Goal: Information Seeking & Learning: Learn about a topic

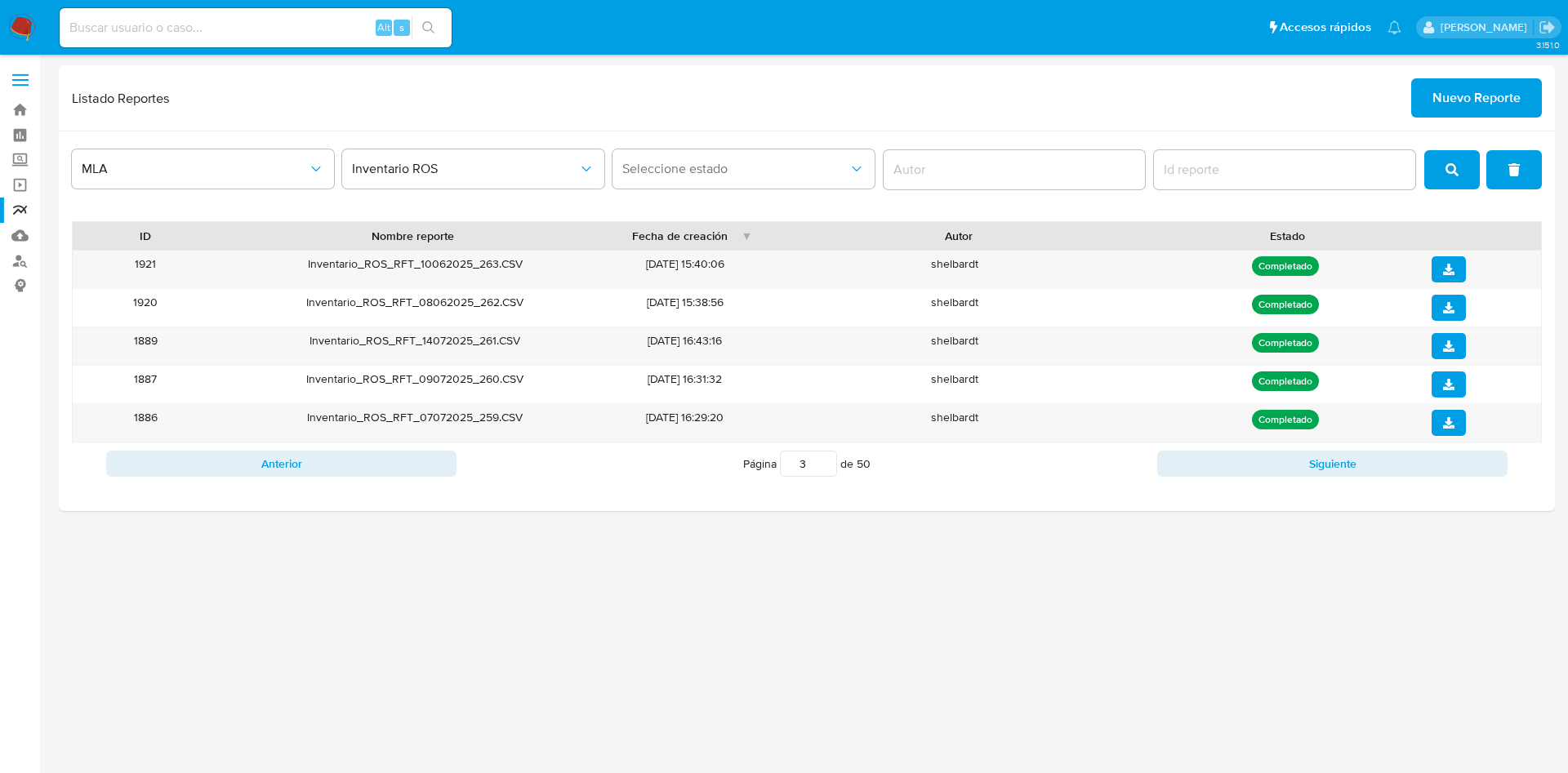
drag, startPoint x: 217, startPoint y: 44, endPoint x: 226, endPoint y: 37, distance: 11.4
click at [221, 42] on div "Alt s" at bounding box center [255, 27] width 392 height 39
click at [231, 34] on input at bounding box center [255, 27] width 392 height 21
paste input "1925654883"
type input "1925654883"
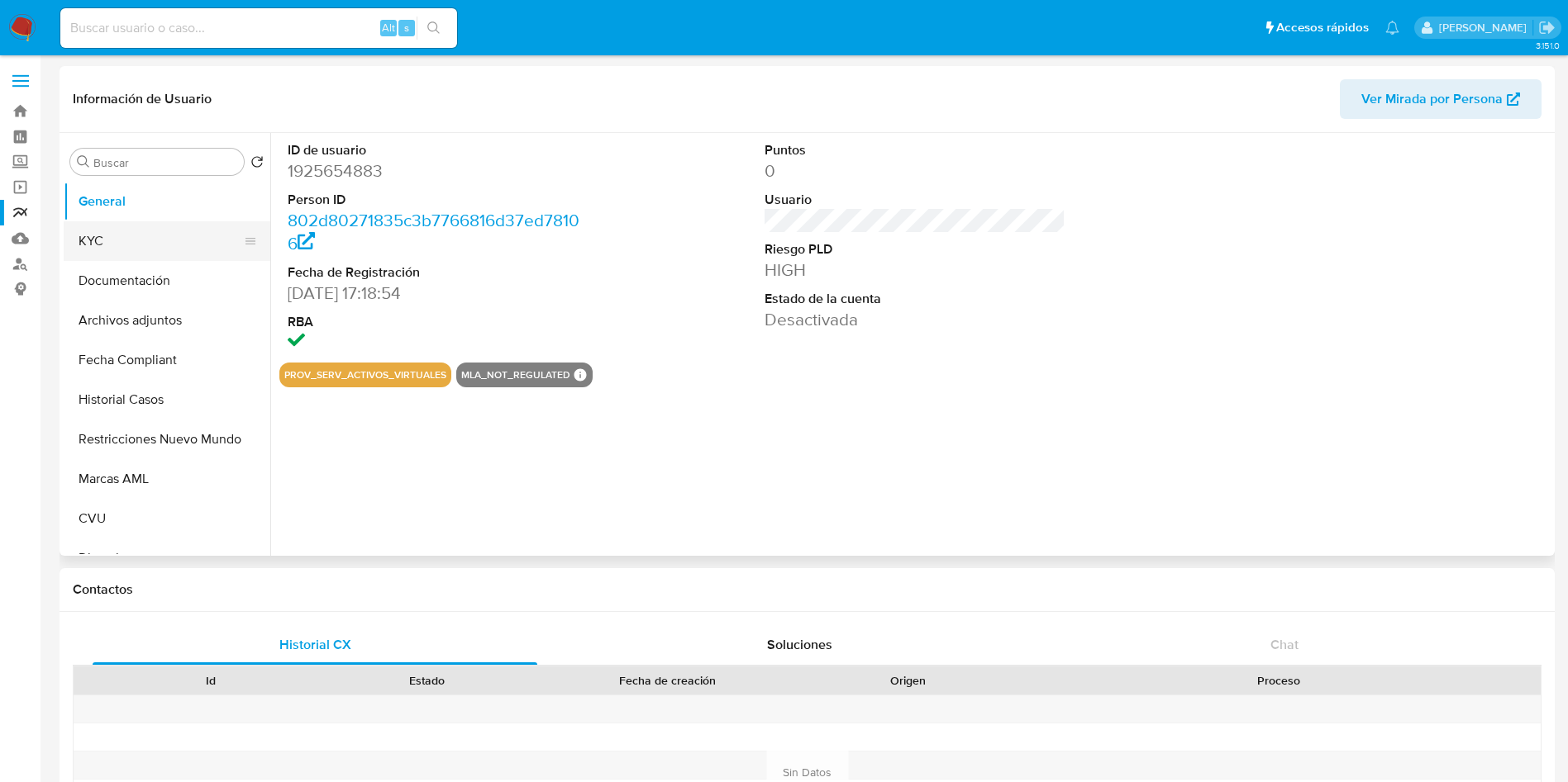
select select "10"
click at [122, 250] on button "KYC" at bounding box center [160, 241] width 194 height 39
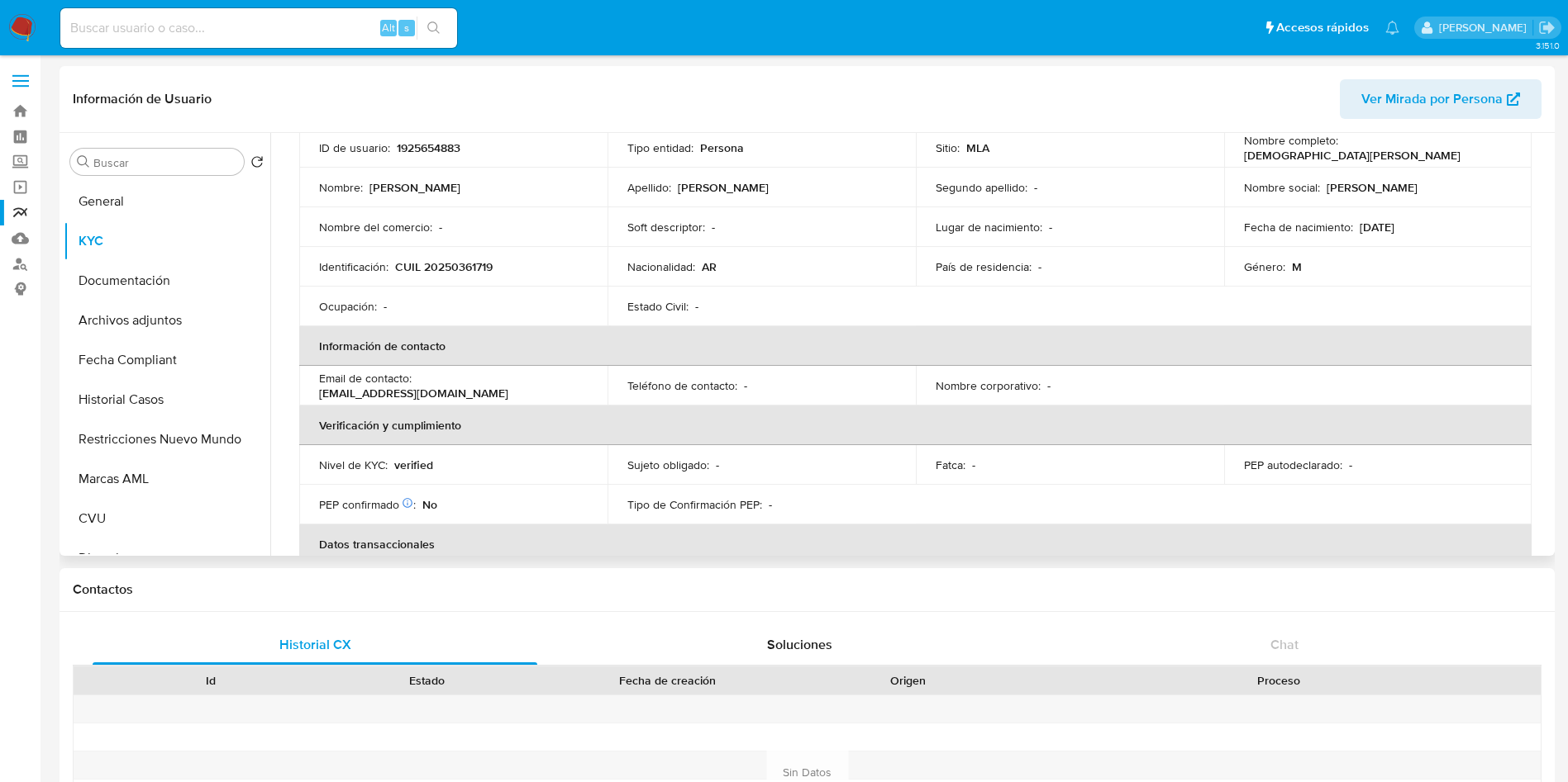
scroll to position [248, 0]
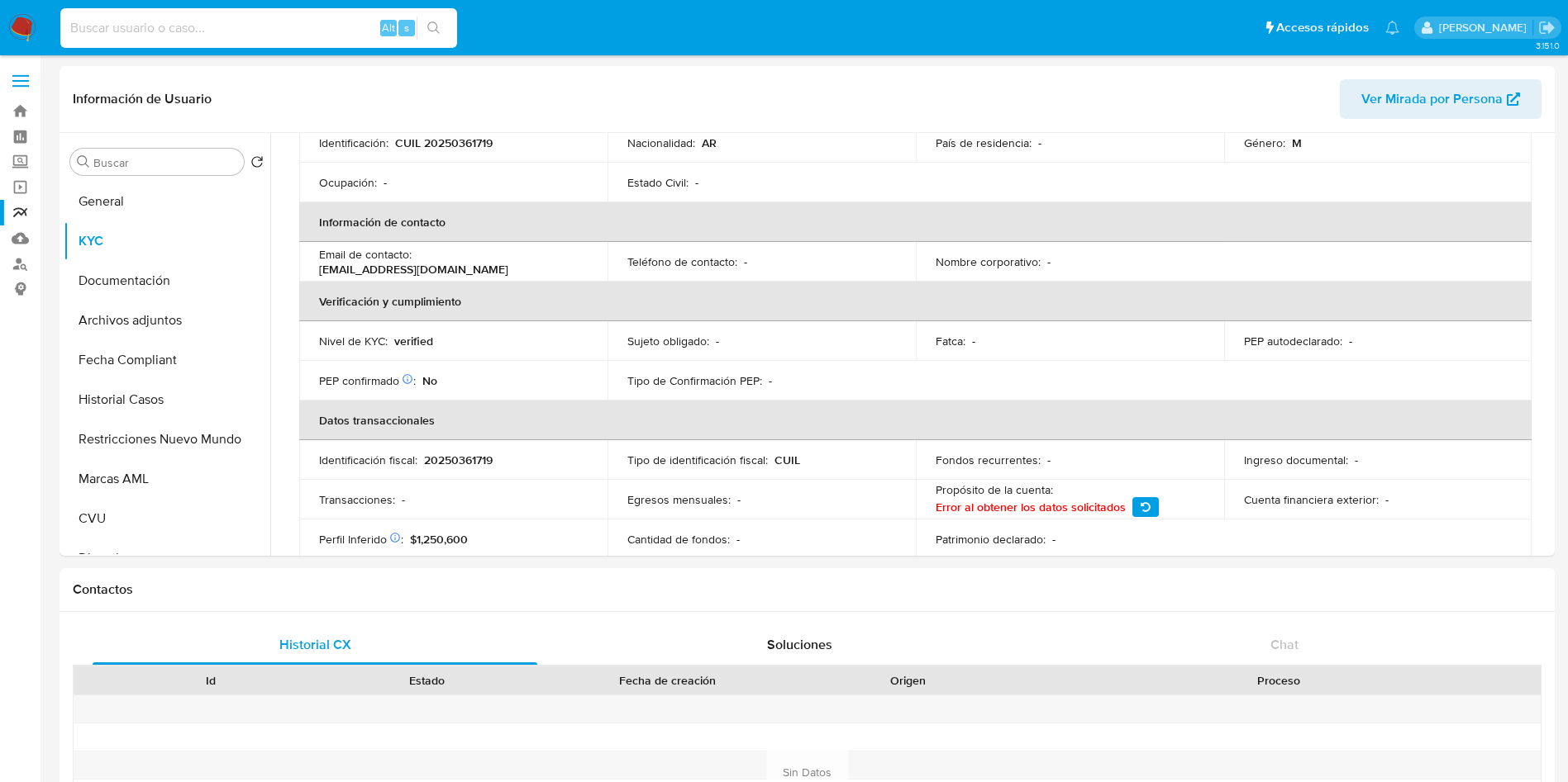
click at [255, 34] on input at bounding box center [258, 28] width 397 height 21
paste input "201088319"
type input "201088319"
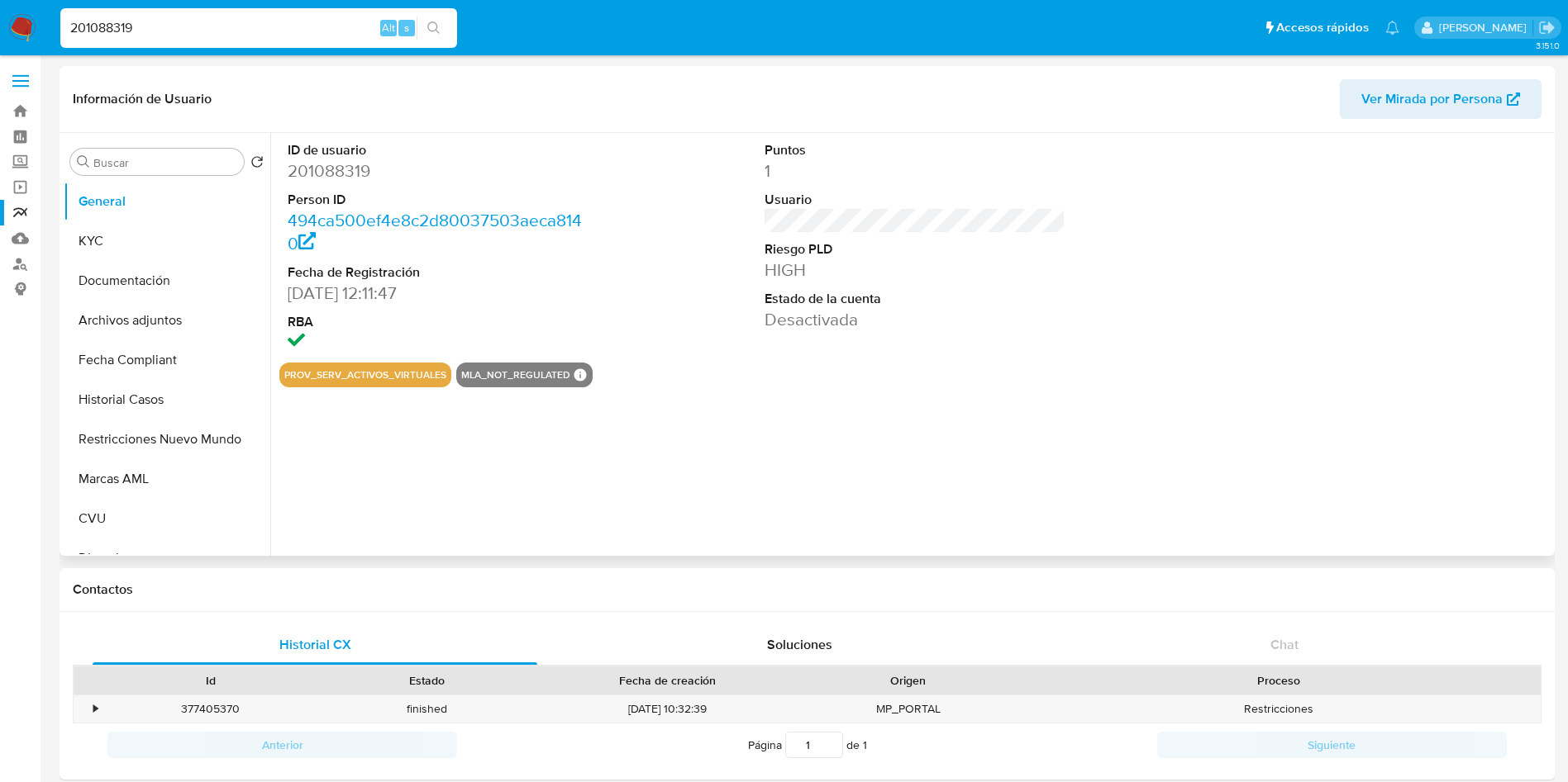
select select "10"
click at [0, 15] on nav "Pausado Ver notificaciones 201088319 Alt s Accesos rápidos Presiona las siguien…" at bounding box center [784, 28] width 1568 height 56
paste input "87019993"
type input "87019993"
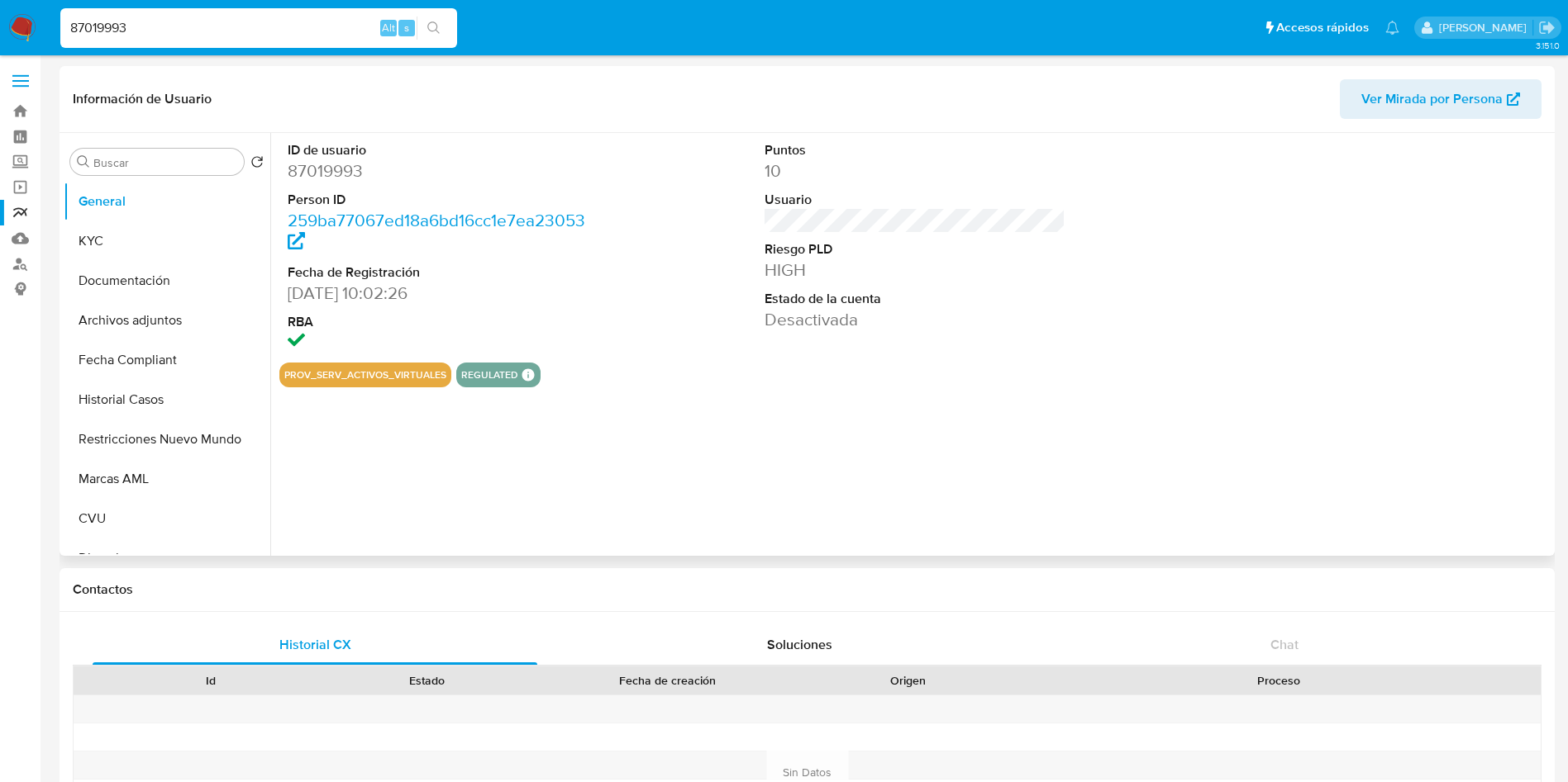
select select "10"
drag, startPoint x: 198, startPoint y: 30, endPoint x: 0, endPoint y: 30, distance: 198.0
click at [0, 30] on nav "Pausado Ver notificaciones 87019993 Alt s Accesos rápidos Presiona las siguient…" at bounding box center [784, 28] width 1568 height 56
paste input "192565488"
type input "1925654883"
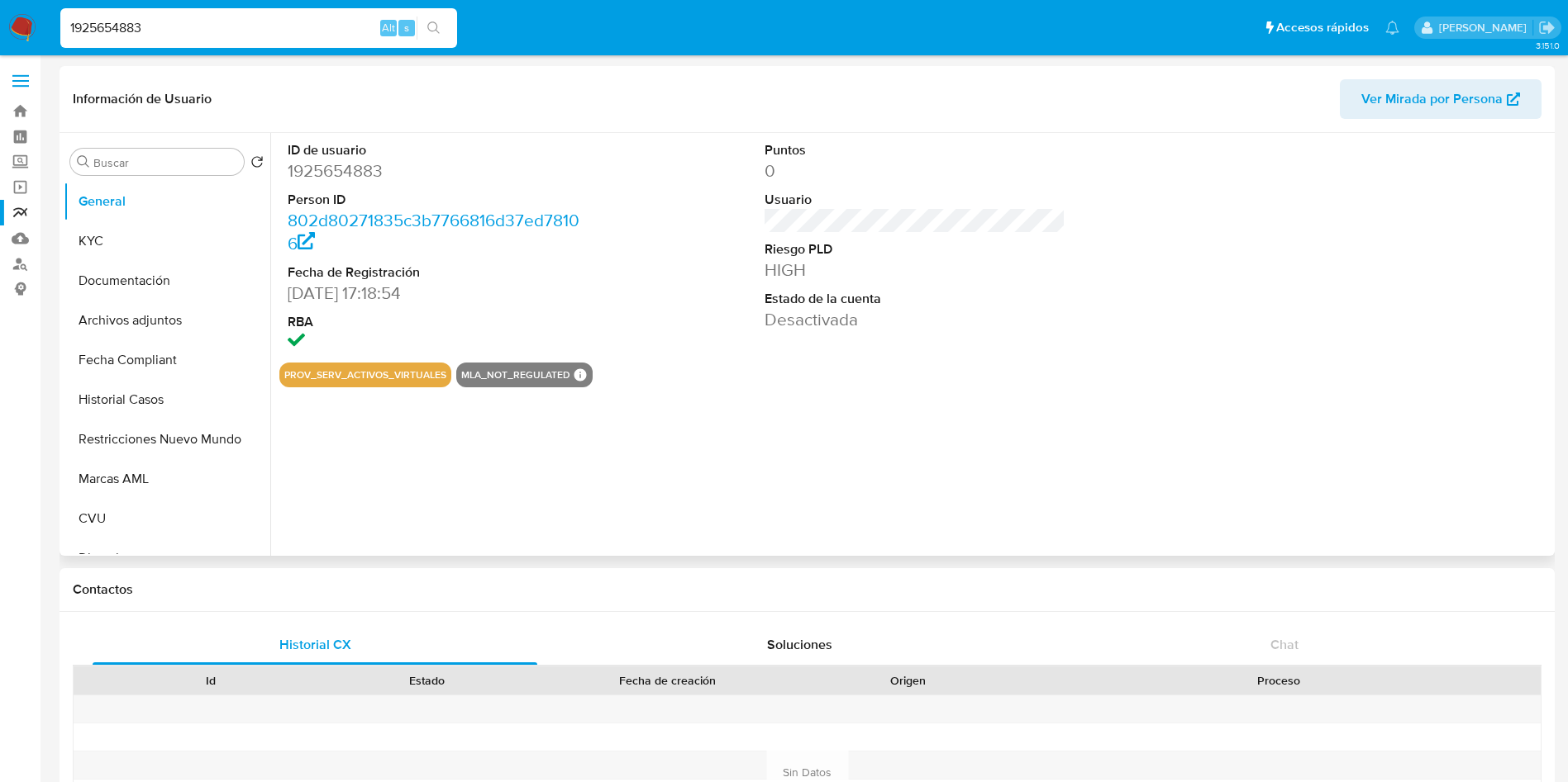
select select "10"
drag, startPoint x: 194, startPoint y: 28, endPoint x: 18, endPoint y: 74, distance: 181.9
click at [1, 26] on nav "Pausado Ver notificaciones 1925654883 Alt s Accesos rápidos Presiona las siguie…" at bounding box center [784, 28] width 1568 height 56
paste input "97909034"
type input "97909034"
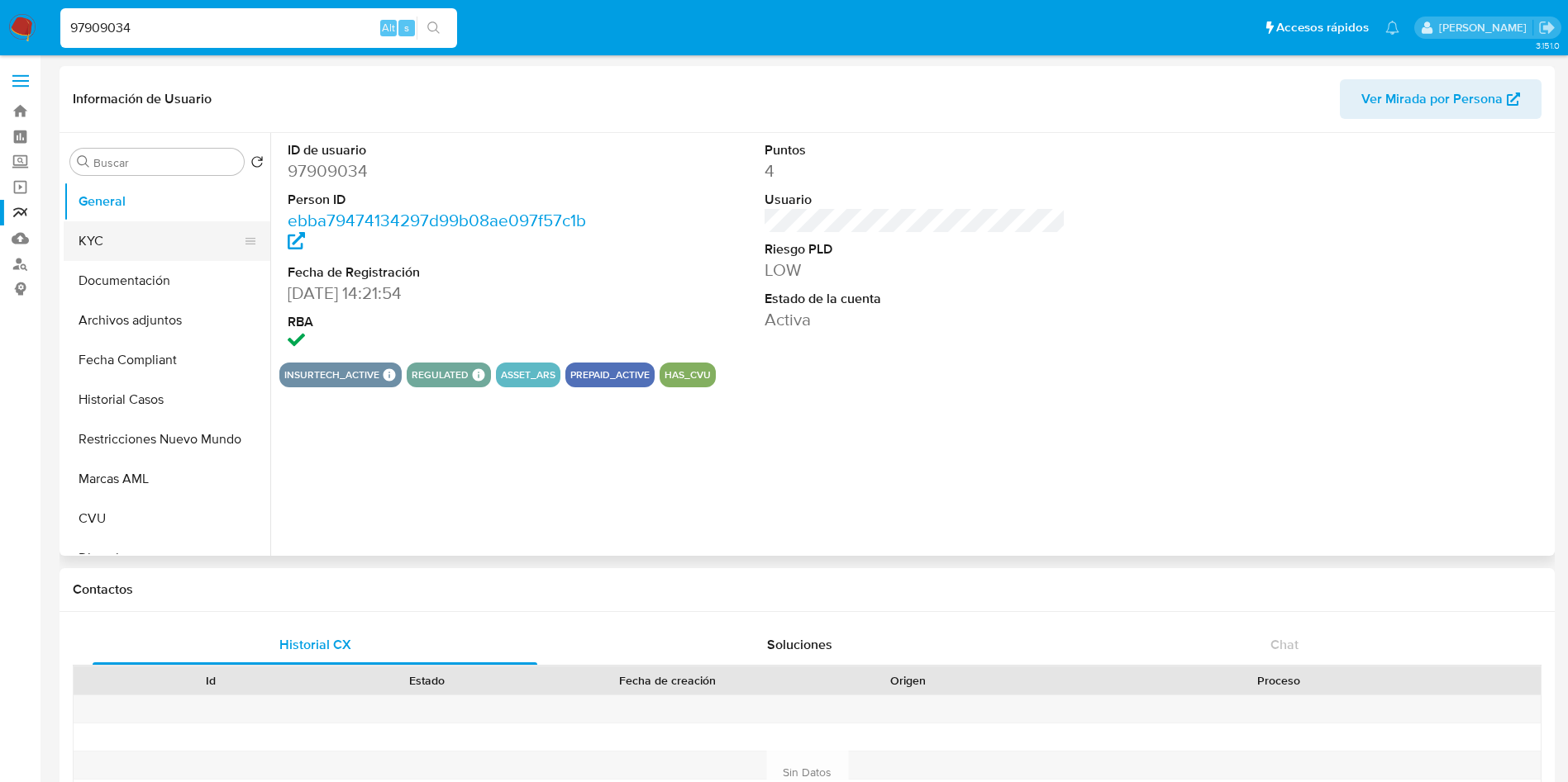
select select "10"
drag, startPoint x: 207, startPoint y: 28, endPoint x: 0, endPoint y: 47, distance: 207.9
click at [0, 47] on nav "Pausado Ver notificaciones 97909034 Alt s Accesos rápidos Presiona las siguient…" at bounding box center [784, 28] width 1568 height 56
paste input "200012458"
type input "200012458"
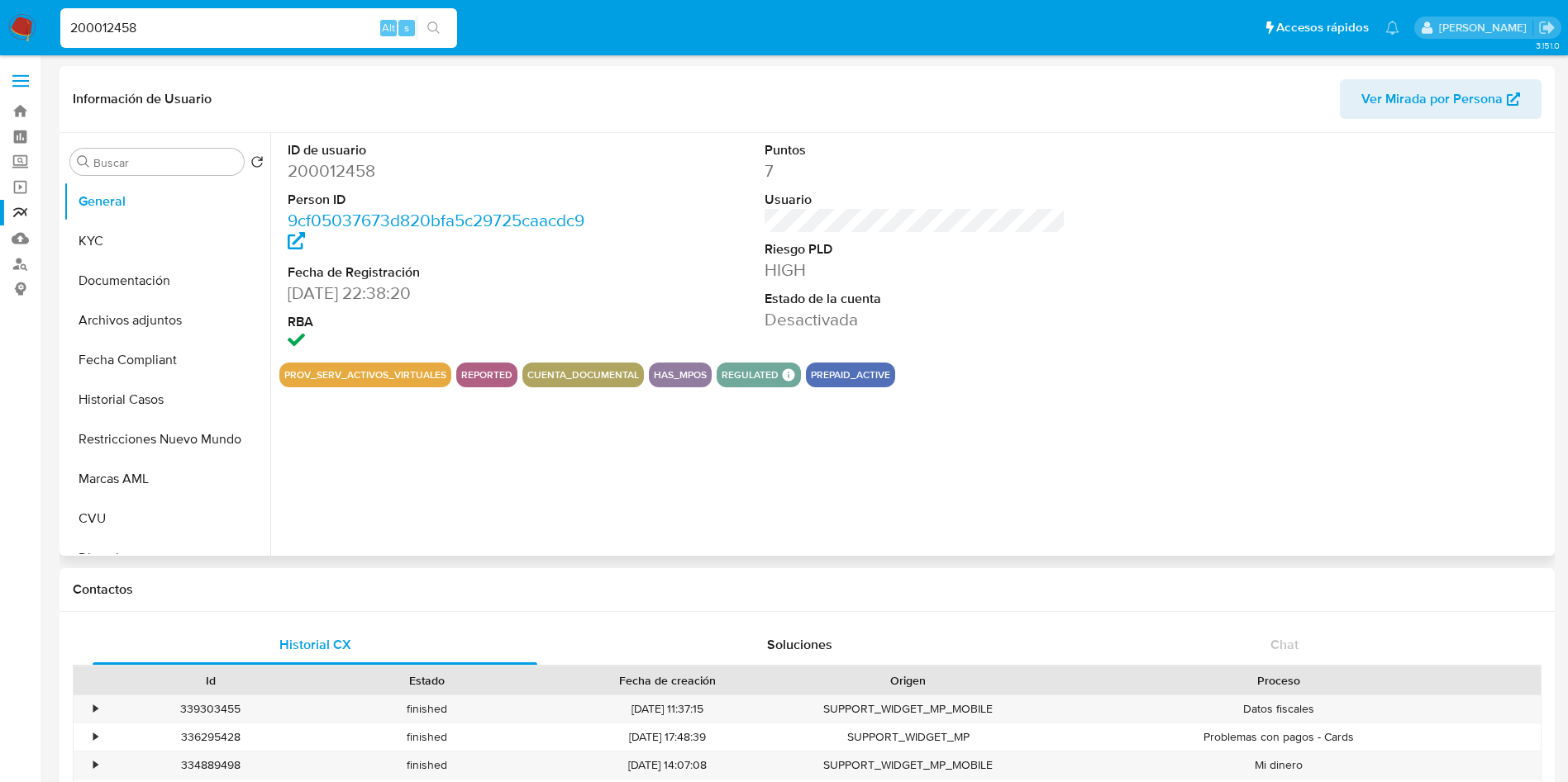
select select "10"
click at [254, 17] on input "200012458" at bounding box center [258, 28] width 397 height 21
drag, startPoint x: 243, startPoint y: 44, endPoint x: 194, endPoint y: 24, distance: 52.9
click at [194, 24] on div "200012458 Alt s" at bounding box center [258, 28] width 397 height 39
click at [0, 23] on nav "Pausado Ver notificaciones 200012458 Alt s Accesos rápidos Presiona las siguien…" at bounding box center [784, 28] width 1568 height 56
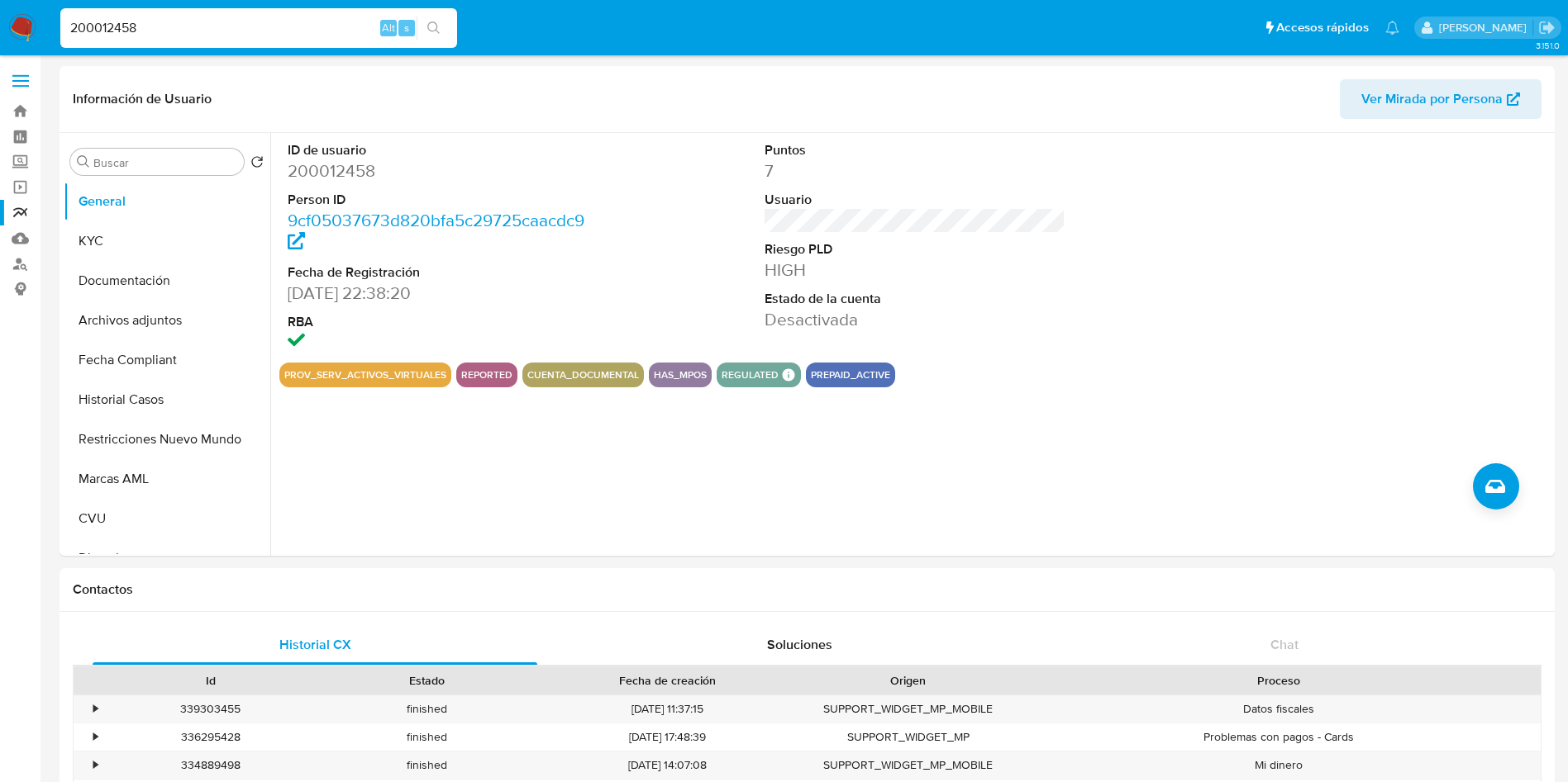
paste input "47132871"
type input "47132871"
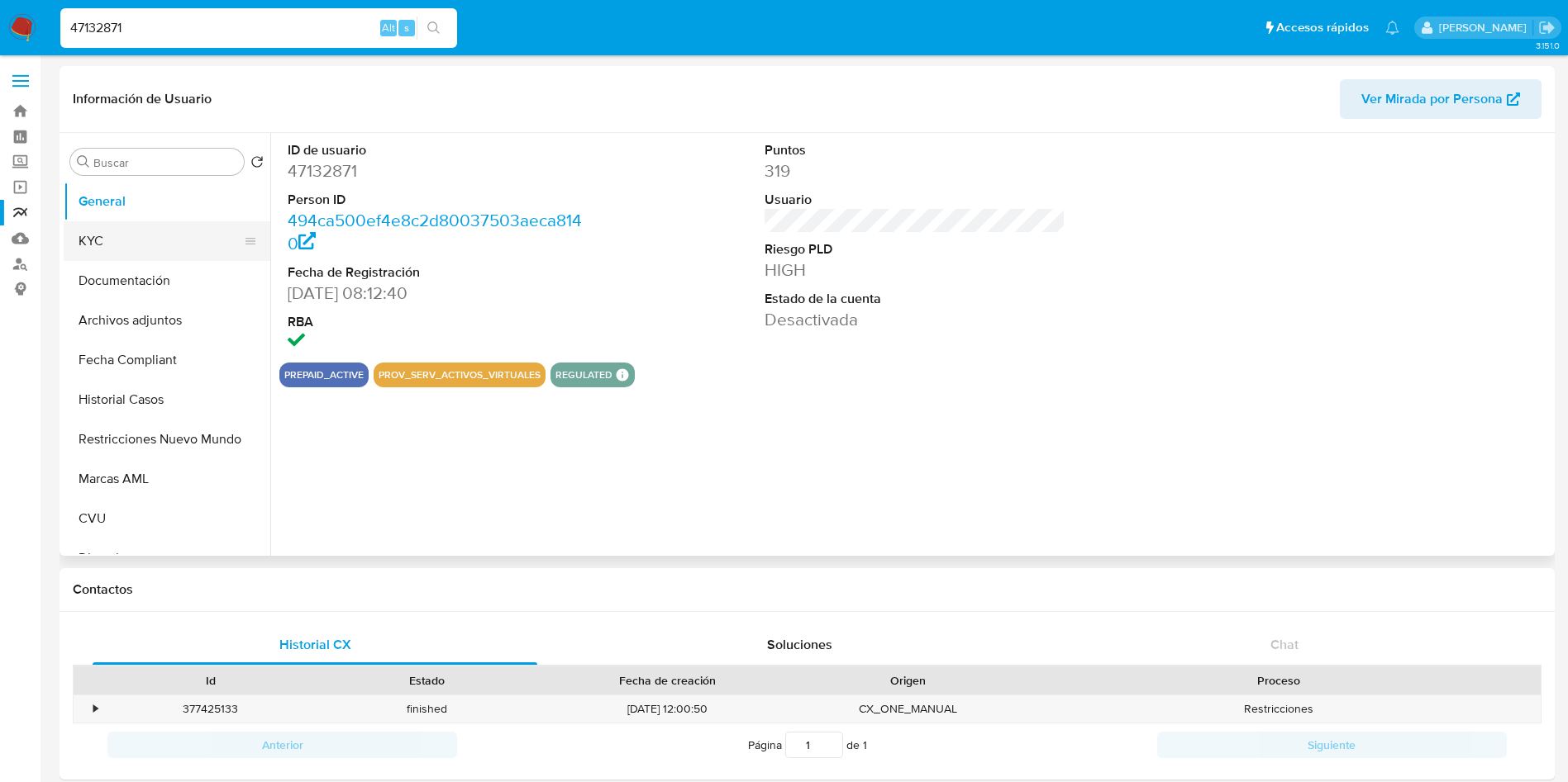
select select "10"
click at [151, 245] on button "KYC" at bounding box center [160, 241] width 194 height 39
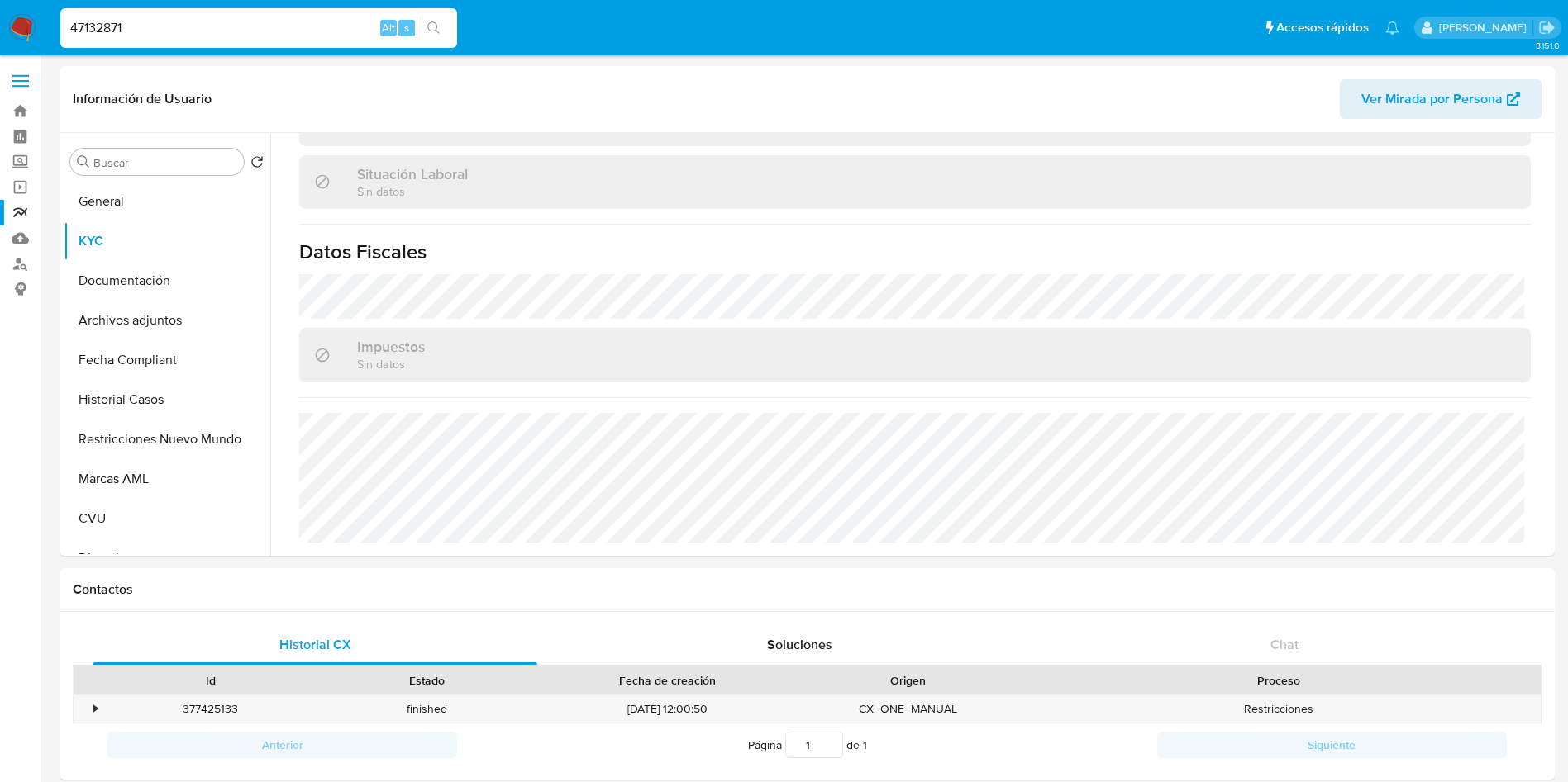
drag, startPoint x: 177, startPoint y: 22, endPoint x: 0, endPoint y: 24, distance: 177.0
click at [0, 24] on nav "Pausado Ver notificaciones 47132871 Alt s Accesos rápidos Presiona las siguient…" at bounding box center [784, 28] width 1568 height 56
paste input "293302179"
type input "293302179"
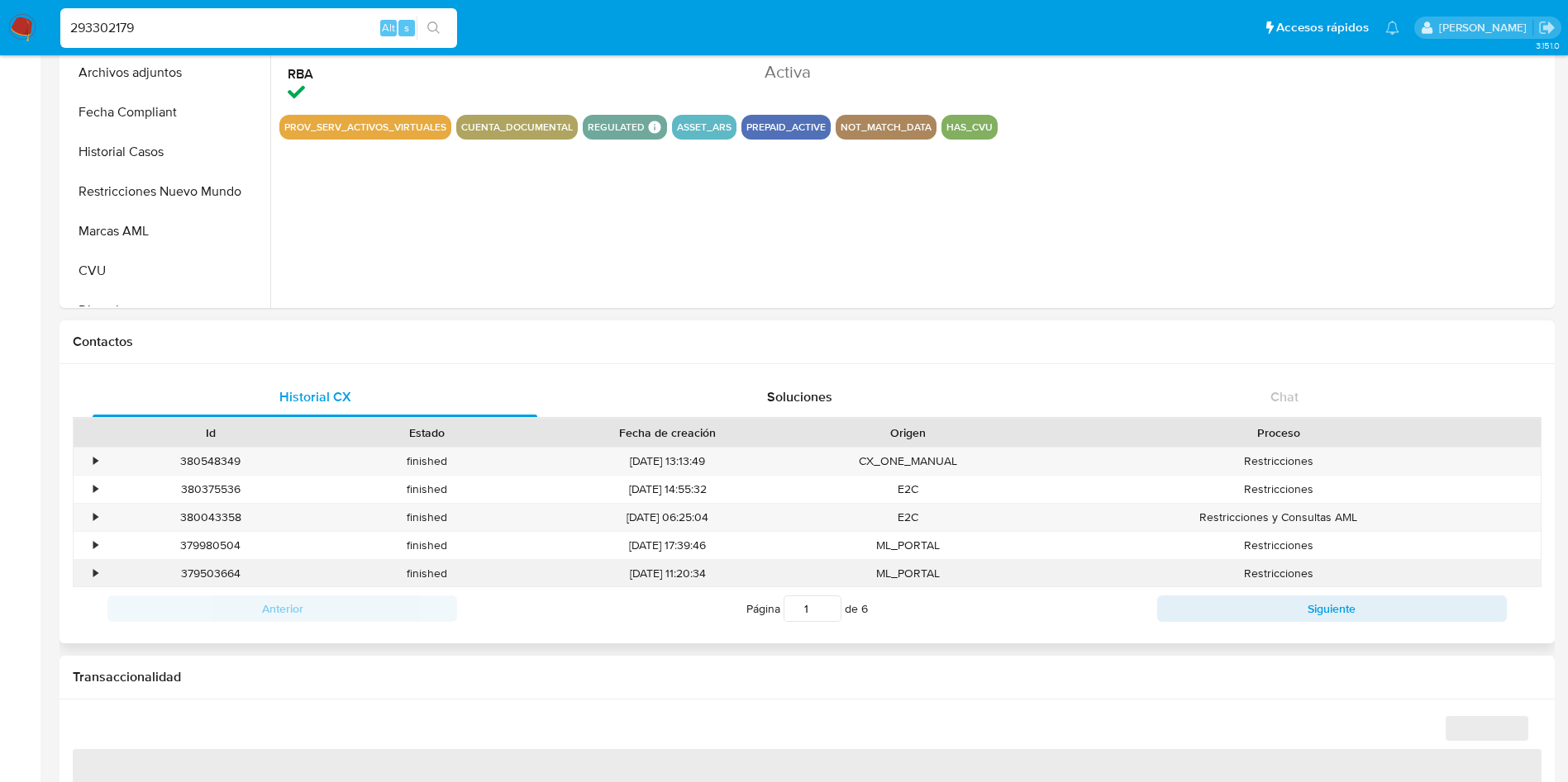
select select "10"
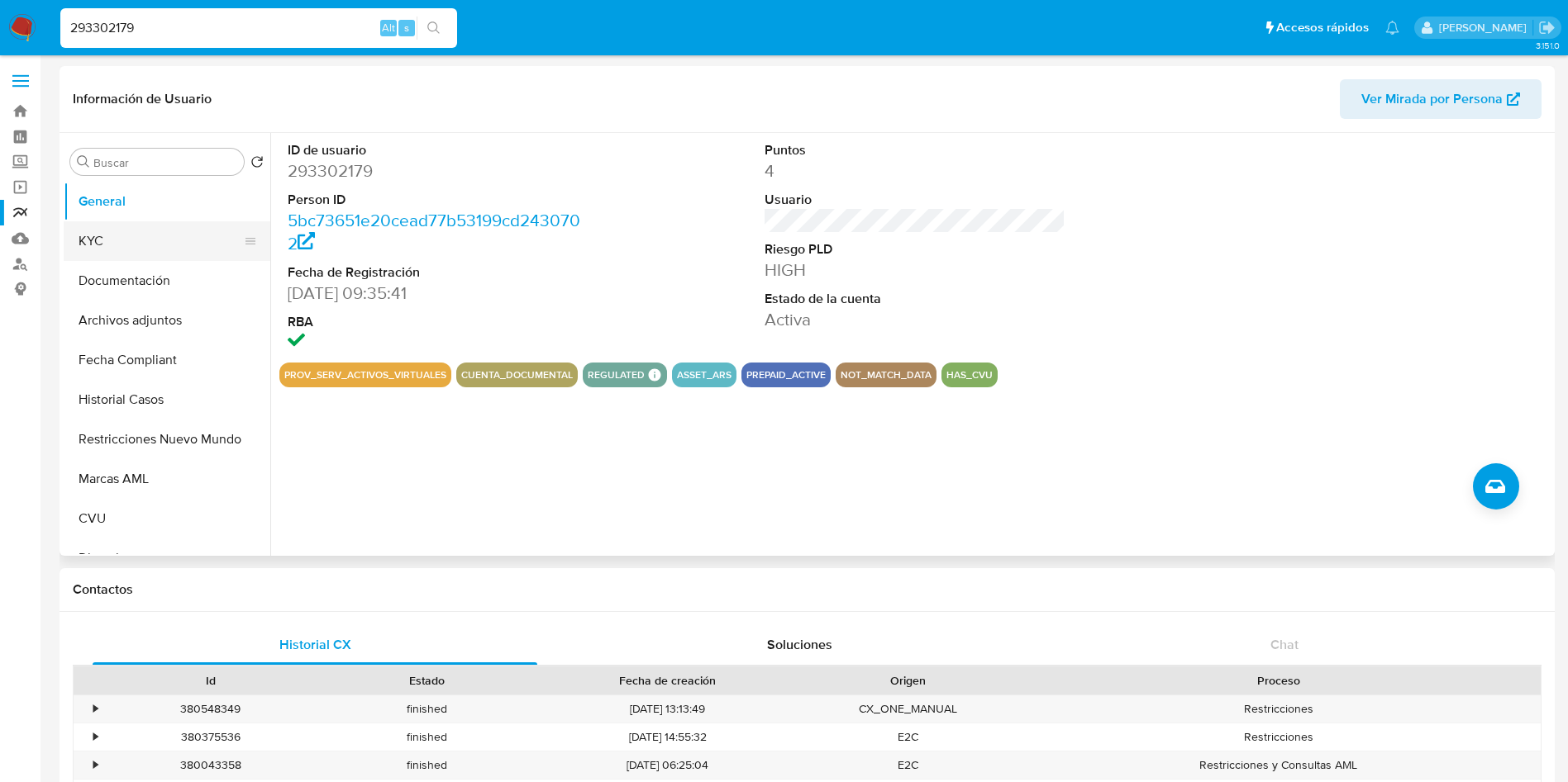
click at [117, 237] on button "KYC" at bounding box center [160, 241] width 194 height 39
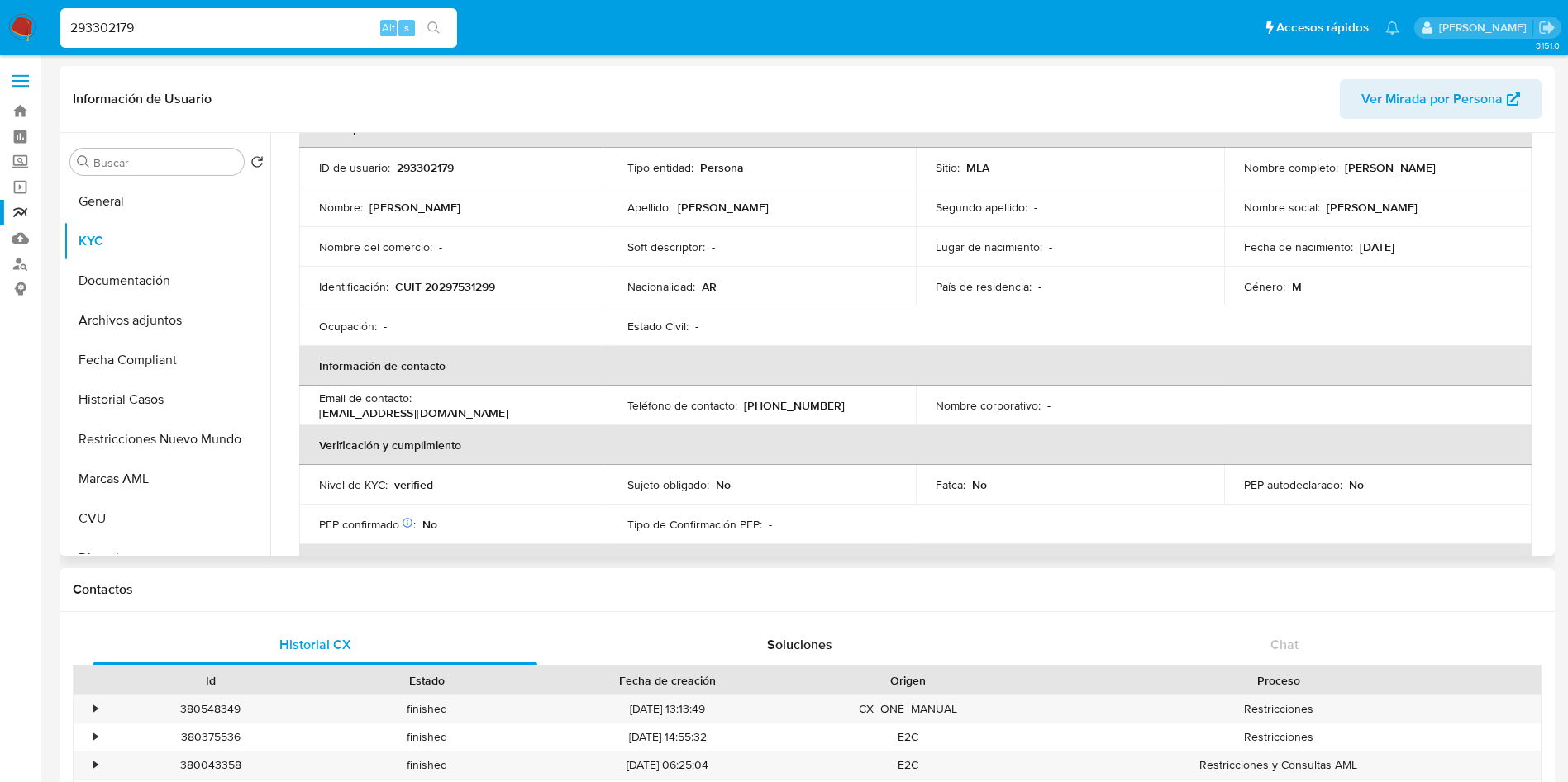
scroll to position [96, 0]
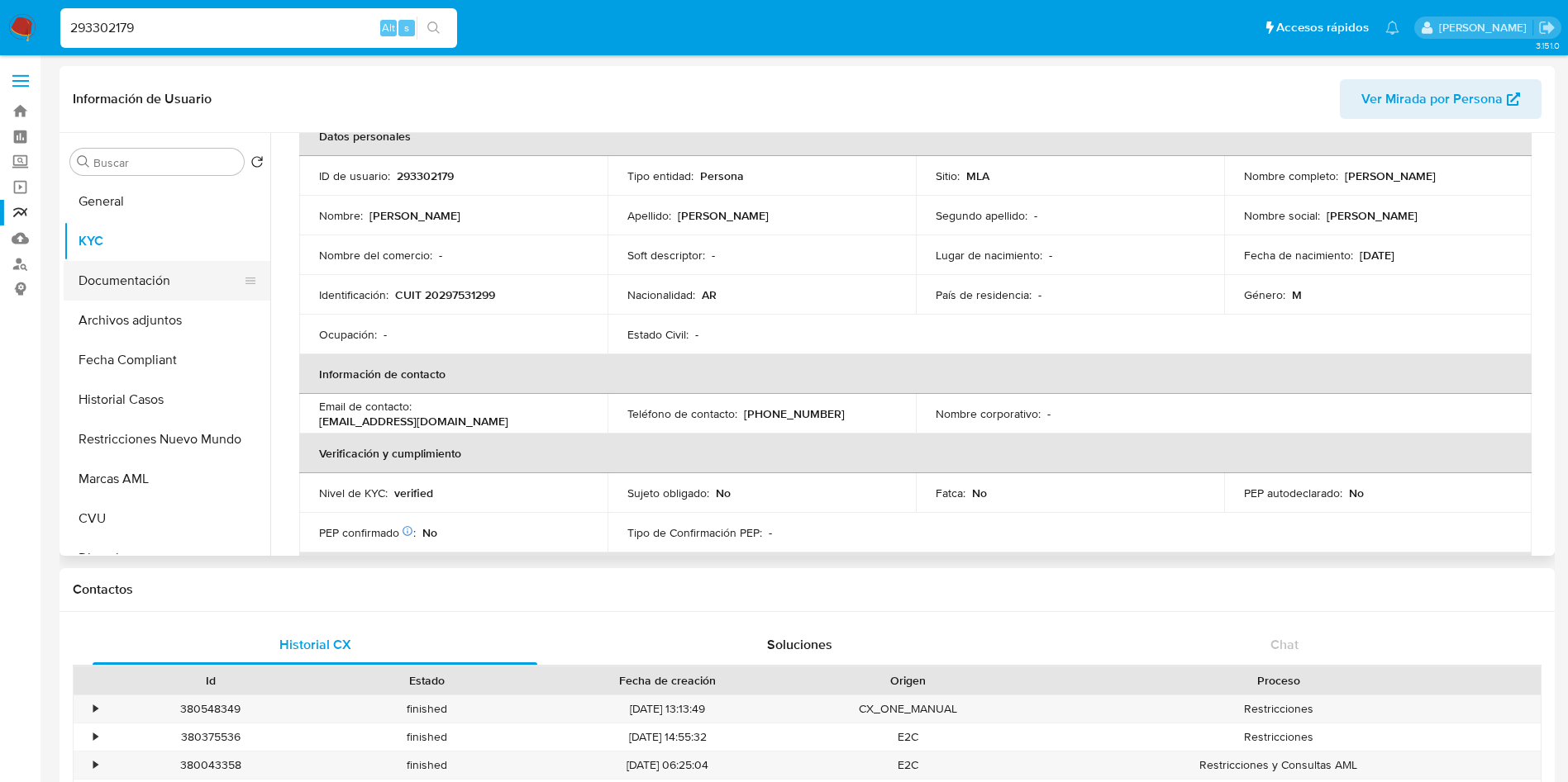
click at [152, 276] on button "Documentación" at bounding box center [160, 280] width 194 height 39
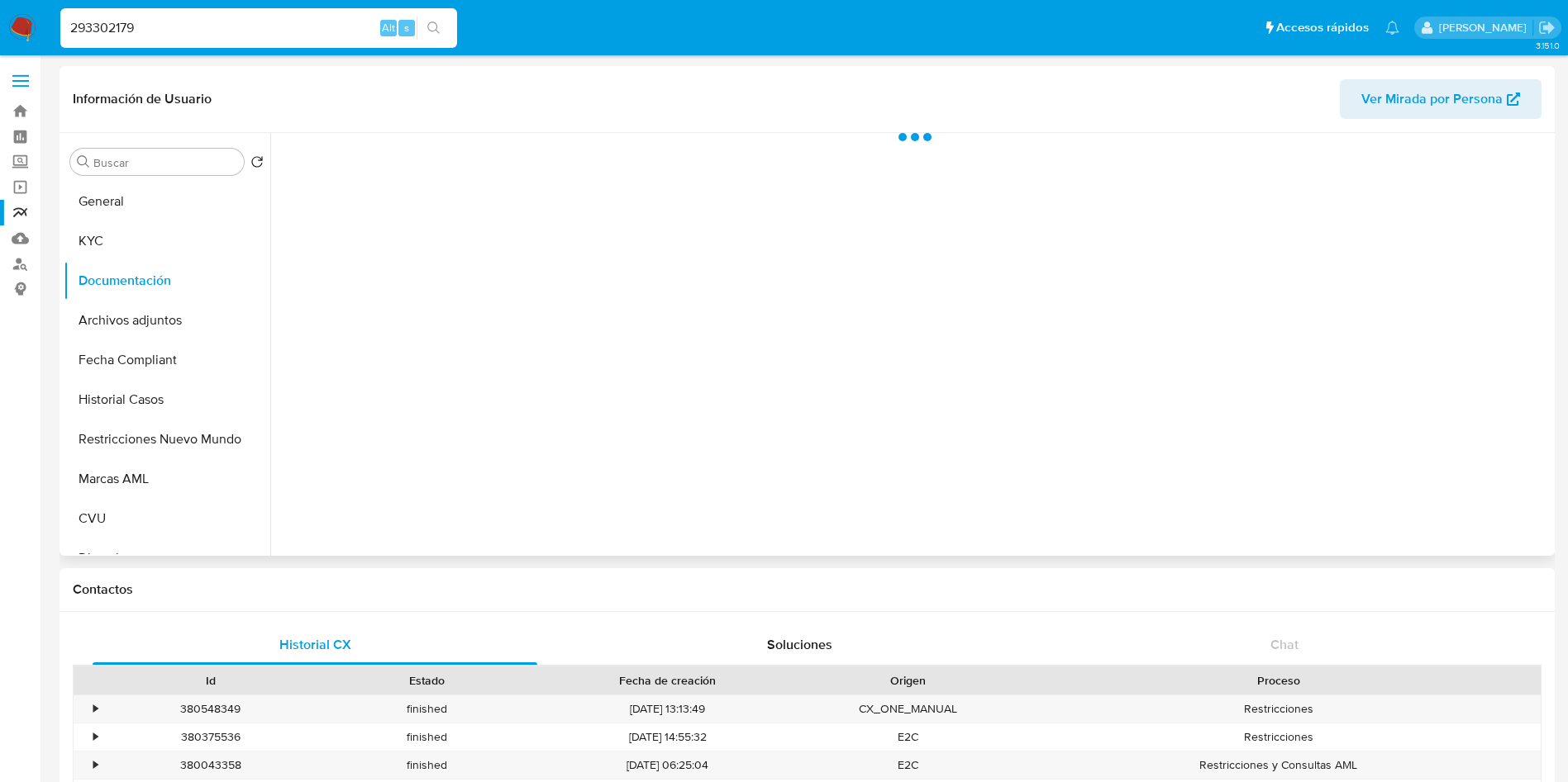
scroll to position [0, 0]
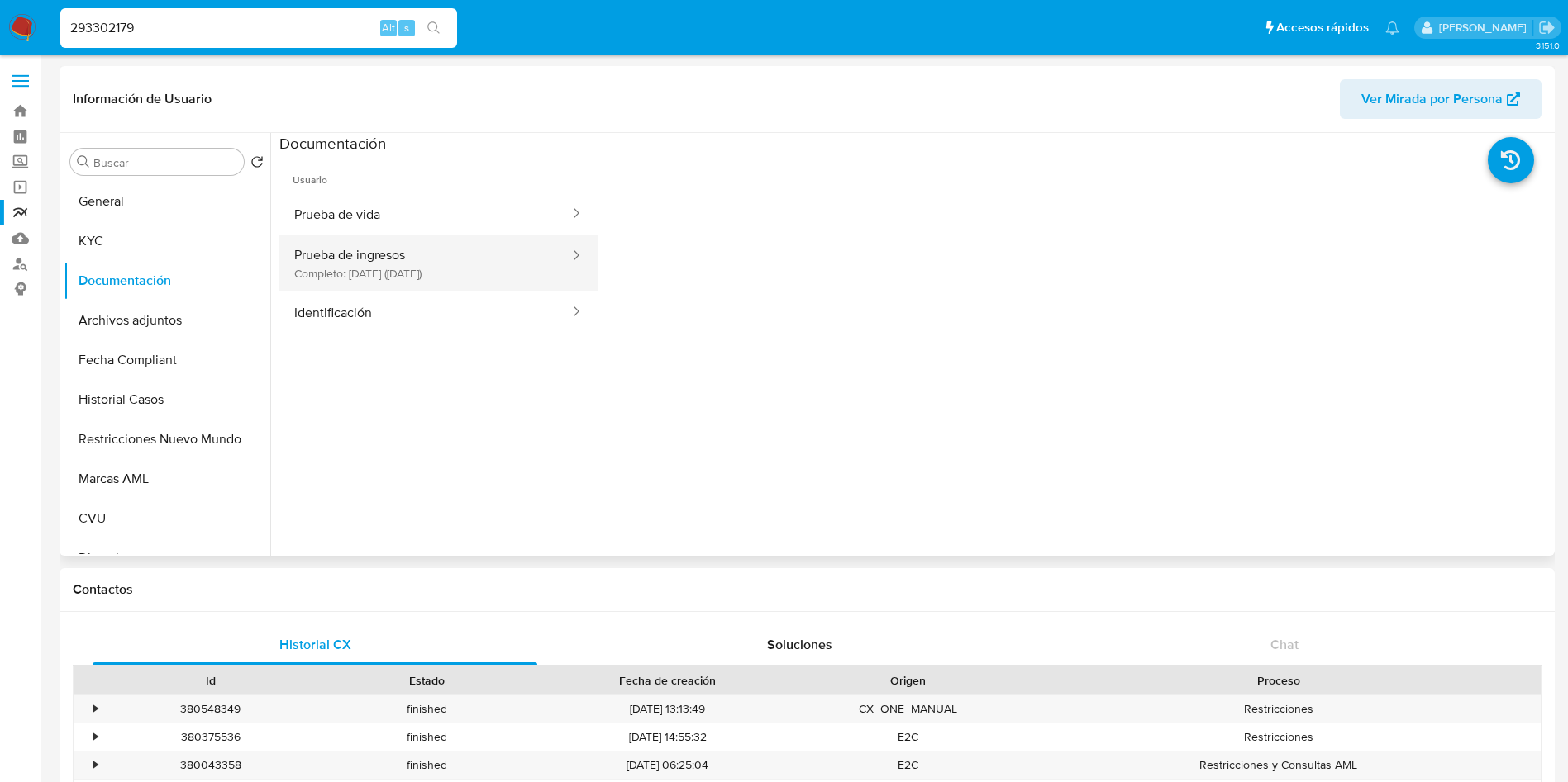
click at [409, 272] on button "Prueba de ingresos Completo: 18/10/2022 (hace 3 años)" at bounding box center [426, 263] width 292 height 56
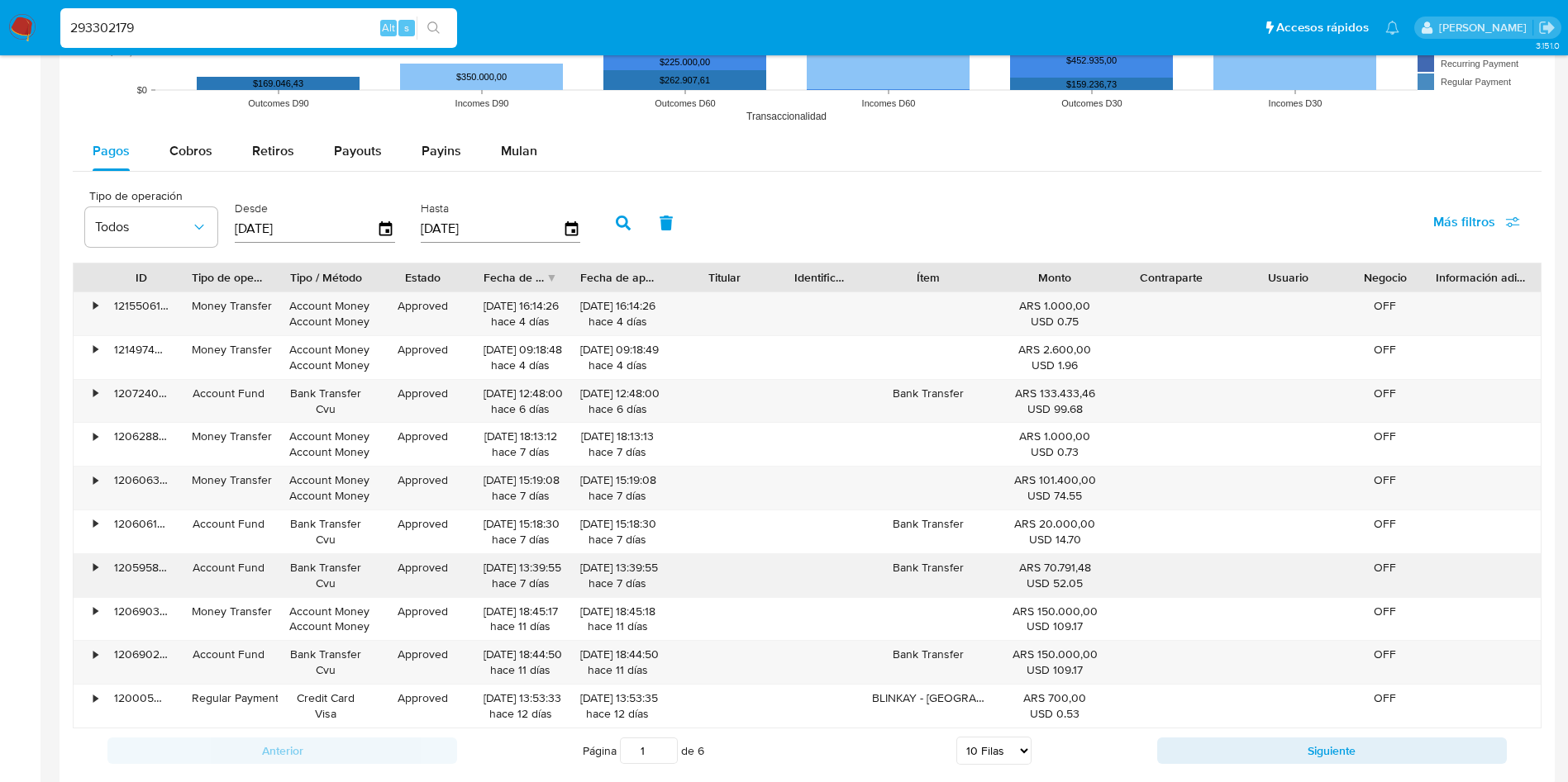
scroll to position [1611, 0]
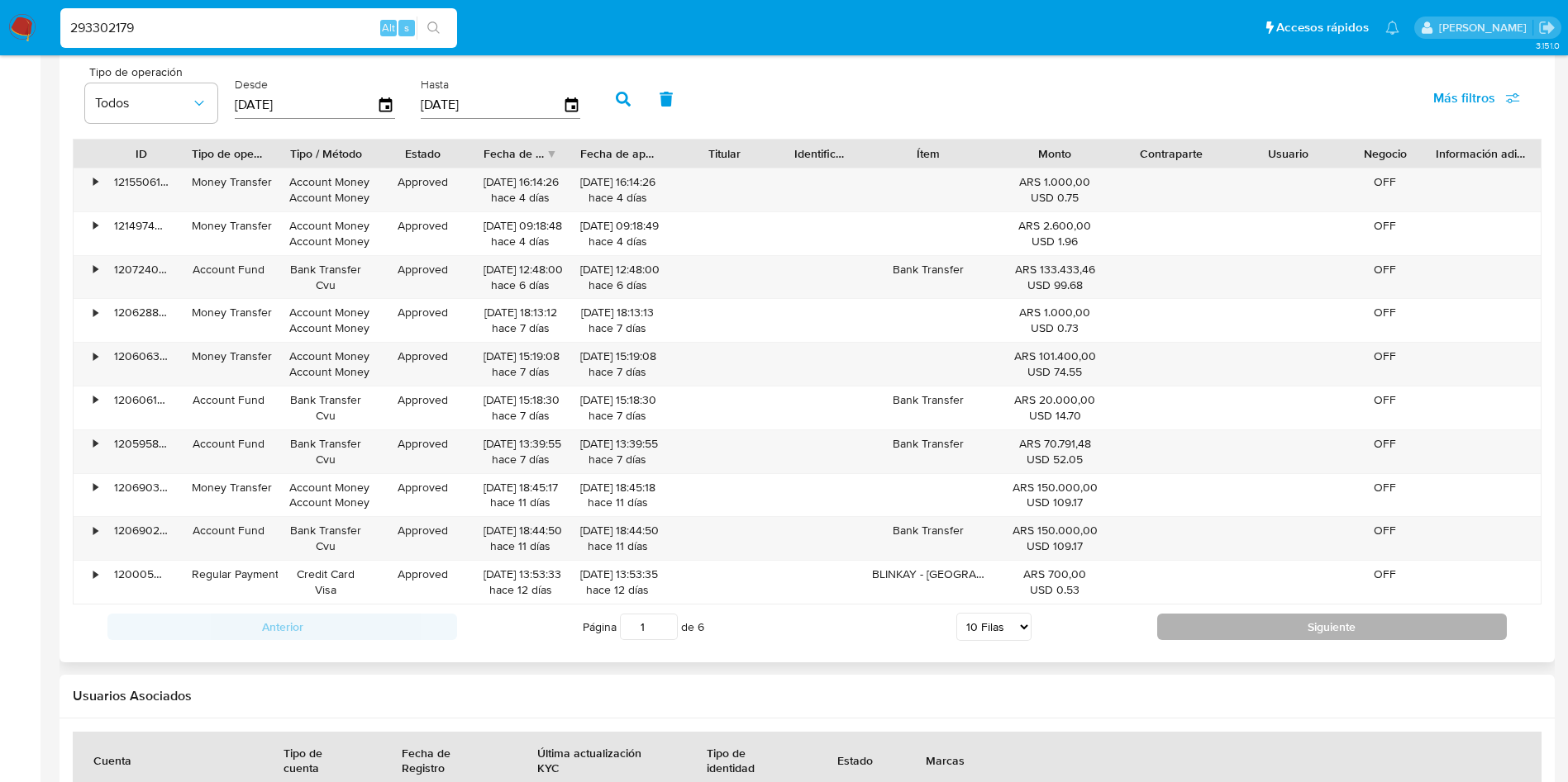
click at [1314, 625] on button "Siguiente" at bounding box center [1331, 627] width 349 height 27
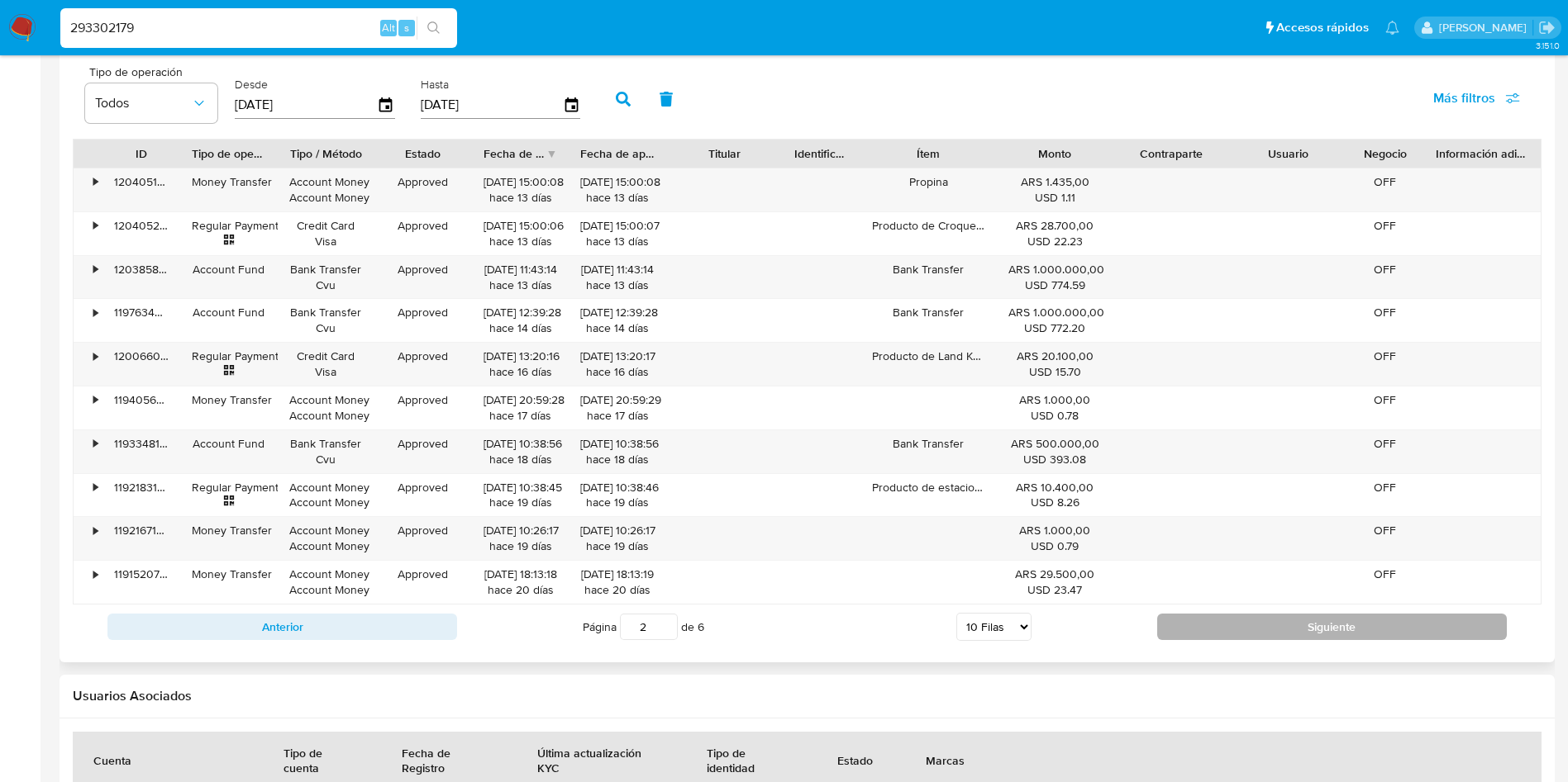
click at [1256, 624] on button "Siguiente" at bounding box center [1331, 627] width 349 height 27
type input "3"
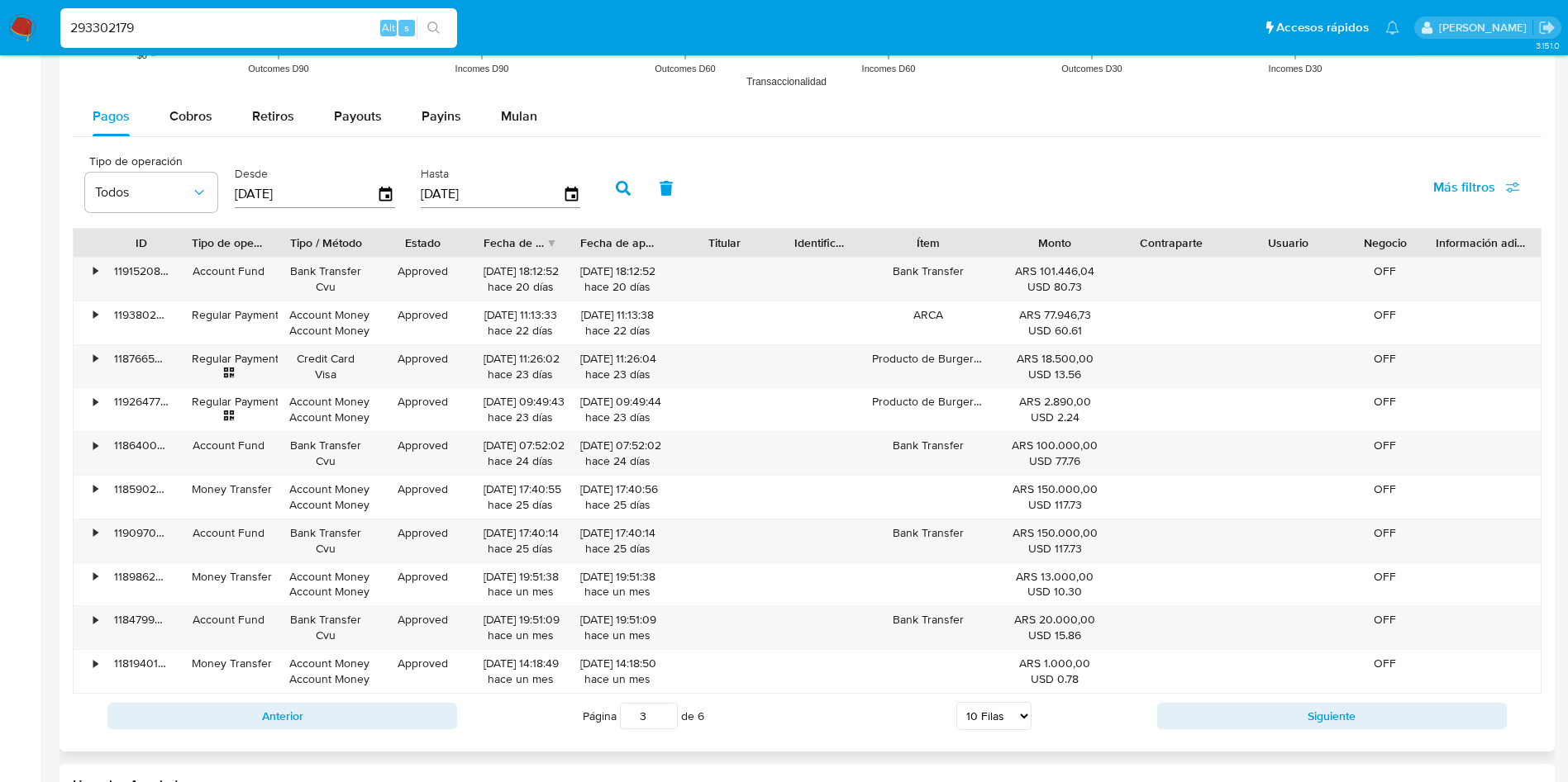
scroll to position [1487, 0]
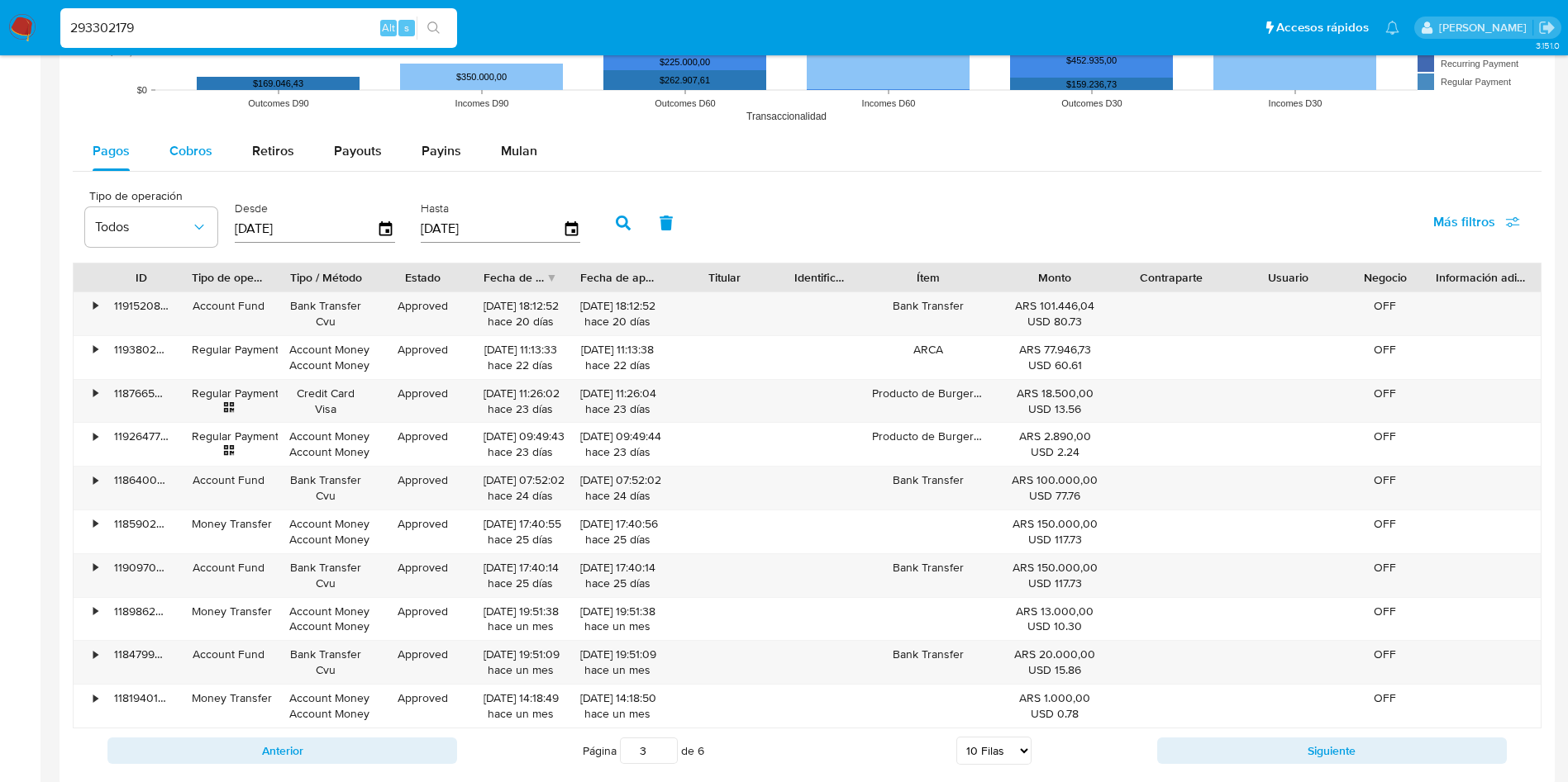
click at [211, 159] on span "Cobros" at bounding box center [191, 150] width 43 height 19
select select "10"
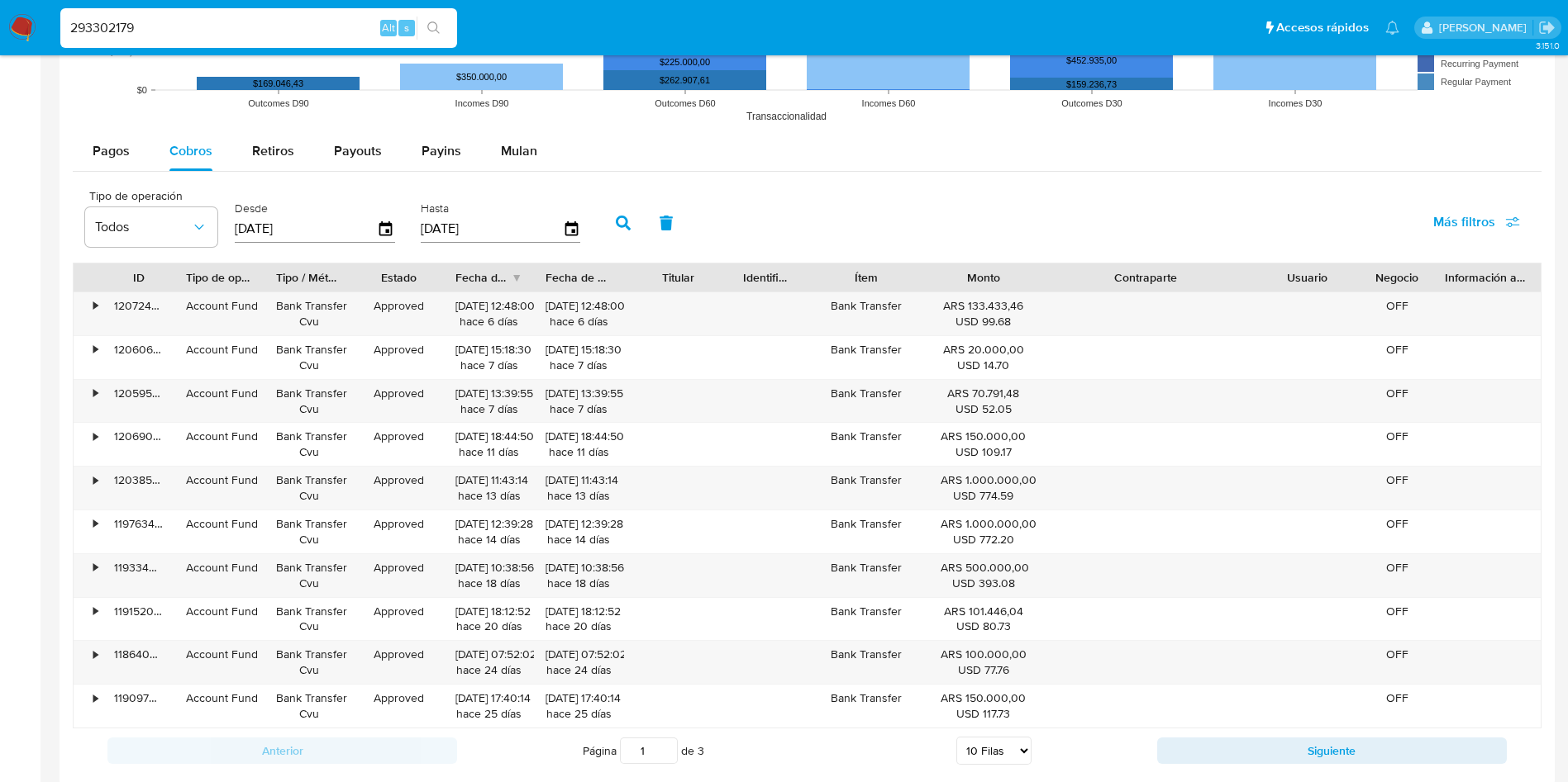
drag, startPoint x: 1227, startPoint y: 277, endPoint x: 1325, endPoint y: 286, distance: 98.4
click at [1325, 286] on div "ID Tipo de operación Tipo / Método Estado Fecha de creación Fecha de aprobación…" at bounding box center [806, 277] width 1467 height 28
click at [1278, 766] on div "Anterior Página 1 de 3 5 Filas 10 Filas 20 Filas 25 Filas 50 Filas 100 Filas Si…" at bounding box center [806, 751] width 1469 height 45
click at [1308, 752] on button "Siguiente" at bounding box center [1331, 752] width 349 height 27
type input "2"
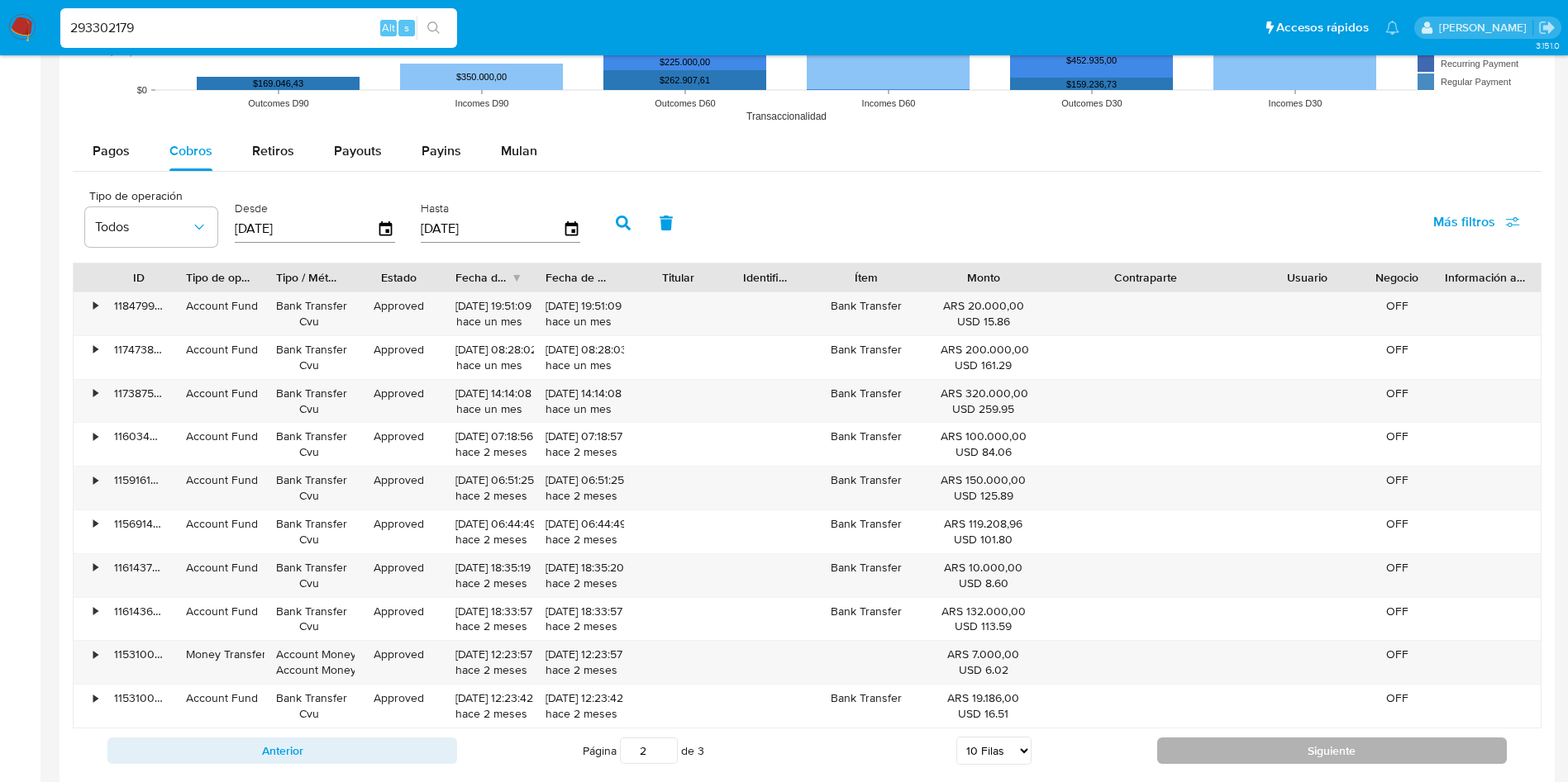
click at [1298, 750] on button "Siguiente" at bounding box center [1331, 752] width 349 height 27
type input "3"
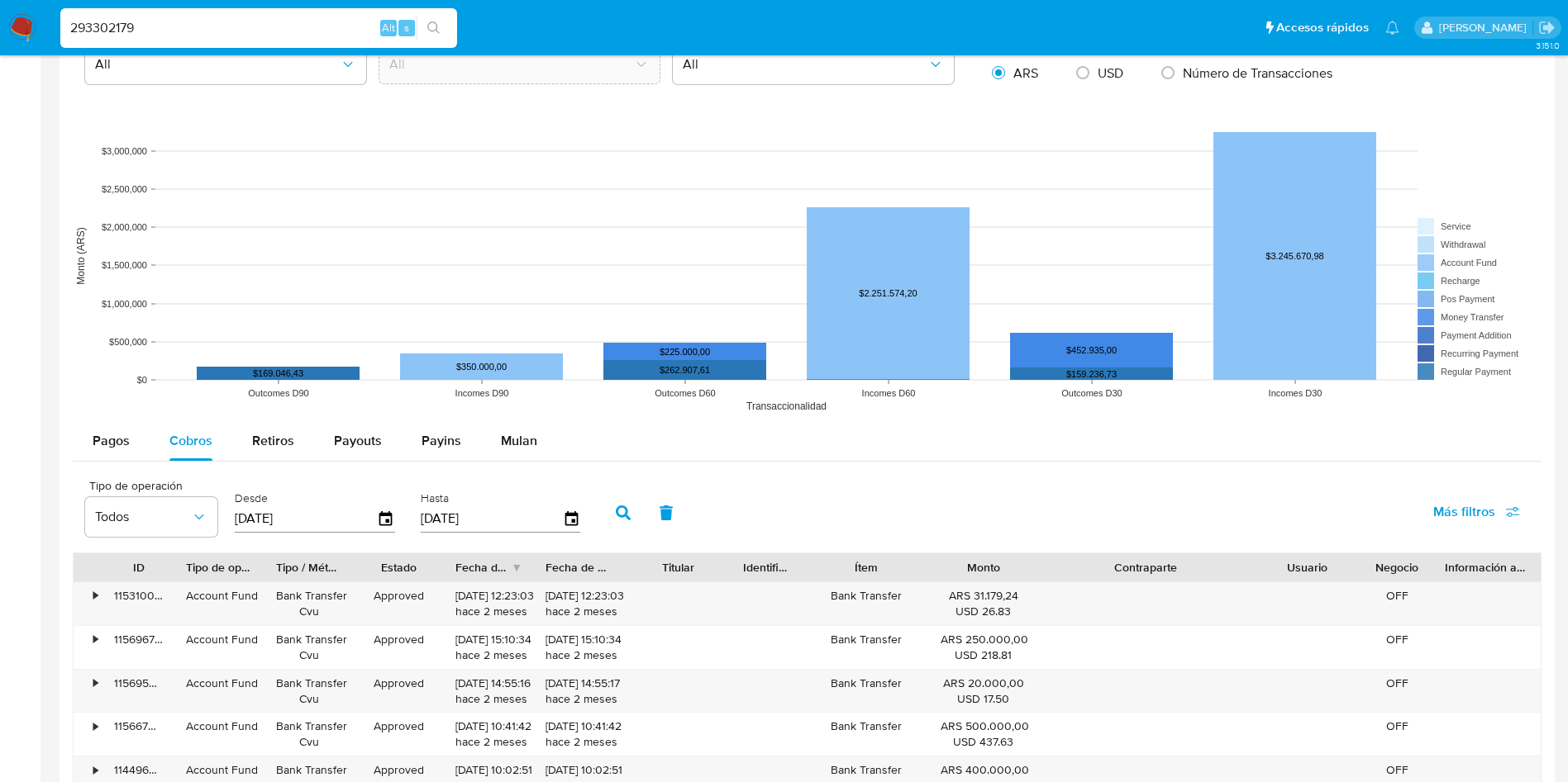
scroll to position [1115, 0]
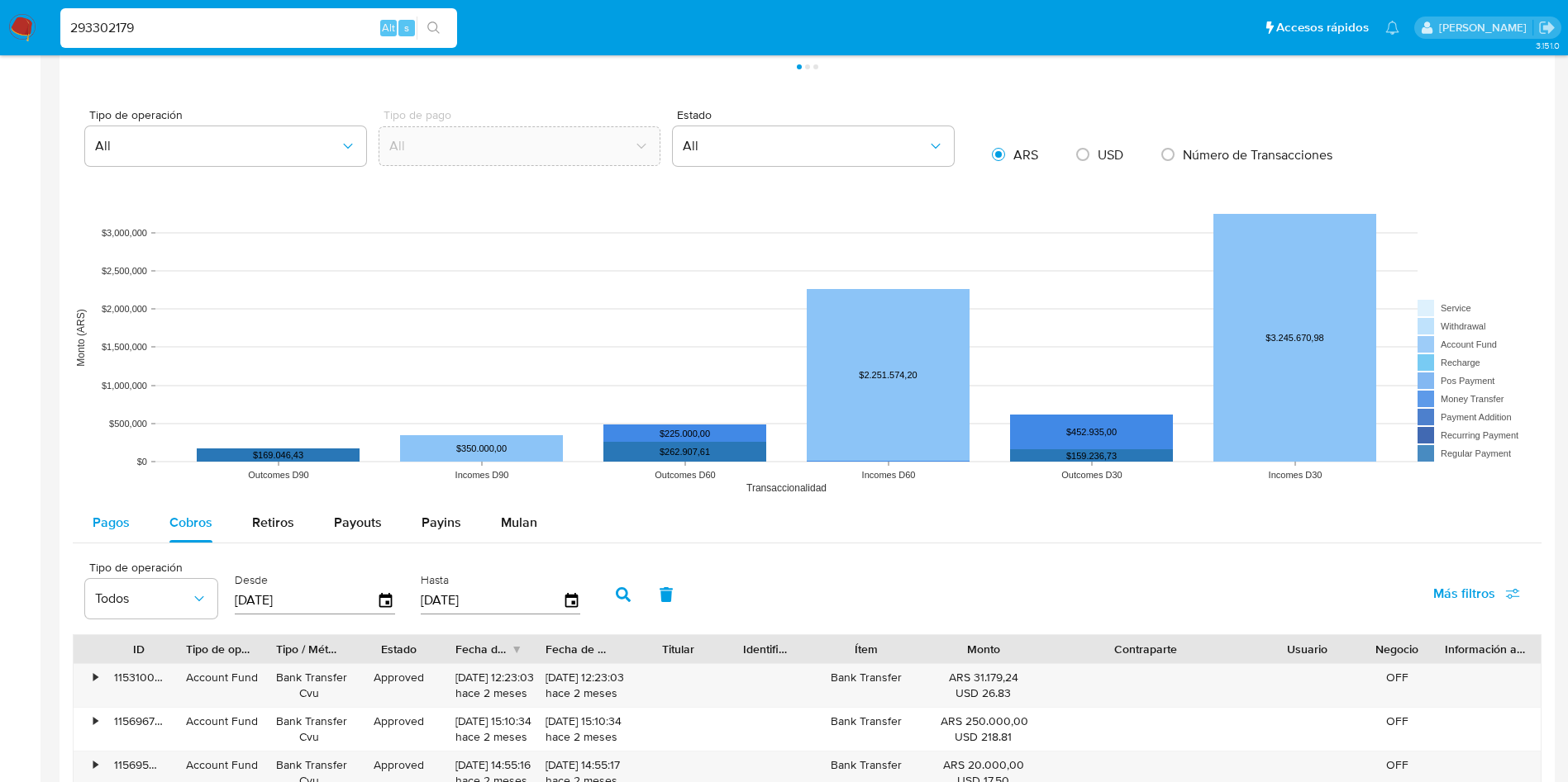
click at [142, 524] on button "Pagos" at bounding box center [111, 523] width 77 height 39
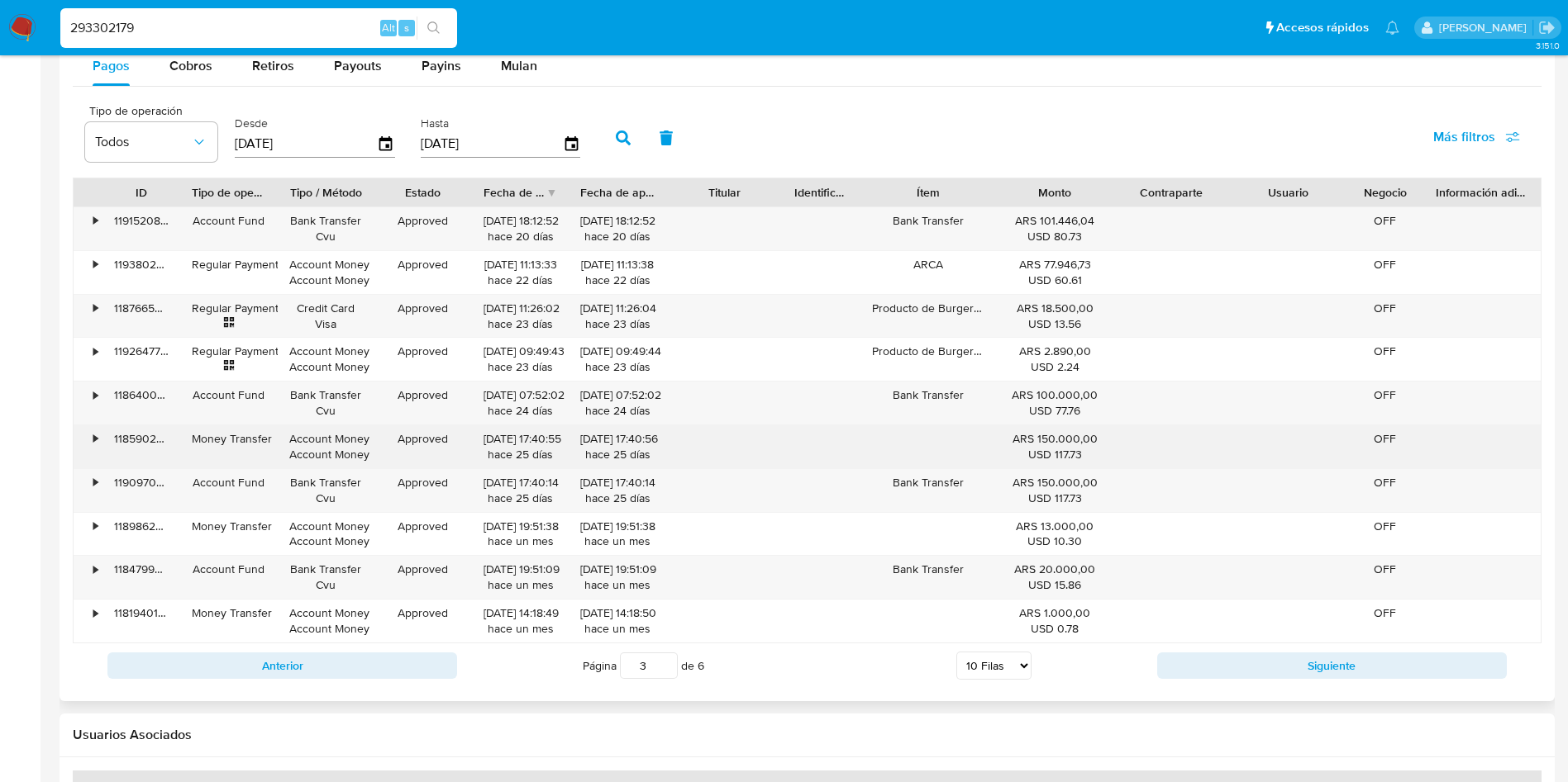
scroll to position [1611, 0]
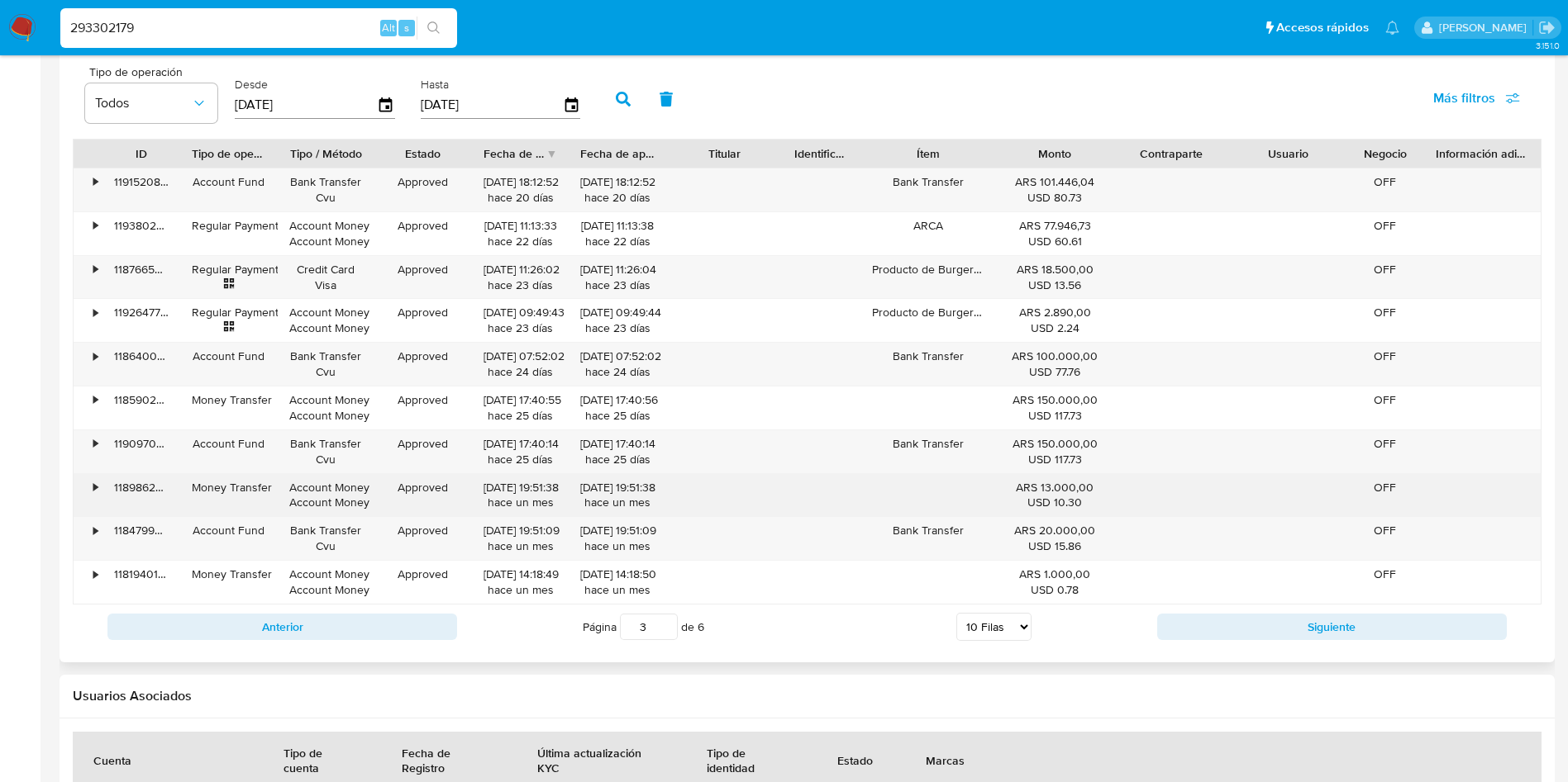
type button "0"
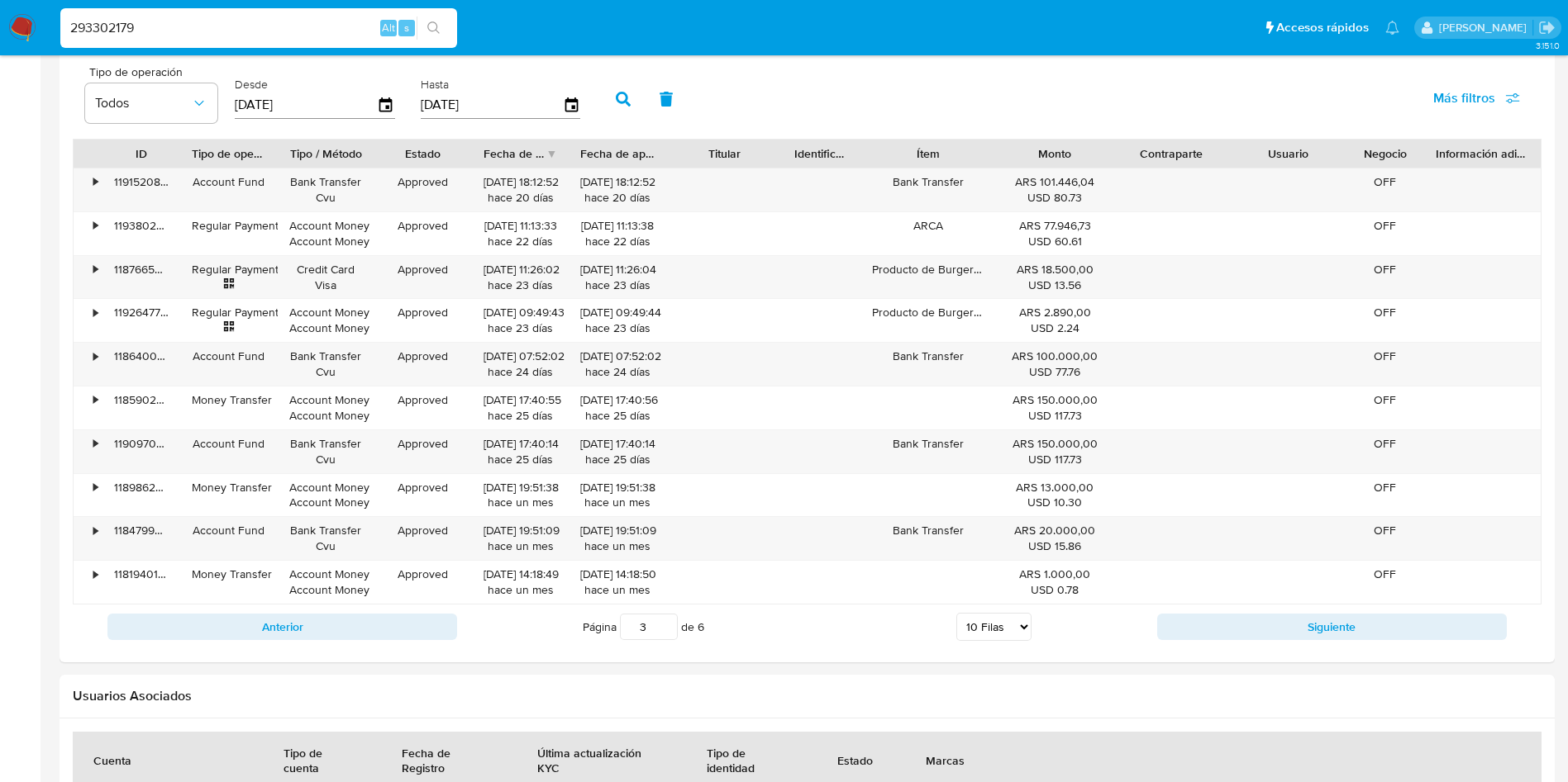
drag, startPoint x: 164, startPoint y: 20, endPoint x: 0, endPoint y: 21, distance: 164.0
click at [0, 21] on nav "Pausado Ver notificaciones 293302179 Alt s Accesos rápidos Presiona las siguien…" at bounding box center [784, 28] width 1568 height 56
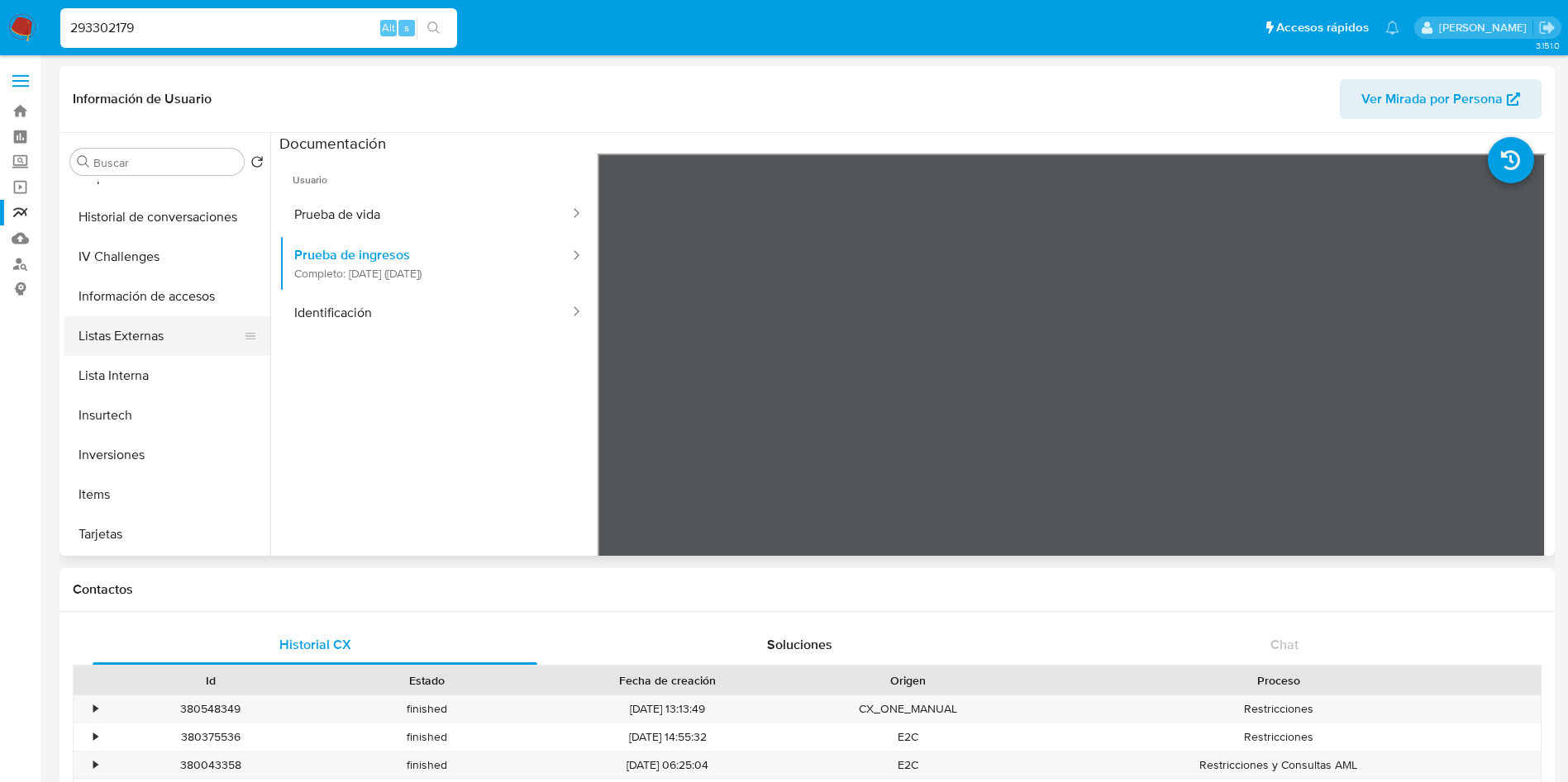
scroll to position [118, 0]
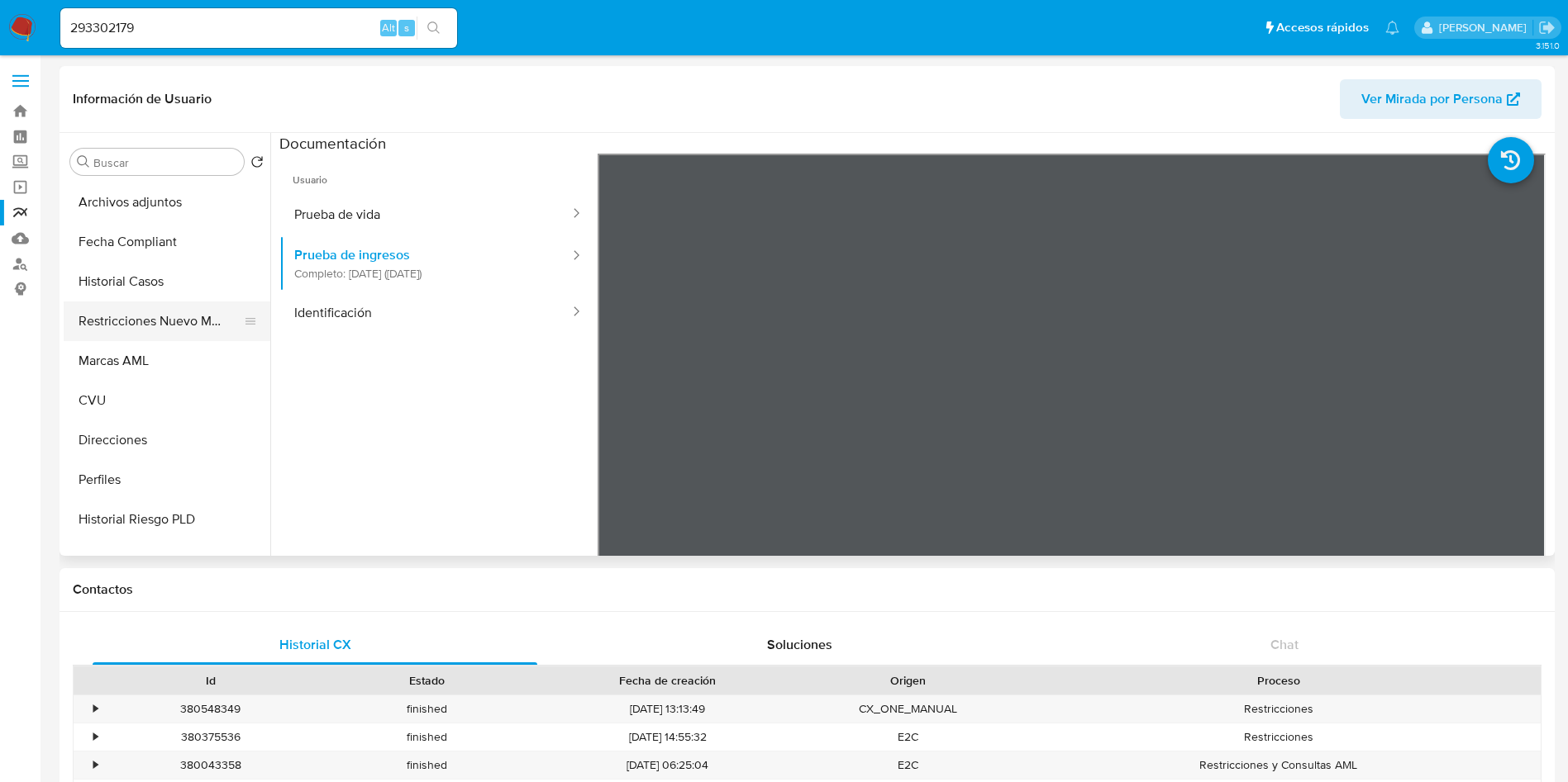
click at [174, 314] on button "Restricciones Nuevo Mundo" at bounding box center [160, 322] width 194 height 39
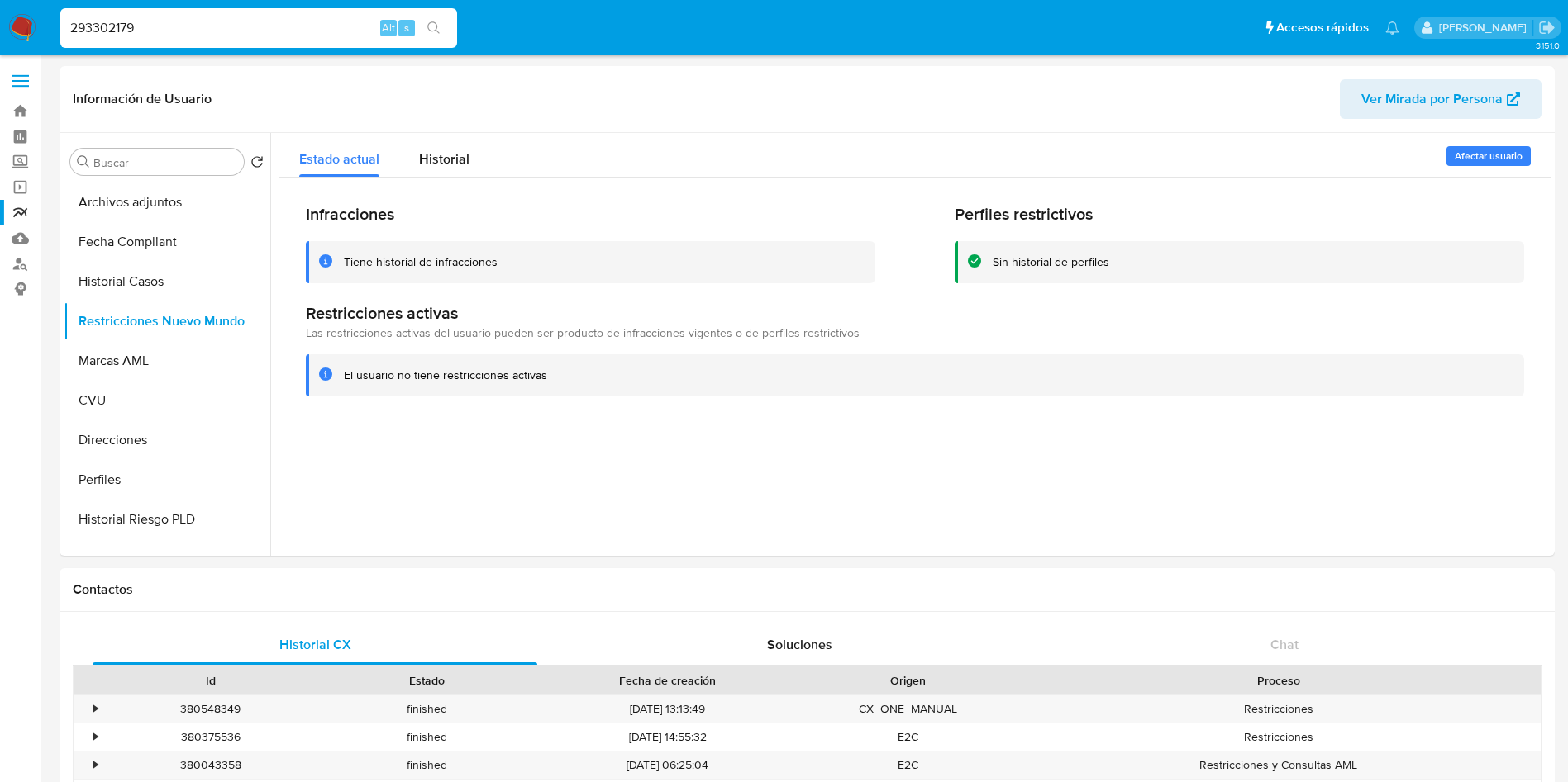
paste input "767392304"
type input "767392304"
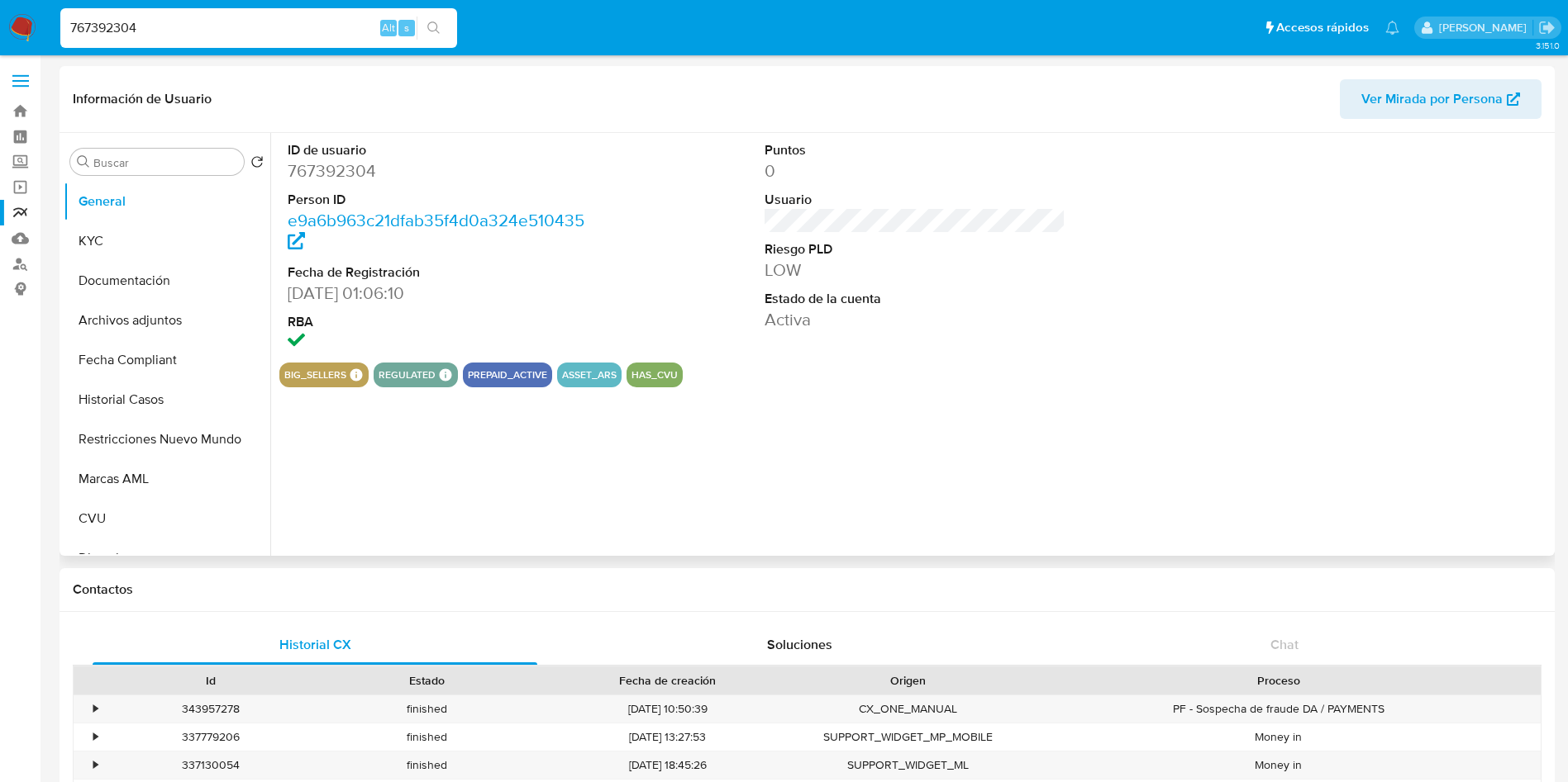
select select "10"
click at [162, 163] on input "Buscar" at bounding box center [165, 162] width 143 height 15
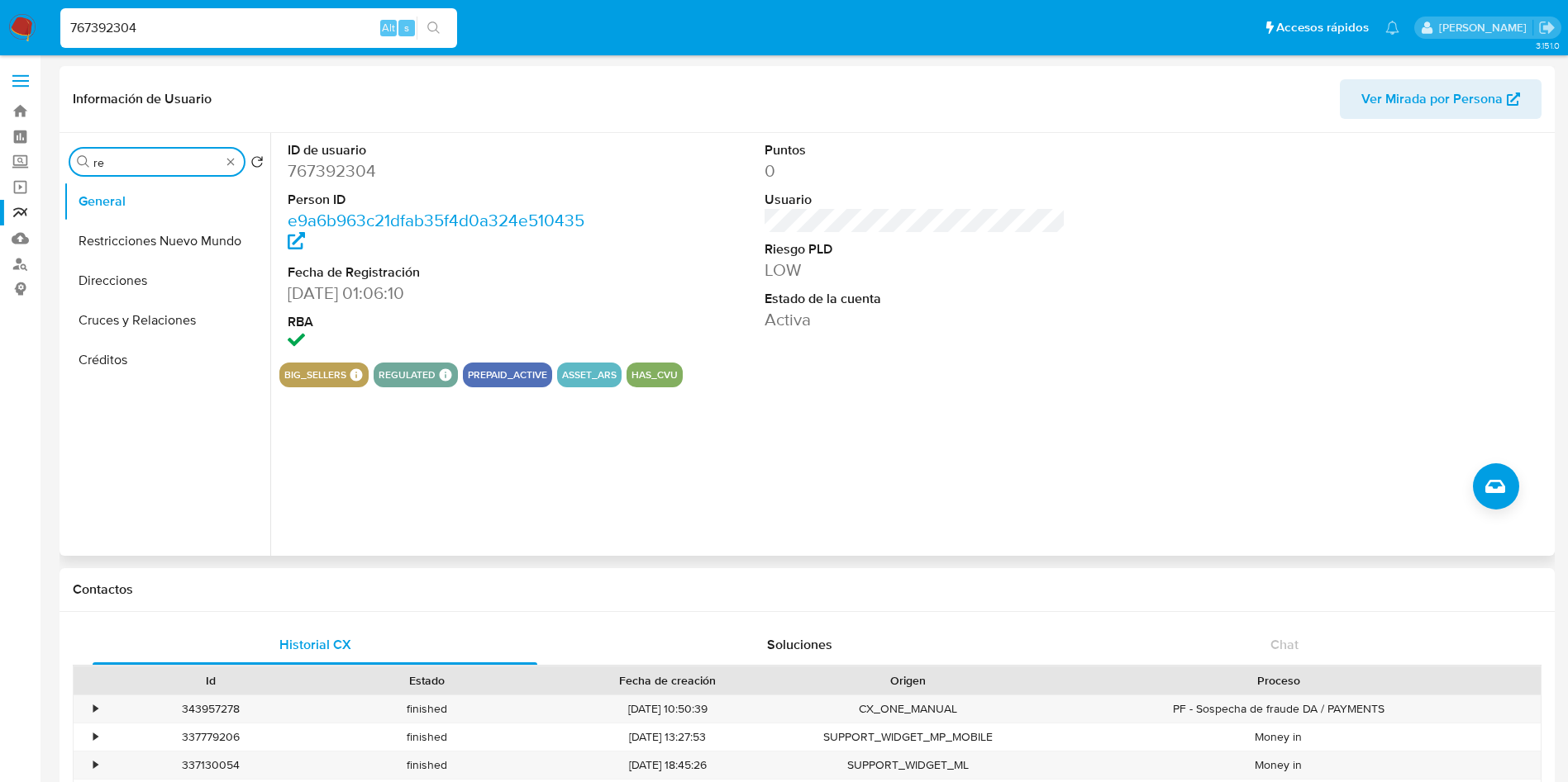
type input "re"
drag, startPoint x: 197, startPoint y: 30, endPoint x: 0, endPoint y: 13, distance: 197.7
click at [0, 13] on nav "Pausado Ver notificaciones 767392304 Alt s Accesos rápidos Presiona las siguien…" at bounding box center [784, 28] width 1568 height 56
paste input "389752675"
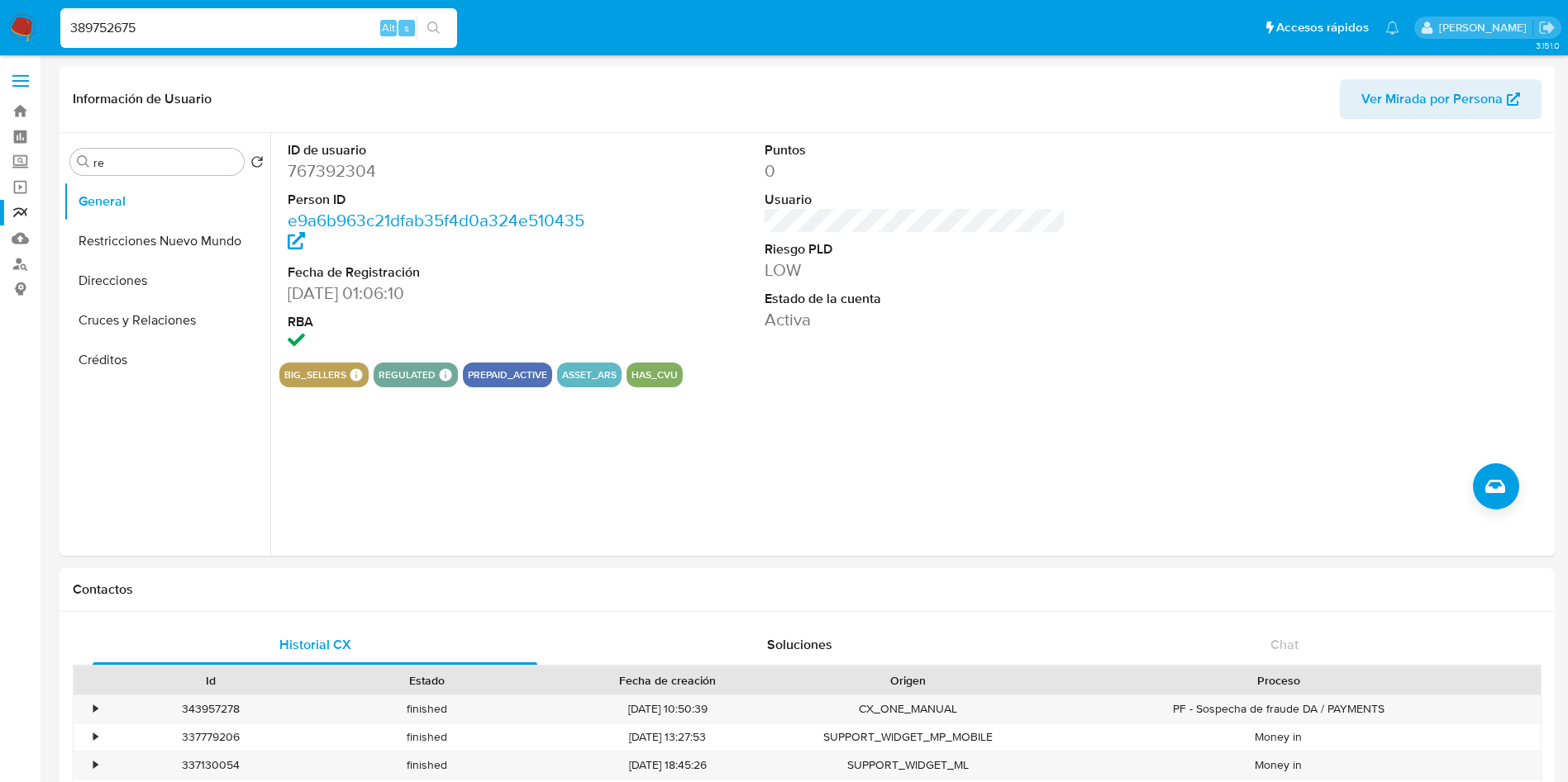
type input "389752675"
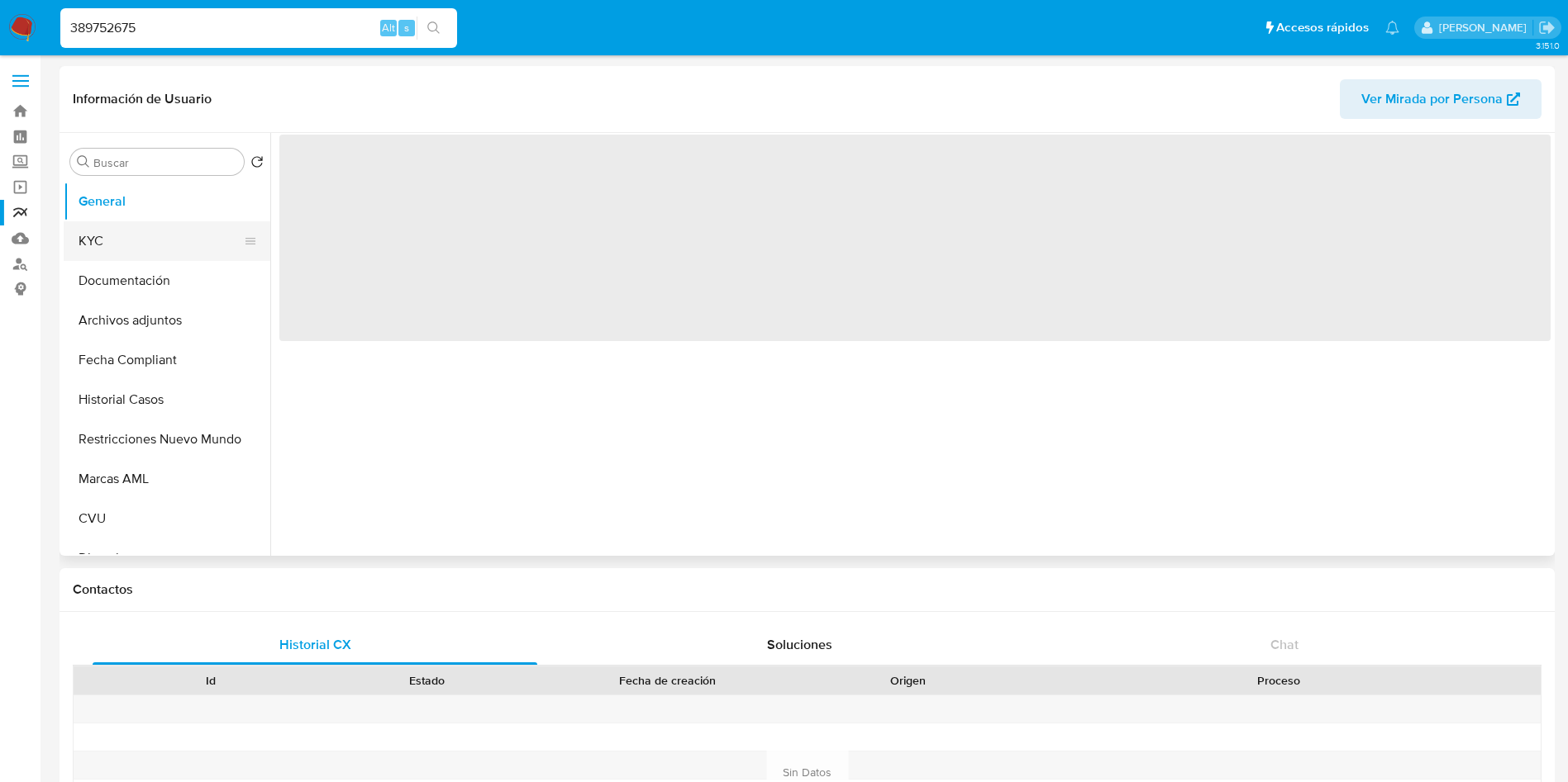
click at [112, 240] on button "KYC" at bounding box center [160, 241] width 194 height 39
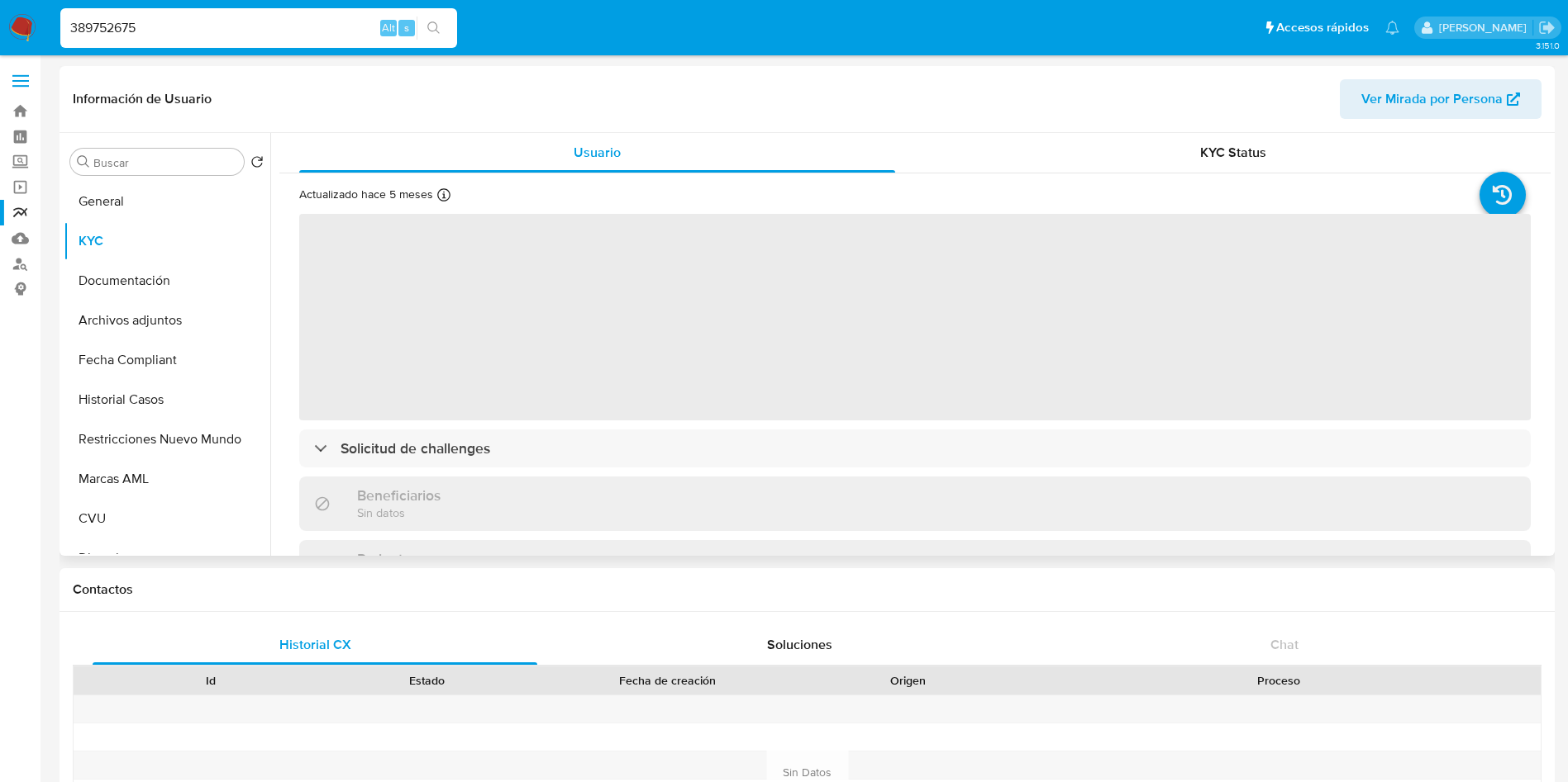
select select "10"
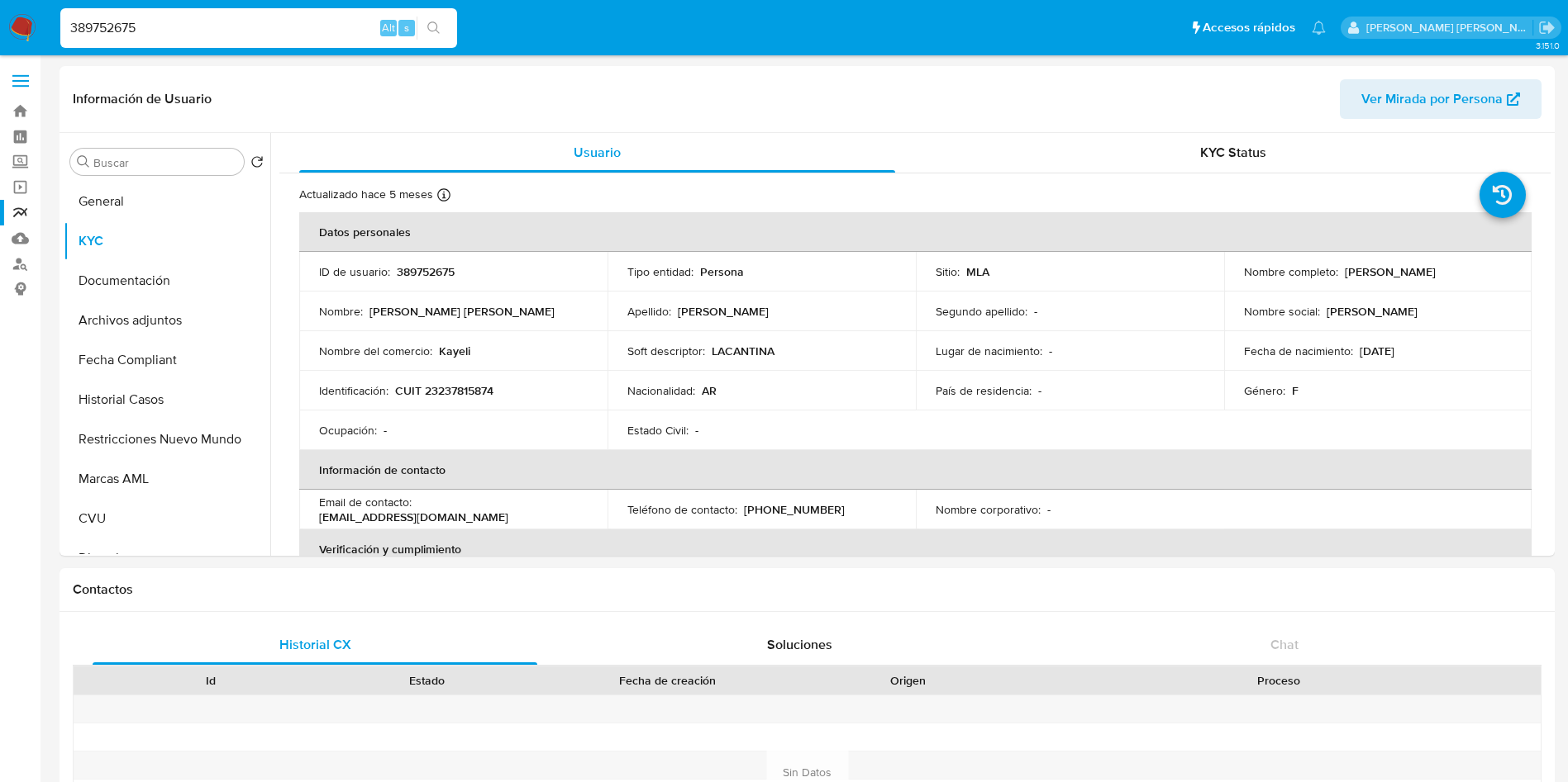
select select "10"
drag, startPoint x: 183, startPoint y: 22, endPoint x: 22, endPoint y: 156, distance: 209.5
paste input "767392304"
type input "767392304"
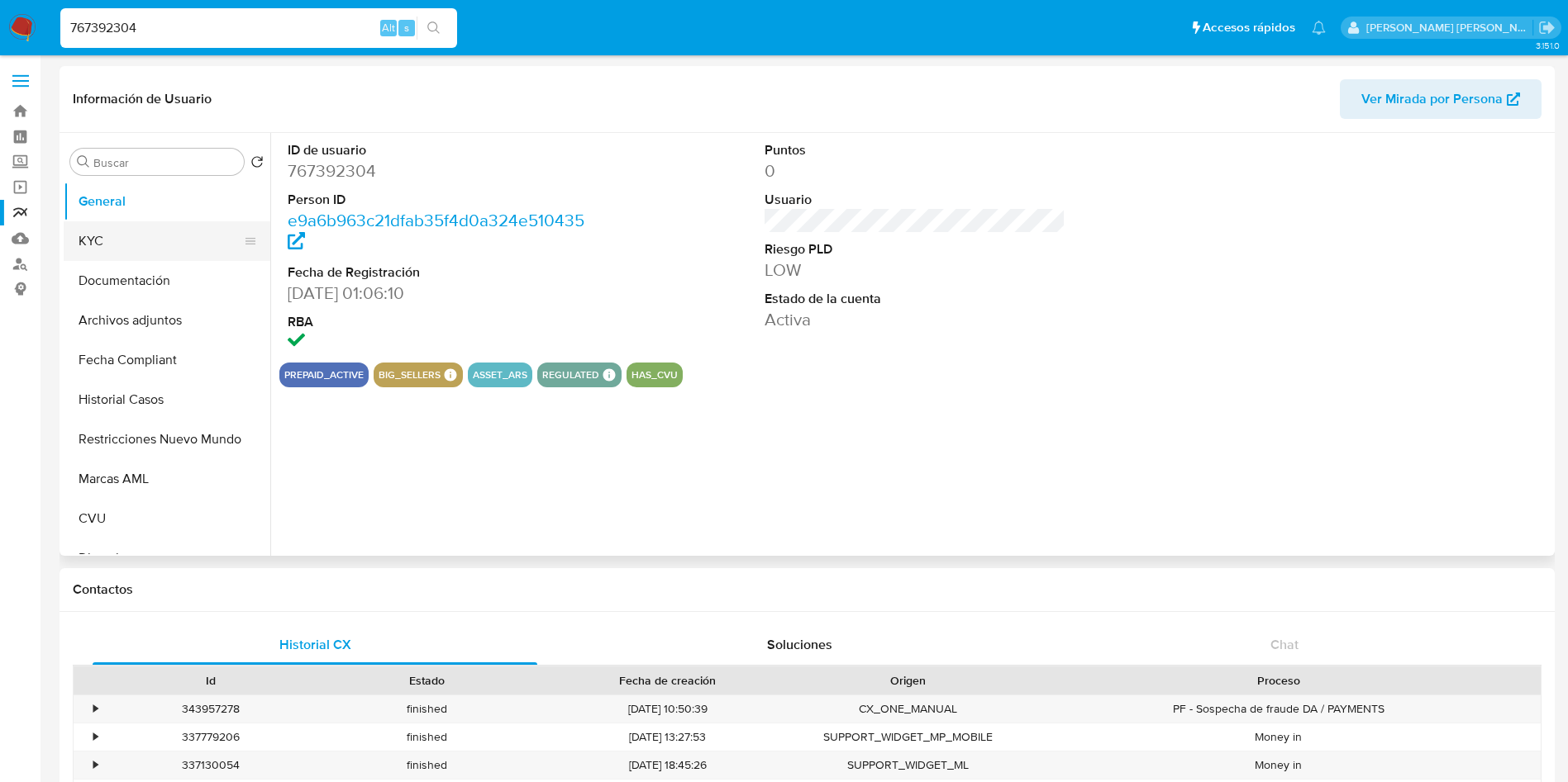
select select "10"
click at [144, 286] on button "Documentación" at bounding box center [160, 280] width 194 height 39
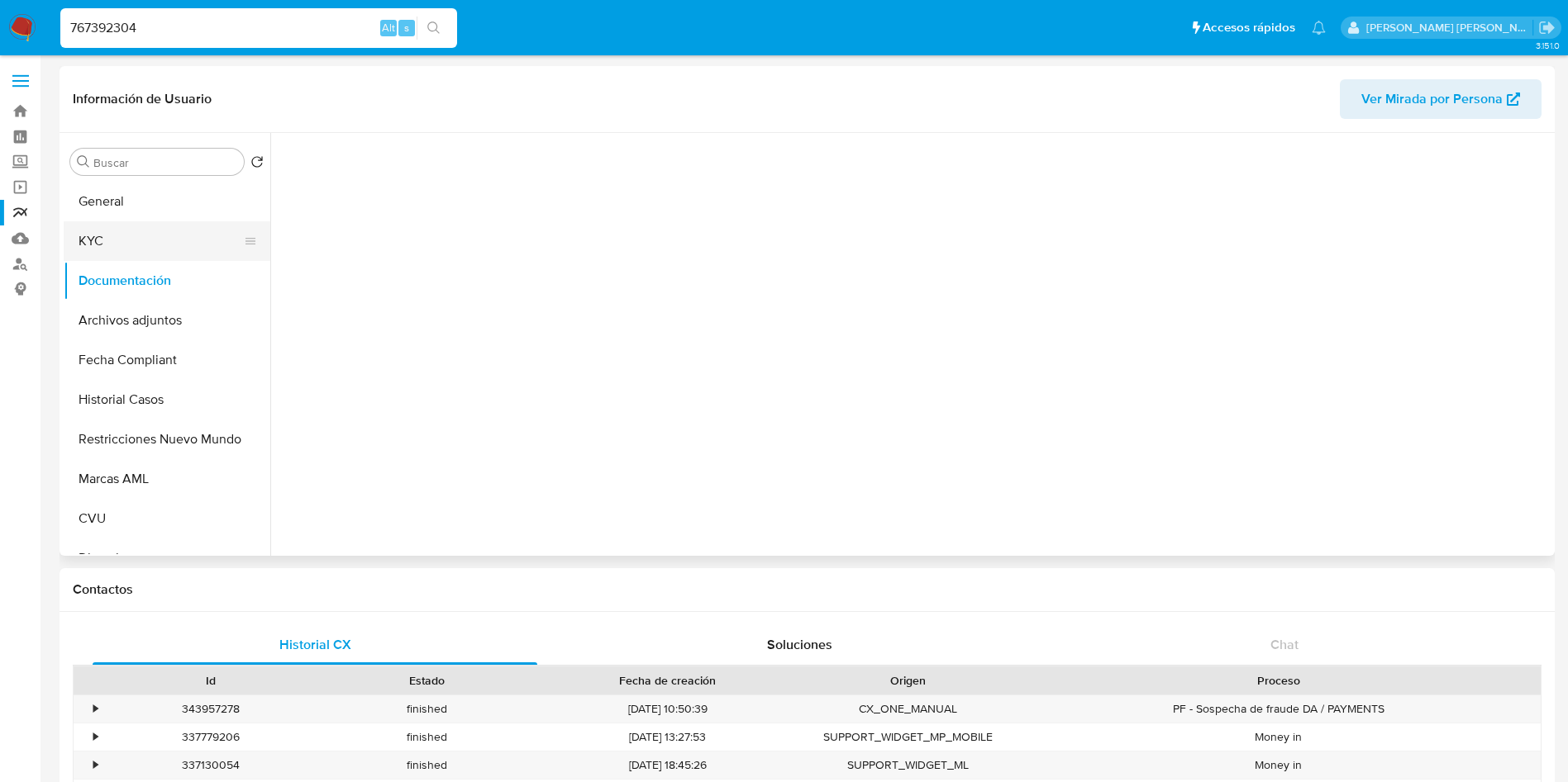
click at [119, 236] on button "KYC" at bounding box center [160, 241] width 194 height 39
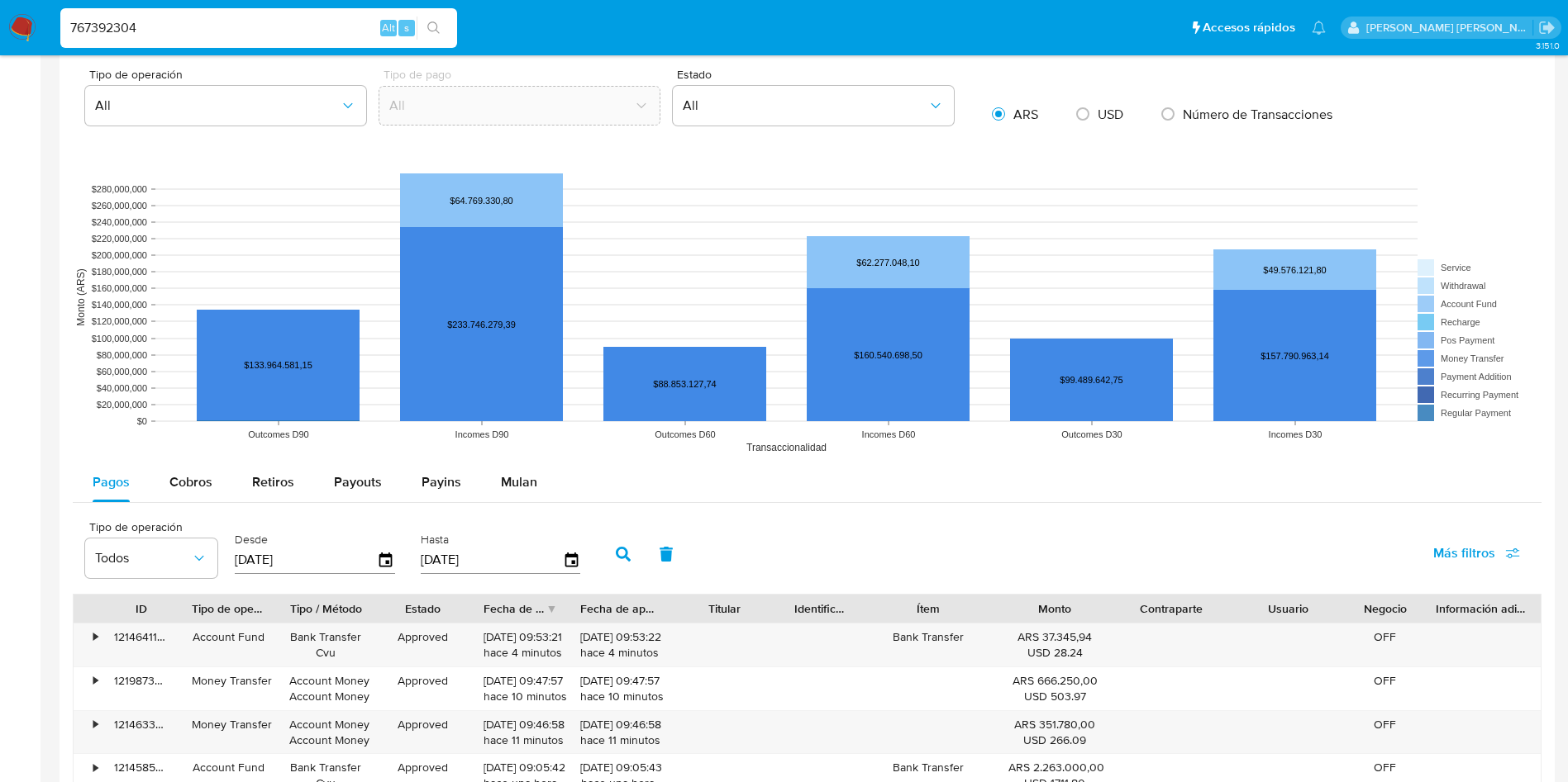
scroll to position [1487, 0]
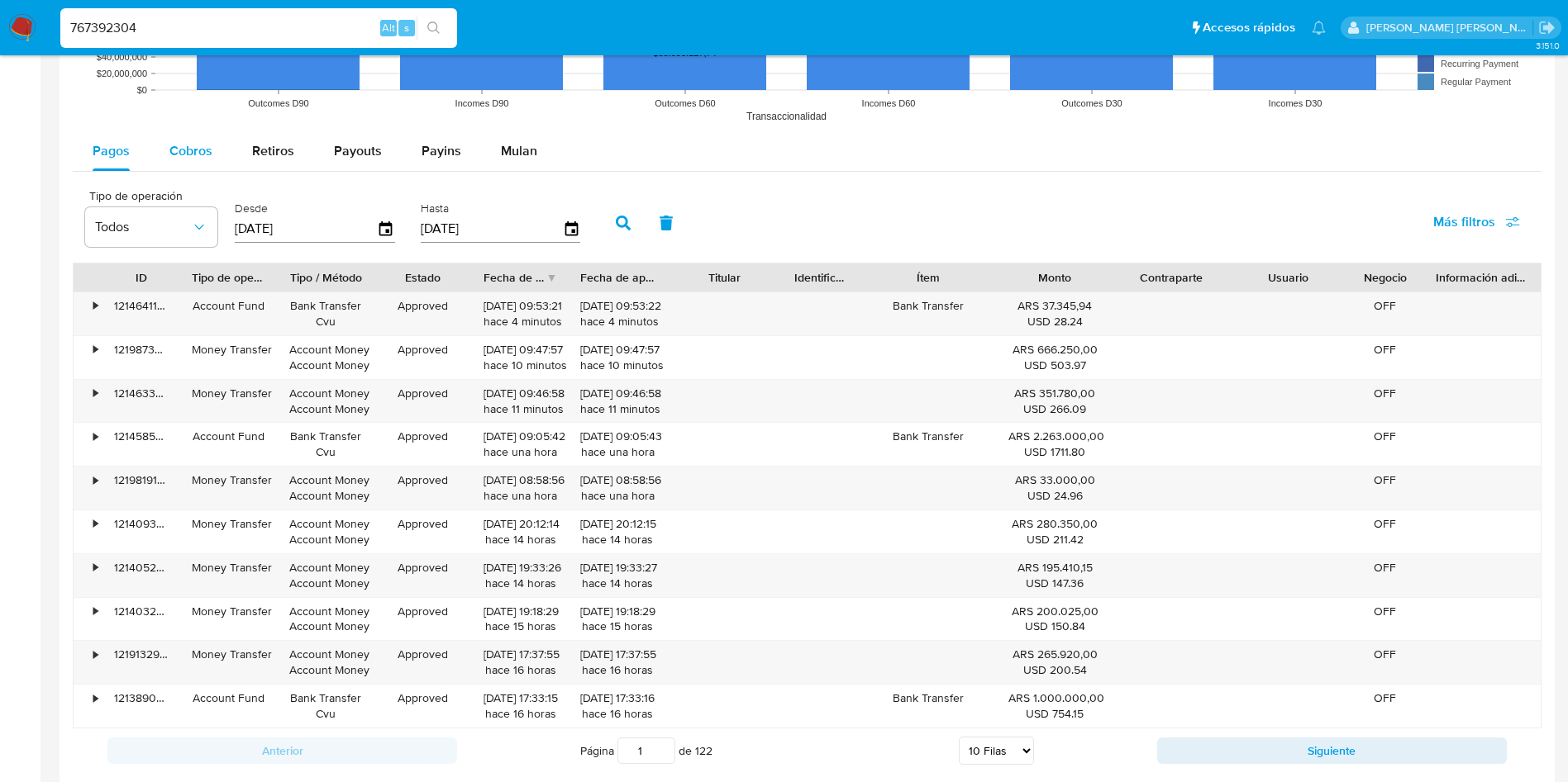
click at [198, 160] on div "Cobros" at bounding box center [191, 151] width 43 height 39
select select "10"
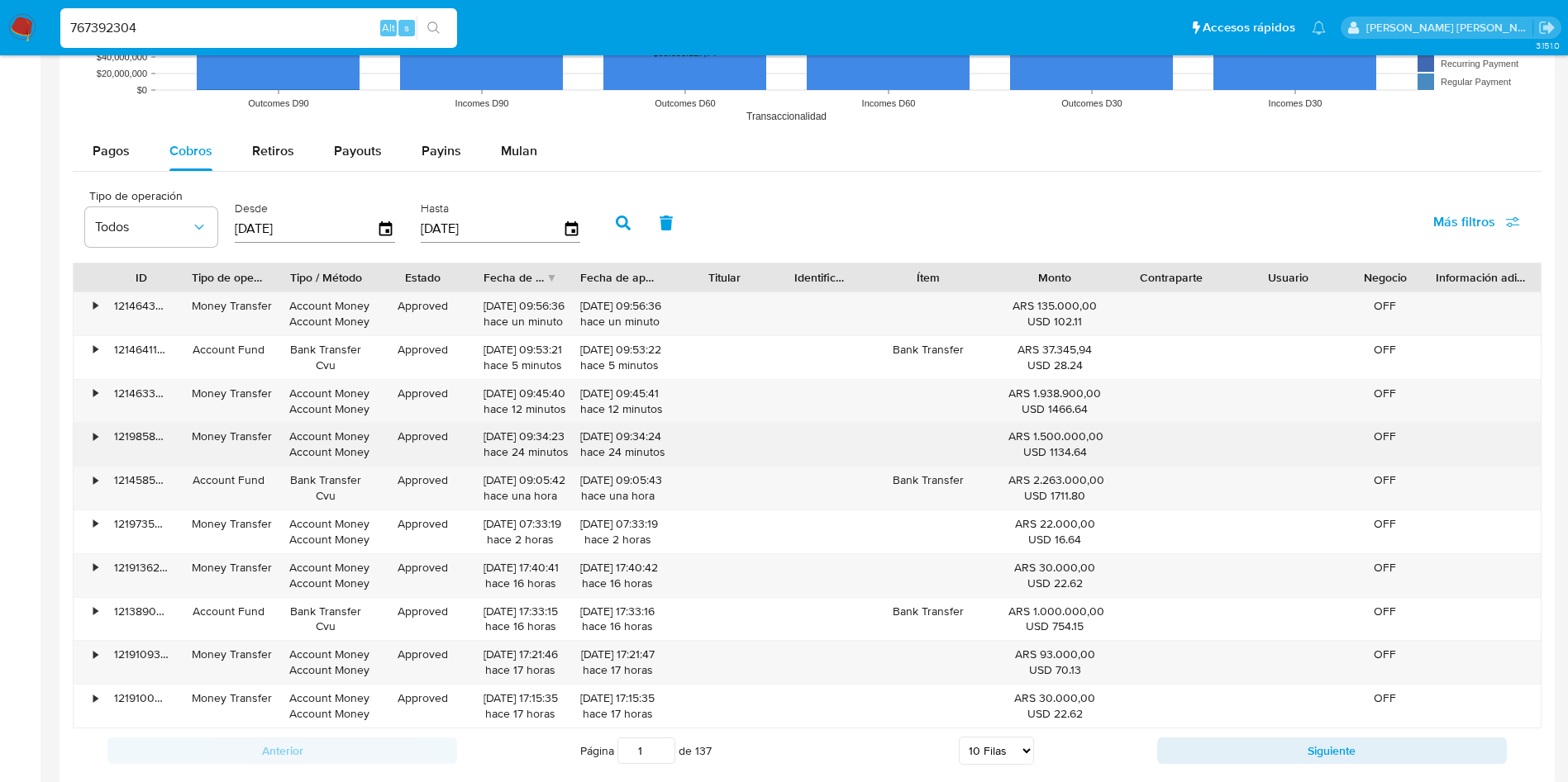
scroll to position [1611, 0]
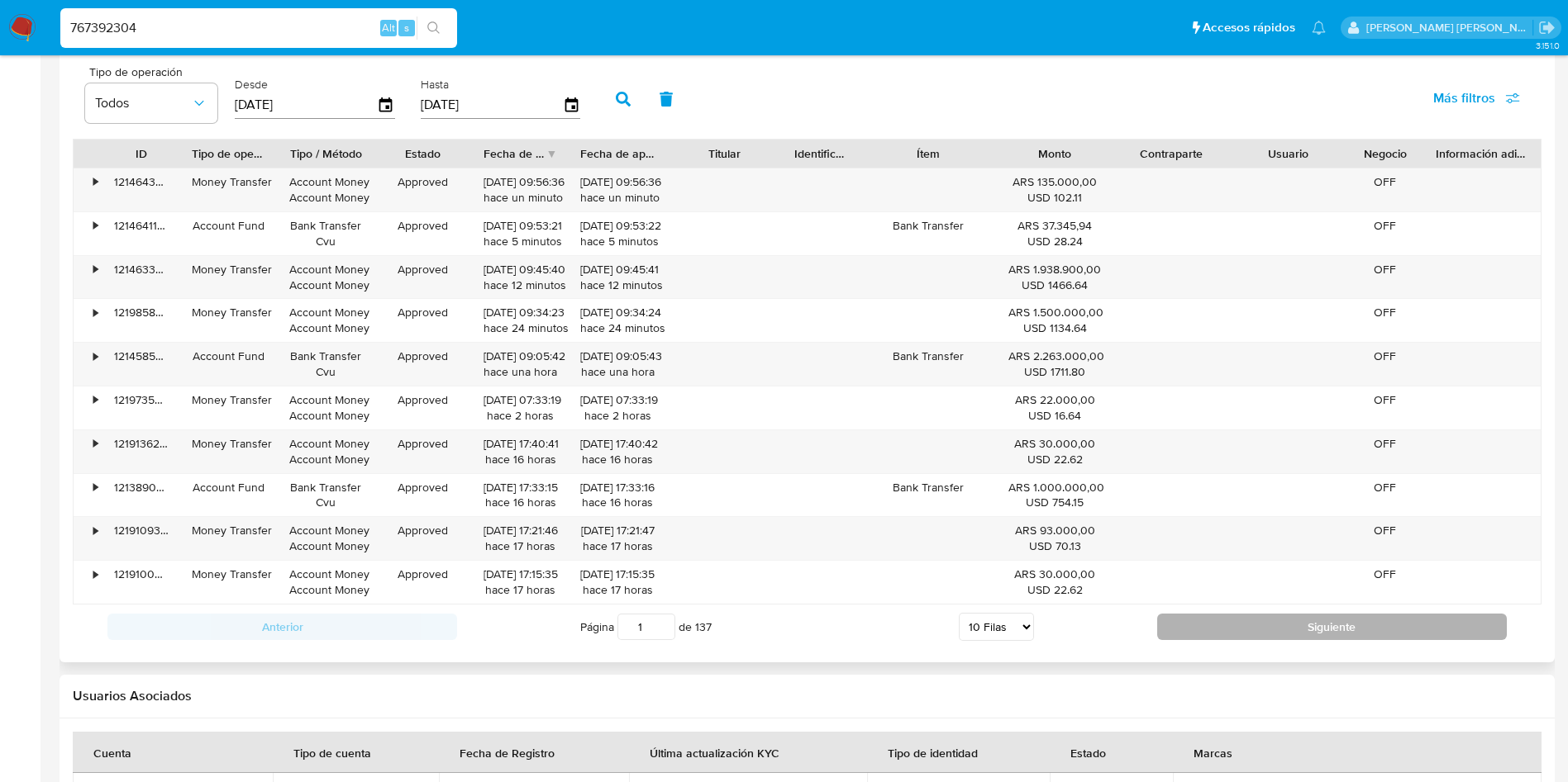
click at [1345, 630] on button "Siguiente" at bounding box center [1331, 627] width 349 height 27
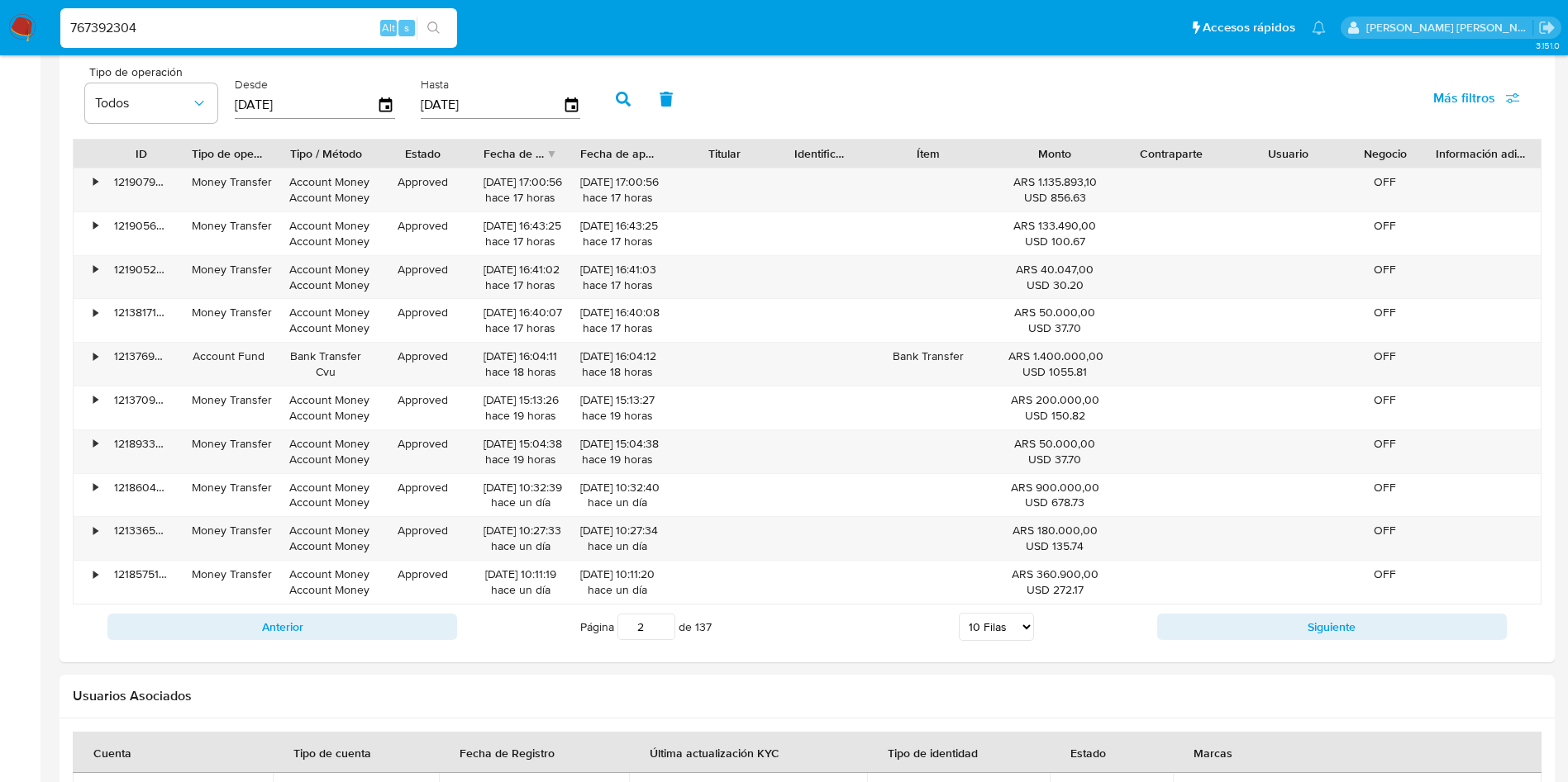
click at [1341, 630] on button "Siguiente" at bounding box center [1331, 627] width 349 height 27
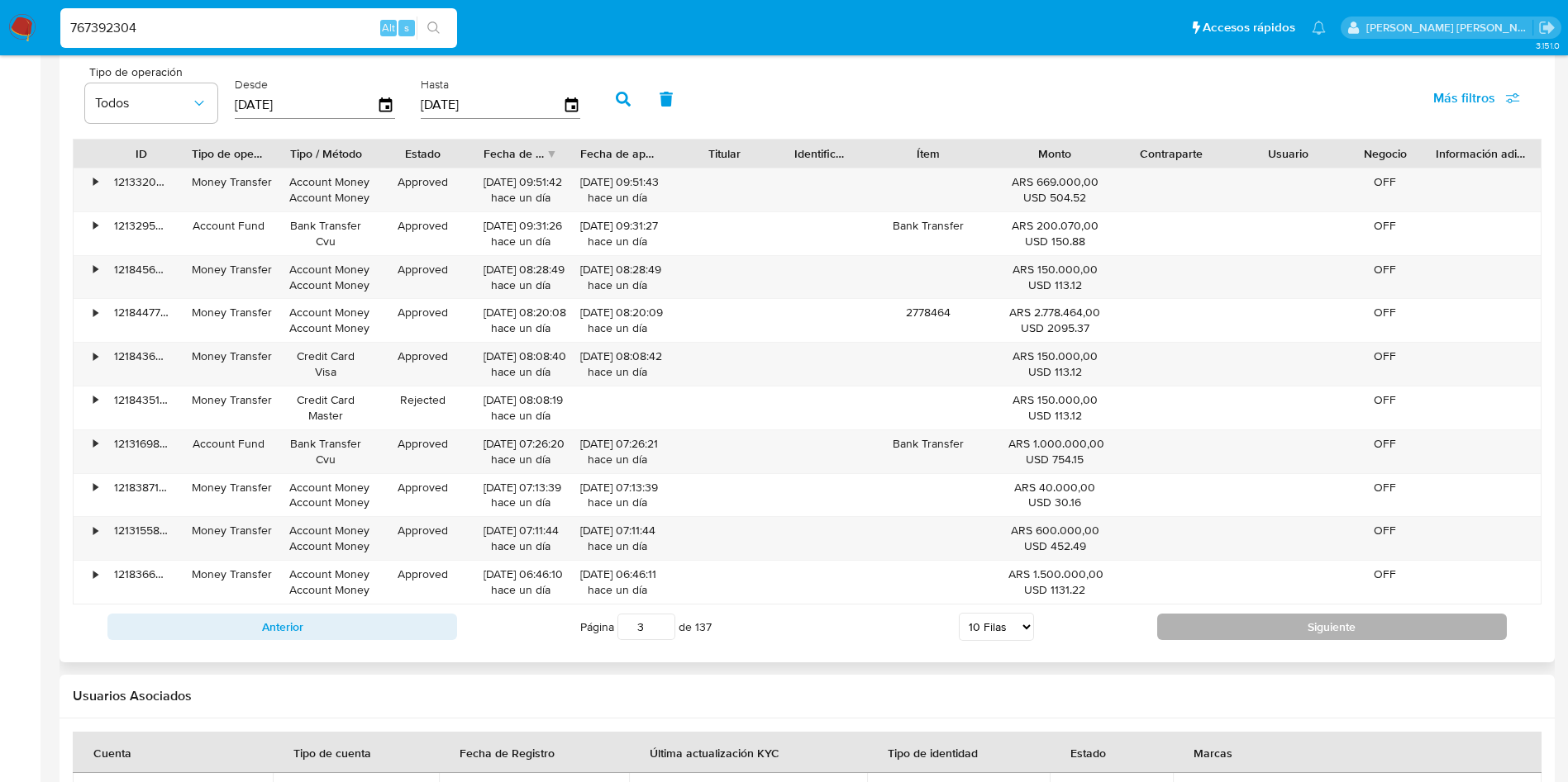
click at [1340, 631] on button "Siguiente" at bounding box center [1331, 627] width 349 height 27
click at [1314, 619] on button "Siguiente" at bounding box center [1331, 627] width 349 height 27
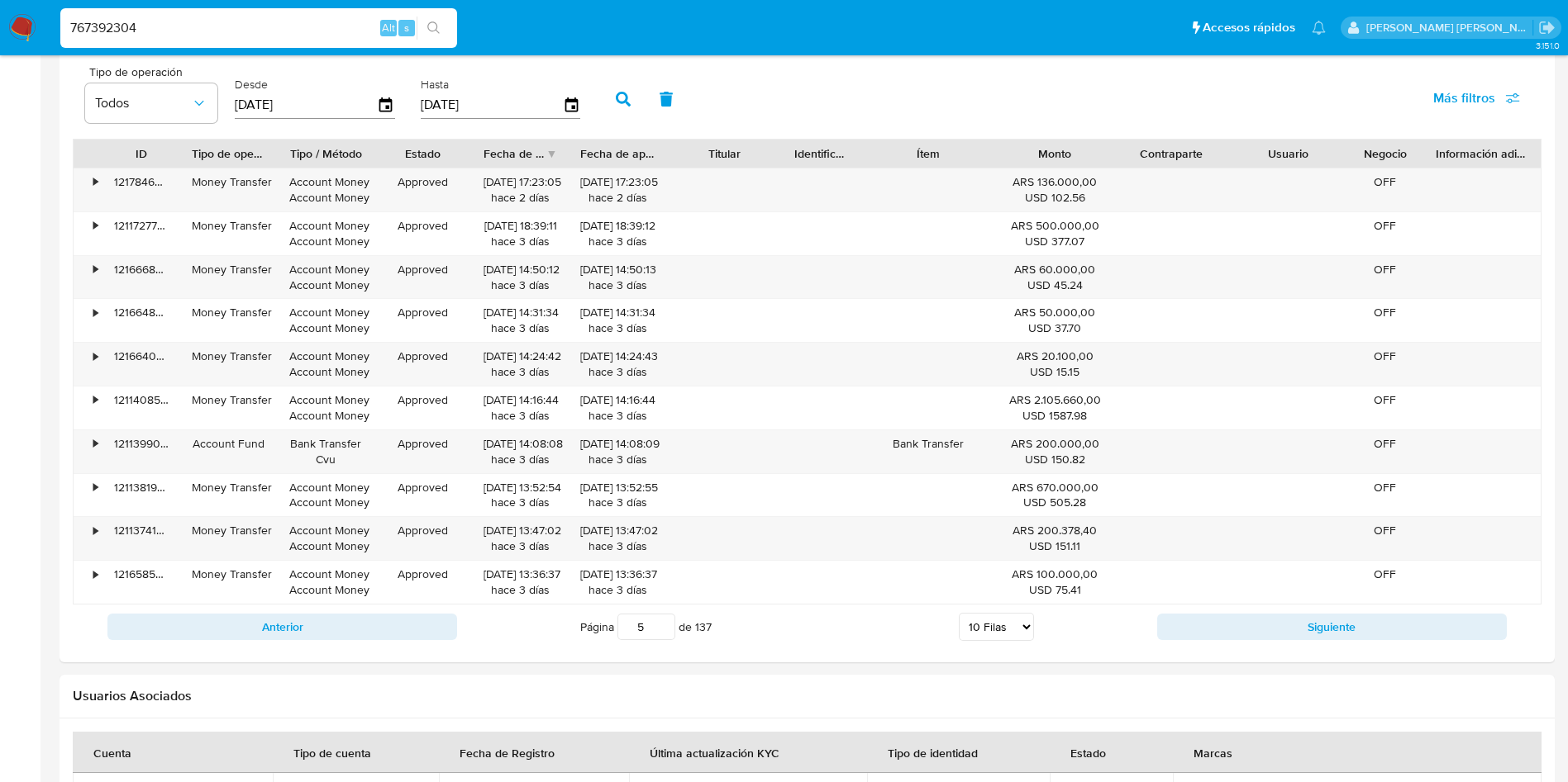
click at [1314, 620] on button "Siguiente" at bounding box center [1331, 627] width 349 height 27
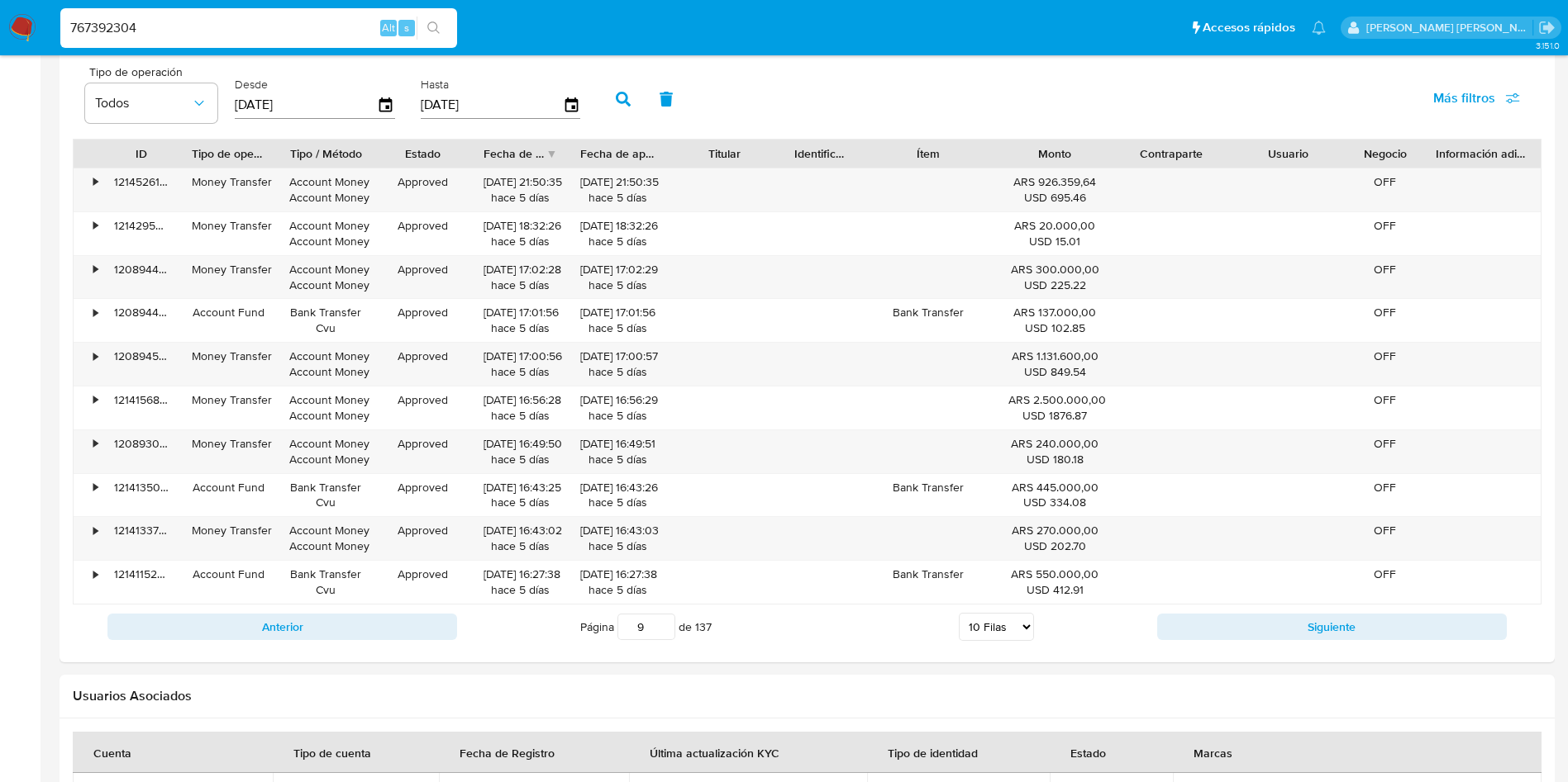
type input "10"
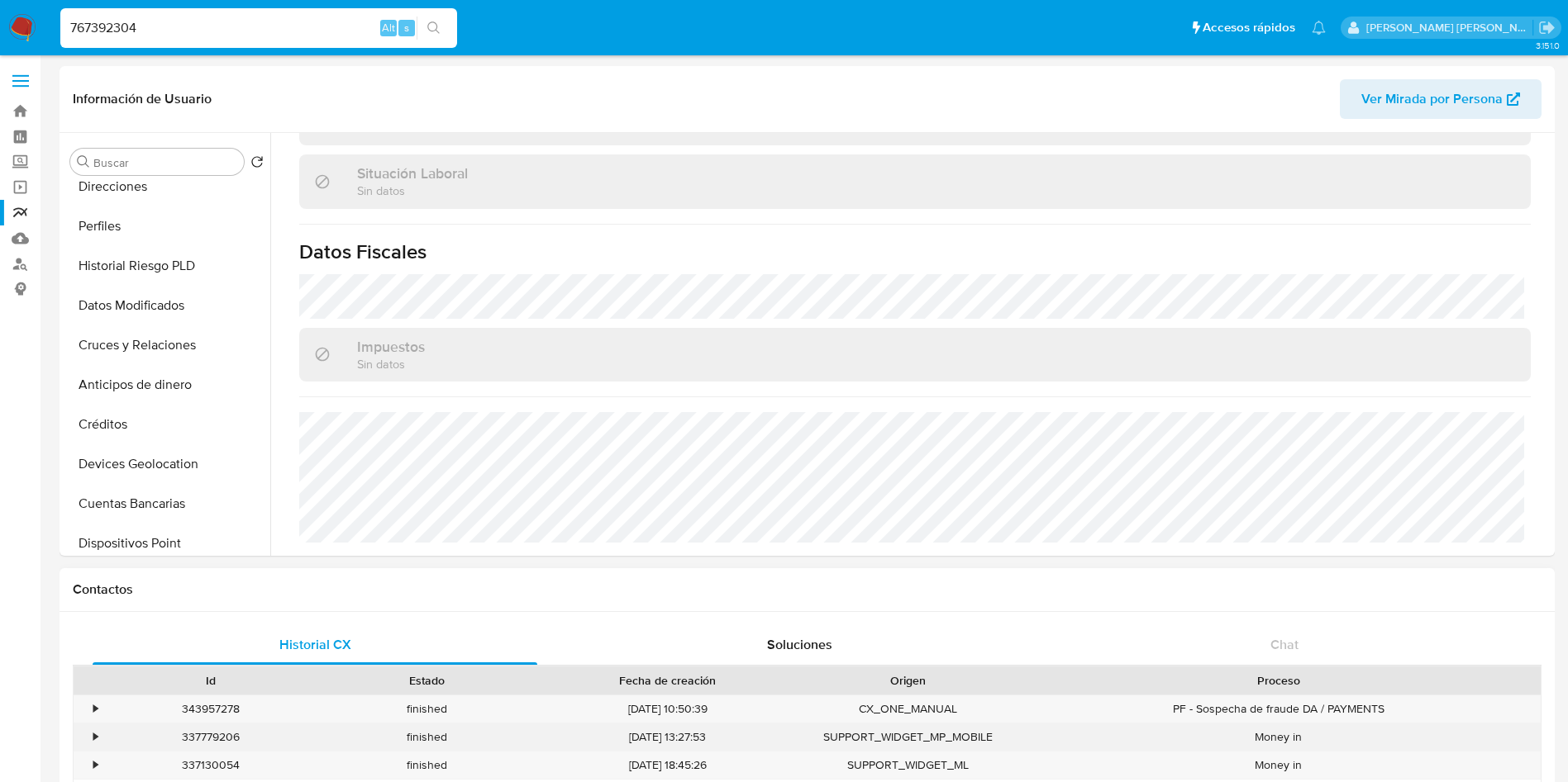
scroll to position [124, 0]
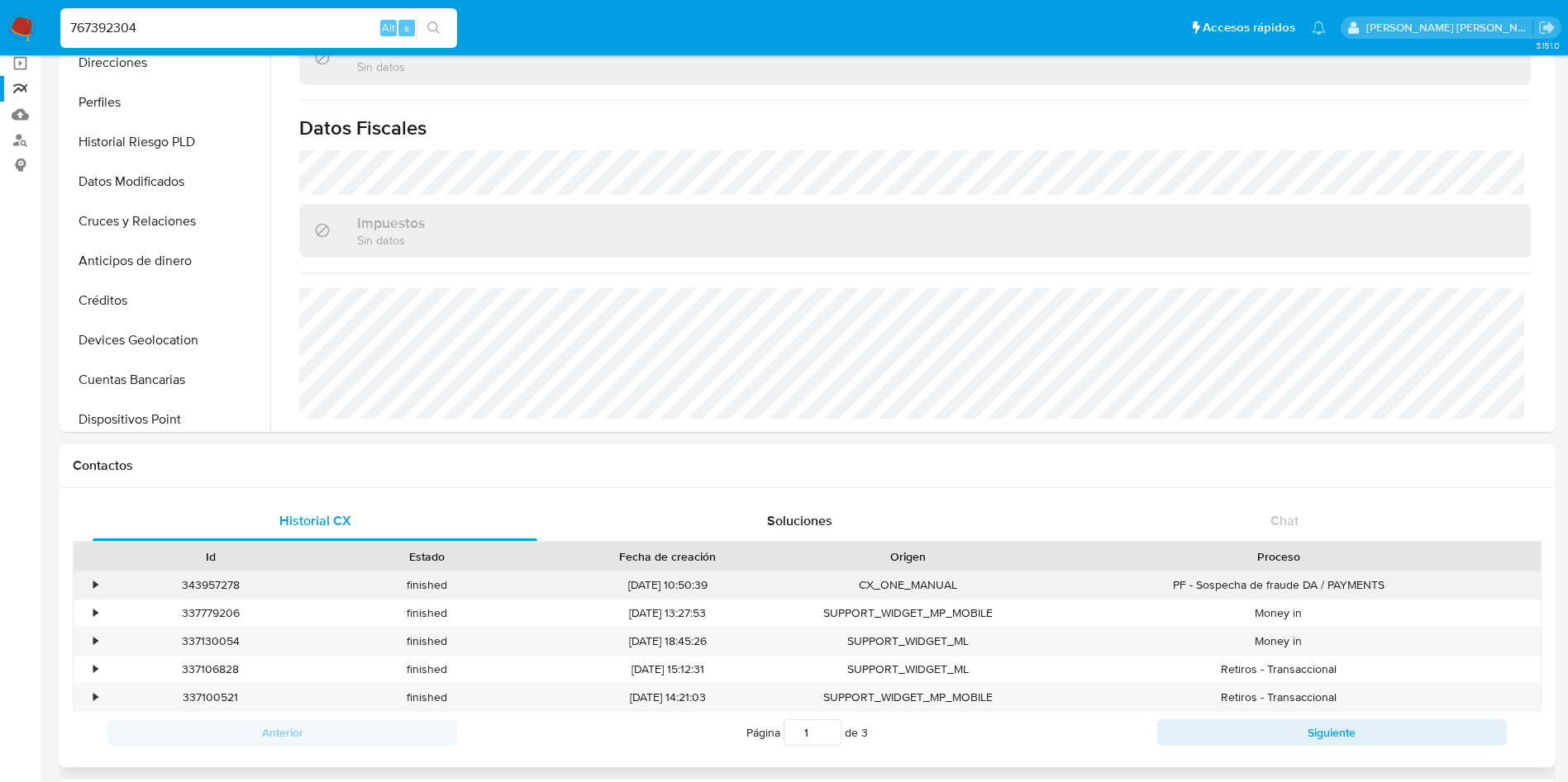
click at [96, 582] on div "•" at bounding box center [95, 586] width 4 height 16
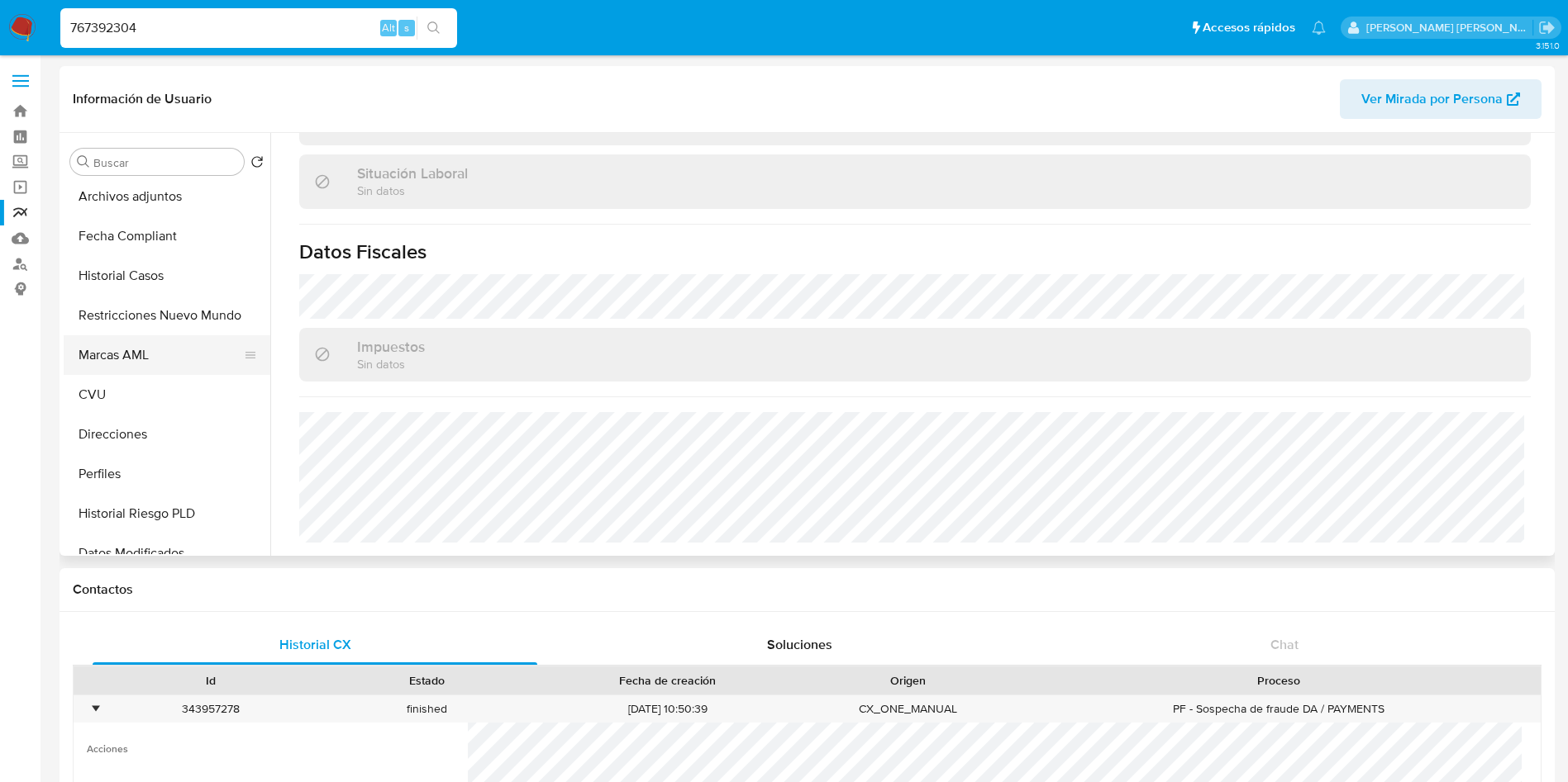
scroll to position [0, 0]
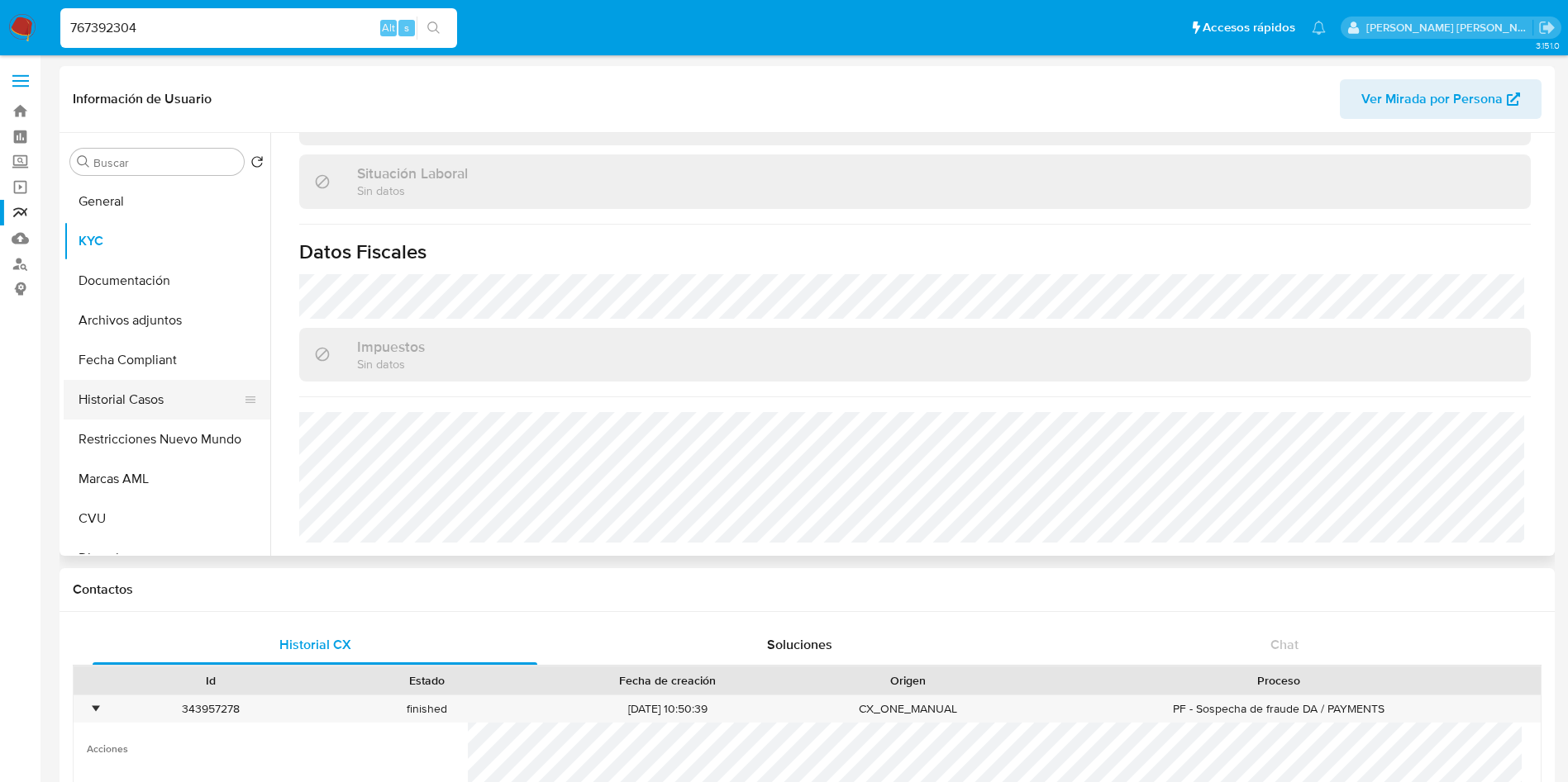
drag, startPoint x: 143, startPoint y: 392, endPoint x: 157, endPoint y: 399, distance: 15.7
click at [144, 392] on button "Historial Casos" at bounding box center [160, 400] width 194 height 39
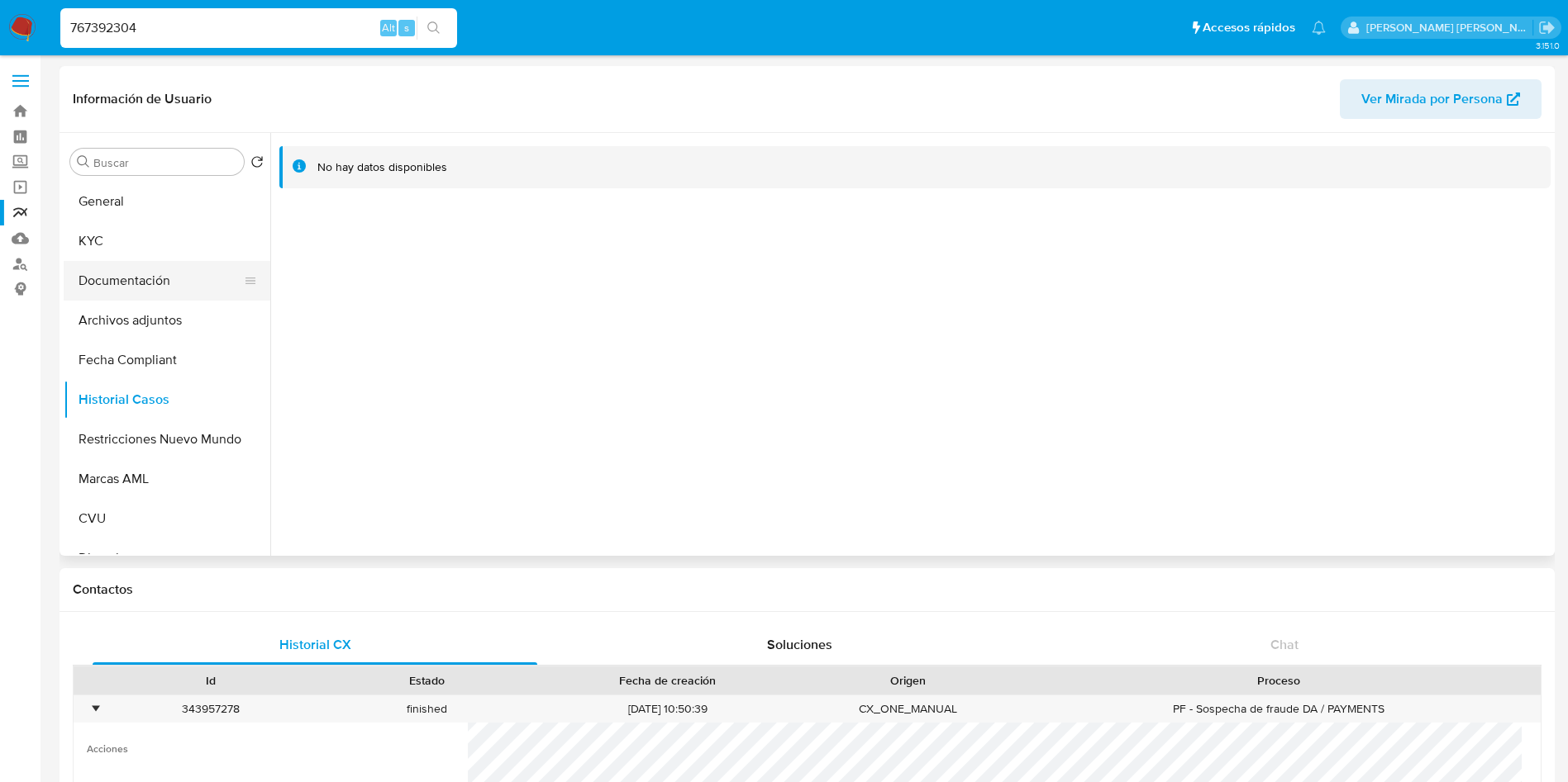
click at [113, 281] on button "Documentación" at bounding box center [160, 280] width 194 height 39
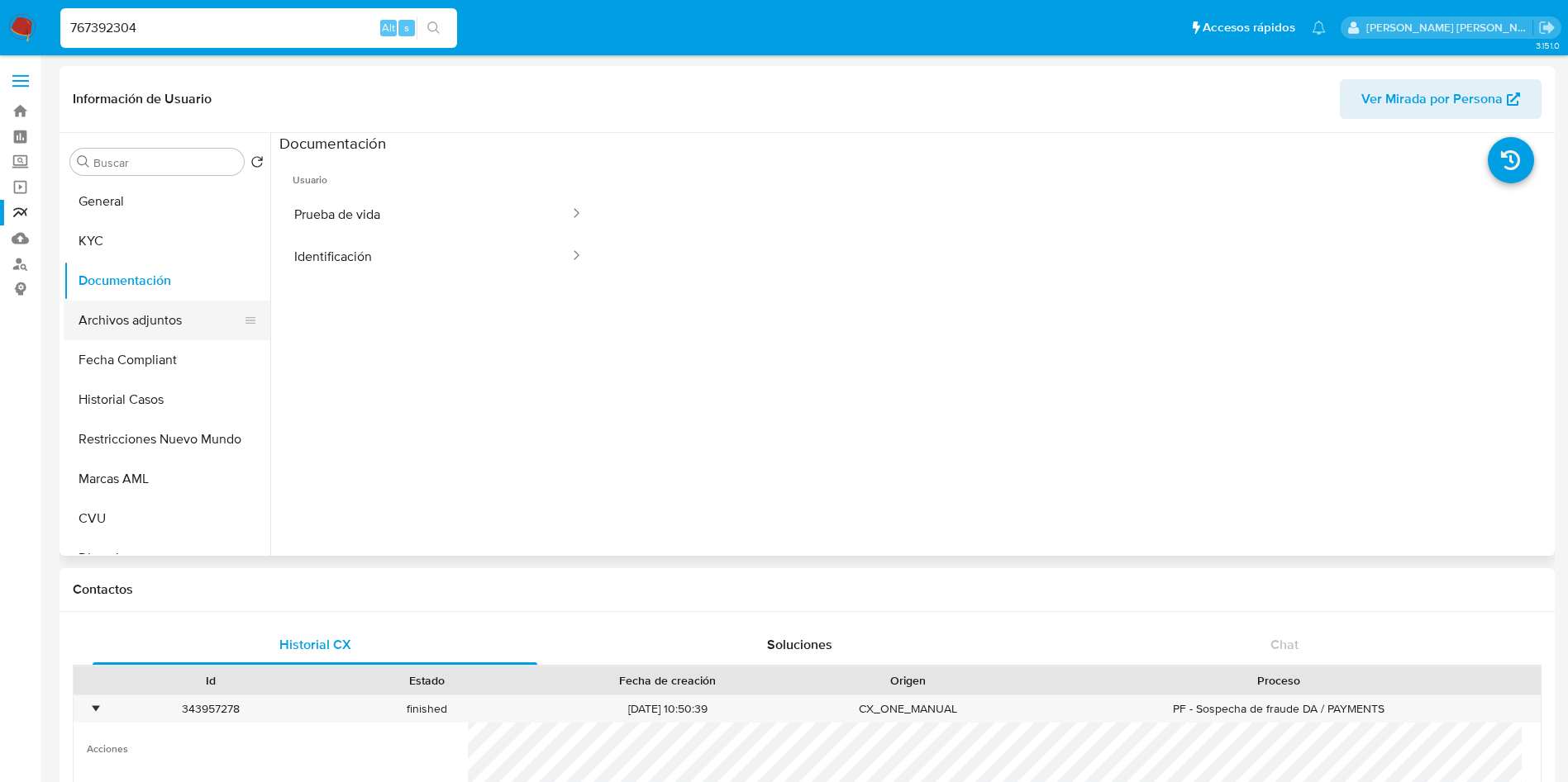
click at [113, 308] on button "Archivos adjuntos" at bounding box center [160, 321] width 194 height 39
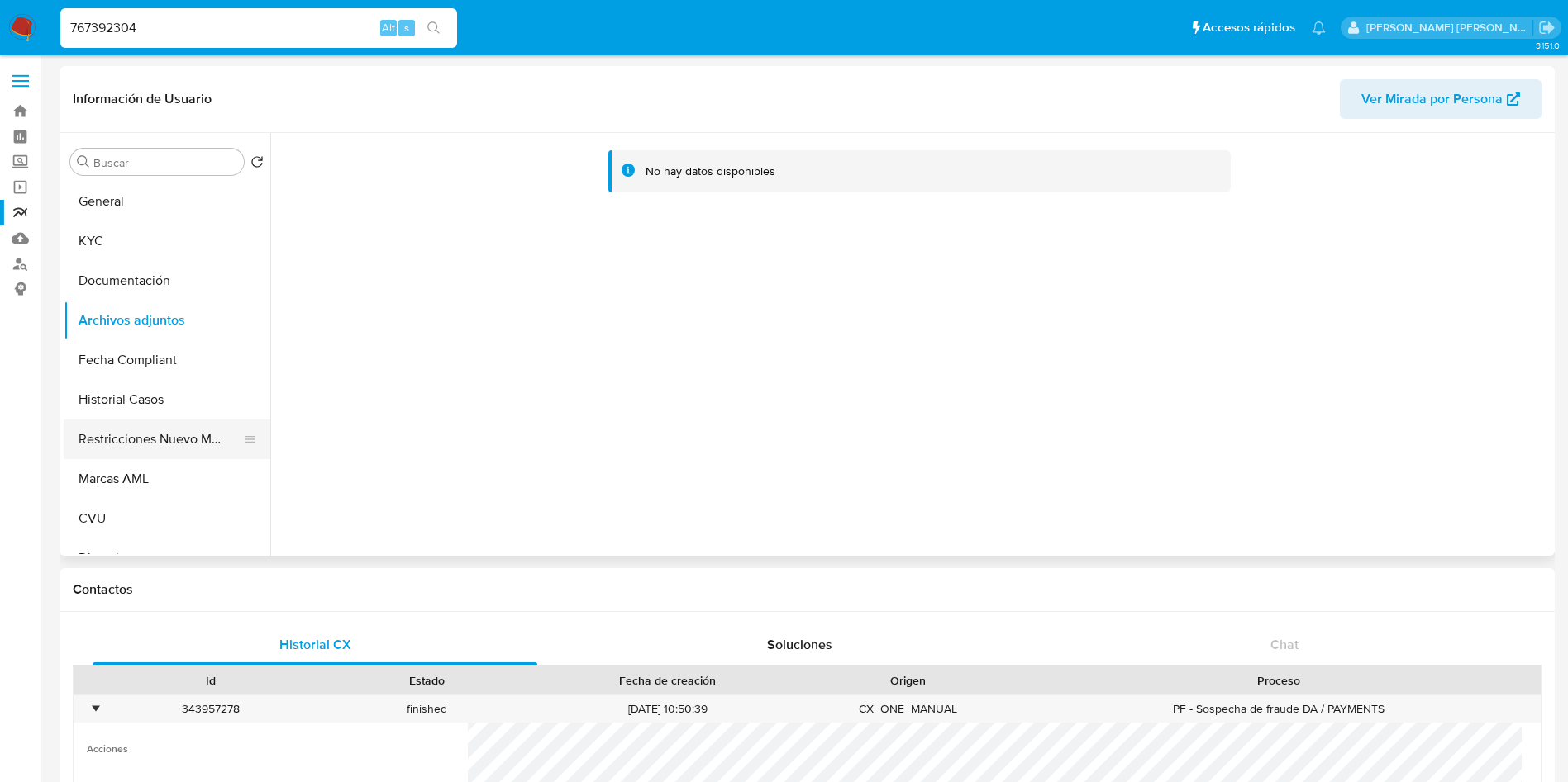
click at [172, 435] on button "Restricciones Nuevo Mundo" at bounding box center [160, 440] width 194 height 39
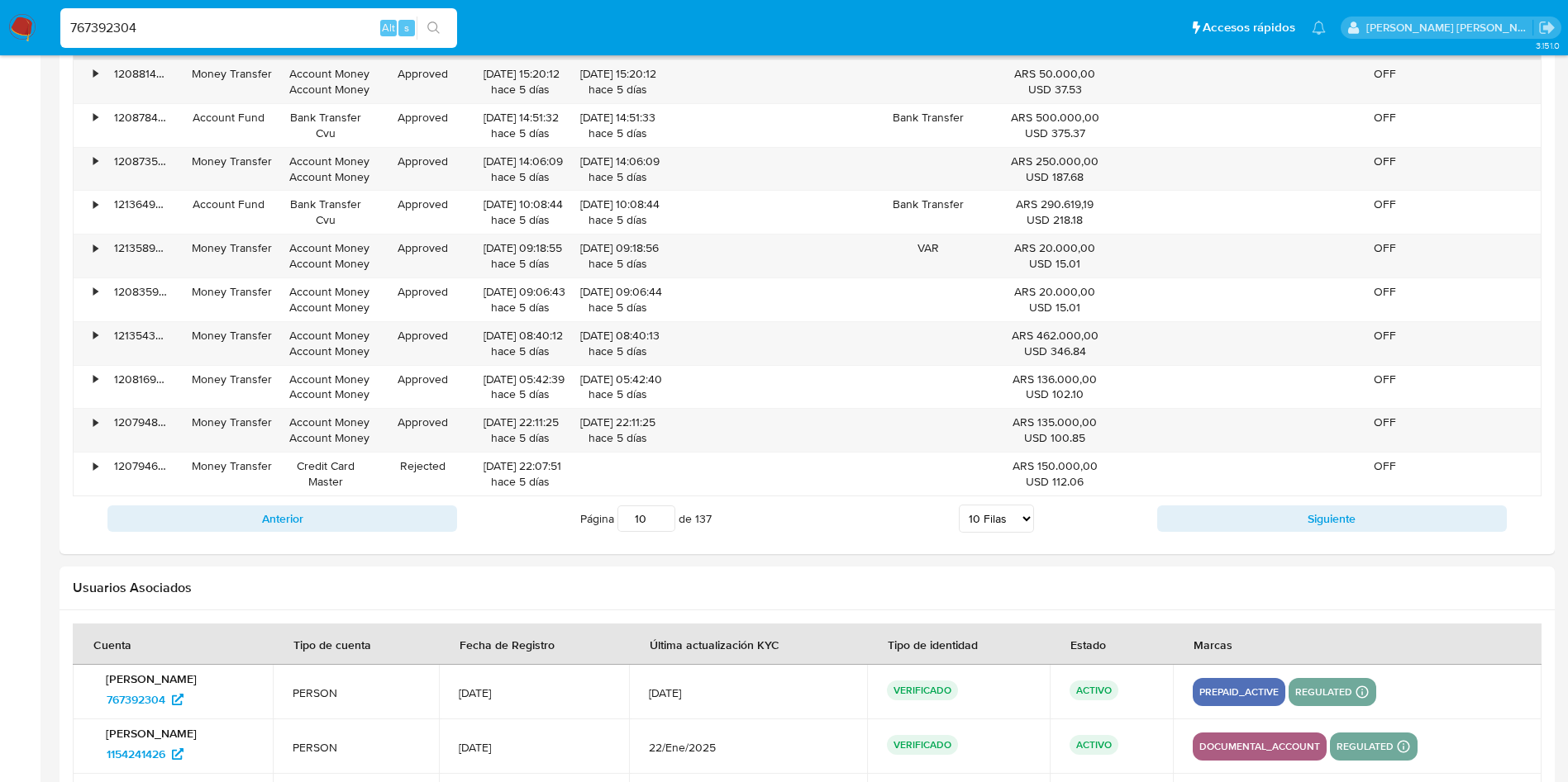
scroll to position [2200, 0]
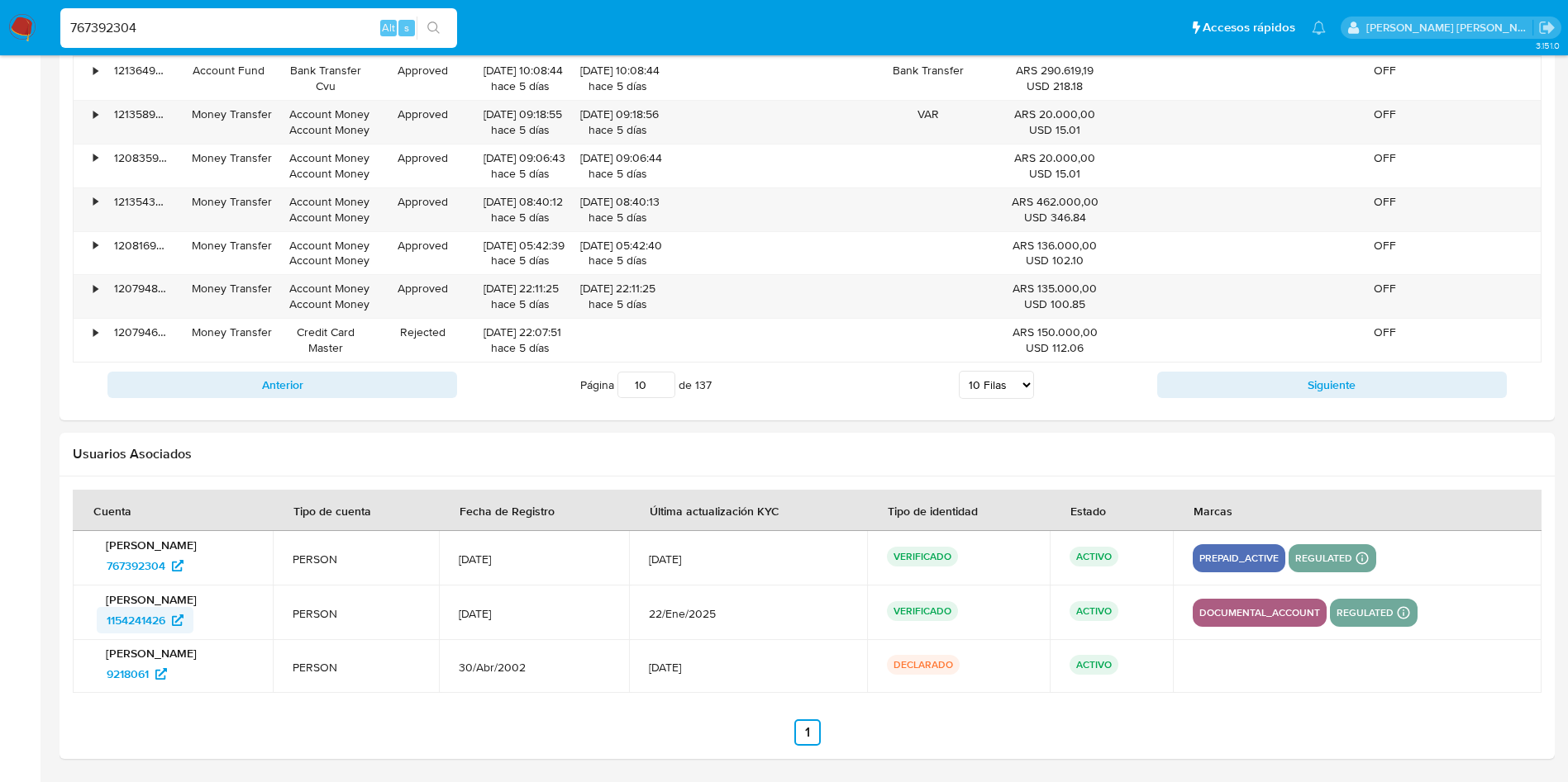
click at [183, 618] on icon at bounding box center [177, 620] width 12 height 12
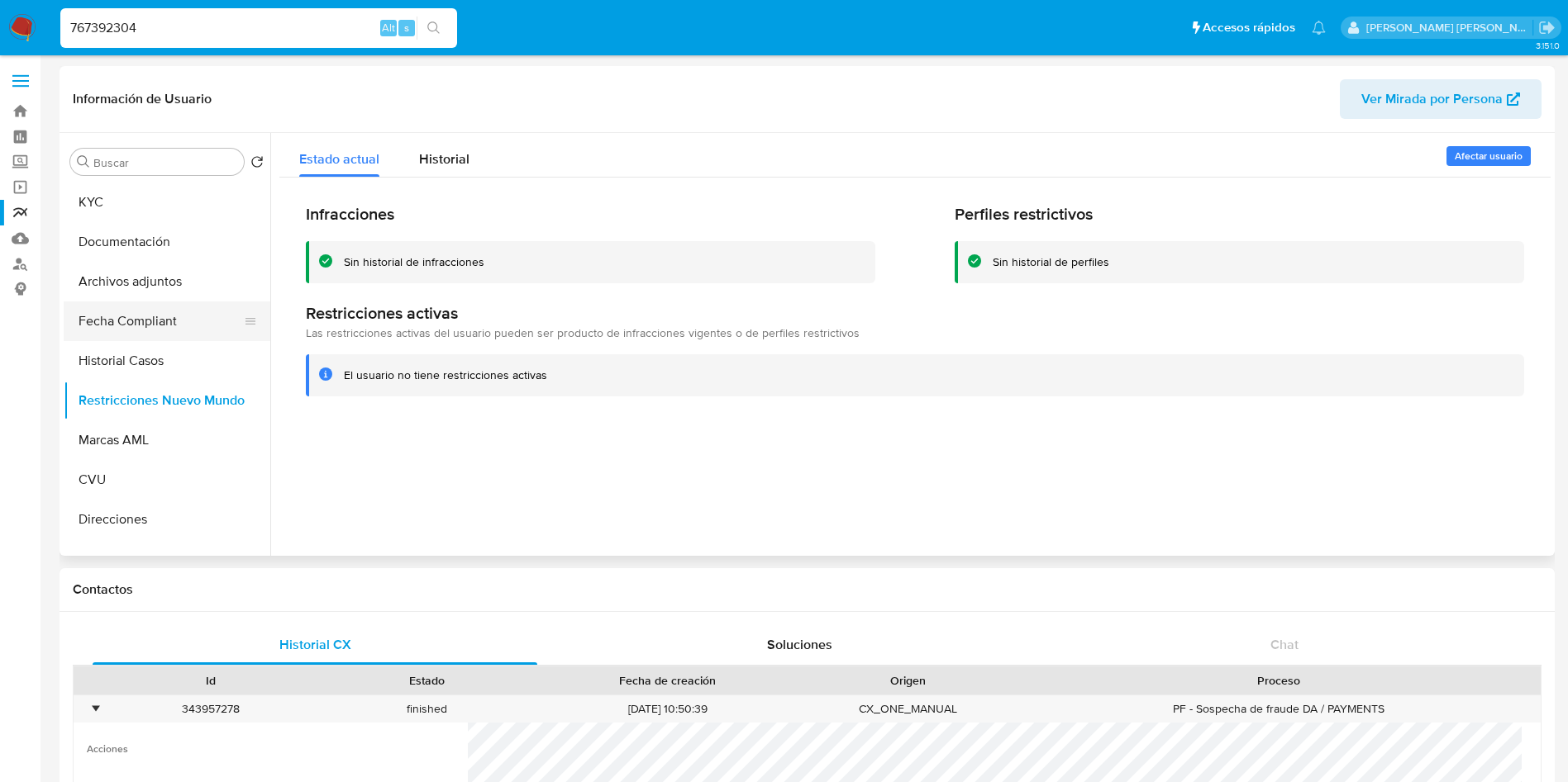
scroll to position [0, 0]
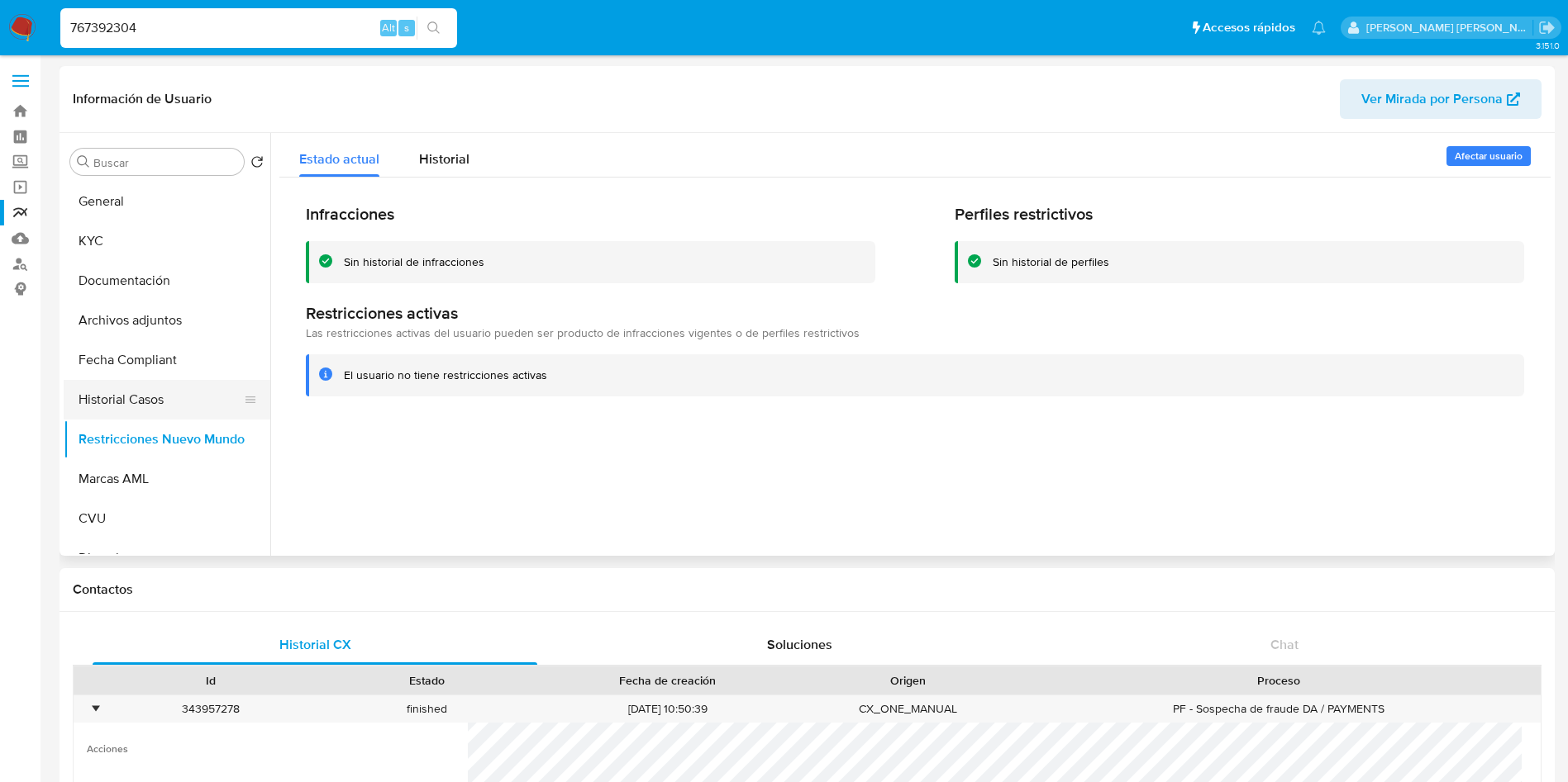
click at [156, 383] on button "Historial Casos" at bounding box center [160, 400] width 194 height 39
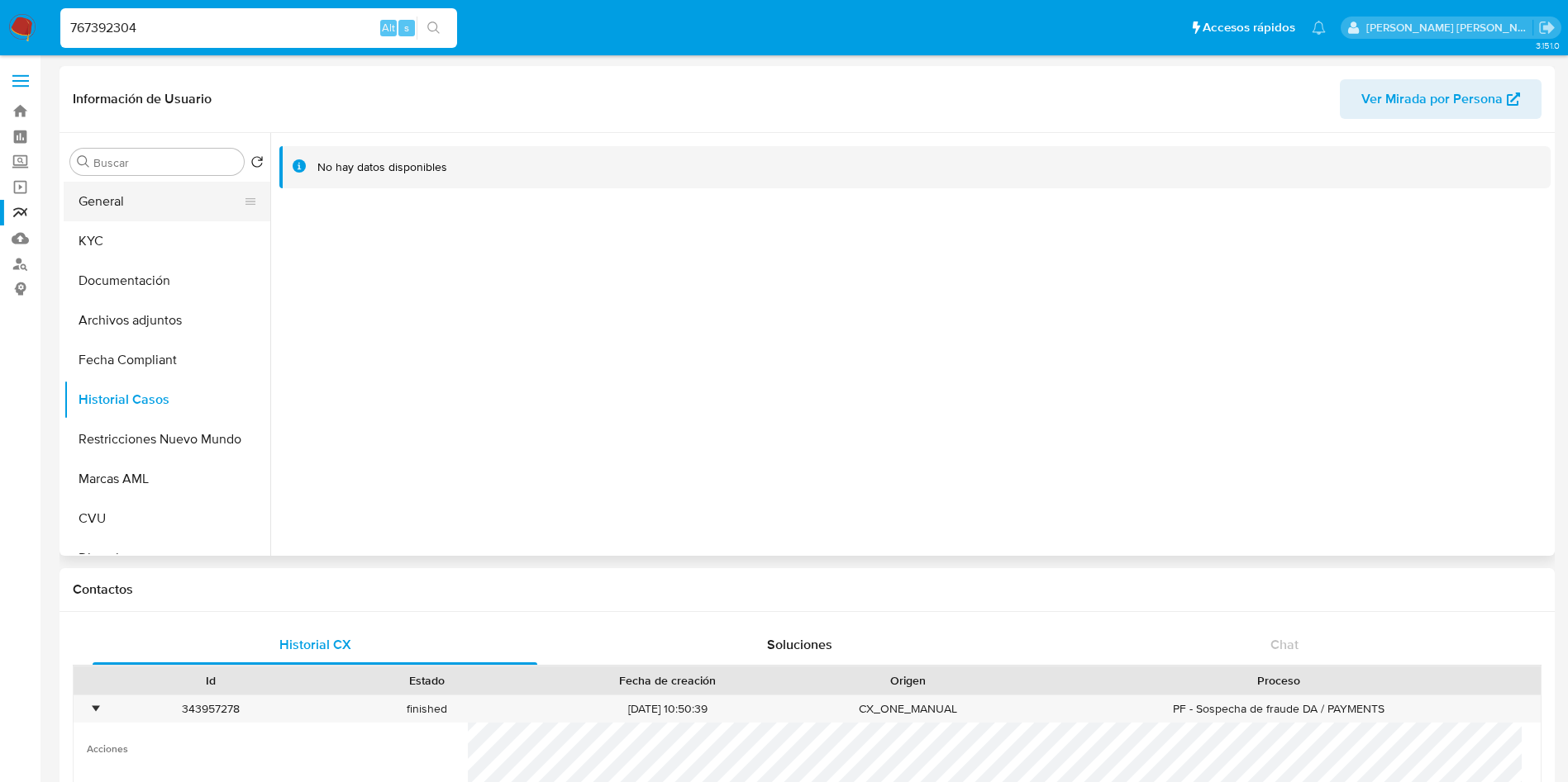
click at [132, 204] on button "General" at bounding box center [160, 202] width 194 height 39
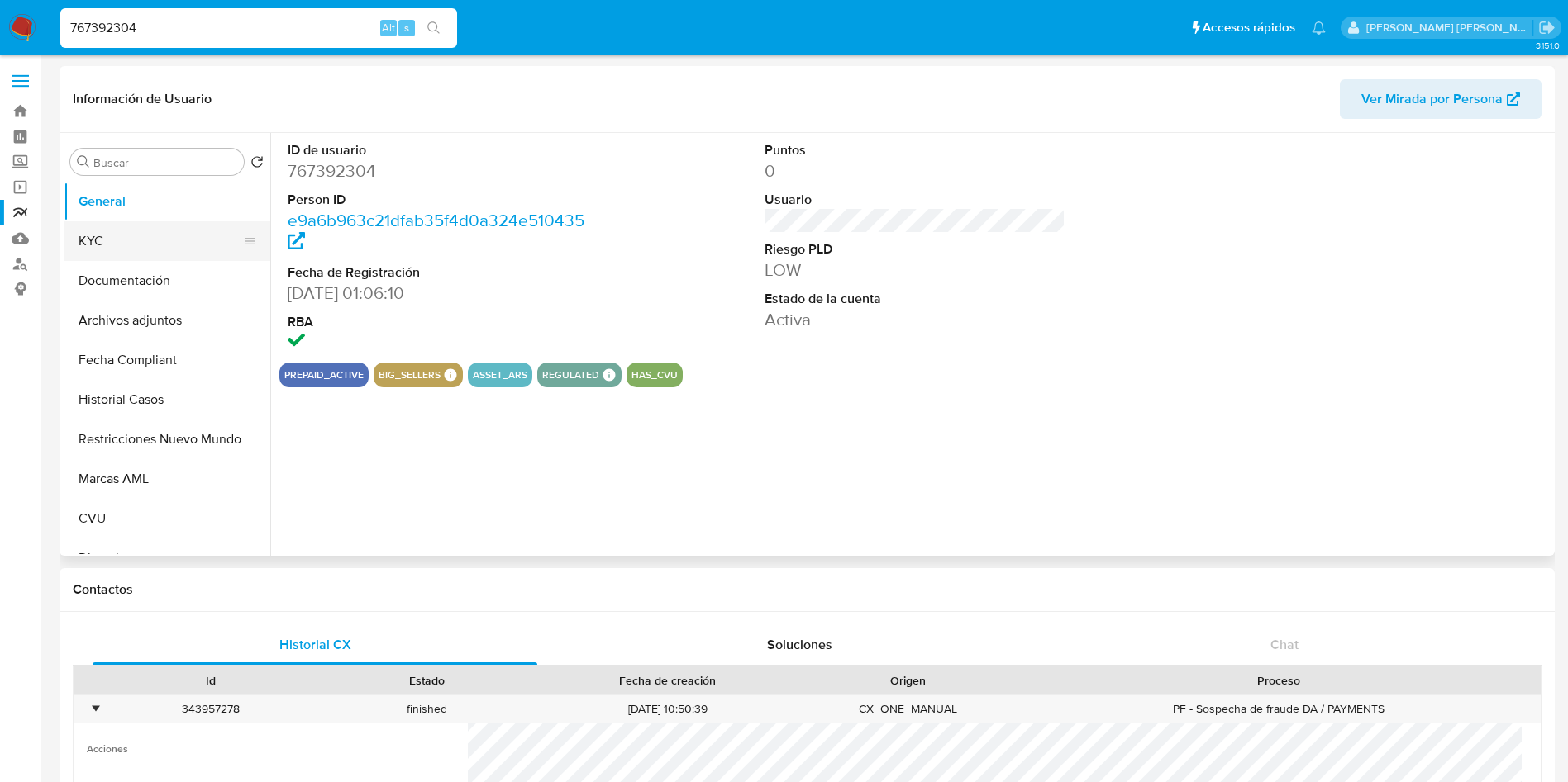
click at [107, 247] on button "KYC" at bounding box center [160, 241] width 194 height 39
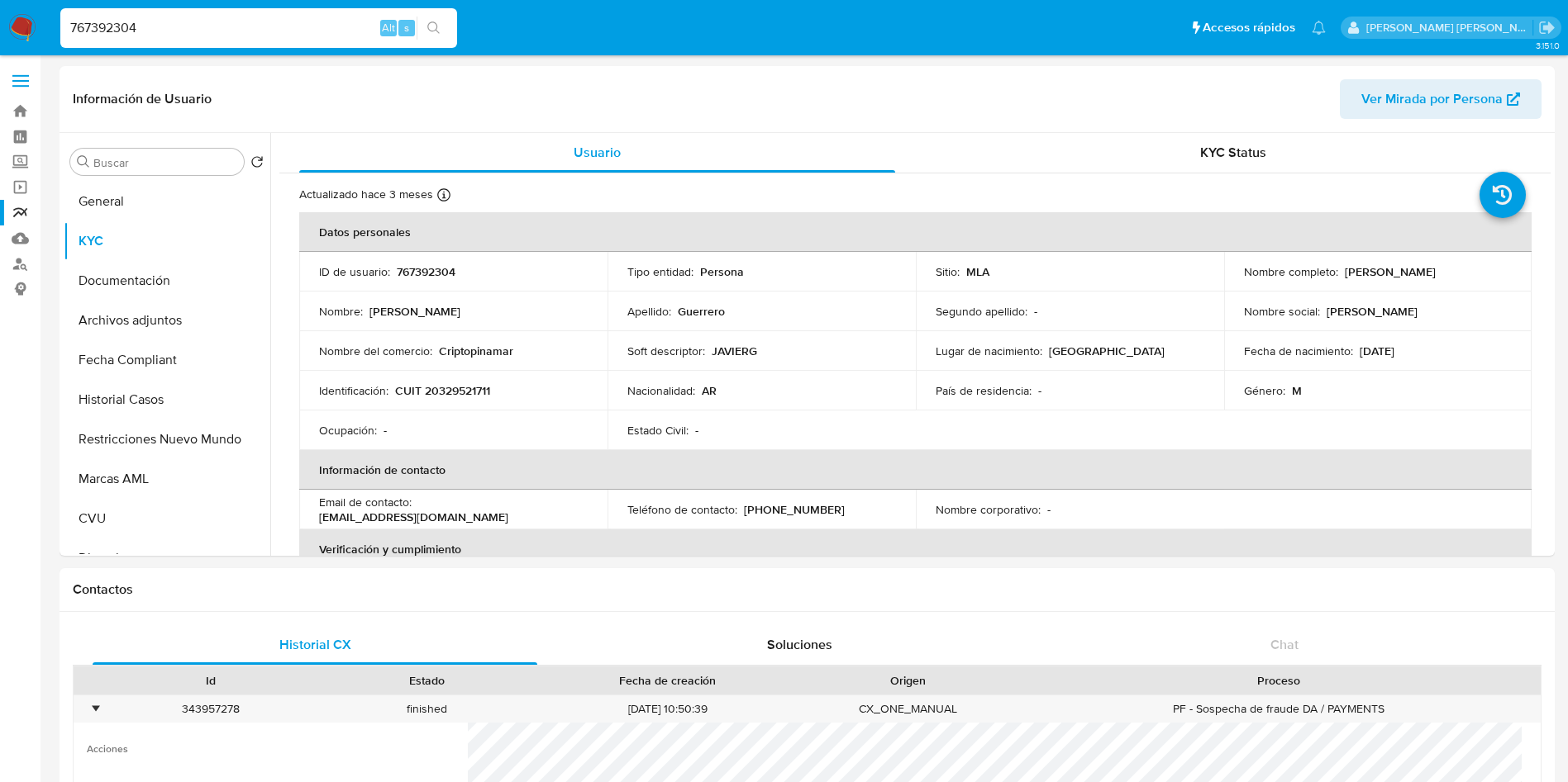
drag, startPoint x: 199, startPoint y: 26, endPoint x: 0, endPoint y: 92, distance: 209.7
paste input "9790903"
type input "97909034"
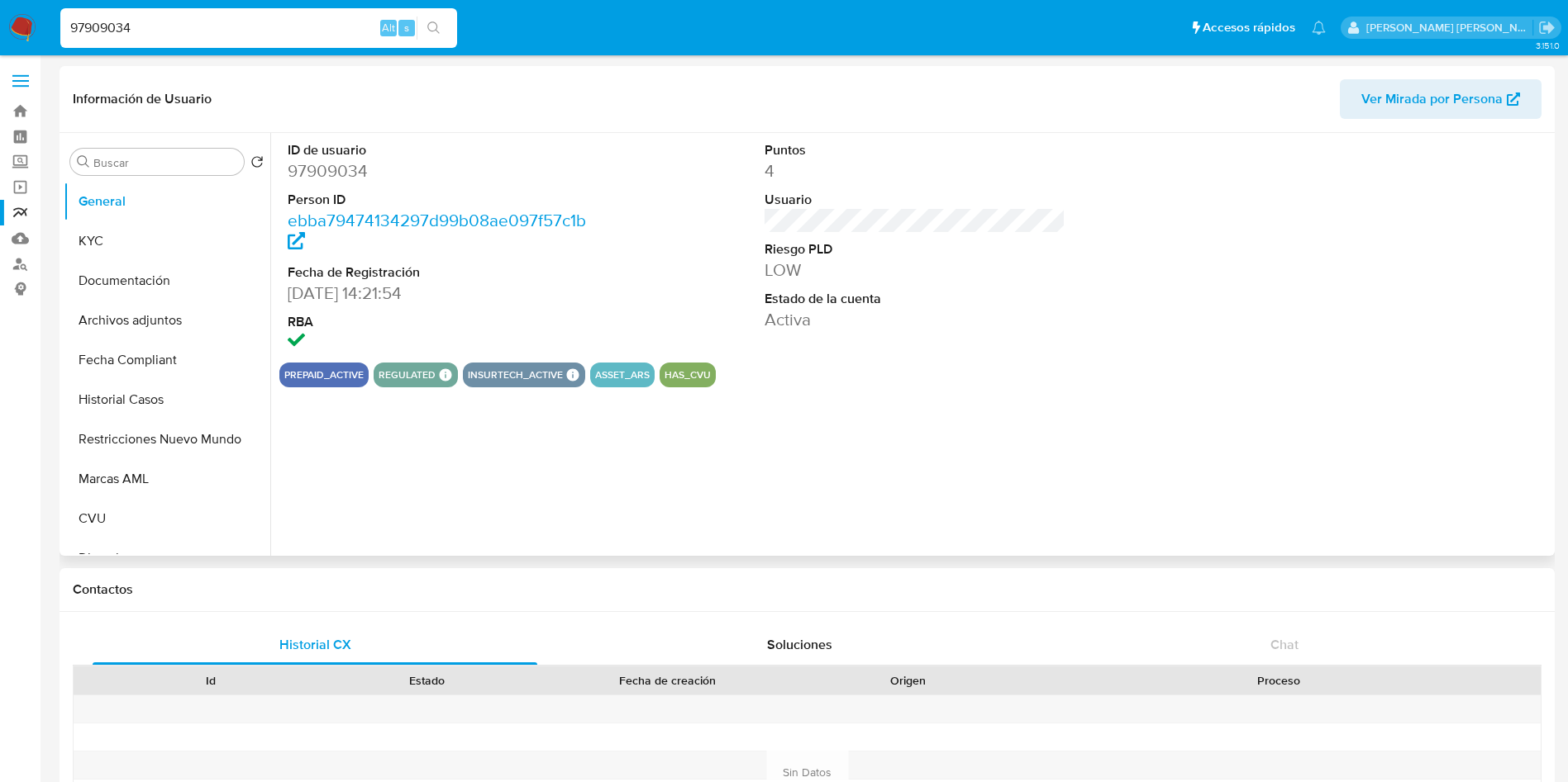
select select "10"
click at [168, 318] on button "Archivos adjuntos" at bounding box center [160, 321] width 194 height 39
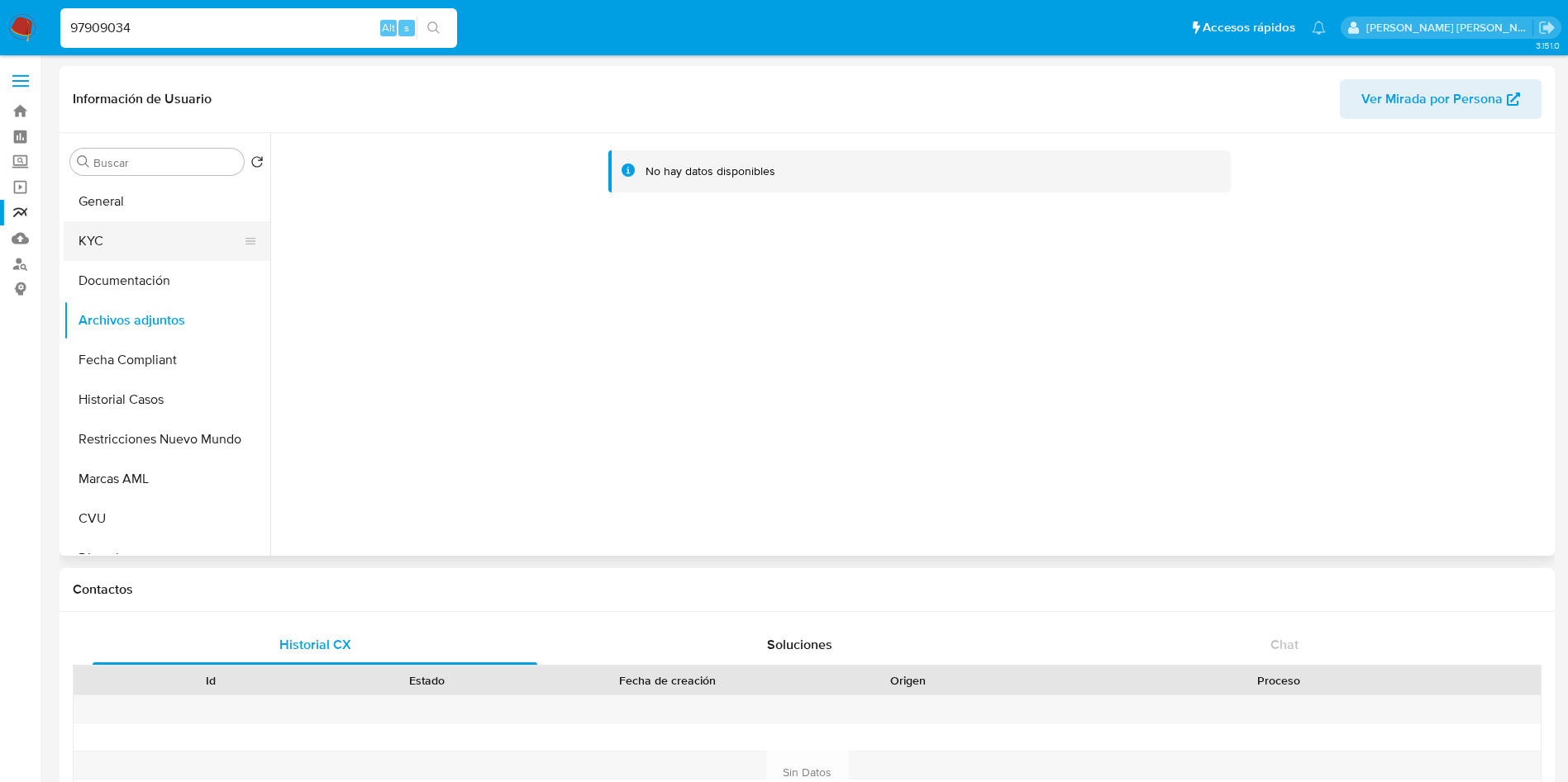
click at [148, 238] on button "KYC" at bounding box center [160, 241] width 194 height 39
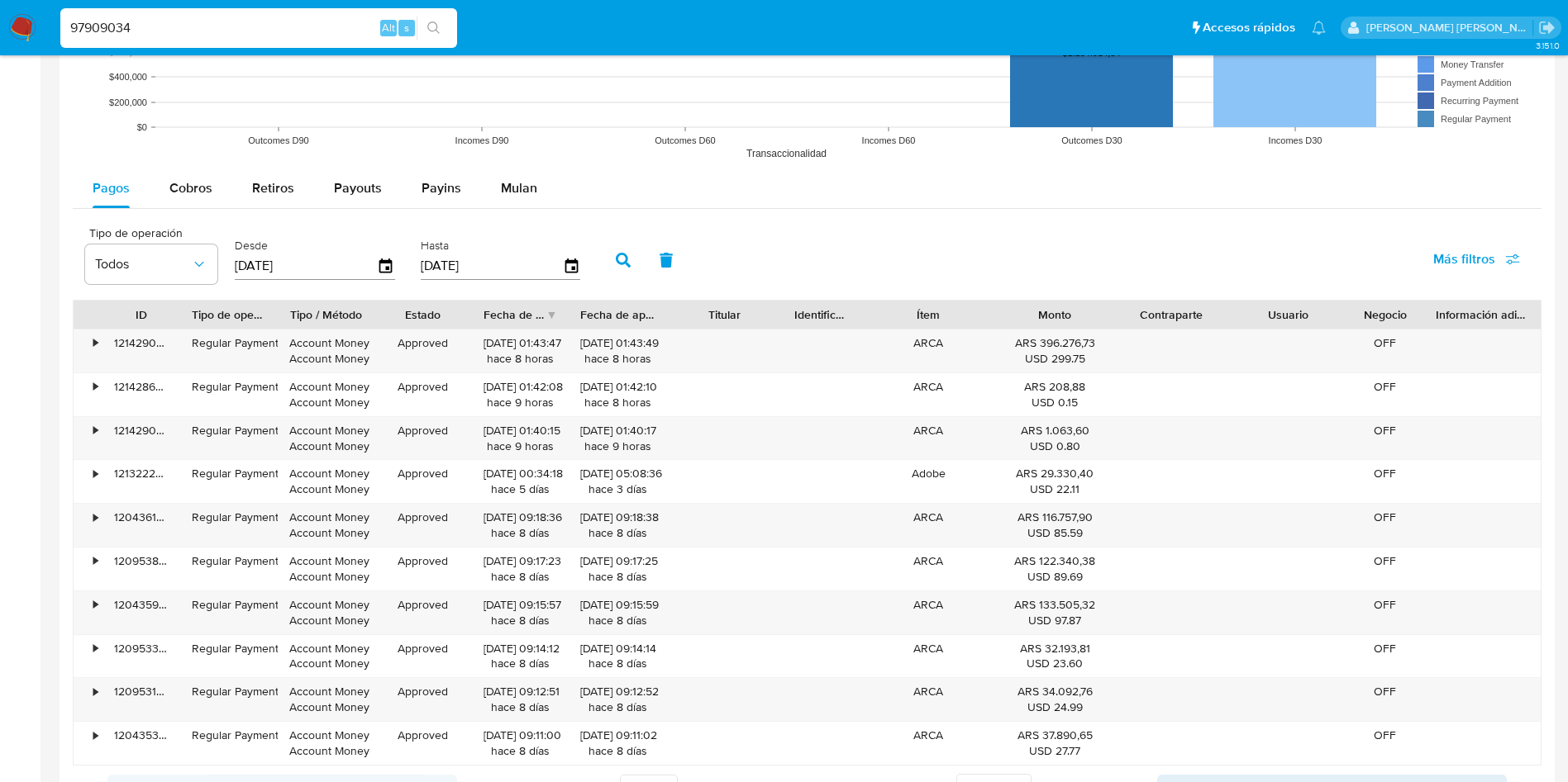
scroll to position [1487, 0]
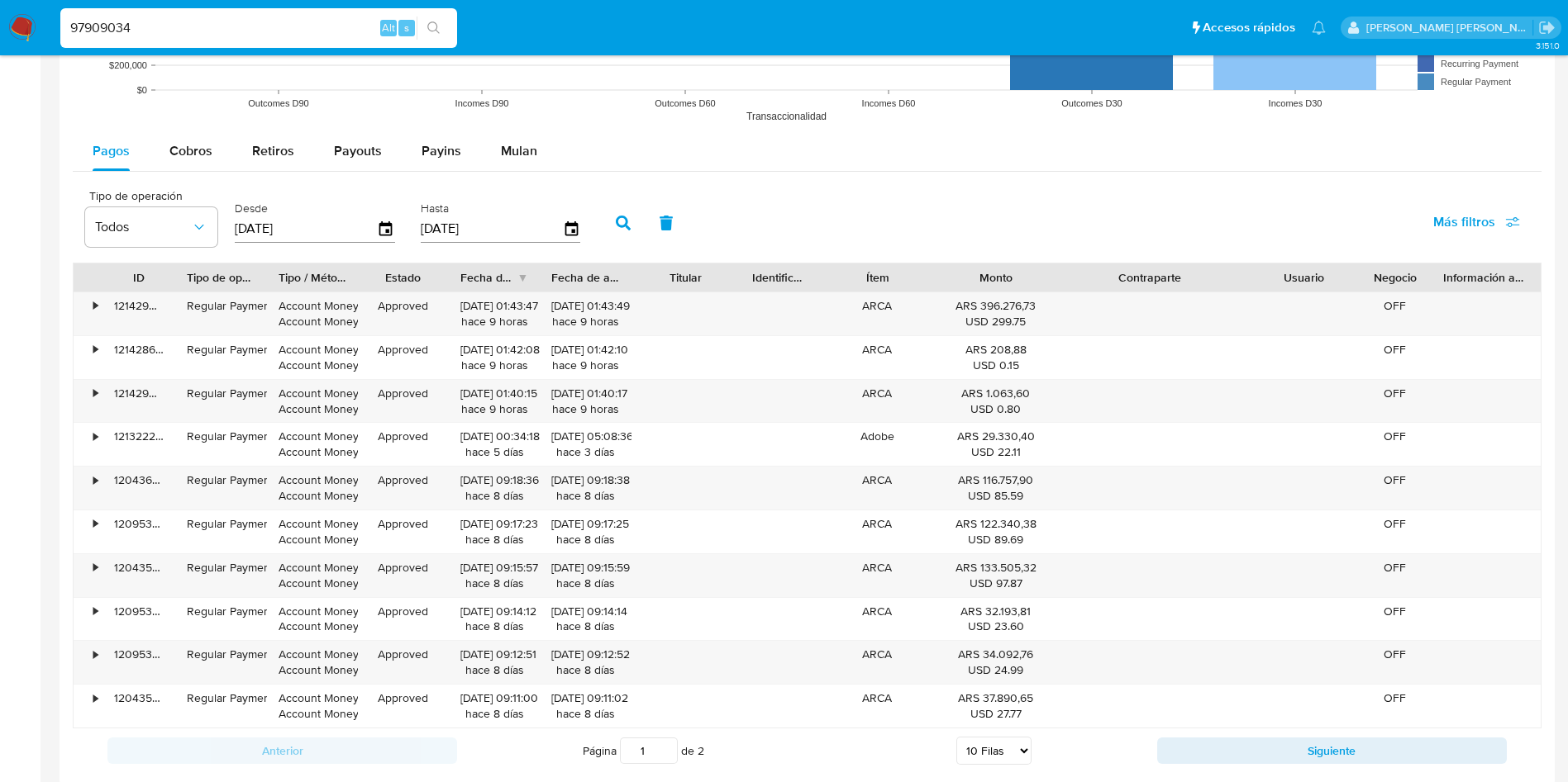
drag, startPoint x: 1218, startPoint y: 274, endPoint x: 1299, endPoint y: 271, distance: 81.1
click at [1299, 271] on div "ID Tipo de operación Tipo / Método Estado Fecha de creación Fecha de aprobación…" at bounding box center [806, 277] width 1467 height 28
click at [190, 154] on span "Cobros" at bounding box center [191, 150] width 43 height 19
select select "10"
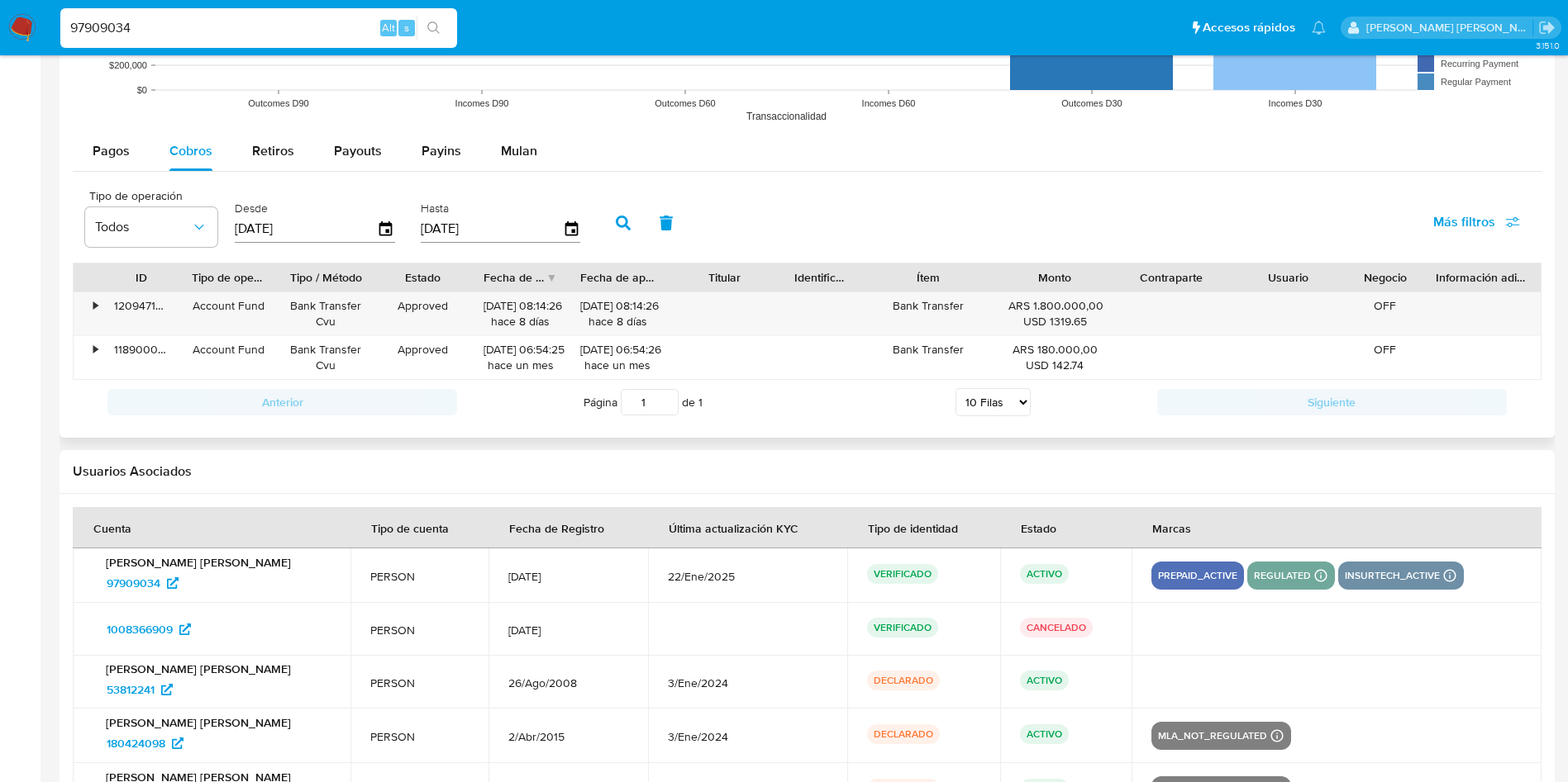
click at [261, 225] on input "[DATE]" at bounding box center [306, 229] width 142 height 27
type input "15/01/2025"
click at [625, 220] on icon "button" at bounding box center [623, 223] width 15 height 15
click at [973, 409] on select "5 Filas 10 Filas 20 Filas 25 Filas 50 Filas 100 Filas" at bounding box center [993, 401] width 75 height 28
select select "25"
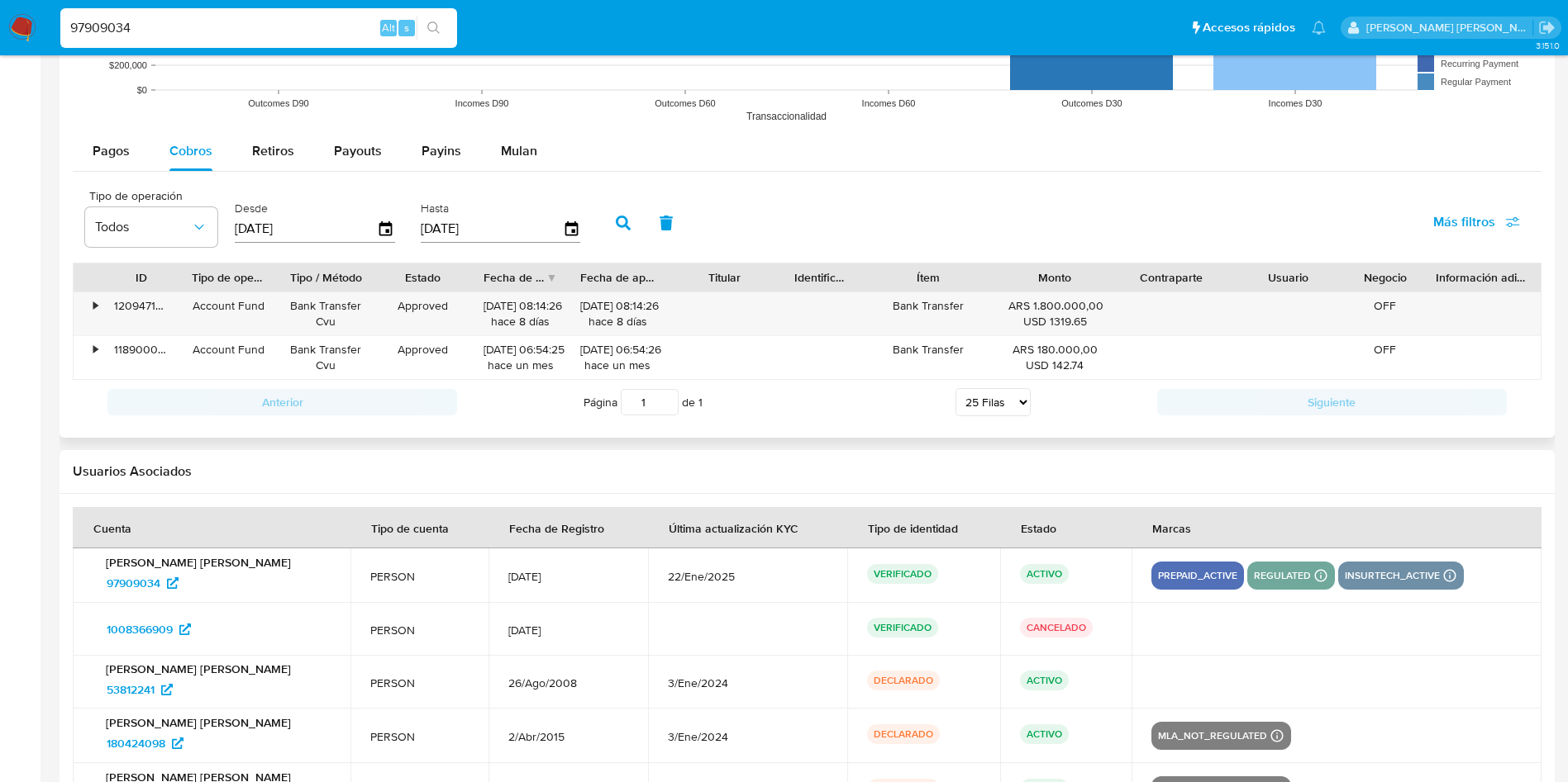
click at [955, 388] on select "5 Filas 10 Filas 20 Filas 25 Filas 50 Filas 100 Filas" at bounding box center [993, 401] width 75 height 28
drag, startPoint x: 160, startPoint y: 29, endPoint x: 0, endPoint y: 27, distance: 160.0
click at [0, 27] on nav "Pausado Ver notificaciones 97909034 Alt s Accesos rápidos Presiona las siguient…" at bounding box center [784, 28] width 1568 height 56
paste input "1868936383"
type input "1868936383"
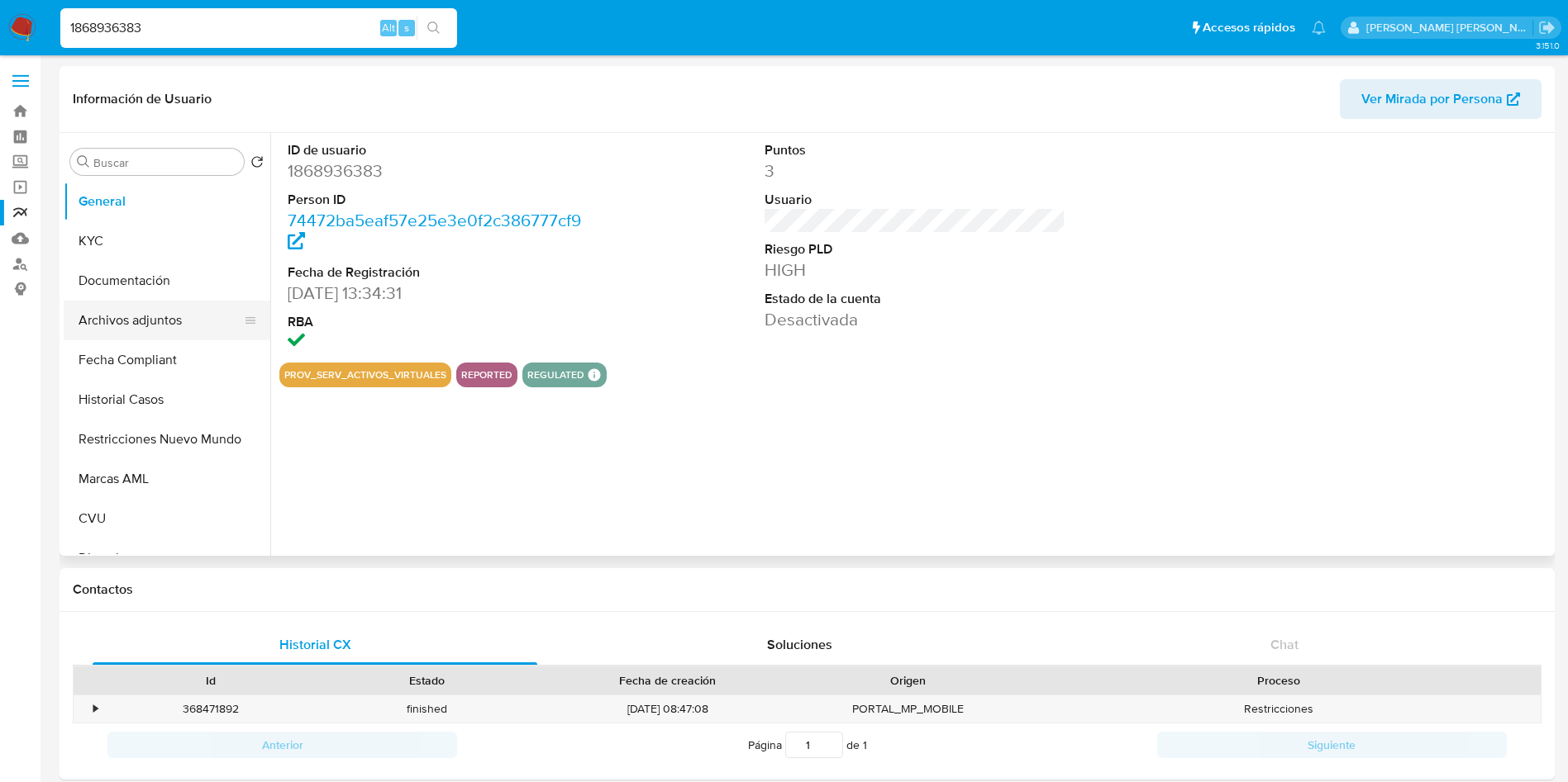
select select "10"
click at [175, 236] on button "KYC" at bounding box center [160, 241] width 194 height 39
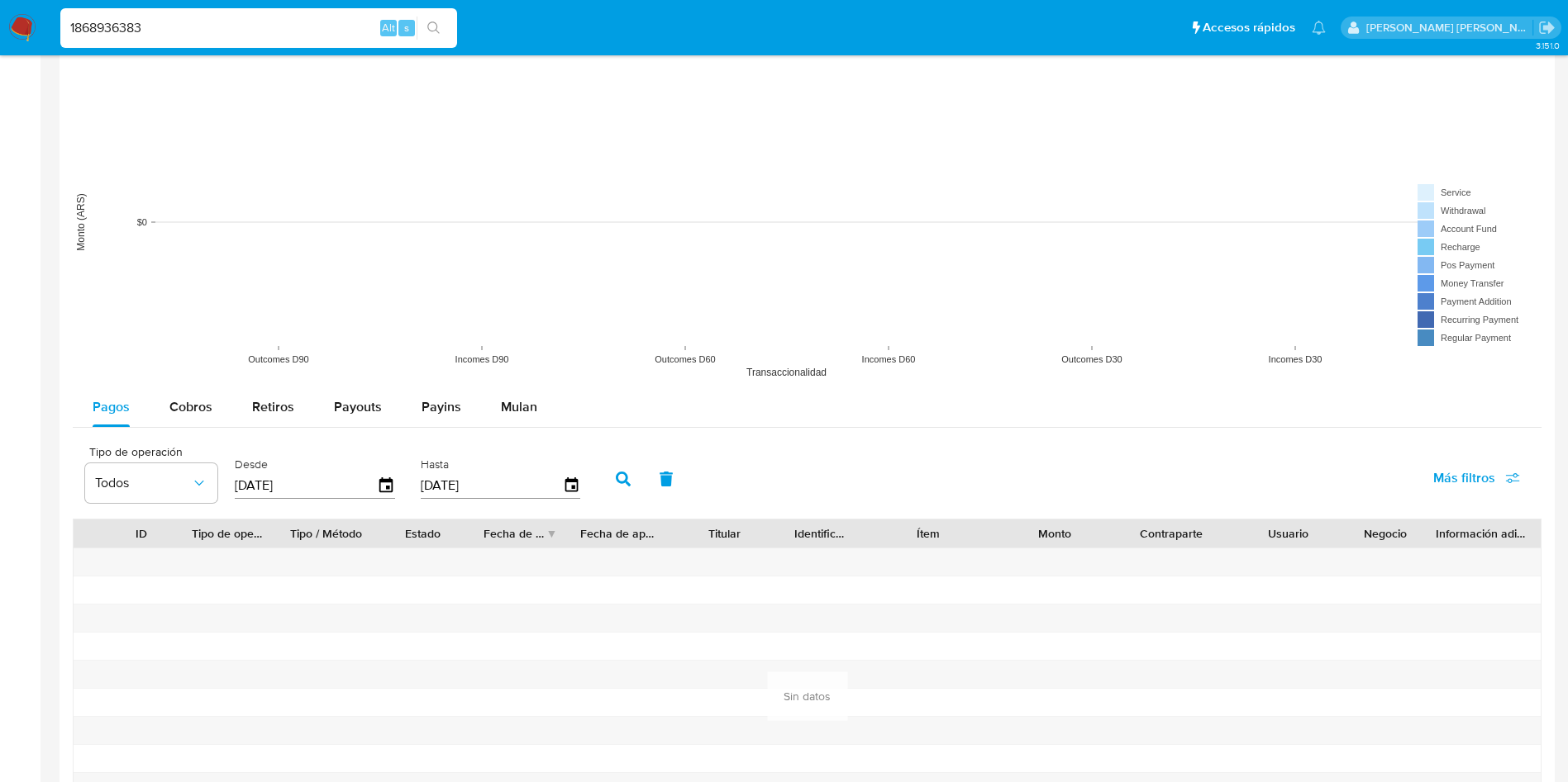
scroll to position [1363, 0]
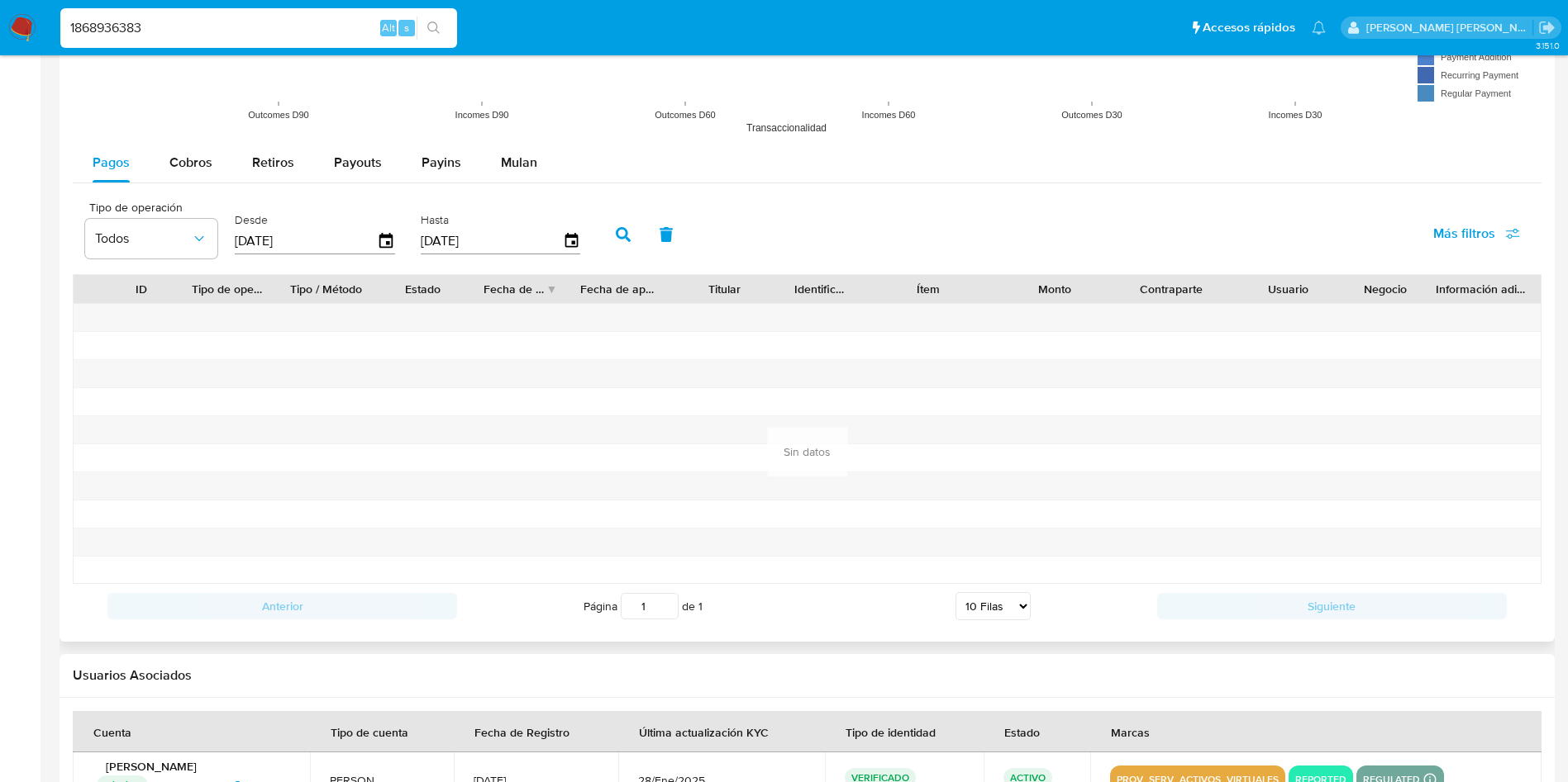
click at [263, 243] on input "[DATE]" at bounding box center [306, 242] width 142 height 27
type input "15/01/2025"
click at [624, 234] on icon "button" at bounding box center [623, 235] width 15 height 15
click at [218, 171] on button "Cobros" at bounding box center [191, 163] width 82 height 39
select select "10"
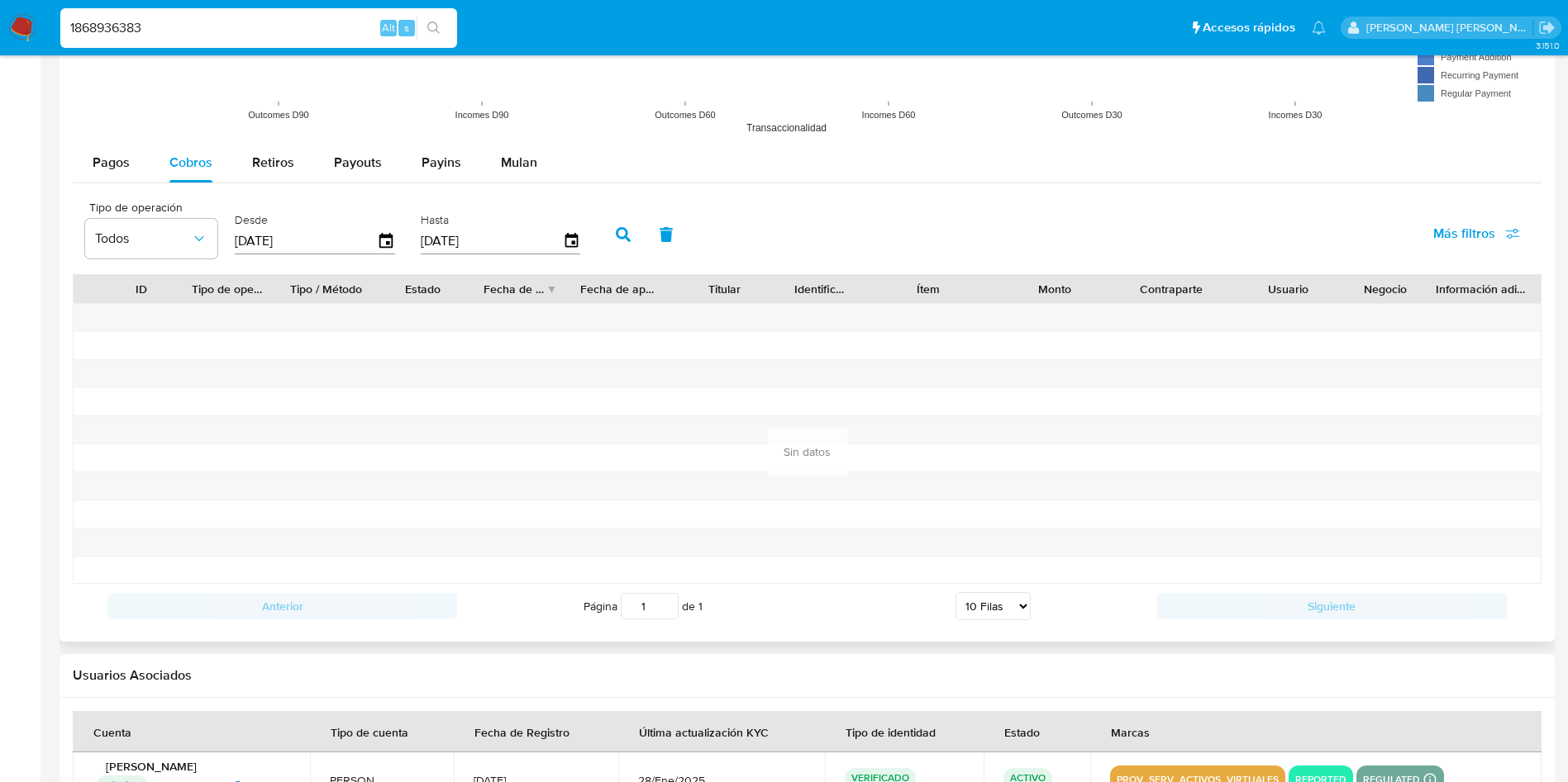
drag, startPoint x: 265, startPoint y: 239, endPoint x: 257, endPoint y: 239, distance: 8.0
click at [257, 239] on input "[DATE]" at bounding box center [306, 242] width 142 height 27
type input "15/01/2025"
click at [625, 234] on icon "button" at bounding box center [623, 235] width 15 height 15
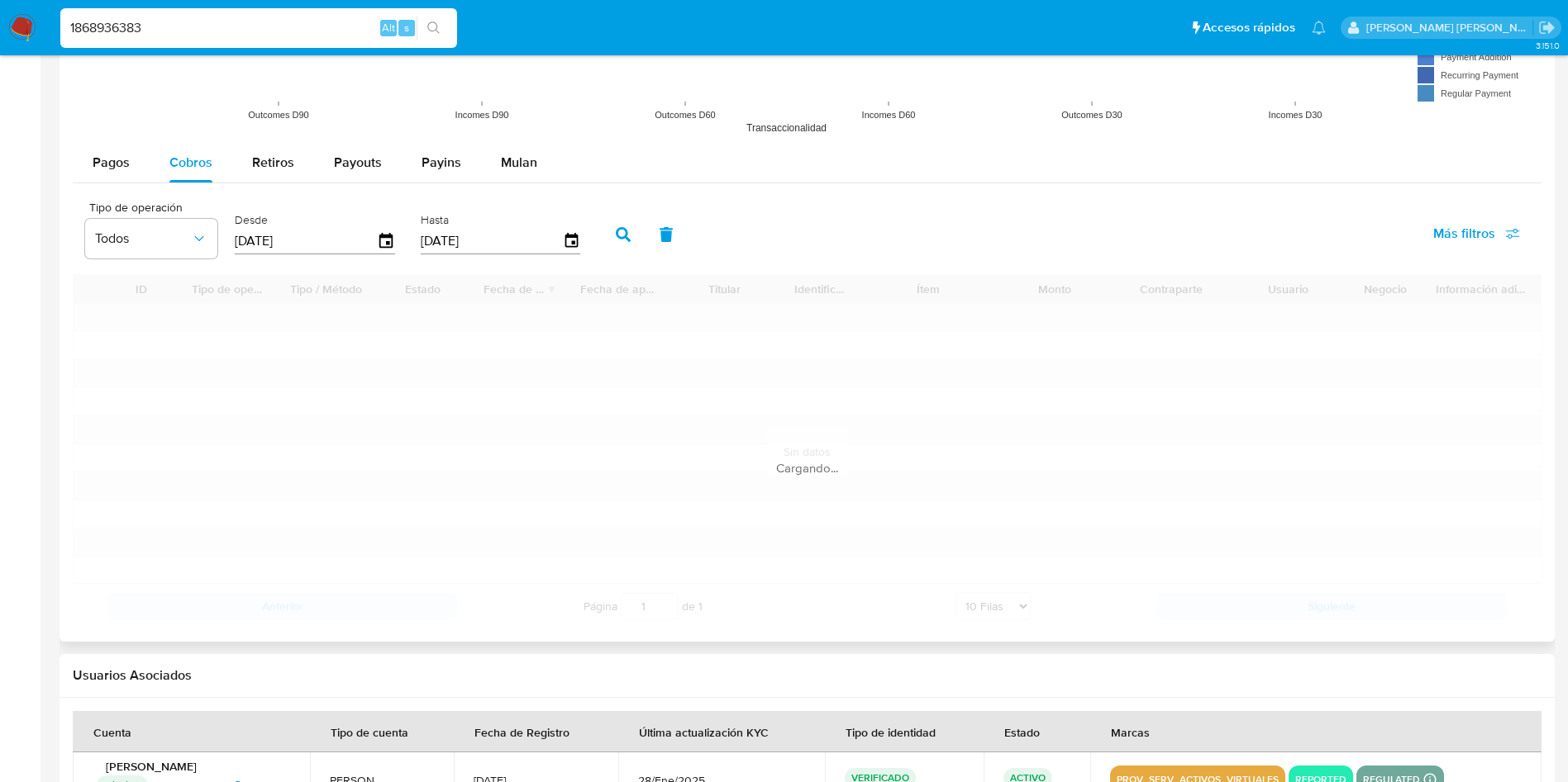
scroll to position [1241, 0]
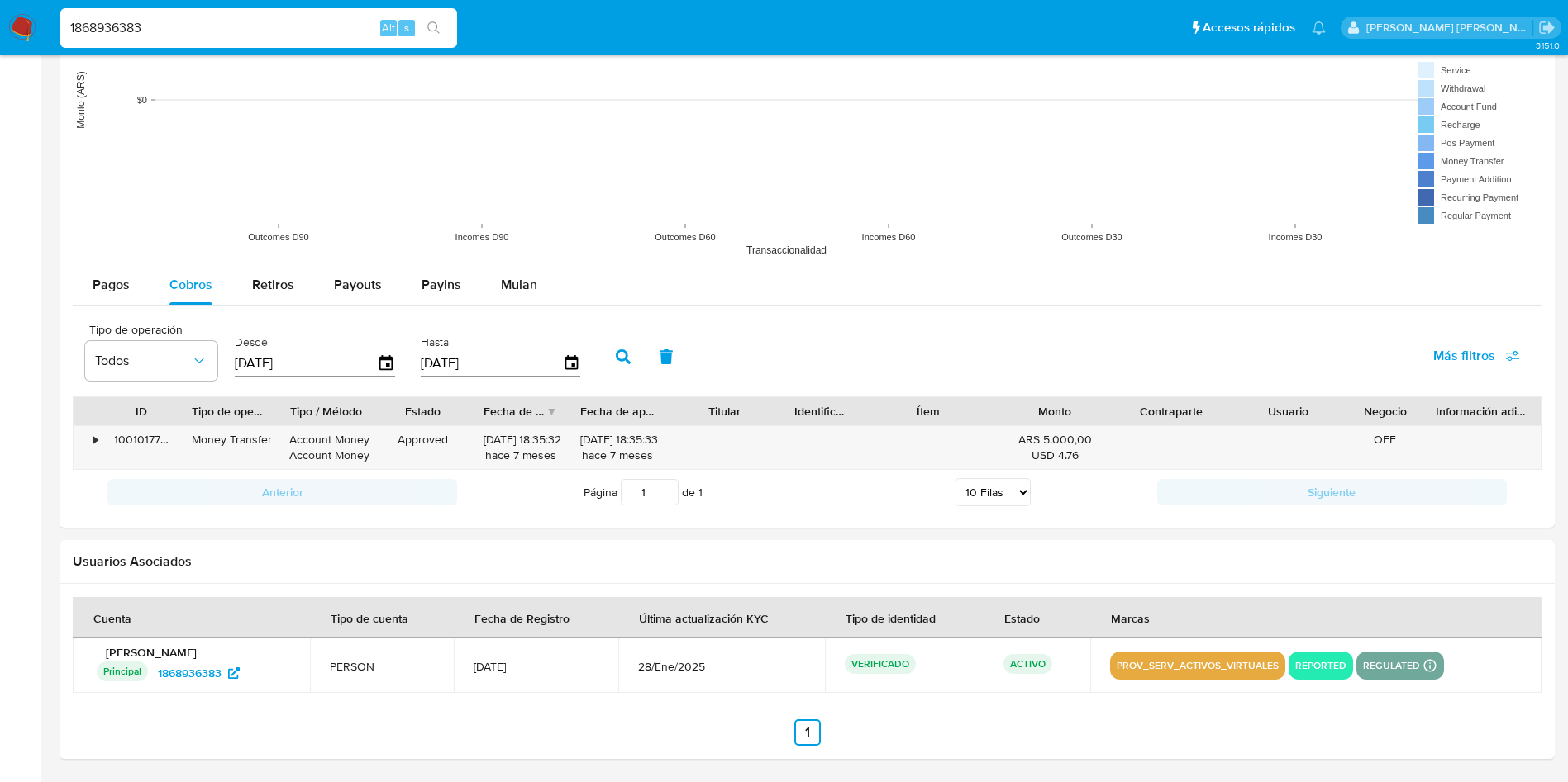
drag, startPoint x: 195, startPoint y: 22, endPoint x: 0, endPoint y: 36, distance: 195.5
click at [0, 36] on nav "Pausado Ver notificaciones 1868936383 Alt s Accesos rápidos Presiona las siguie…" at bounding box center [784, 28] width 1568 height 56
paste input "200012458"
type input "200012458"
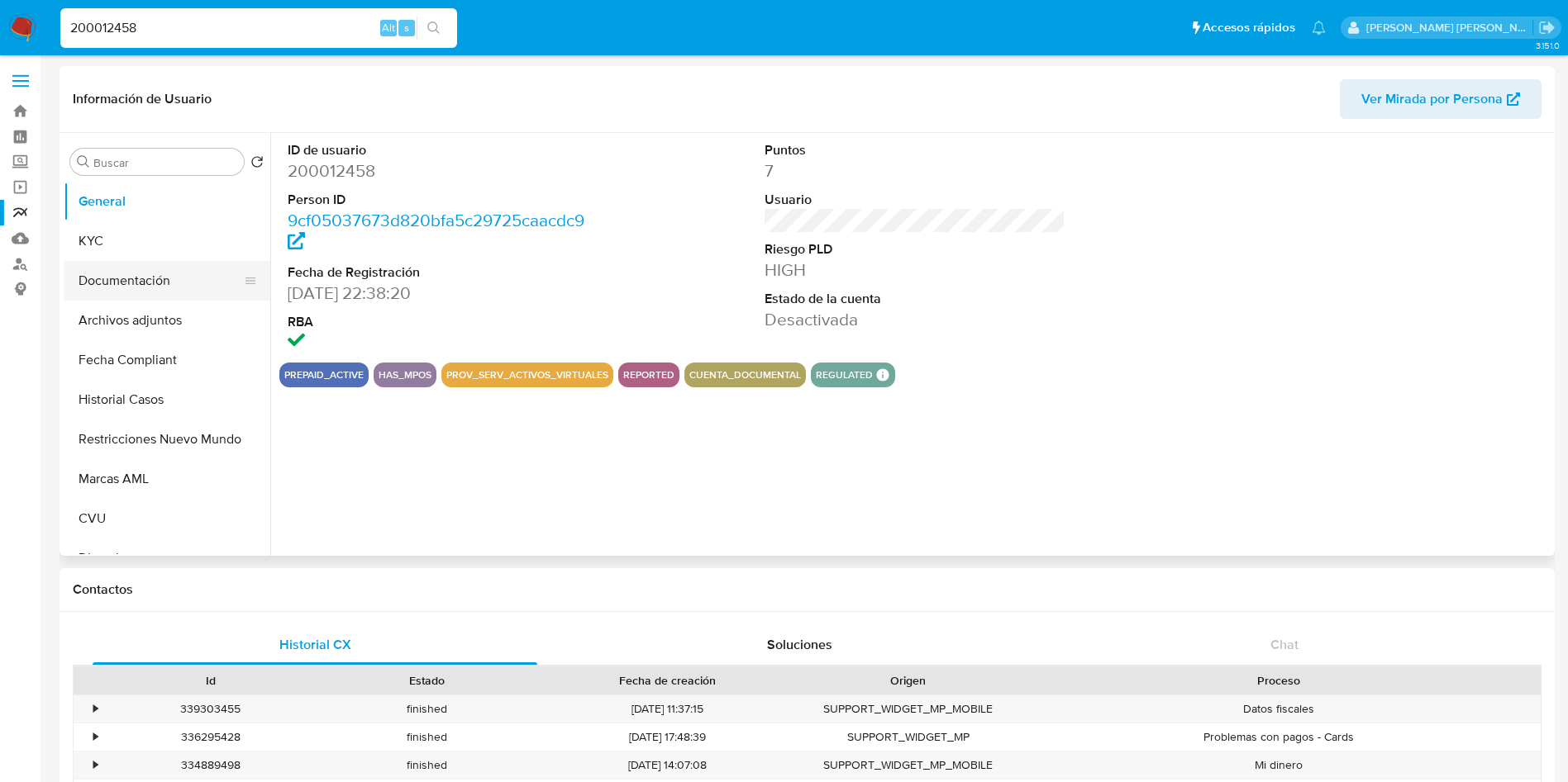
select select "10"
click at [139, 253] on button "KYC" at bounding box center [160, 241] width 194 height 39
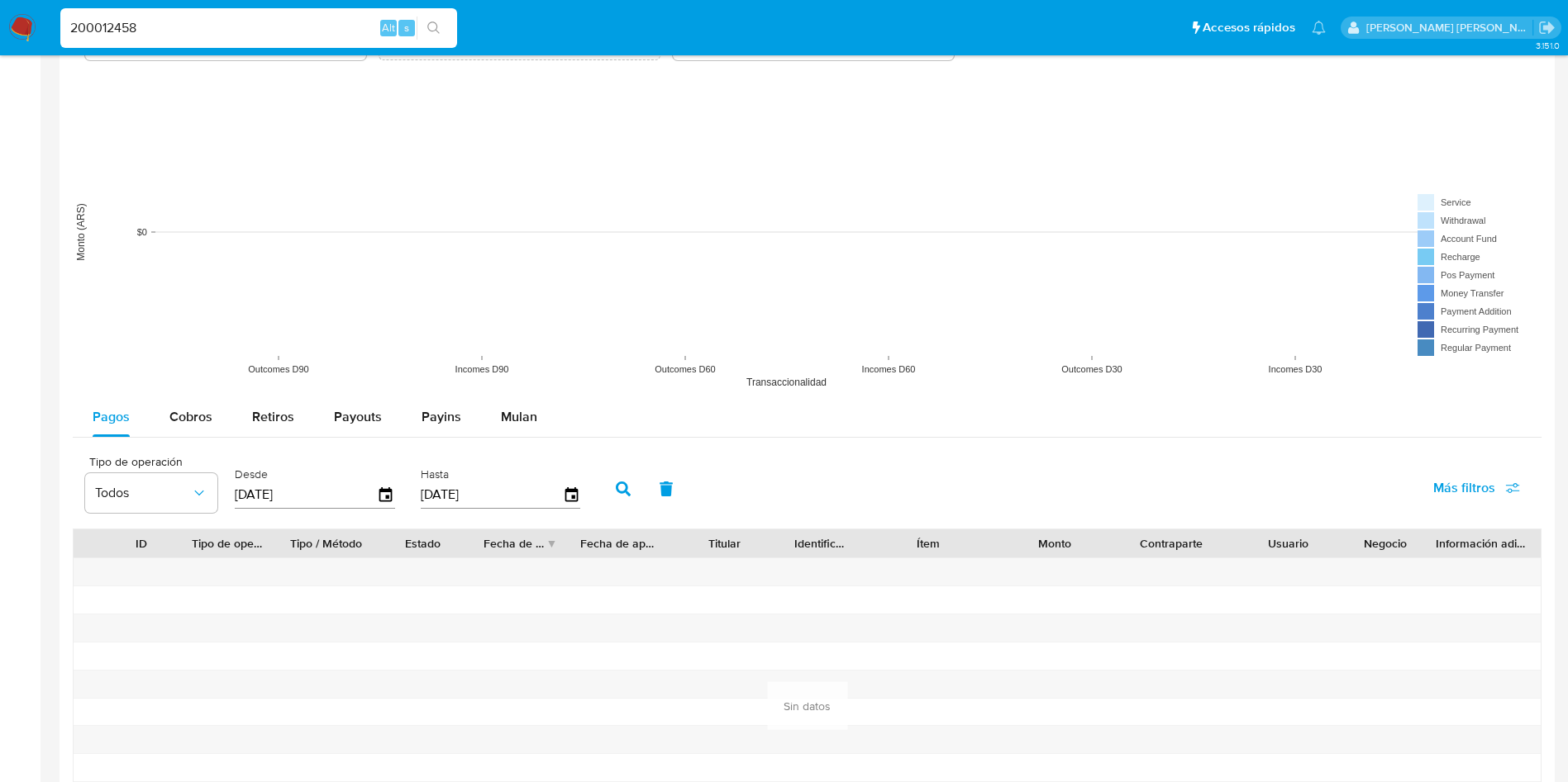
scroll to position [1487, 0]
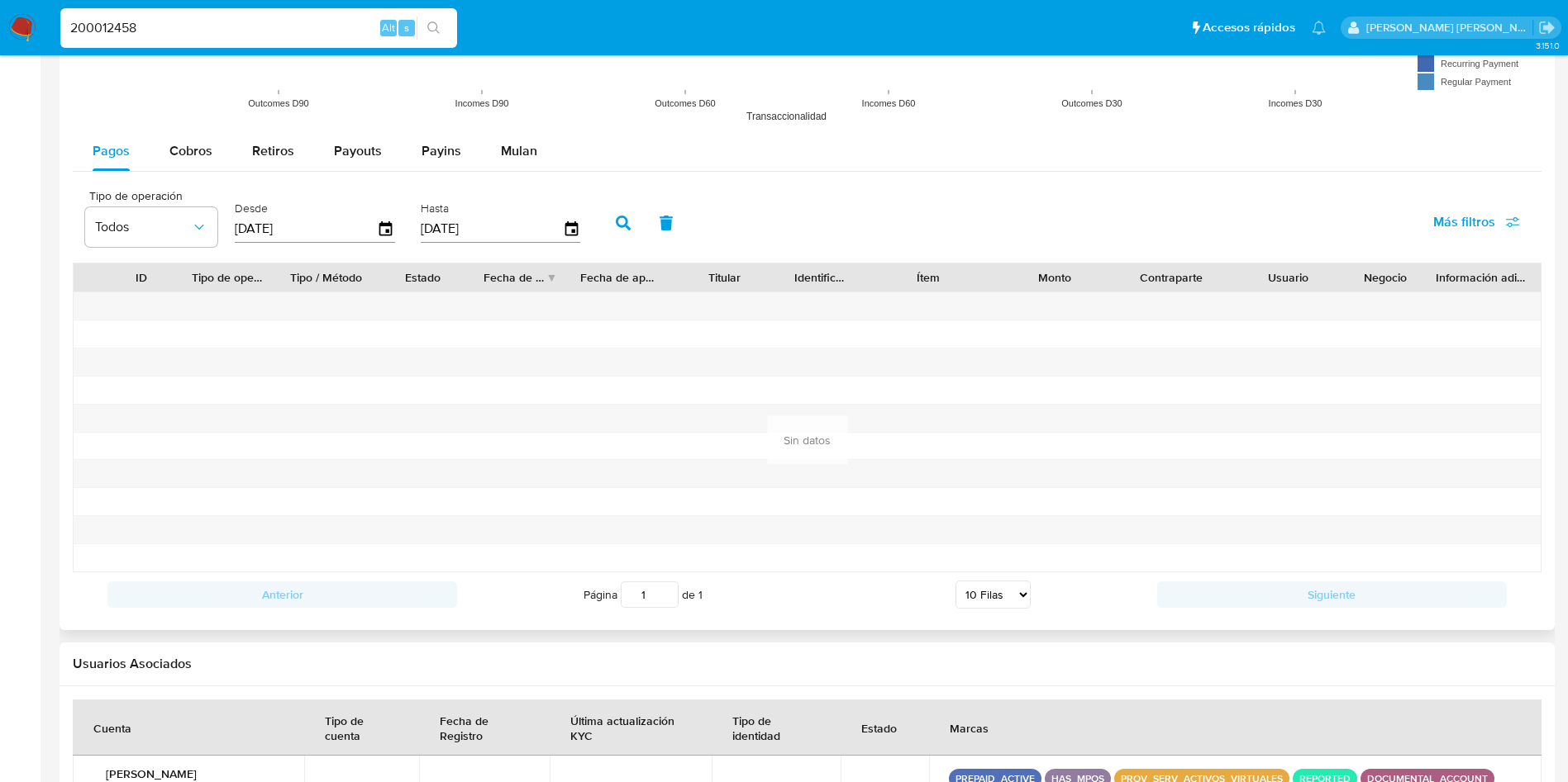
drag, startPoint x: 270, startPoint y: 226, endPoint x: 392, endPoint y: 271, distance: 130.0
click at [392, 271] on div "Tipo de operación Todos Desde 15/05/2025 Hasta 12/08/2025 Más filtros ID Tipo d…" at bounding box center [806, 399] width 1469 height 437
drag, startPoint x: 265, startPoint y: 226, endPoint x: 253, endPoint y: 227, distance: 12.0
click at [253, 227] on input "[DATE]" at bounding box center [306, 229] width 142 height 27
type input "15/12/025_"
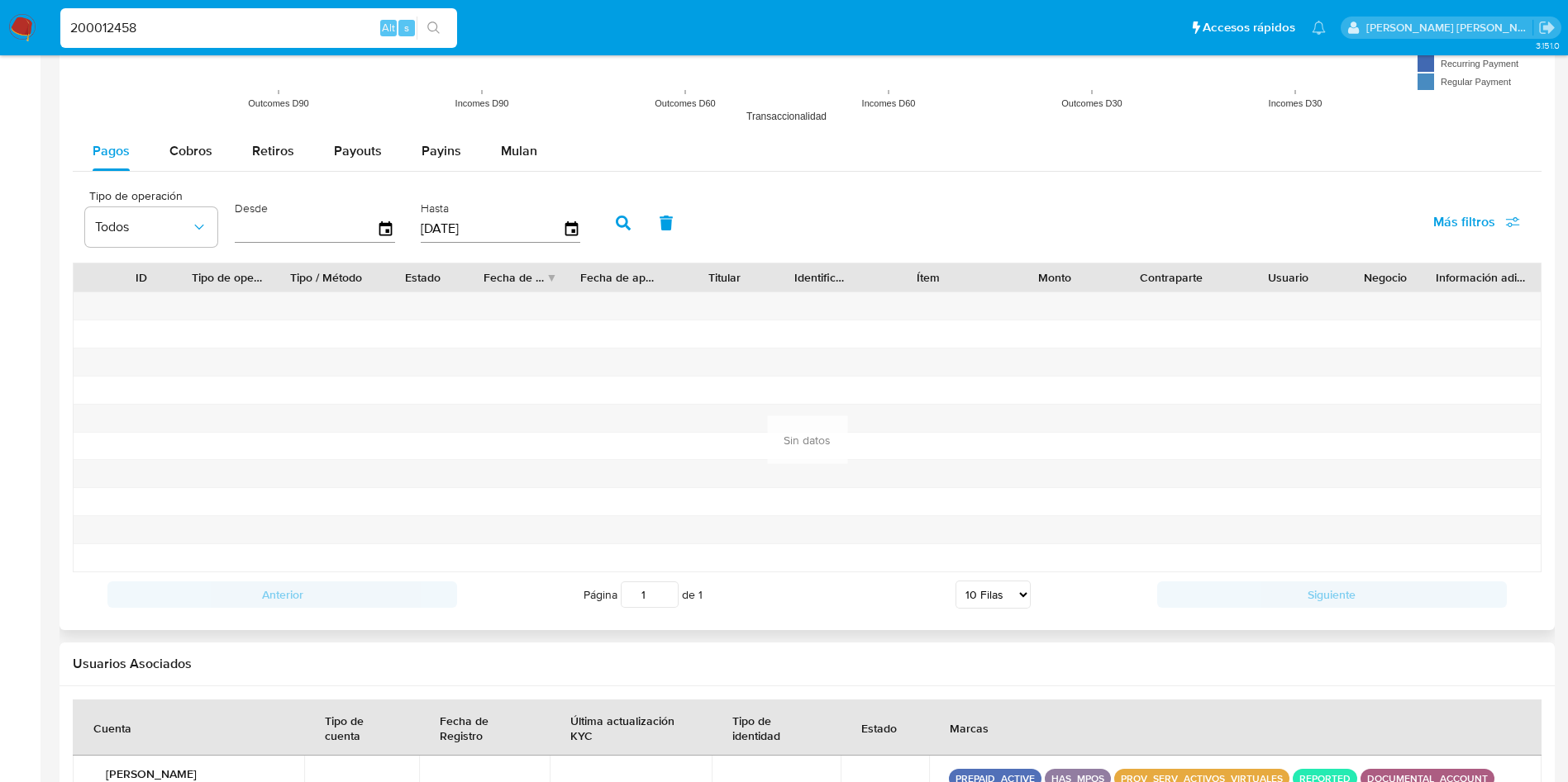
click at [396, 236] on div "Desde" at bounding box center [316, 221] width 173 height 66
click at [387, 231] on icon "button" at bounding box center [385, 228] width 13 height 15
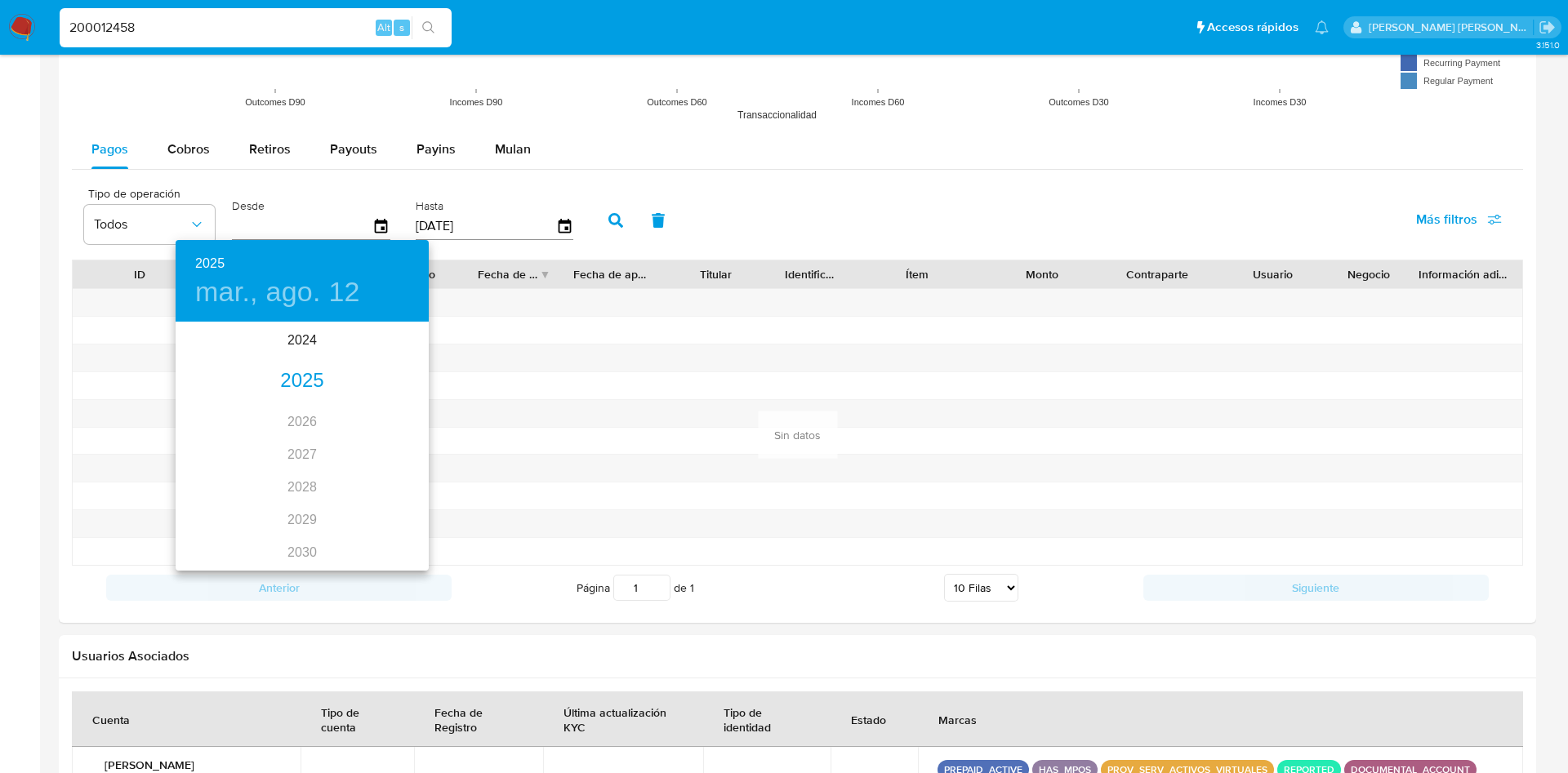
click at [299, 378] on div "2025" at bounding box center [302, 381] width 253 height 33
click at [214, 359] on div "ene." at bounding box center [217, 354] width 84 height 61
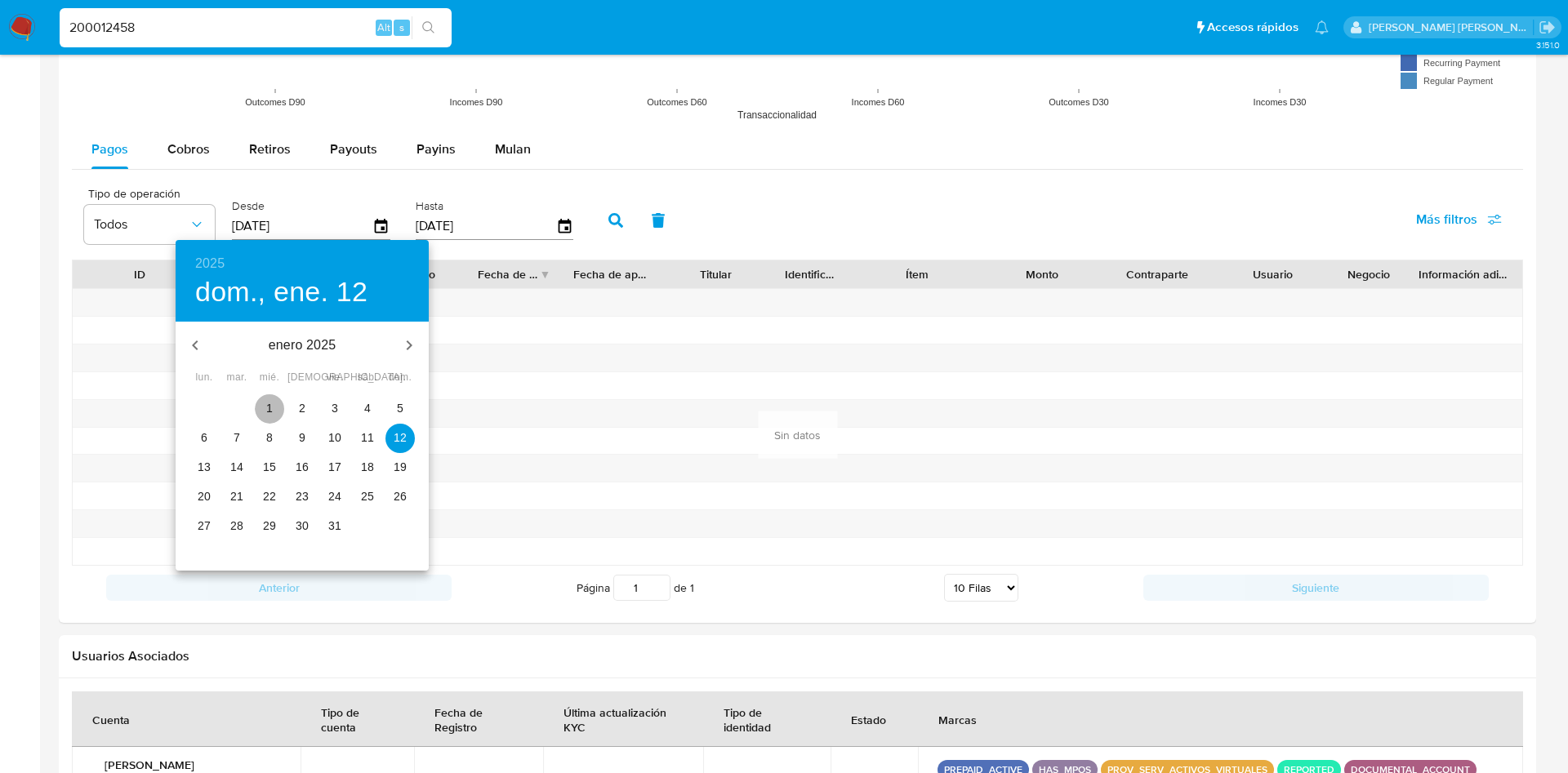
click at [267, 412] on p "1" at bounding box center [269, 408] width 6 height 16
type input "01/01/2025"
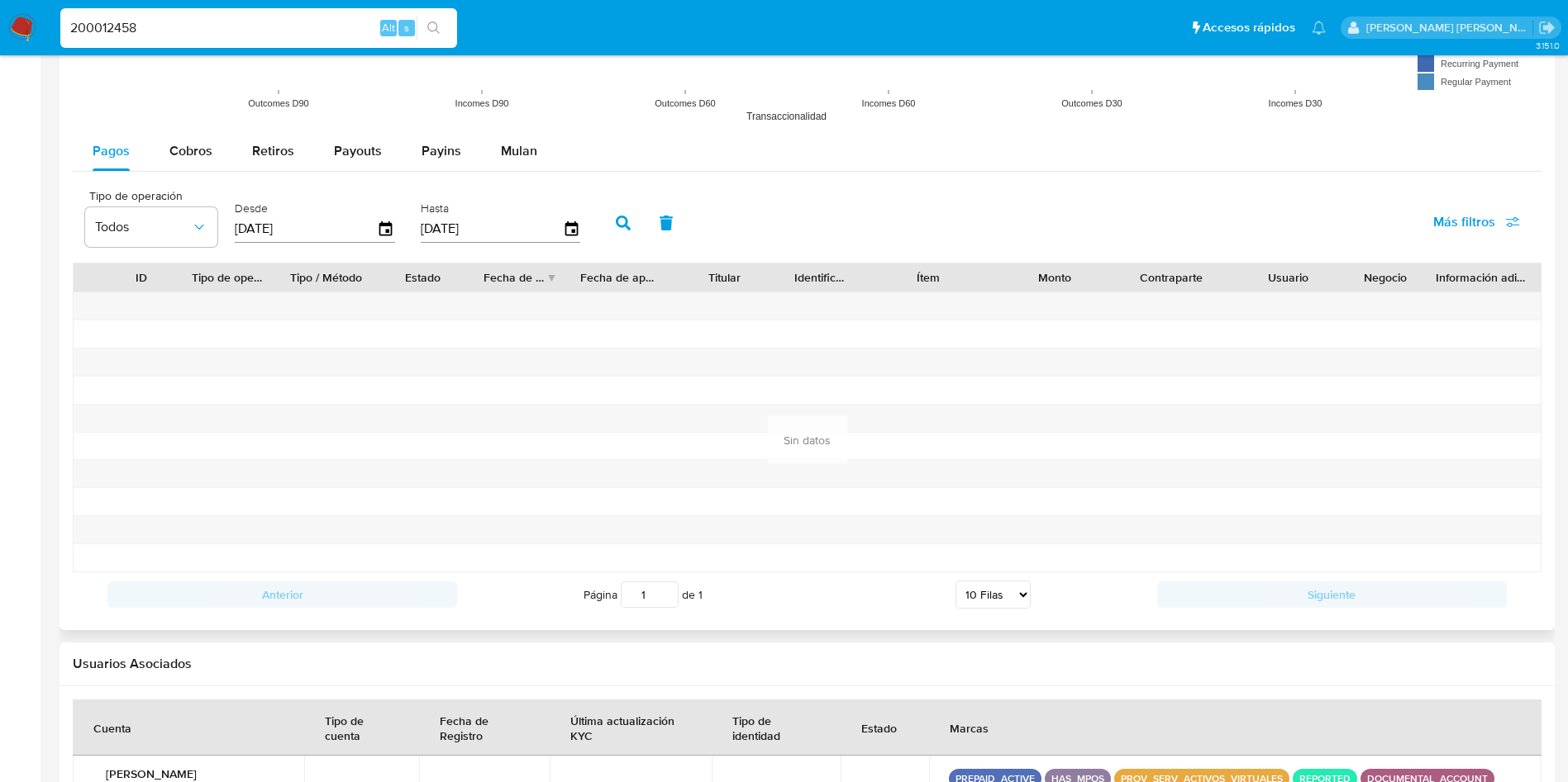
click at [620, 228] on icon "button" at bounding box center [623, 223] width 15 height 15
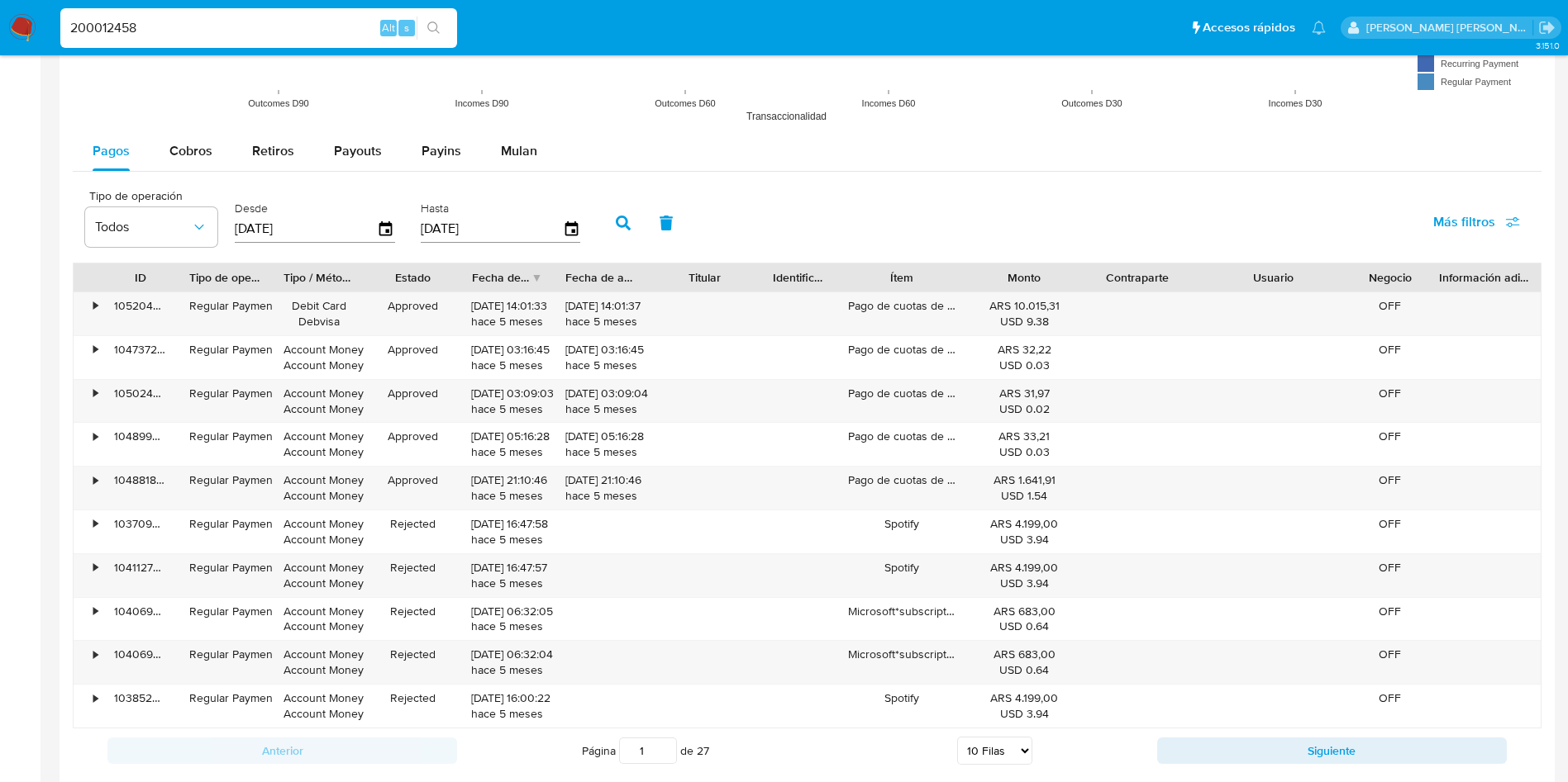
drag, startPoint x: 1348, startPoint y: 271, endPoint x: 1391, endPoint y: 269, distance: 43.0
click at [1391, 269] on div "ID Tipo de operación Tipo / Método Estado Fecha de creación Fecha de aprobación…" at bounding box center [806, 277] width 1467 height 28
click at [1299, 744] on button "Siguiente" at bounding box center [1331, 752] width 349 height 27
type input "2"
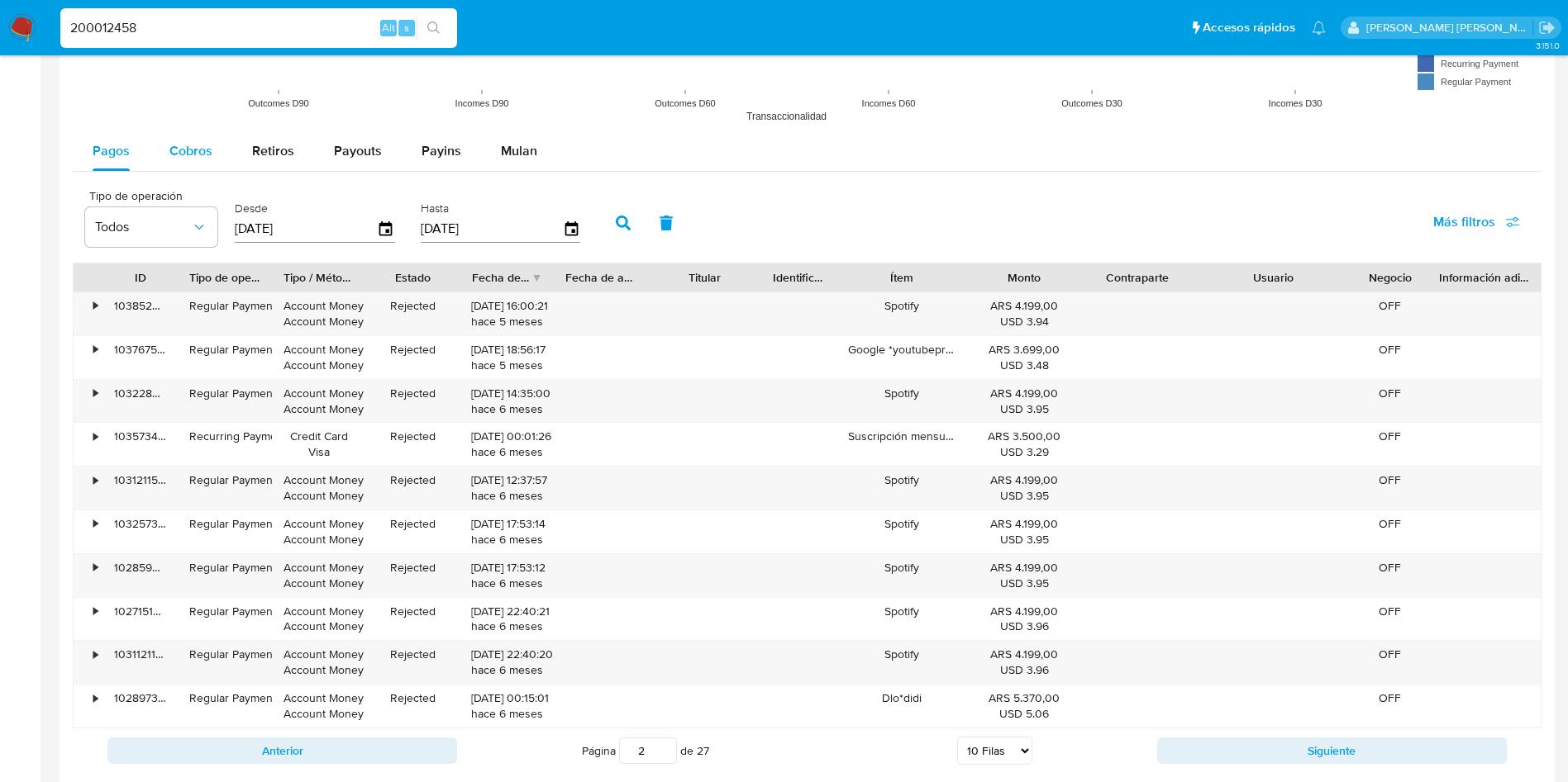
click at [203, 162] on div "Cobros" at bounding box center [191, 151] width 43 height 39
select select "10"
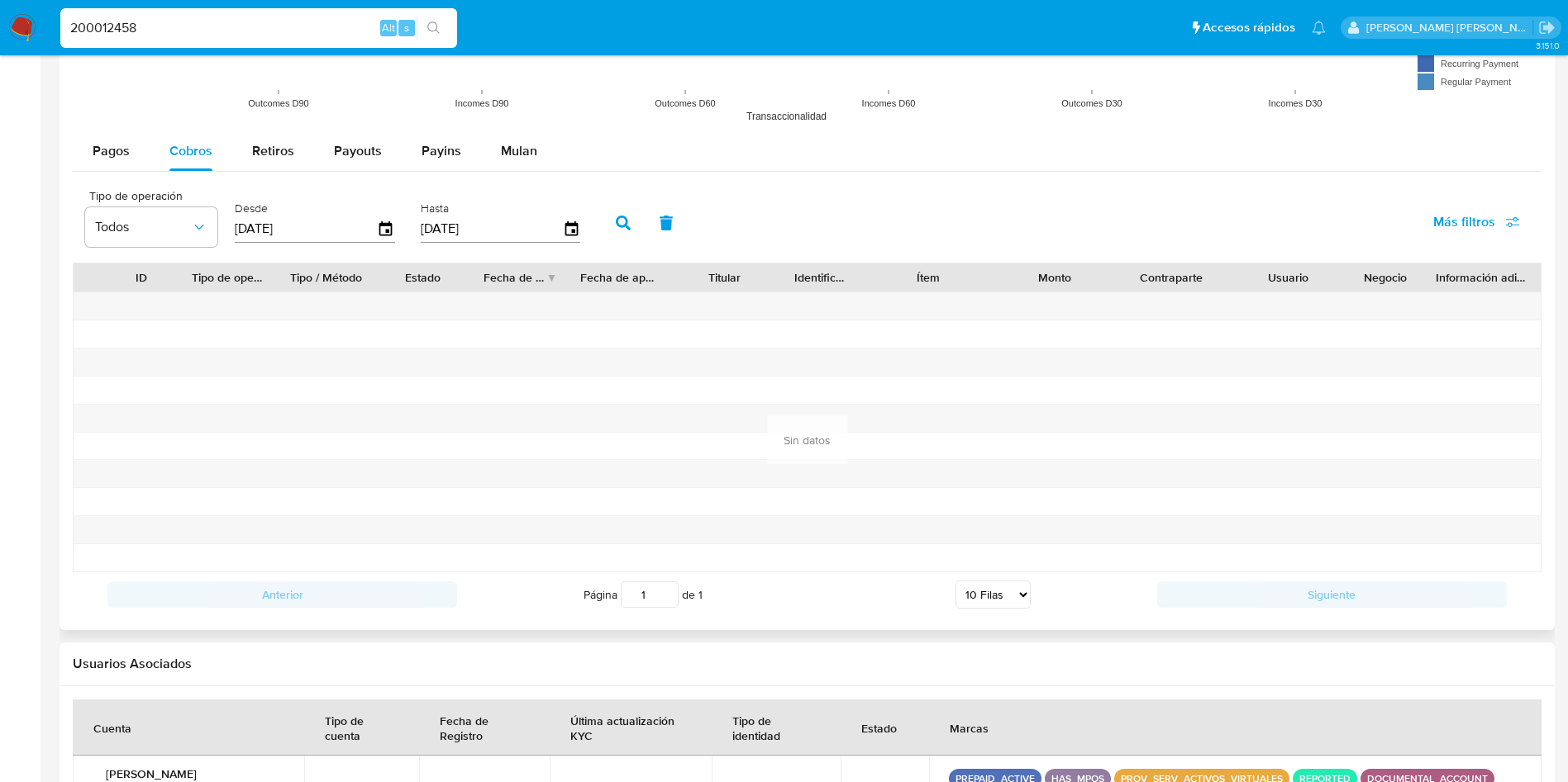
drag, startPoint x: 256, startPoint y: 227, endPoint x: 264, endPoint y: 228, distance: 8.1
click at [264, 228] on input "[DATE]" at bounding box center [306, 229] width 142 height 27
type input "15/01/2025"
click at [622, 227] on icon "button" at bounding box center [623, 223] width 15 height 15
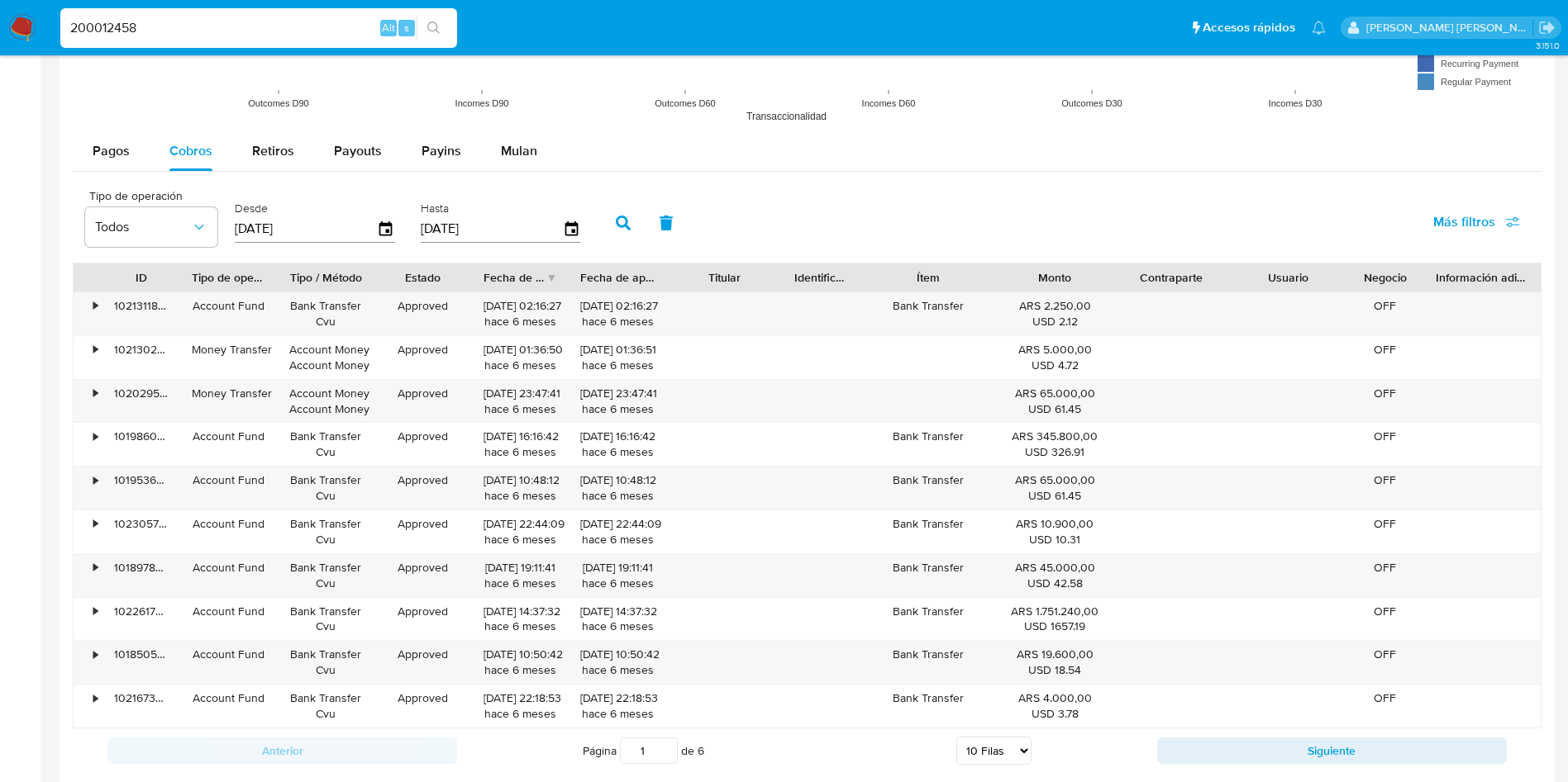
click at [1234, 735] on div "Anterior Página 1 de 6 5 Filas 10 Filas 20 Filas 25 Filas 50 Filas 100 Filas Si…" at bounding box center [806, 751] width 1469 height 45
click at [1232, 752] on button "Siguiente" at bounding box center [1331, 752] width 349 height 27
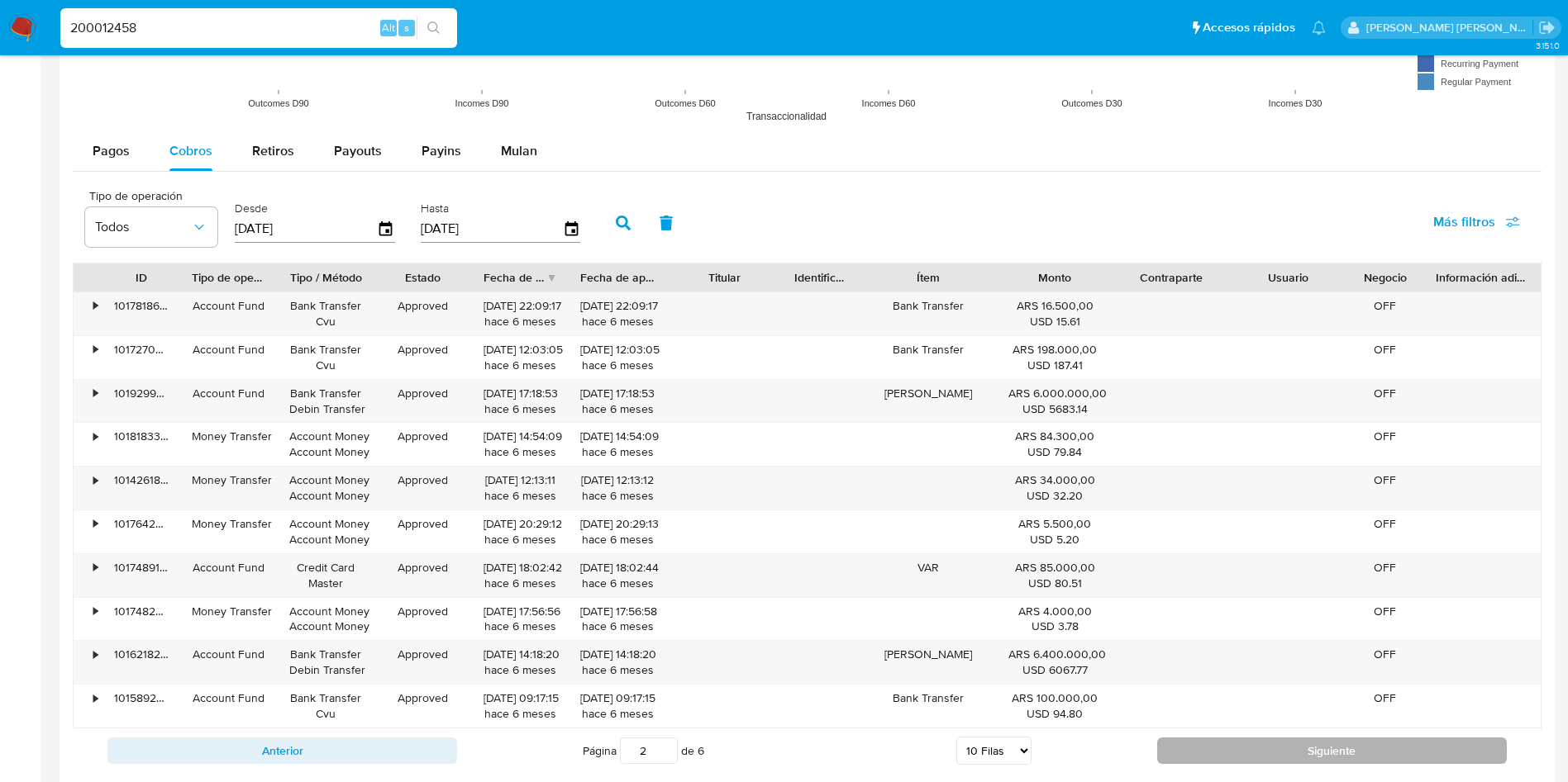
click at [1238, 749] on button "Siguiente" at bounding box center [1331, 752] width 349 height 27
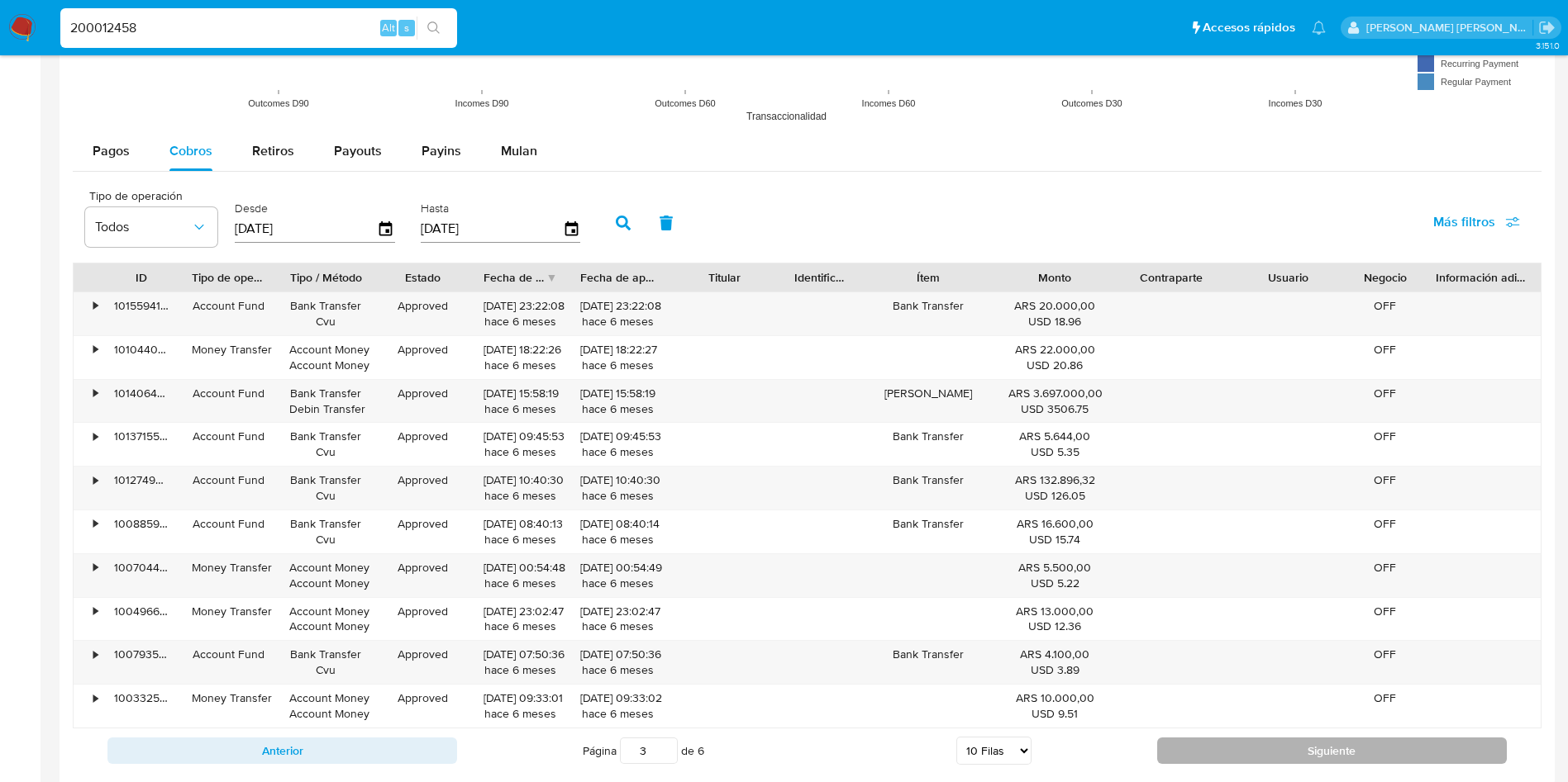
click at [1267, 748] on button "Siguiente" at bounding box center [1331, 752] width 349 height 27
type input "4"
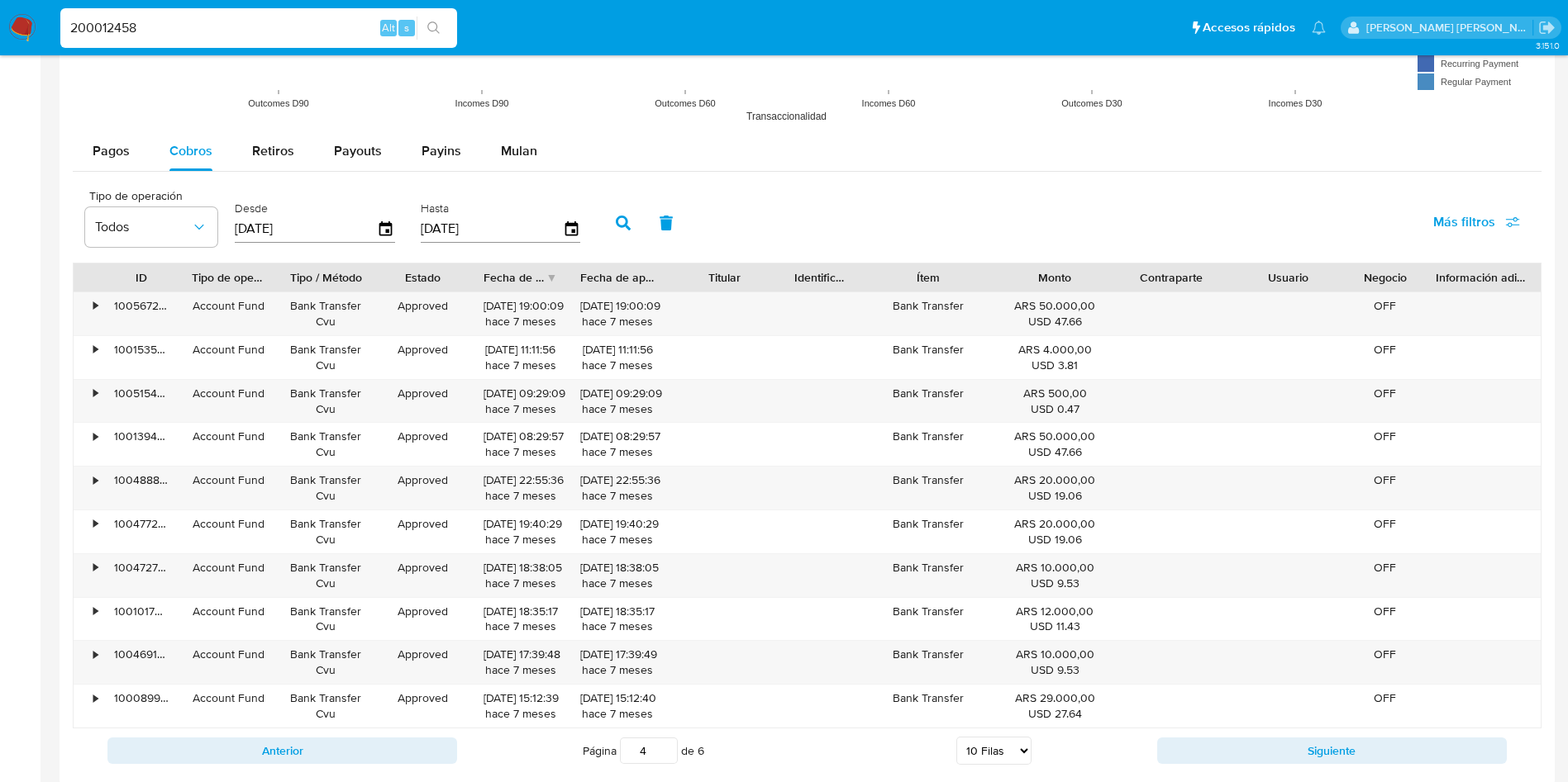
drag, startPoint x: 161, startPoint y: 22, endPoint x: 42, endPoint y: 22, distance: 119.0
click at [4, 24] on nav "Pausado Ver notificaciones 200012458 Alt s Accesos rápidos Presiona las siguien…" at bounding box center [784, 28] width 1568 height 56
paste input "122457542"
type input "122457542"
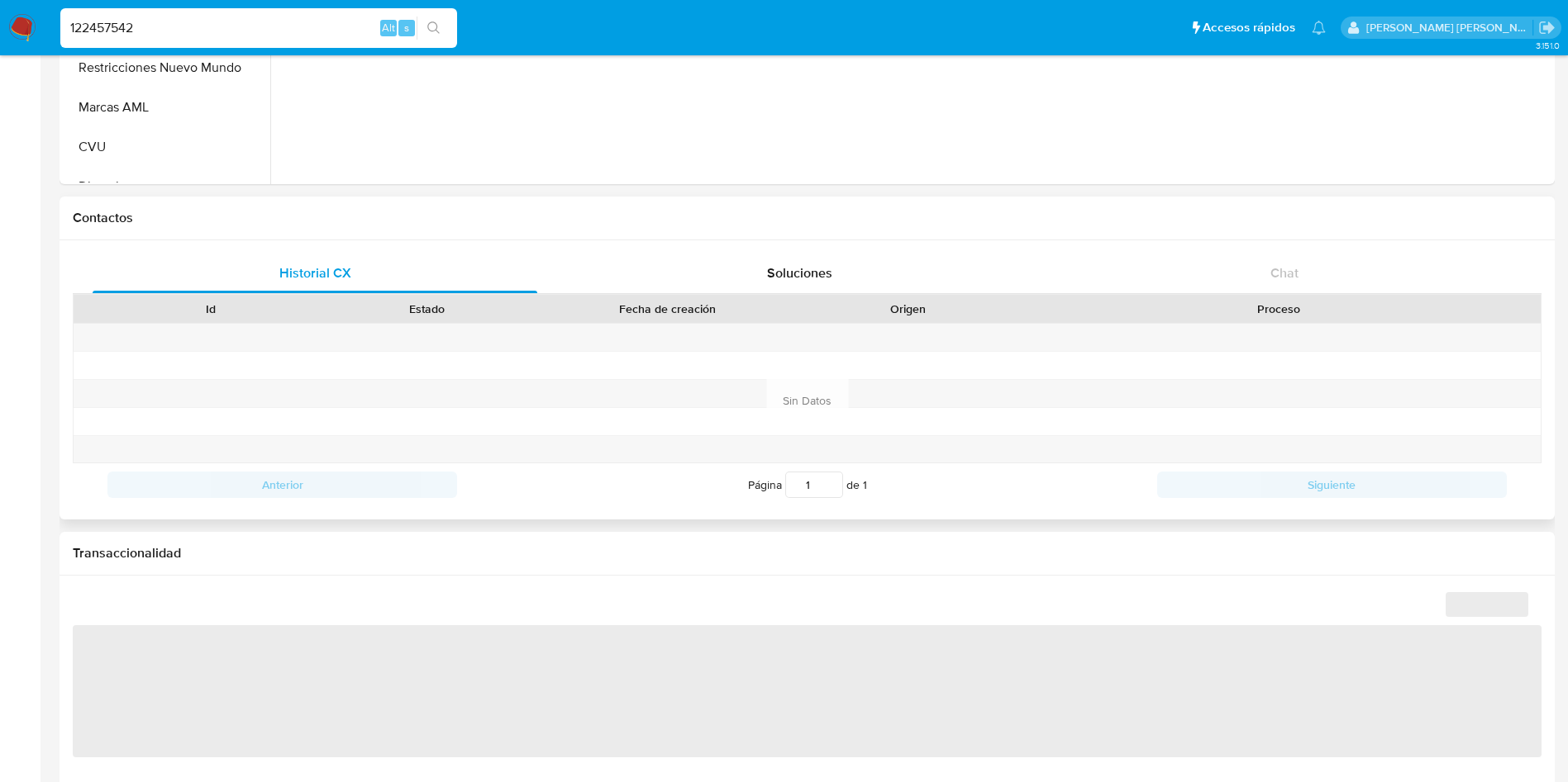
select select "10"
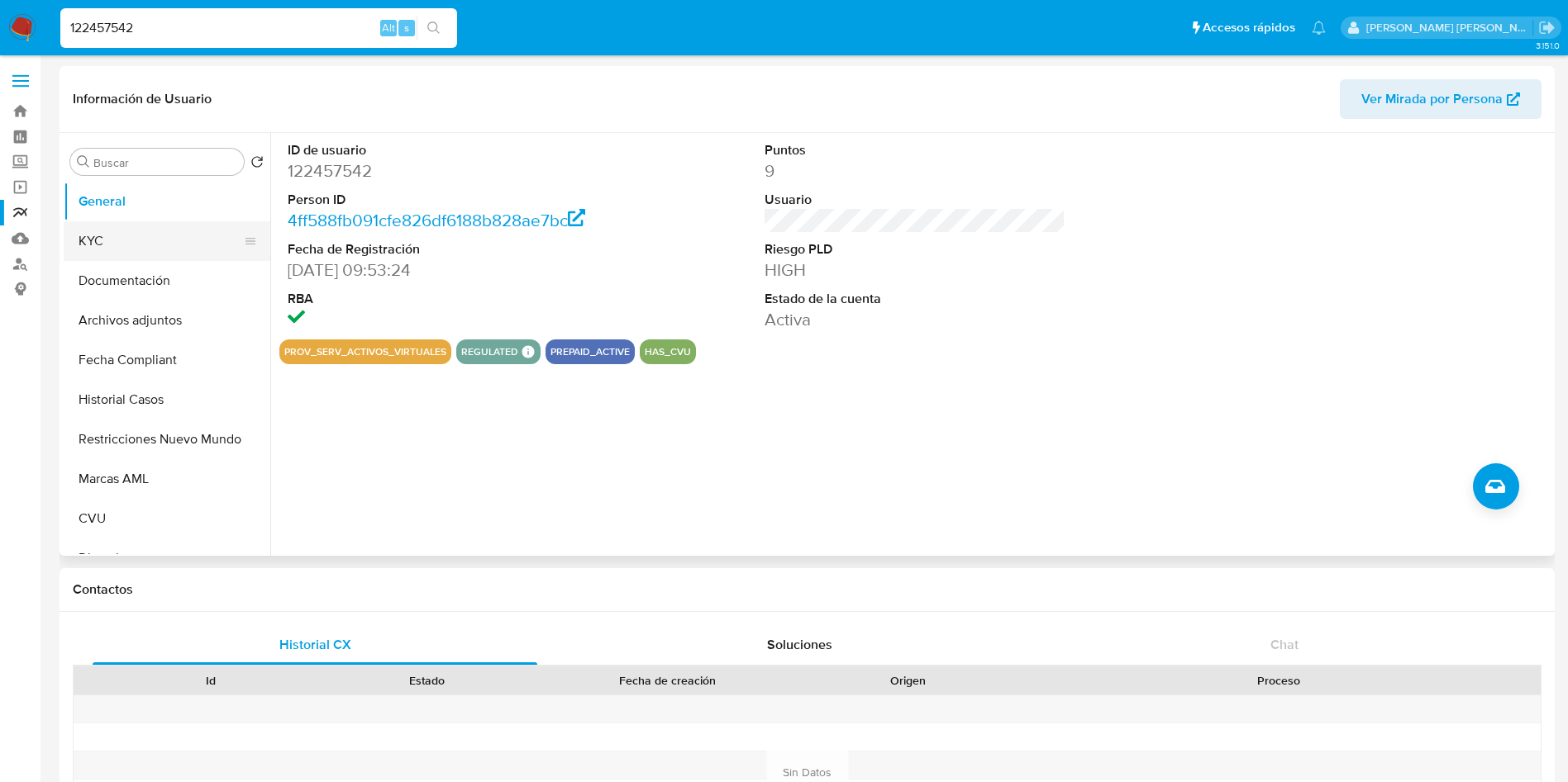
drag, startPoint x: 157, startPoint y: 251, endPoint x: 192, endPoint y: 260, distance: 36.1
click at [160, 245] on button "KYC" at bounding box center [160, 241] width 194 height 39
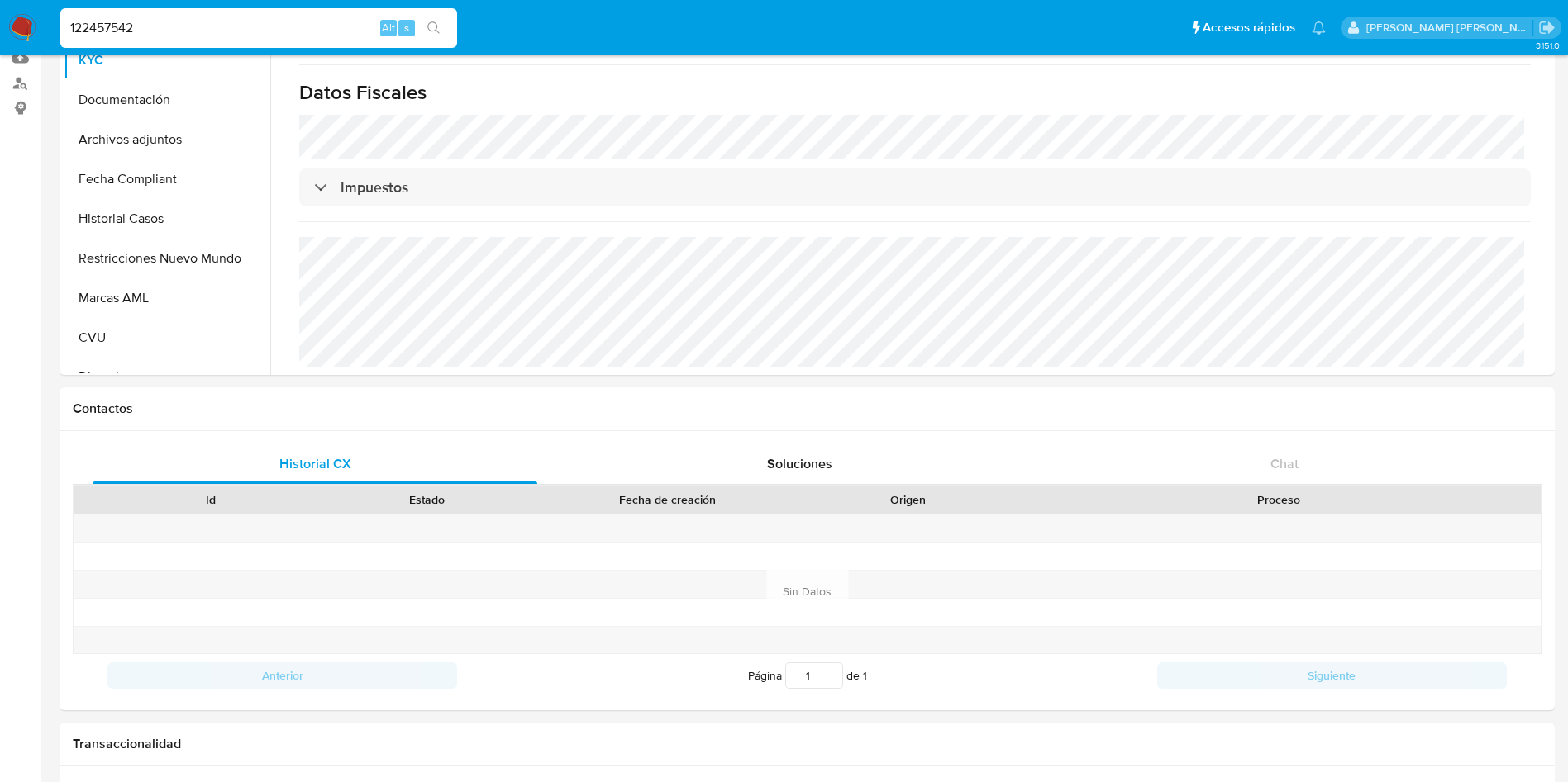
scroll to position [124, 0]
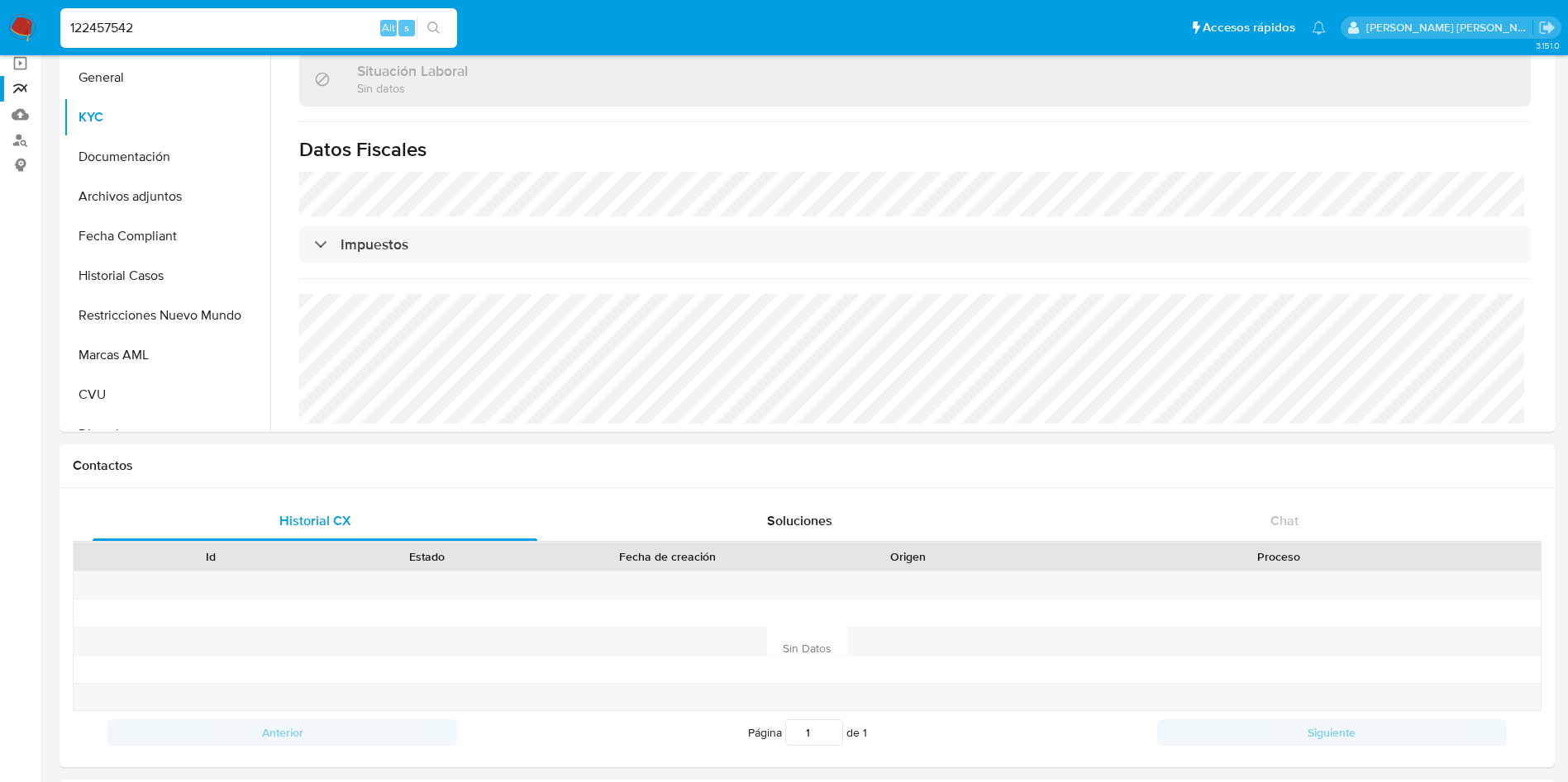
drag, startPoint x: 213, startPoint y: 30, endPoint x: 0, endPoint y: 54, distance: 214.3
click at [0, 54] on nav "Pausado Ver notificaciones 122457542 Alt s Accesos rápidos Presiona las siguien…" at bounding box center [784, 28] width 1568 height 56
paste input "65080440"
type input "165080440"
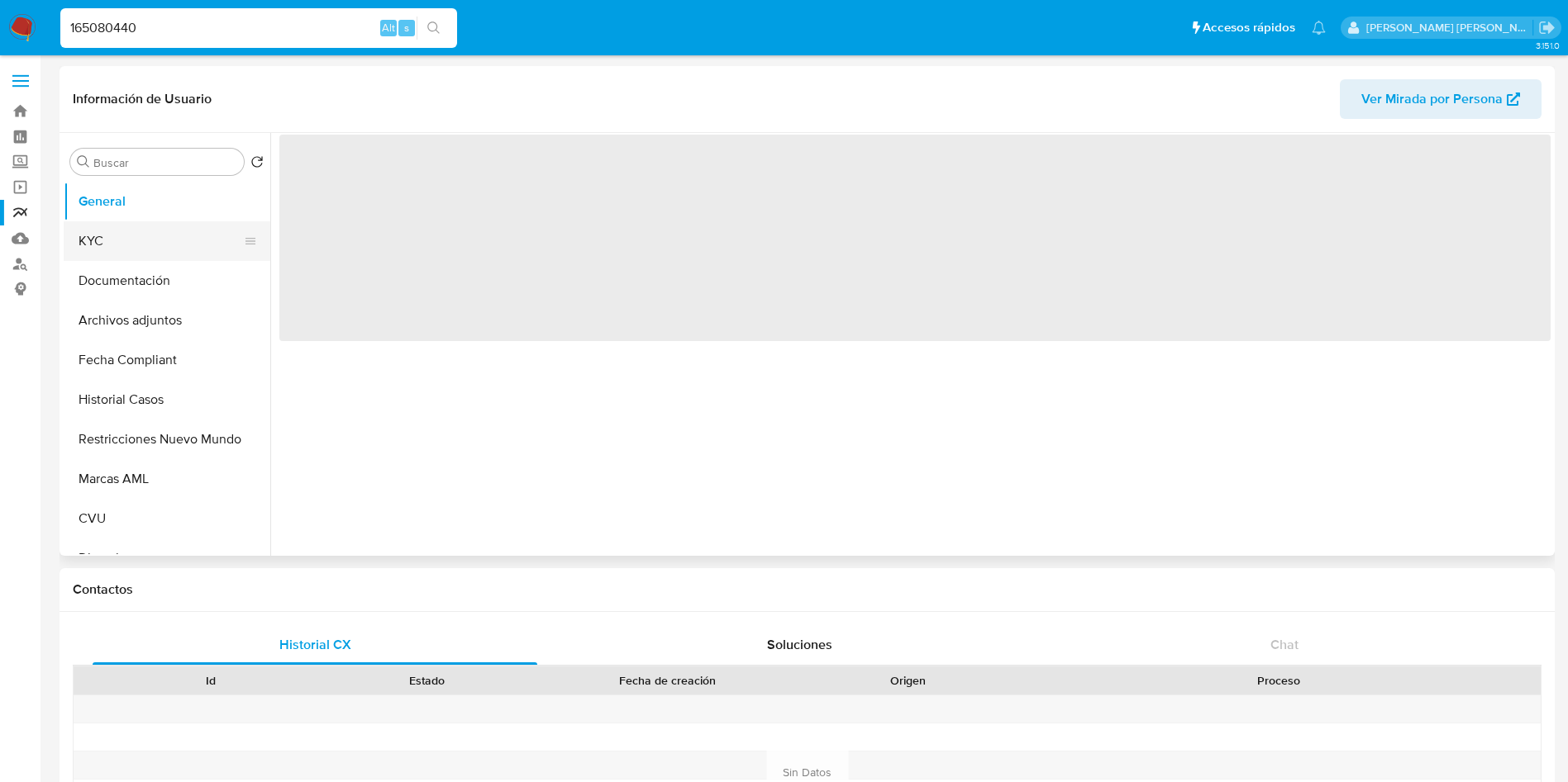
click at [141, 252] on button "KYC" at bounding box center [160, 241] width 194 height 39
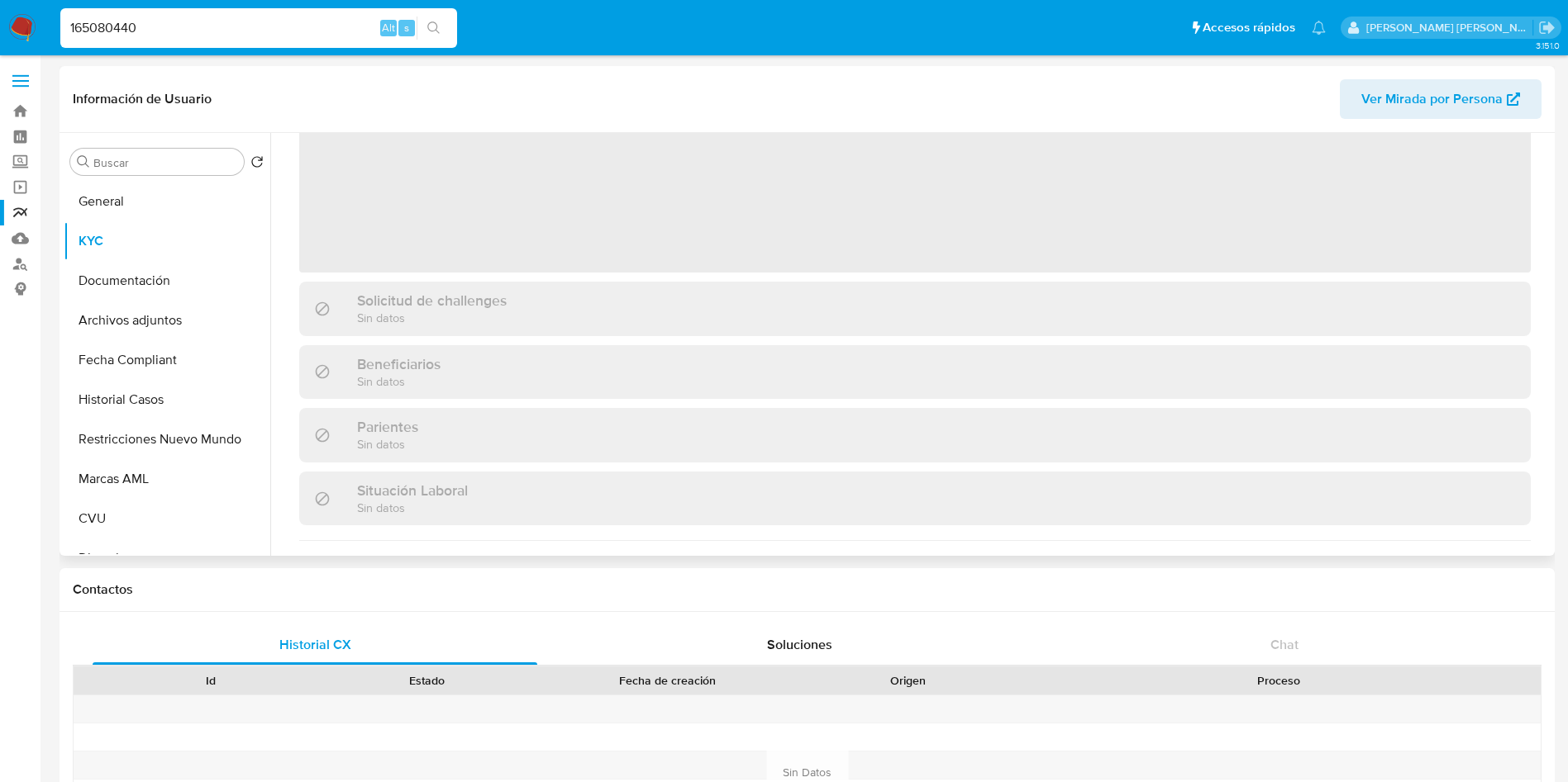
select select "10"
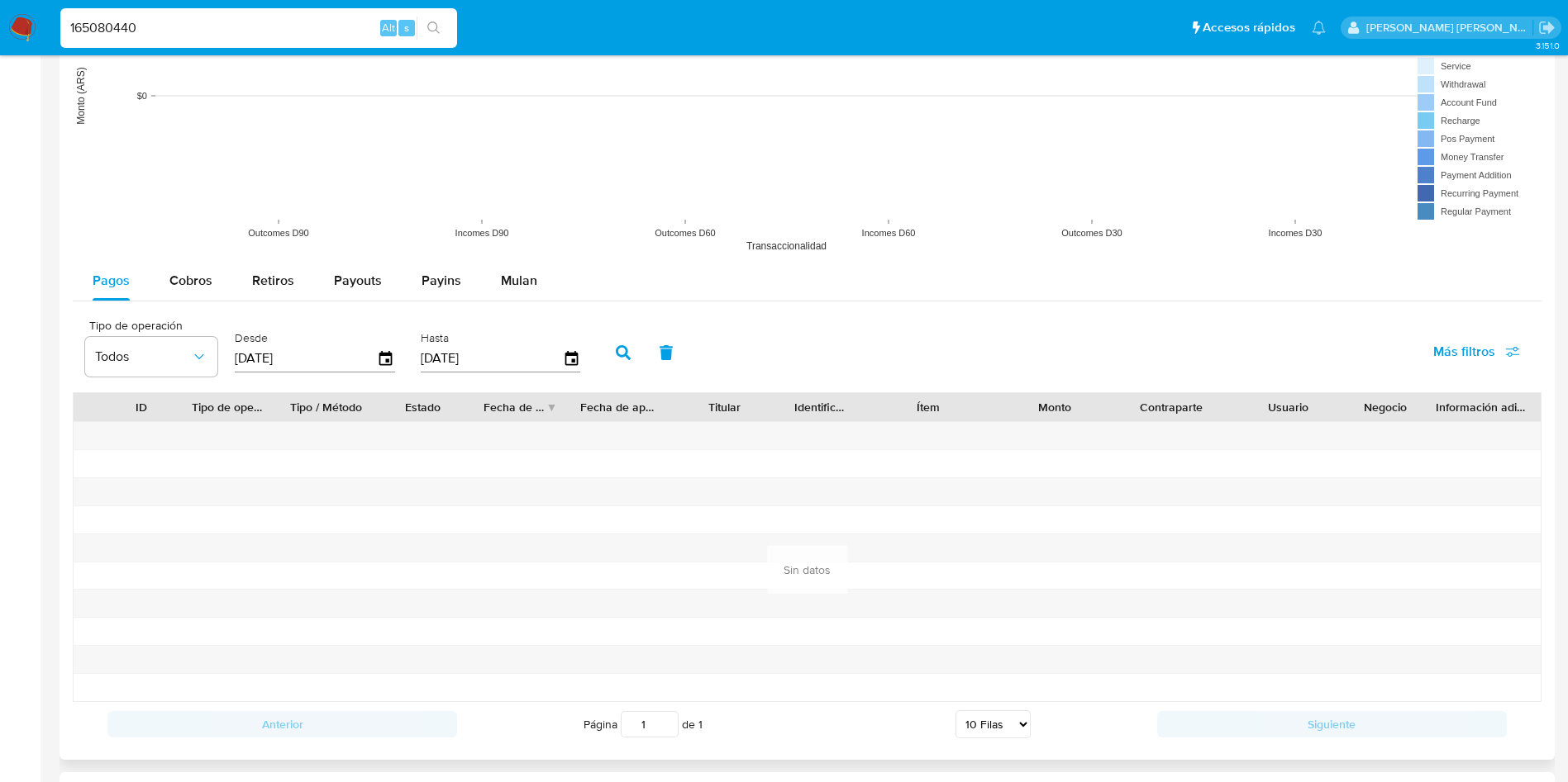
scroll to position [1363, 0]
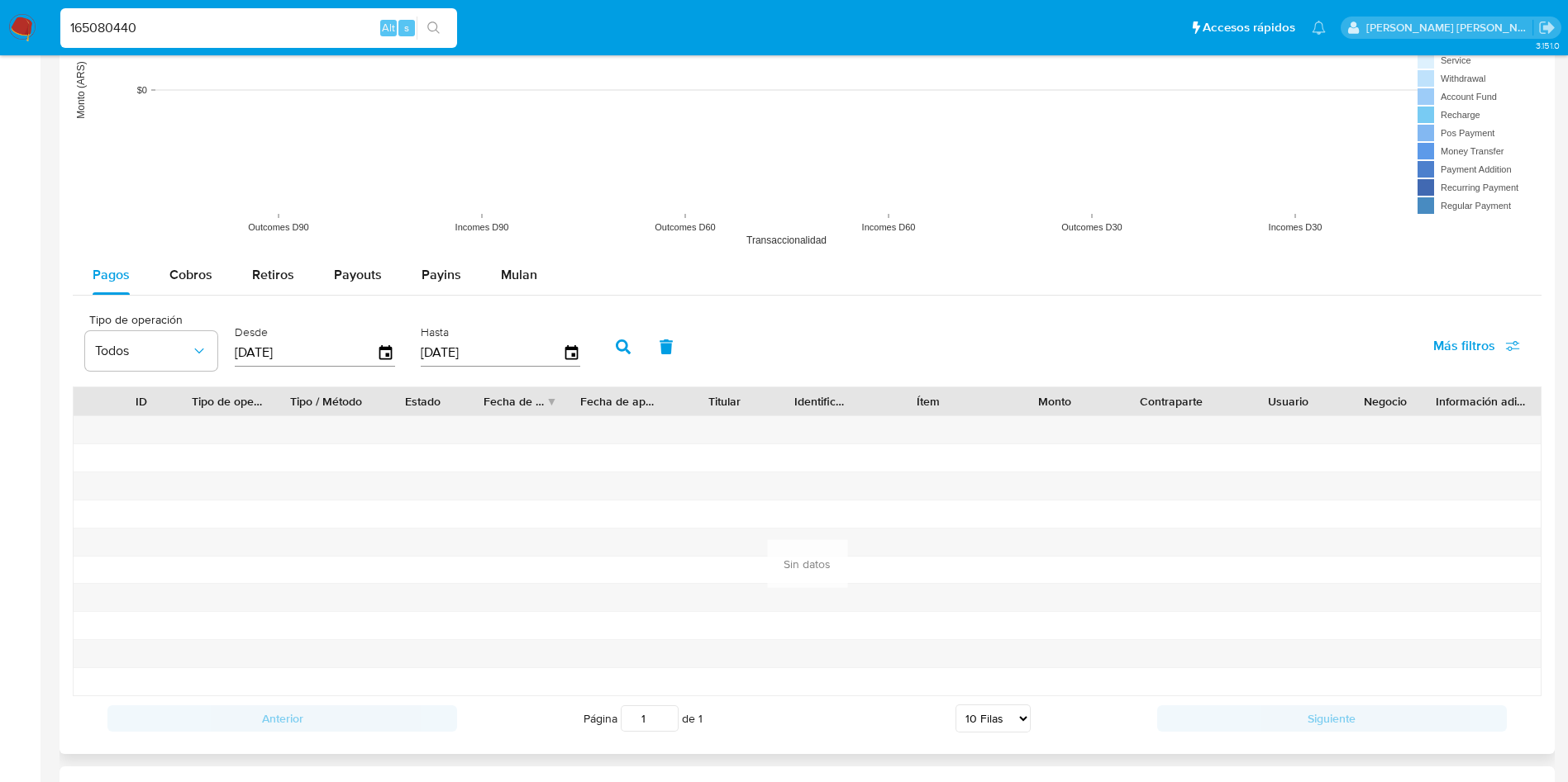
click at [262, 355] on input "[DATE]" at bounding box center [306, 353] width 142 height 27
click at [204, 262] on div "Cobros" at bounding box center [191, 275] width 43 height 39
select select "10"
drag, startPoint x: 259, startPoint y: 353, endPoint x: 267, endPoint y: 351, distance: 8.2
click at [267, 351] on input "[DATE]" at bounding box center [306, 353] width 142 height 27
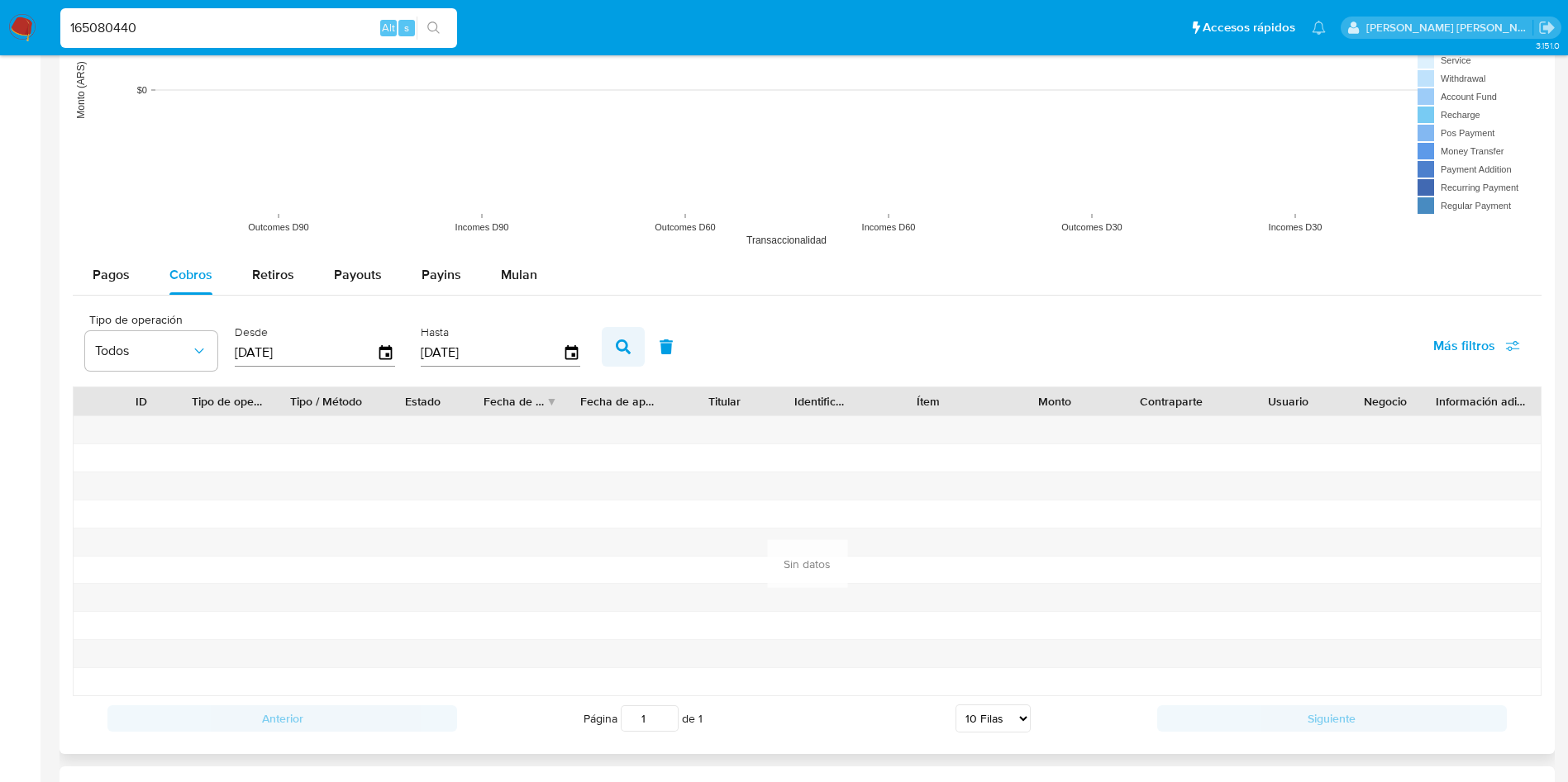
type input "15/01/2025"
click at [621, 350] on icon "button" at bounding box center [623, 347] width 15 height 15
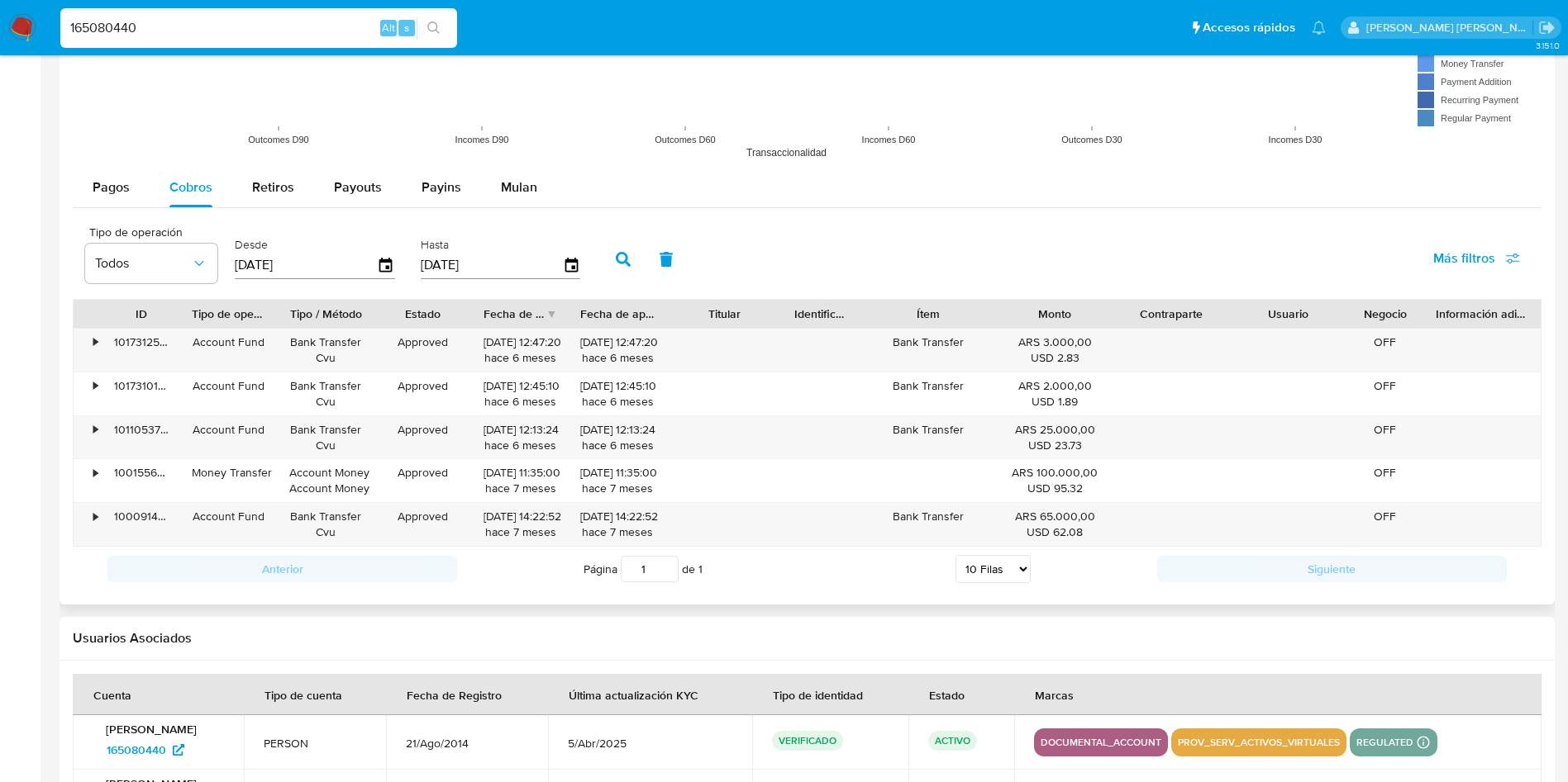
scroll to position [1487, 0]
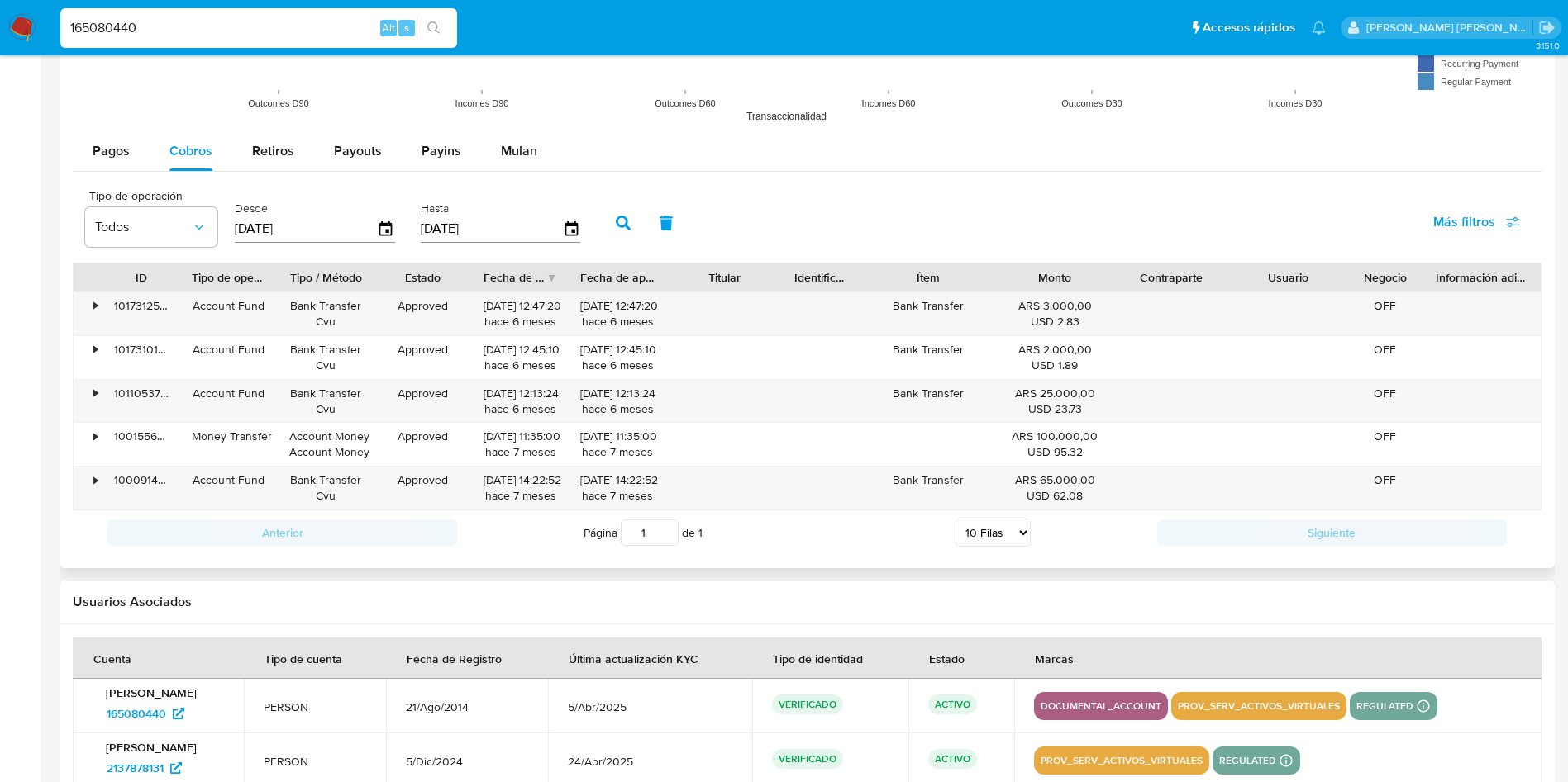
click at [998, 539] on select "5 Filas 10 Filas 20 Filas 25 Filas 50 Filas 100 Filas" at bounding box center [993, 532] width 75 height 28
select select "50"
click at [955, 519] on select "5 Filas 10 Filas 20 Filas 25 Filas 50 Filas 100 Filas" at bounding box center [993, 532] width 75 height 28
drag, startPoint x: 191, startPoint y: 30, endPoint x: 3, endPoint y: 17, distance: 188.4
click at [0, 13] on nav "Pausado Ver notificaciones 165080440 Alt s Accesos rápidos Presiona las siguien…" at bounding box center [784, 28] width 1568 height 56
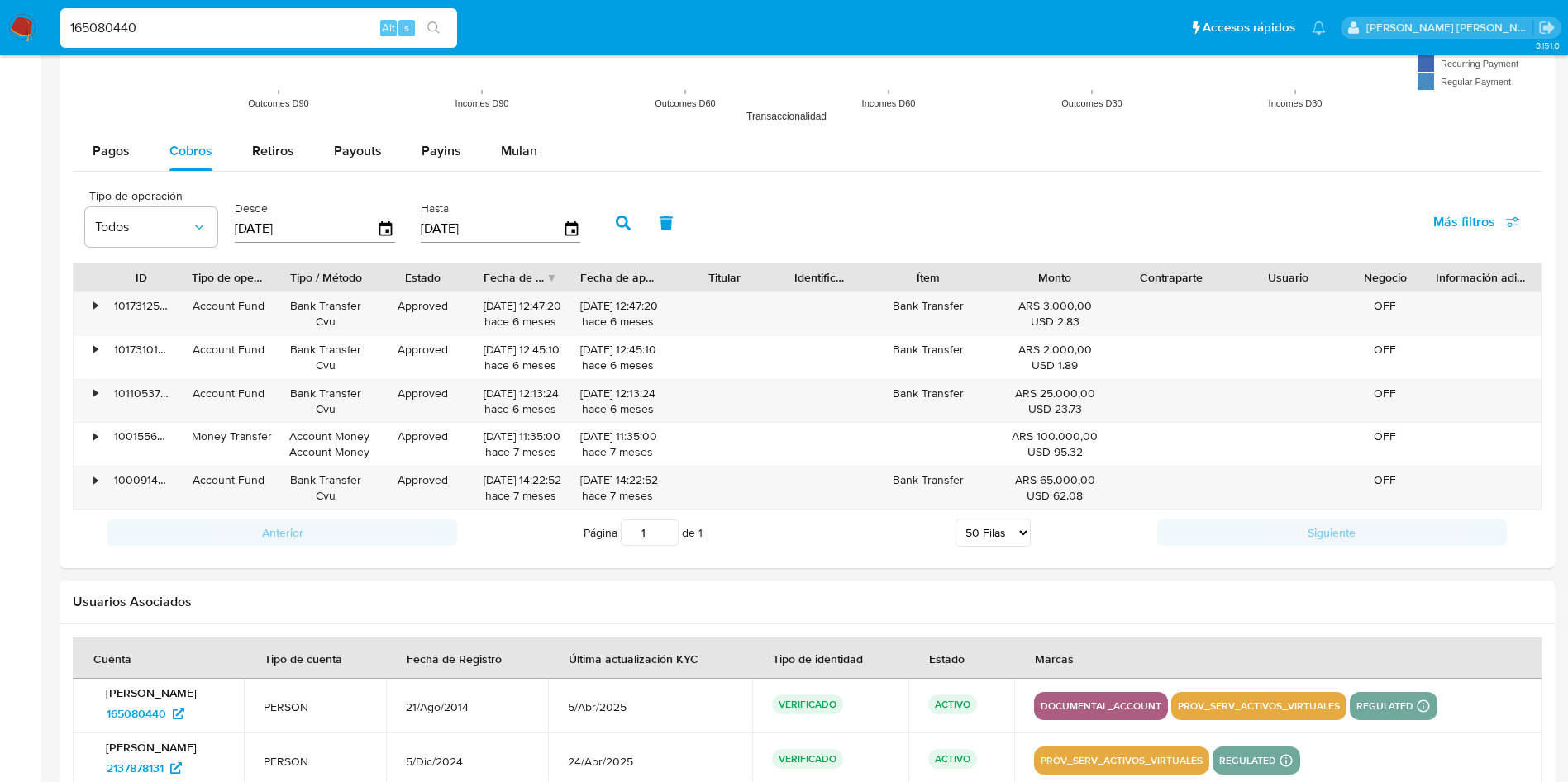
paste input "2137878131"
type input "2137878131"
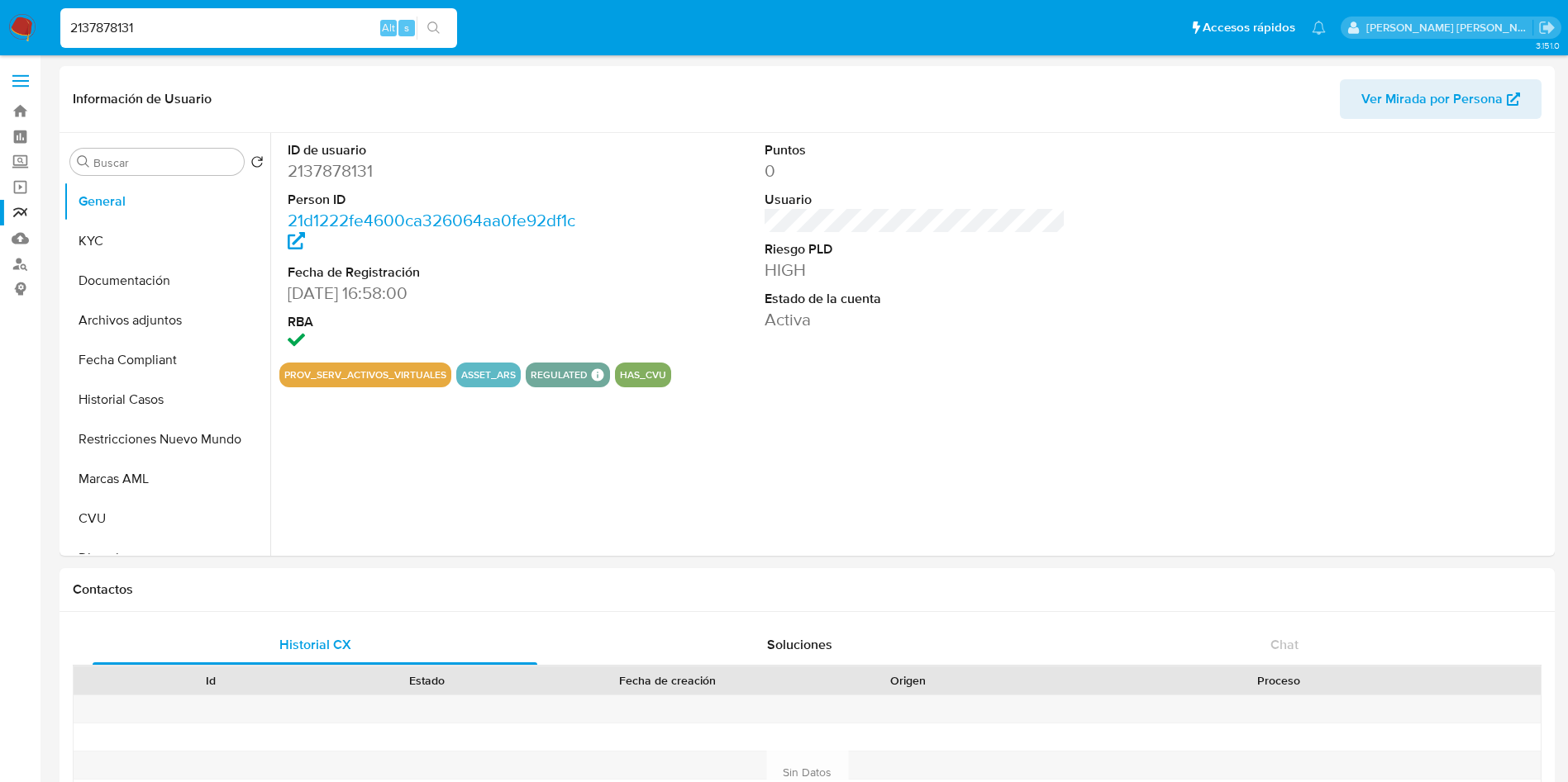
select select "10"
click at [93, 241] on button "KYC" at bounding box center [160, 241] width 194 height 39
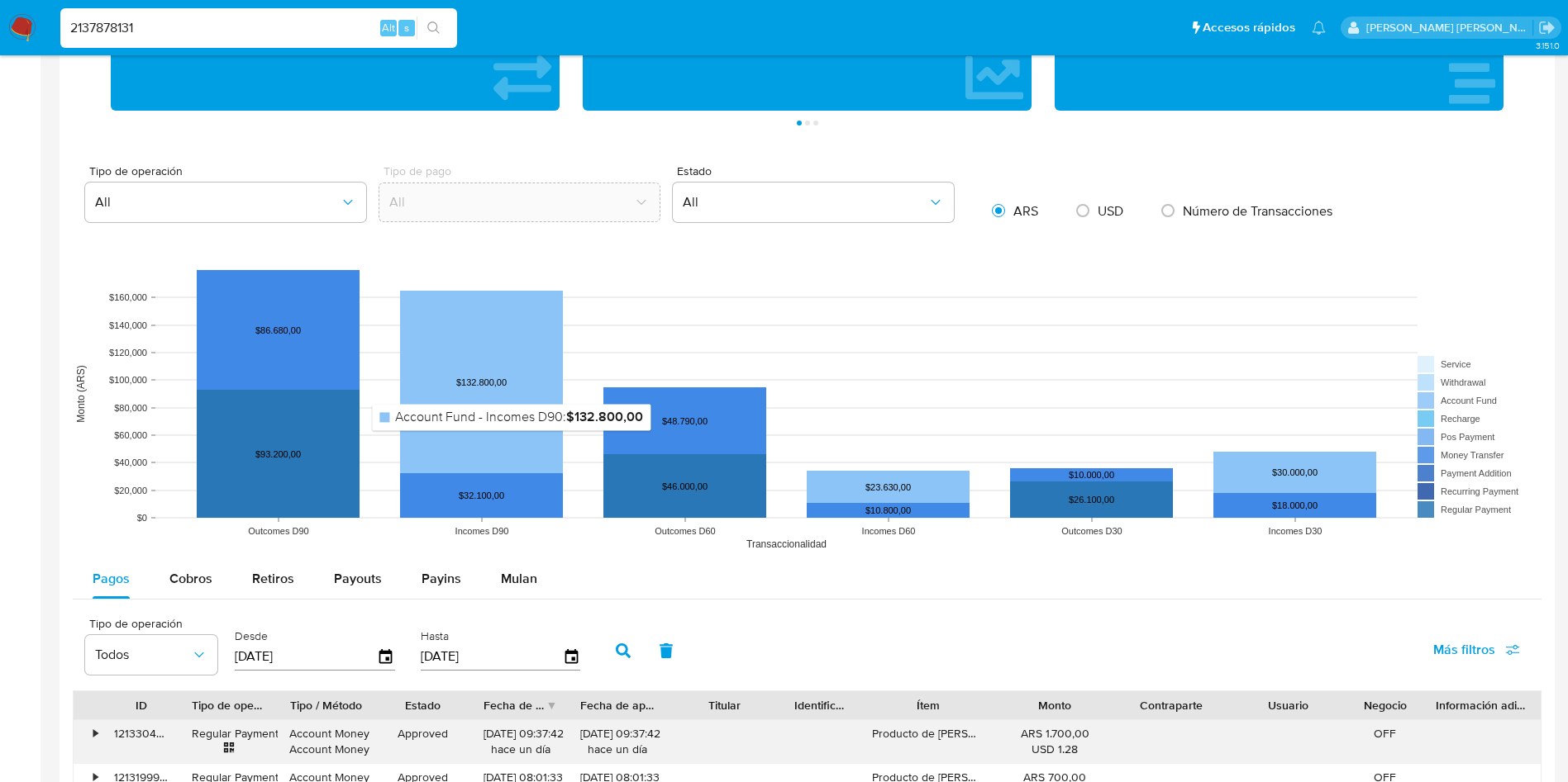
scroll to position [1363, 0]
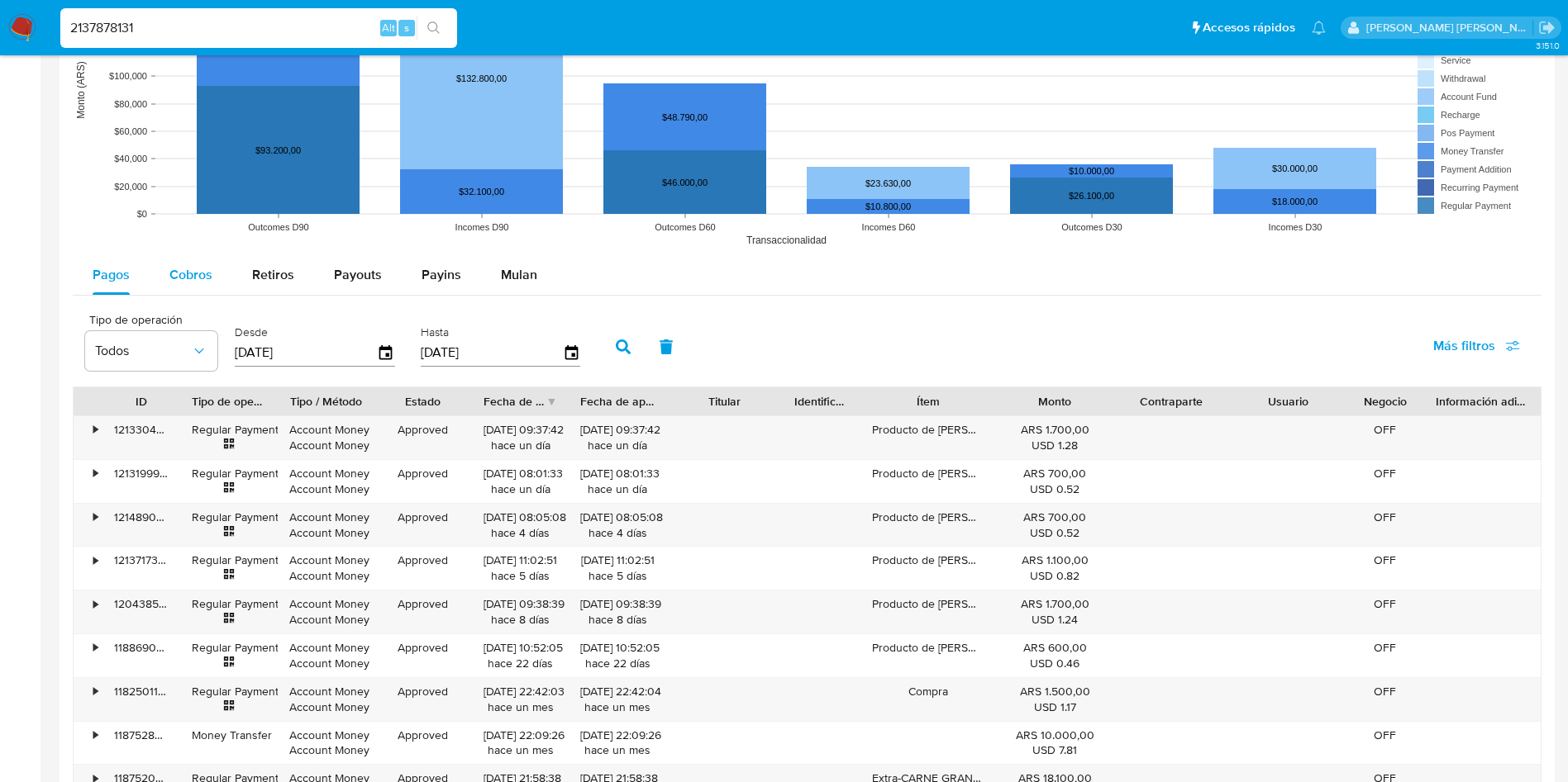
click at [190, 271] on span "Cobros" at bounding box center [191, 274] width 43 height 19
select select "10"
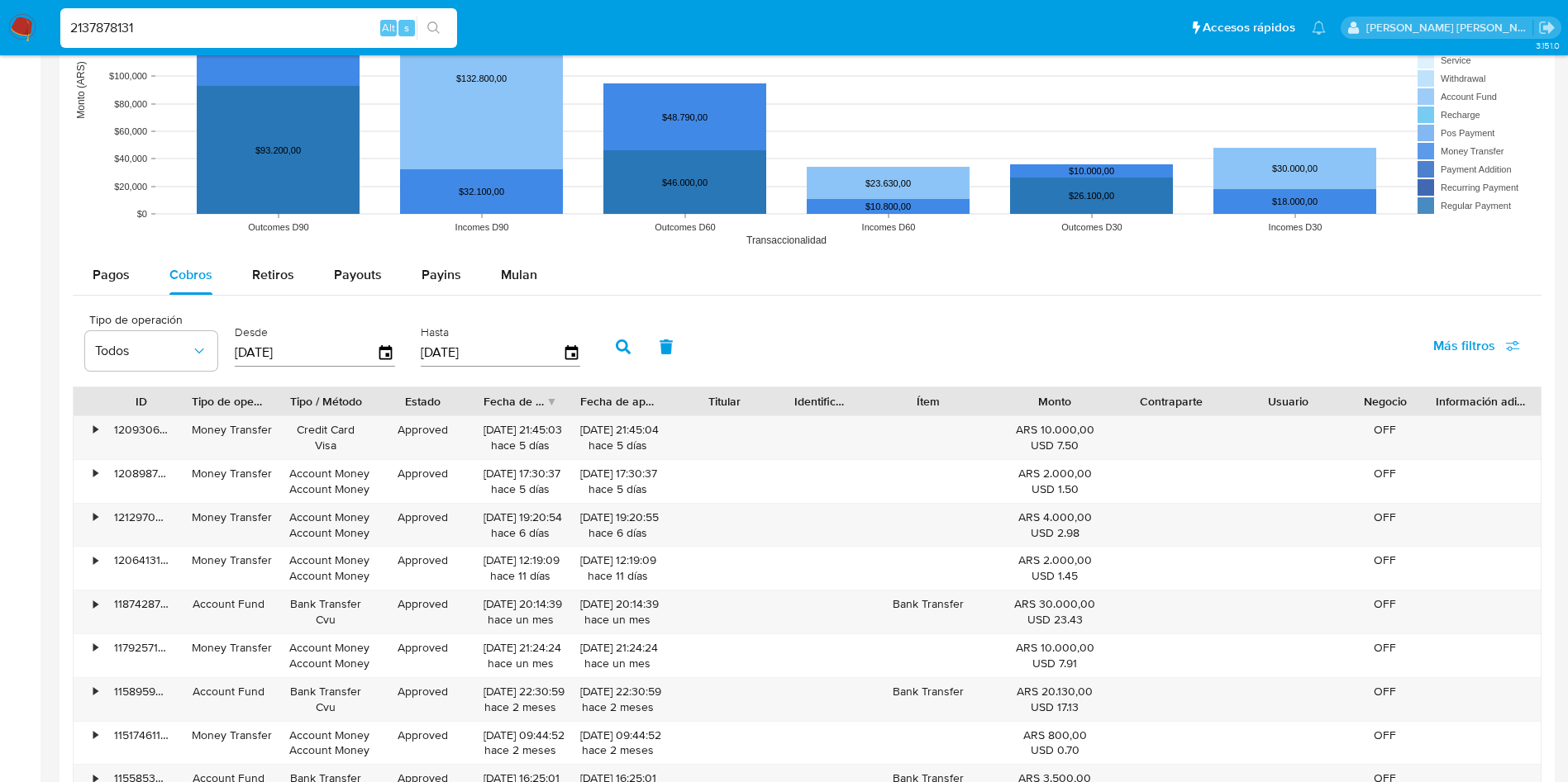
click at [265, 354] on input "[DATE]" at bounding box center [306, 353] width 142 height 27
type input "15/01/2025"
click at [633, 345] on button "button" at bounding box center [623, 347] width 43 height 39
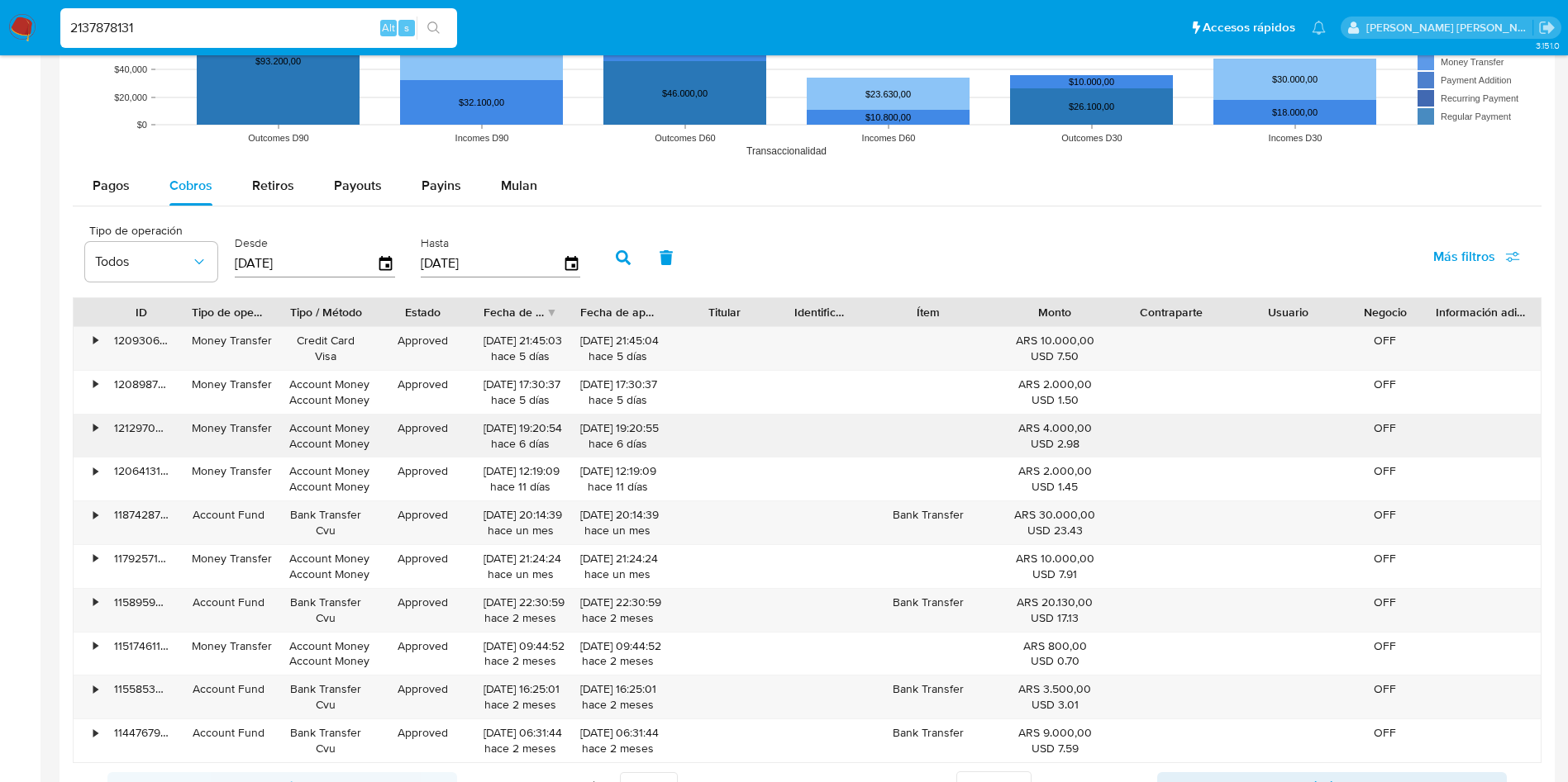
scroll to position [1487, 0]
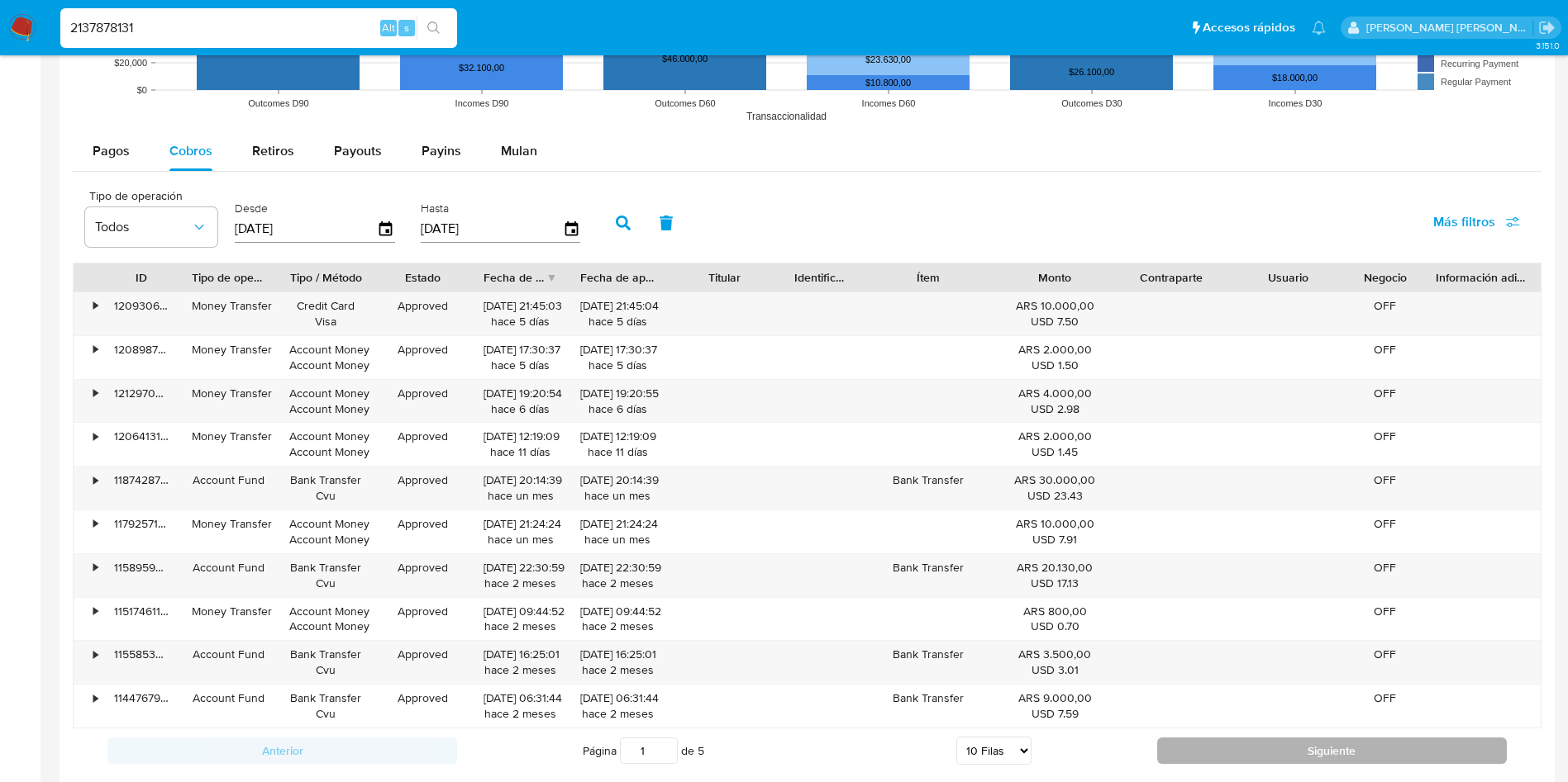
click at [1334, 746] on button "Siguiente" at bounding box center [1331, 752] width 349 height 27
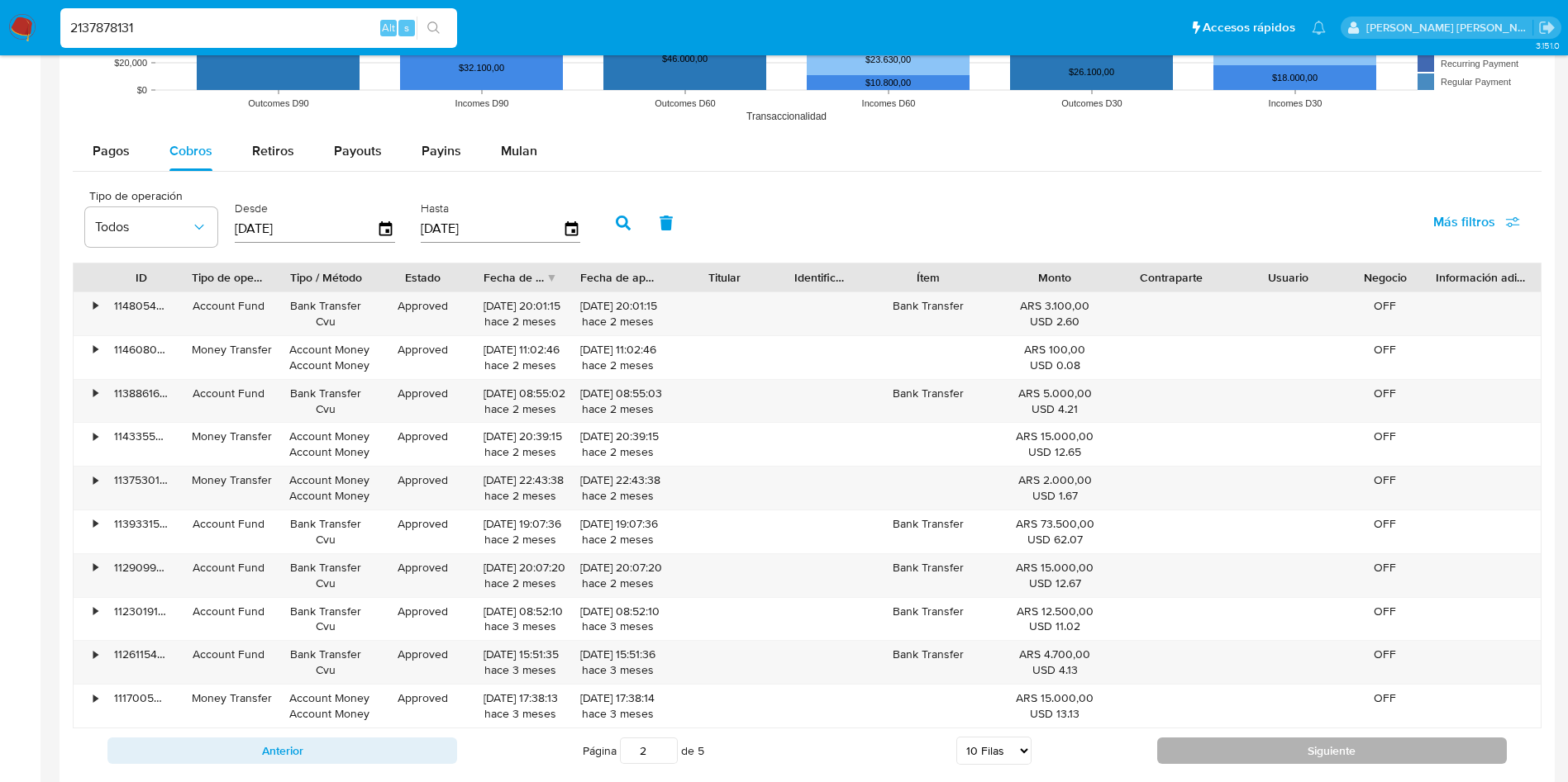
click at [1328, 749] on button "Siguiente" at bounding box center [1331, 752] width 349 height 27
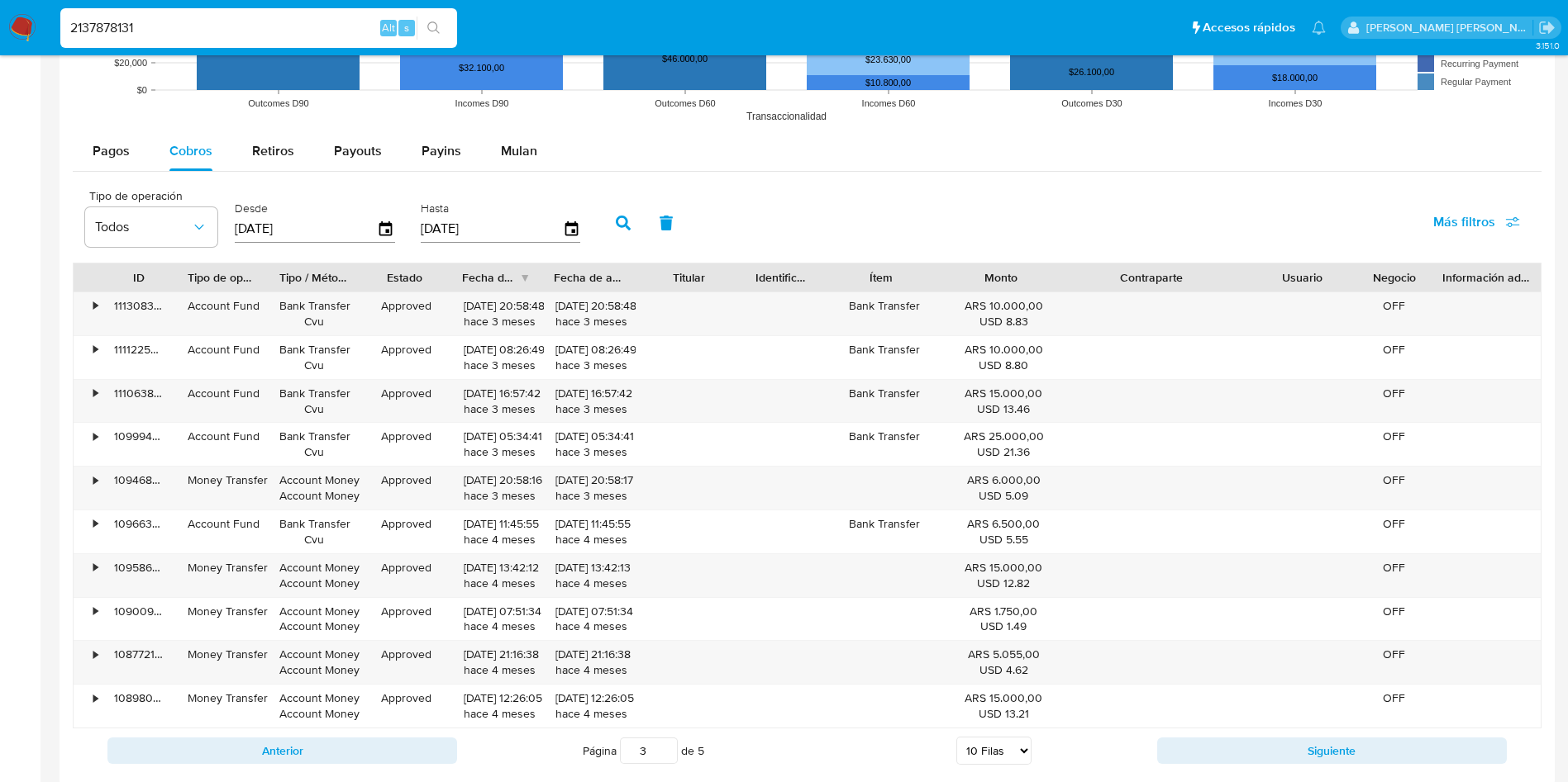
drag, startPoint x: 1243, startPoint y: 271, endPoint x: 1322, endPoint y: 280, distance: 79.5
click at [1322, 280] on div "ID Tipo de operación Tipo / Método Estado Fecha de creación Fecha de aprobación…" at bounding box center [806, 277] width 1467 height 28
click at [1285, 739] on button "Siguiente" at bounding box center [1331, 752] width 349 height 27
click at [1285, 738] on button "Siguiente" at bounding box center [1331, 752] width 349 height 27
type input "5"
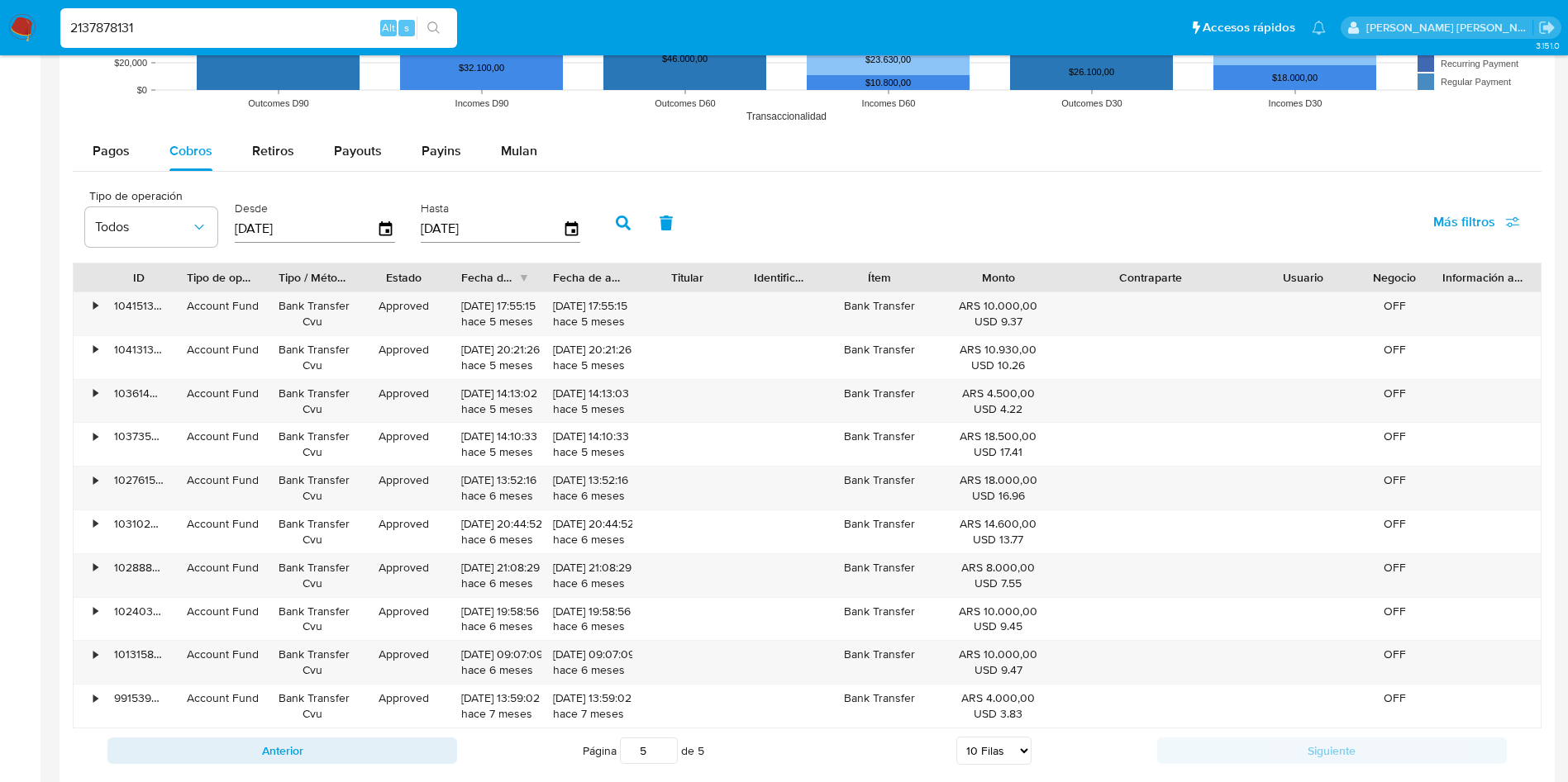
drag, startPoint x: 213, startPoint y: 20, endPoint x: 7, endPoint y: 26, distance: 206.1
click at [0, 28] on nav "Pausado Ver notificaciones 2137878131 Alt s Accesos rápidos Presiona las siguie…" at bounding box center [784, 28] width 1568 height 56
paste input "1802616495"
type input "1802616495"
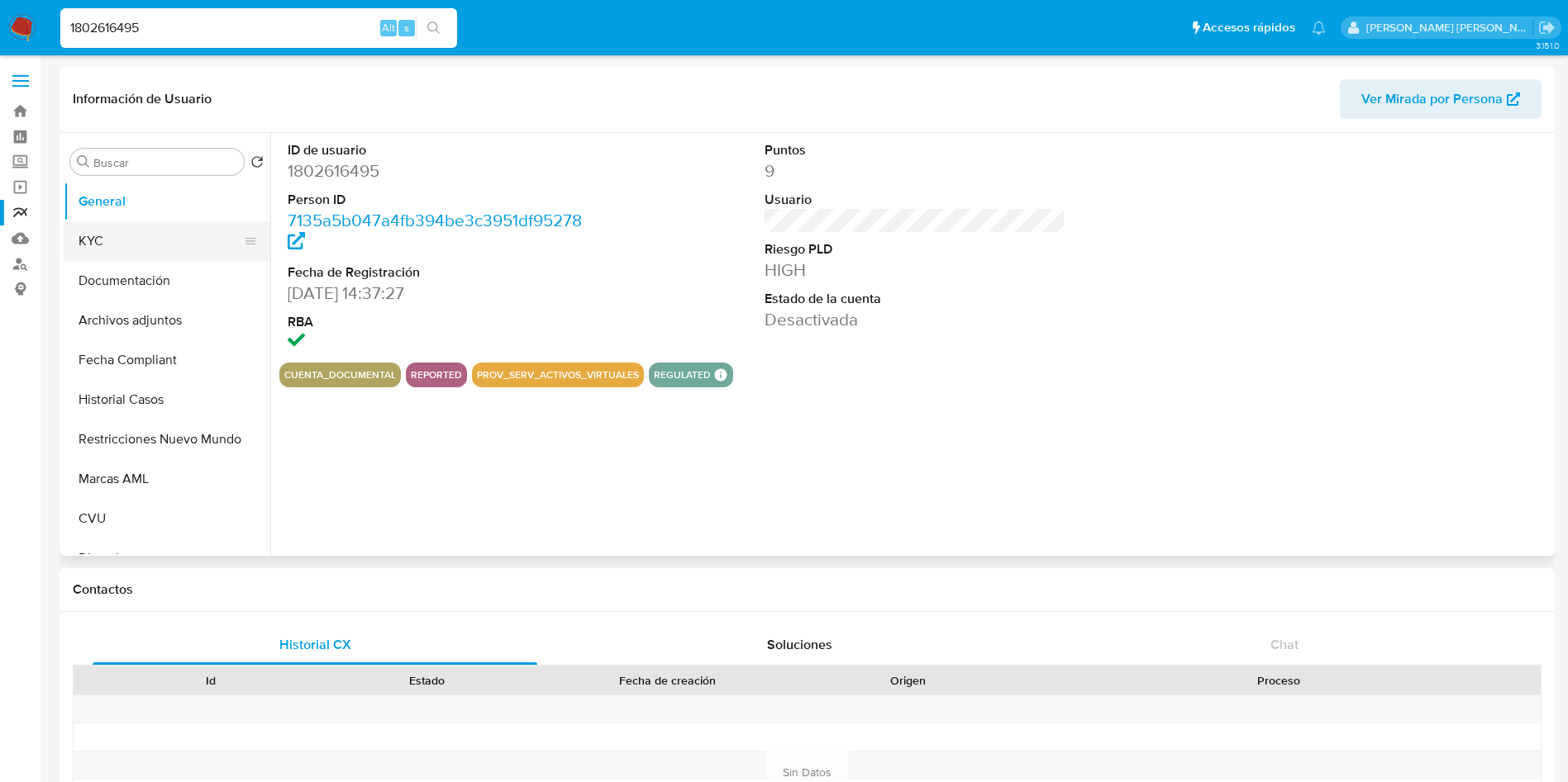
click at [141, 241] on button "KYC" at bounding box center [160, 241] width 194 height 39
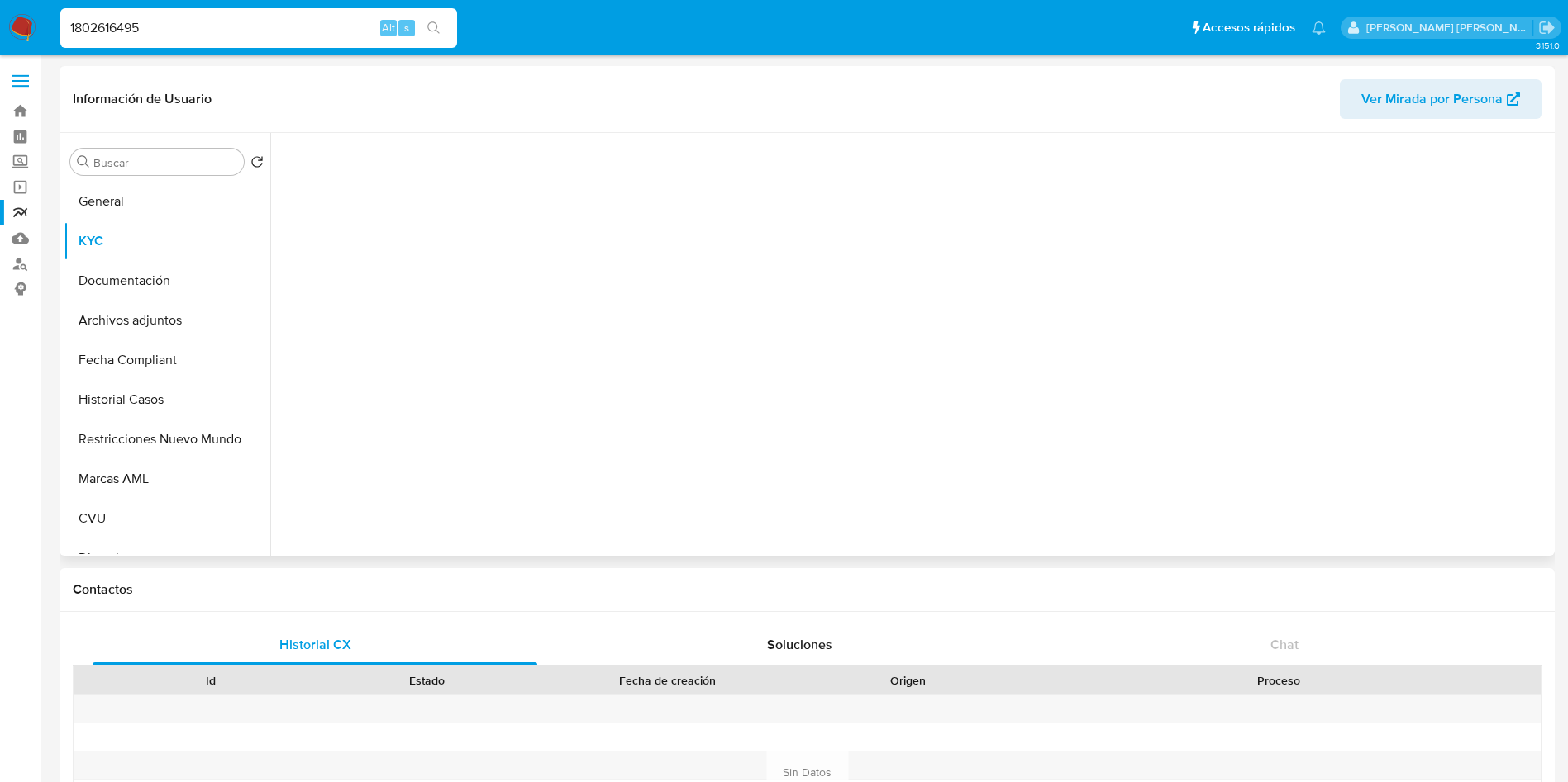
select select "10"
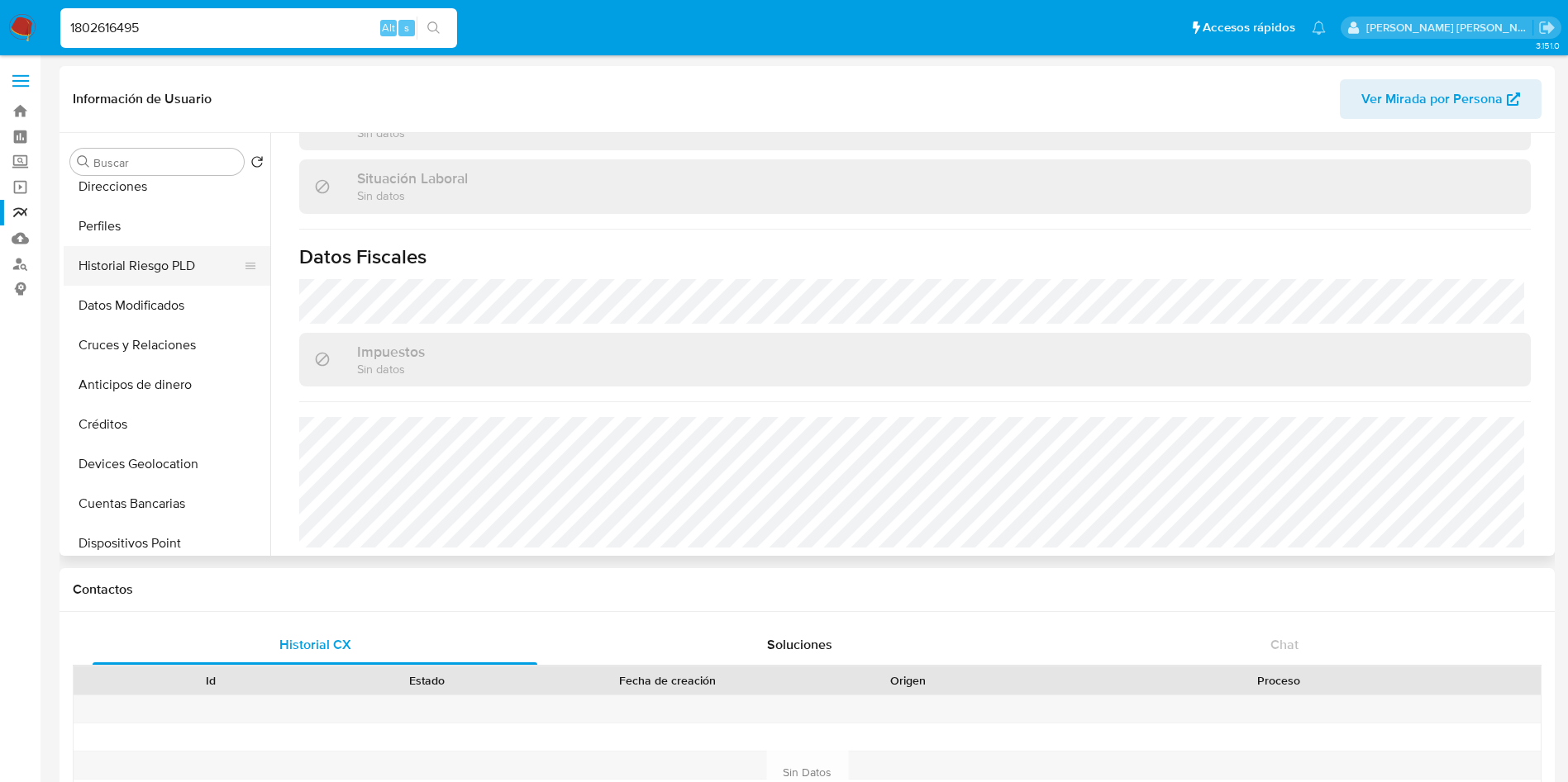
click at [150, 261] on button "Historial Riesgo PLD" at bounding box center [160, 266] width 194 height 39
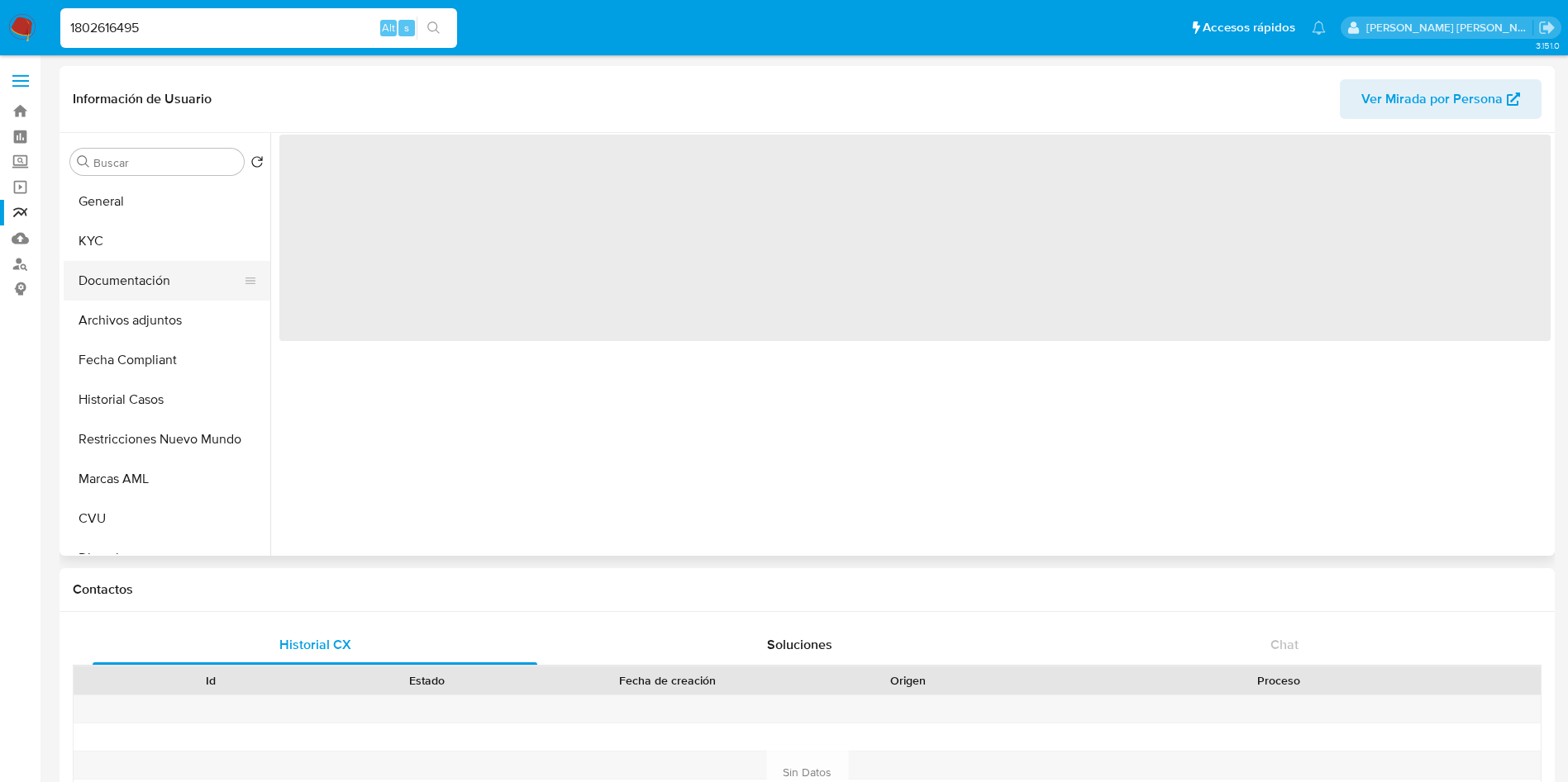
click at [166, 288] on button "Documentación" at bounding box center [160, 280] width 194 height 39
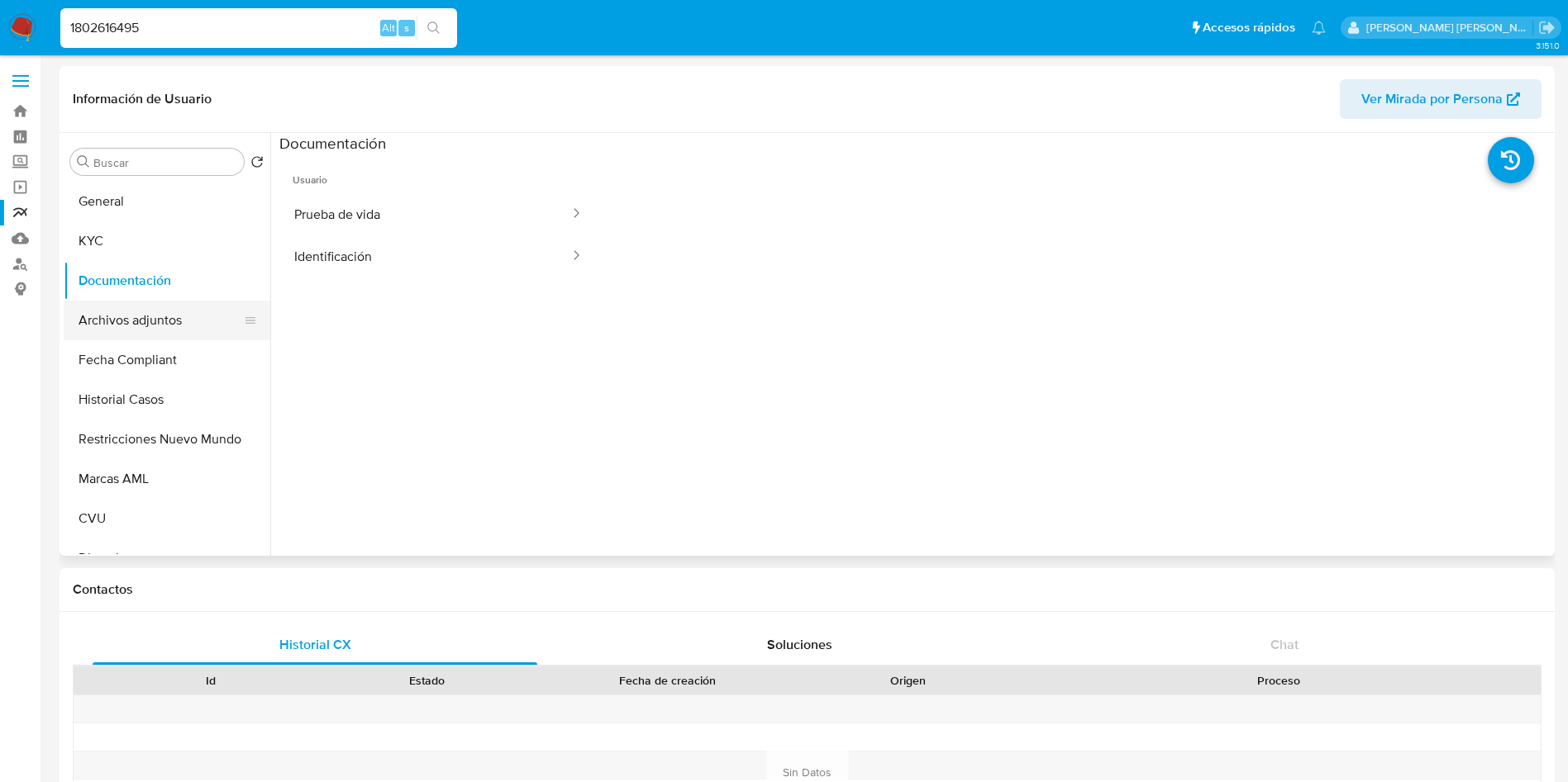
click at [142, 319] on button "Archivos adjuntos" at bounding box center [160, 321] width 194 height 39
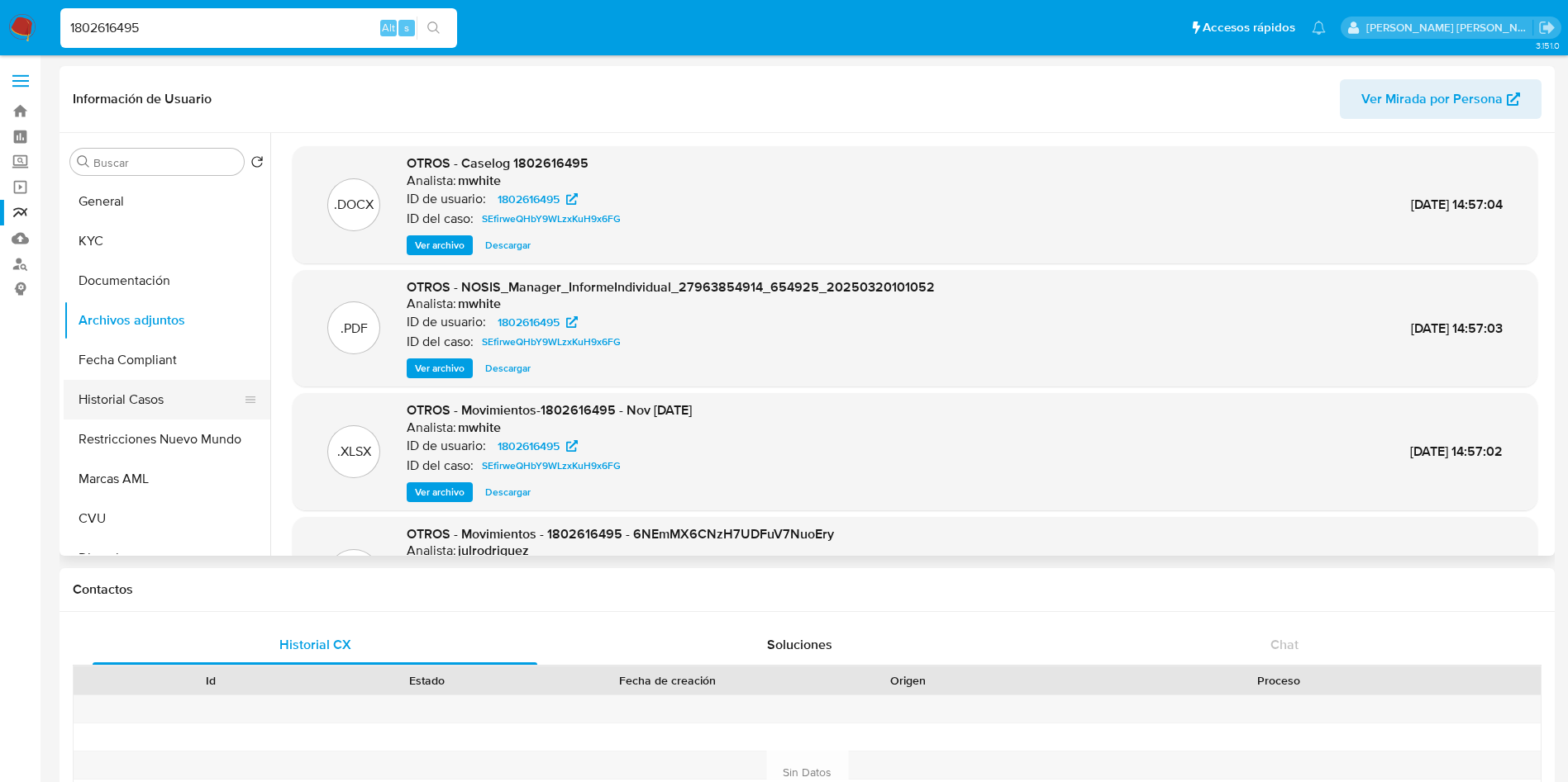
drag, startPoint x: 152, startPoint y: 395, endPoint x: 160, endPoint y: 390, distance: 9.4
click at [151, 395] on button "Historial Casos" at bounding box center [160, 400] width 194 height 39
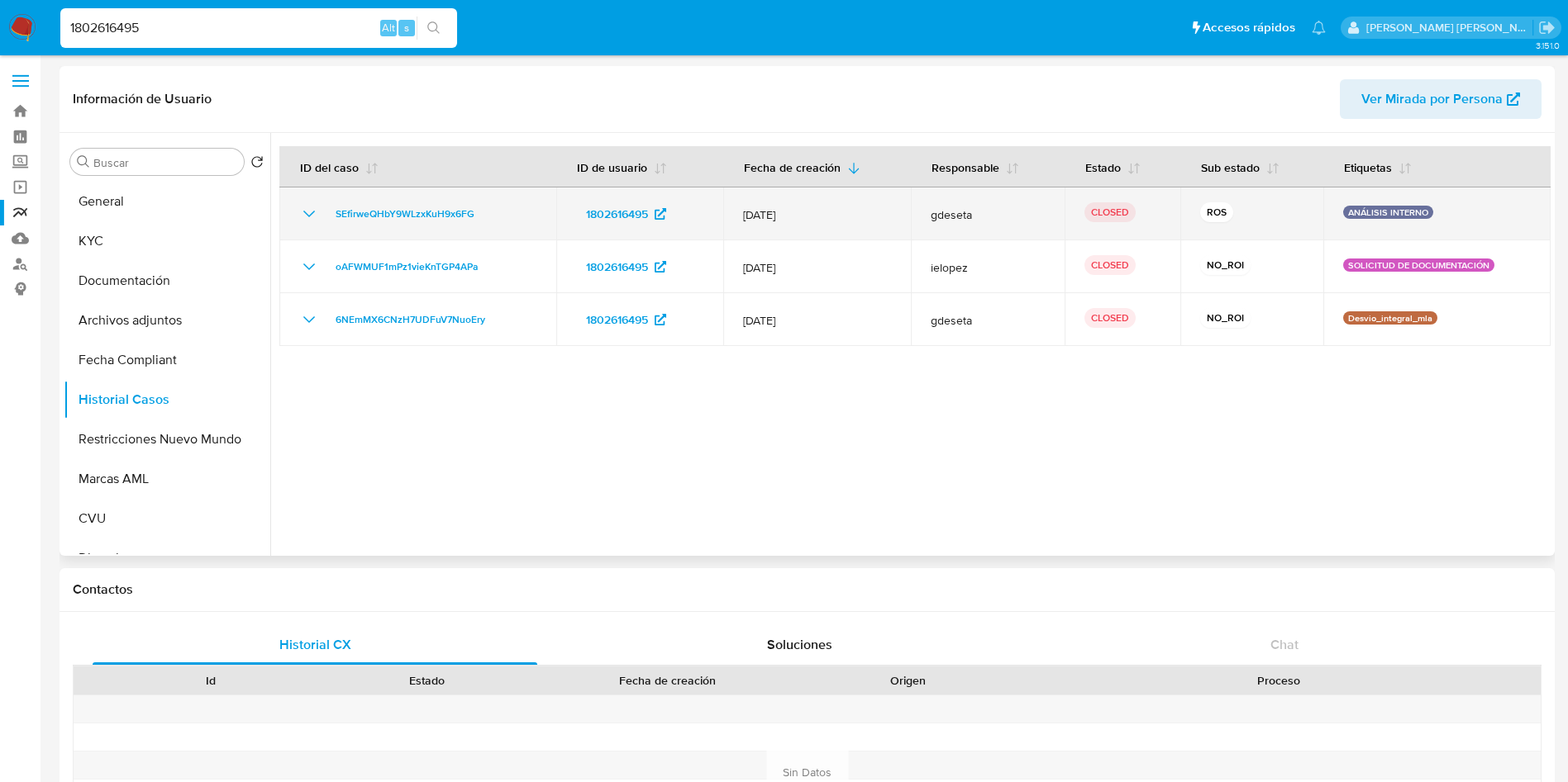
click at [319, 218] on div "SEfirweQHbY9WLzxKuH9x6FG" at bounding box center [418, 214] width 237 height 20
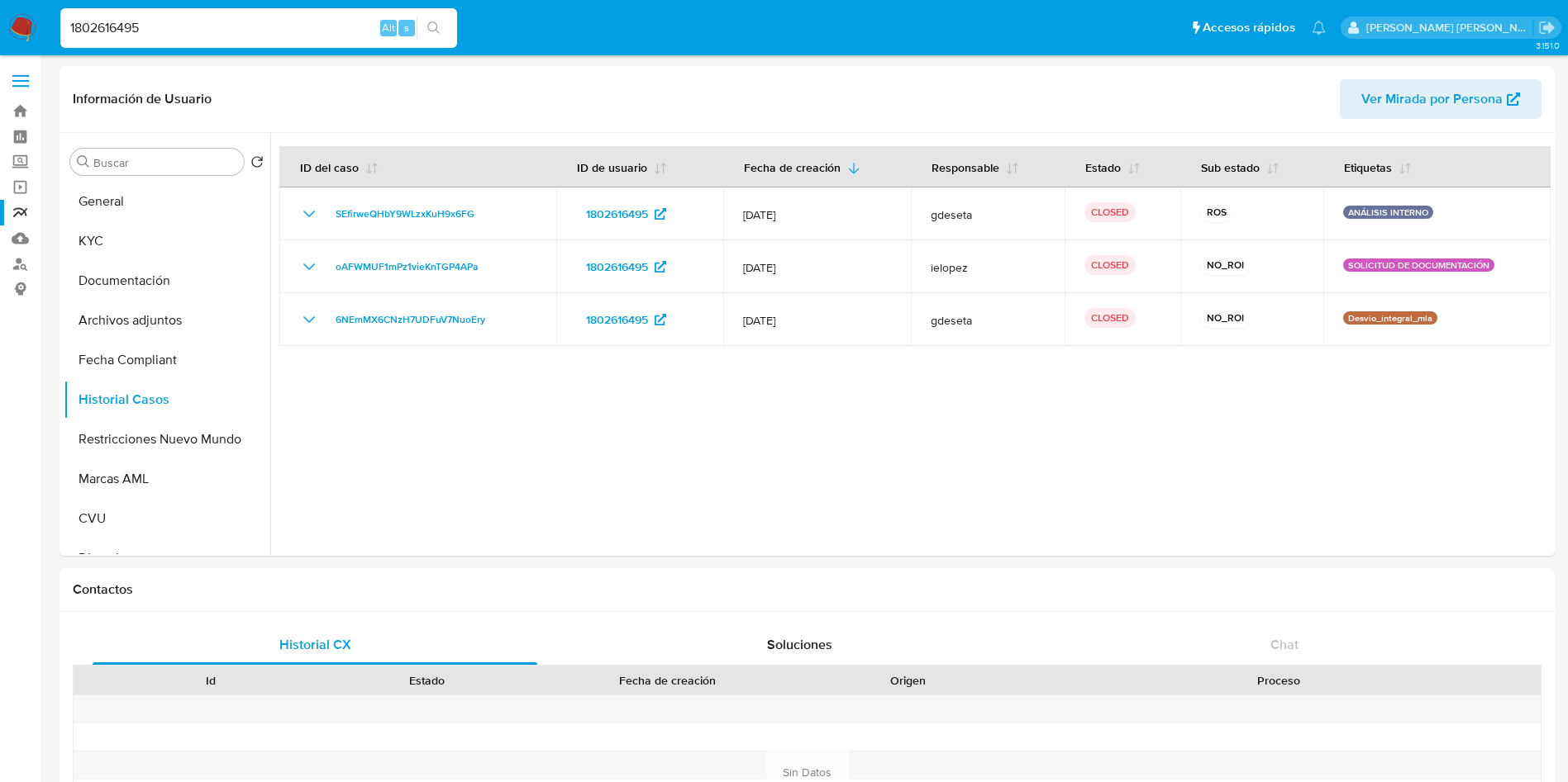
drag, startPoint x: 209, startPoint y: 23, endPoint x: 0, endPoint y: 23, distance: 209.0
click at [0, 23] on nav "Pausado Ver notificaciones 1802616495 Alt s Accesos rápidos Presiona las siguie…" at bounding box center [784, 28] width 1568 height 56
paste input "767392304"
type input "767392304"
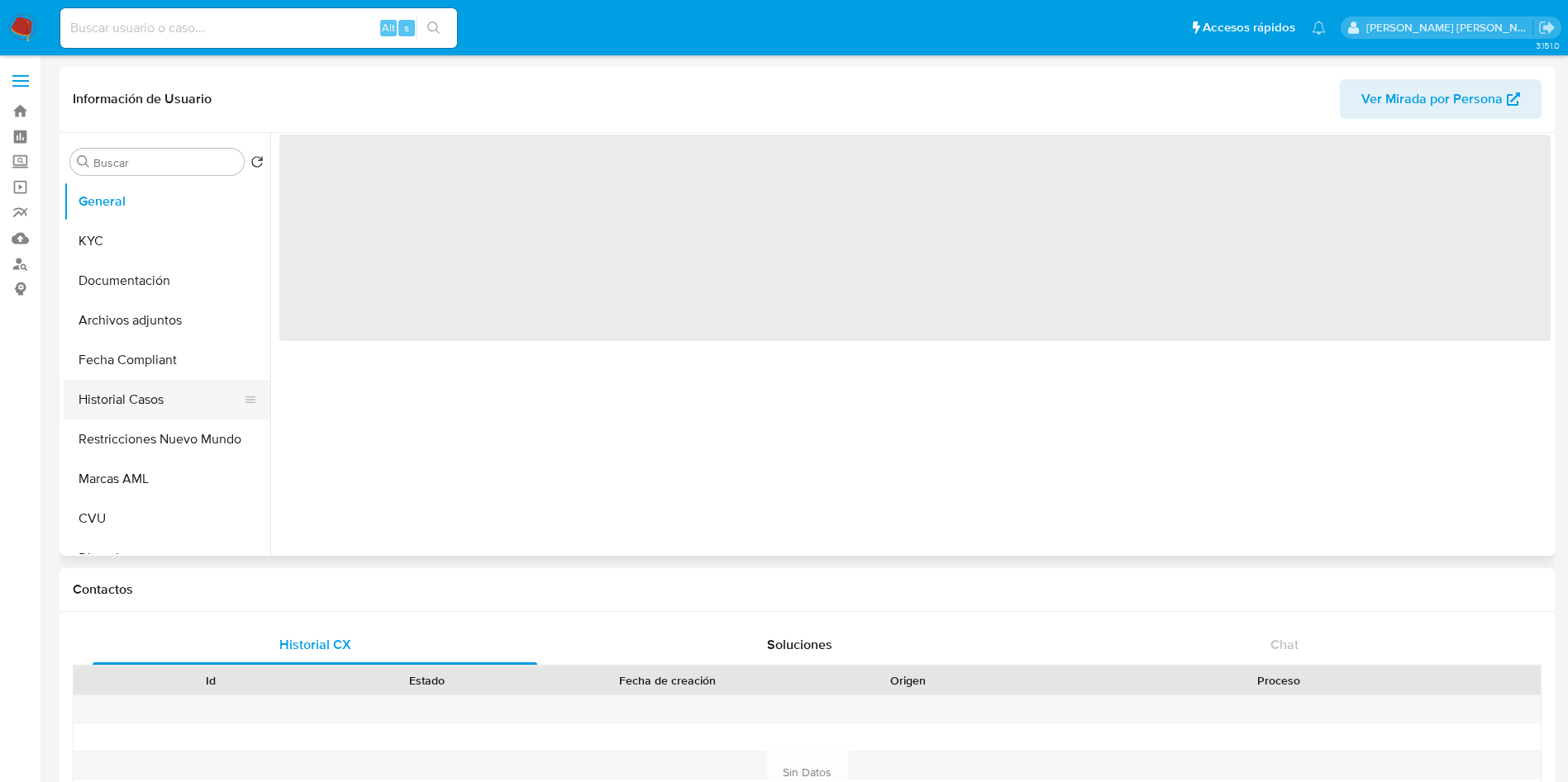
click at [127, 405] on button "Historial Casos" at bounding box center [160, 400] width 194 height 39
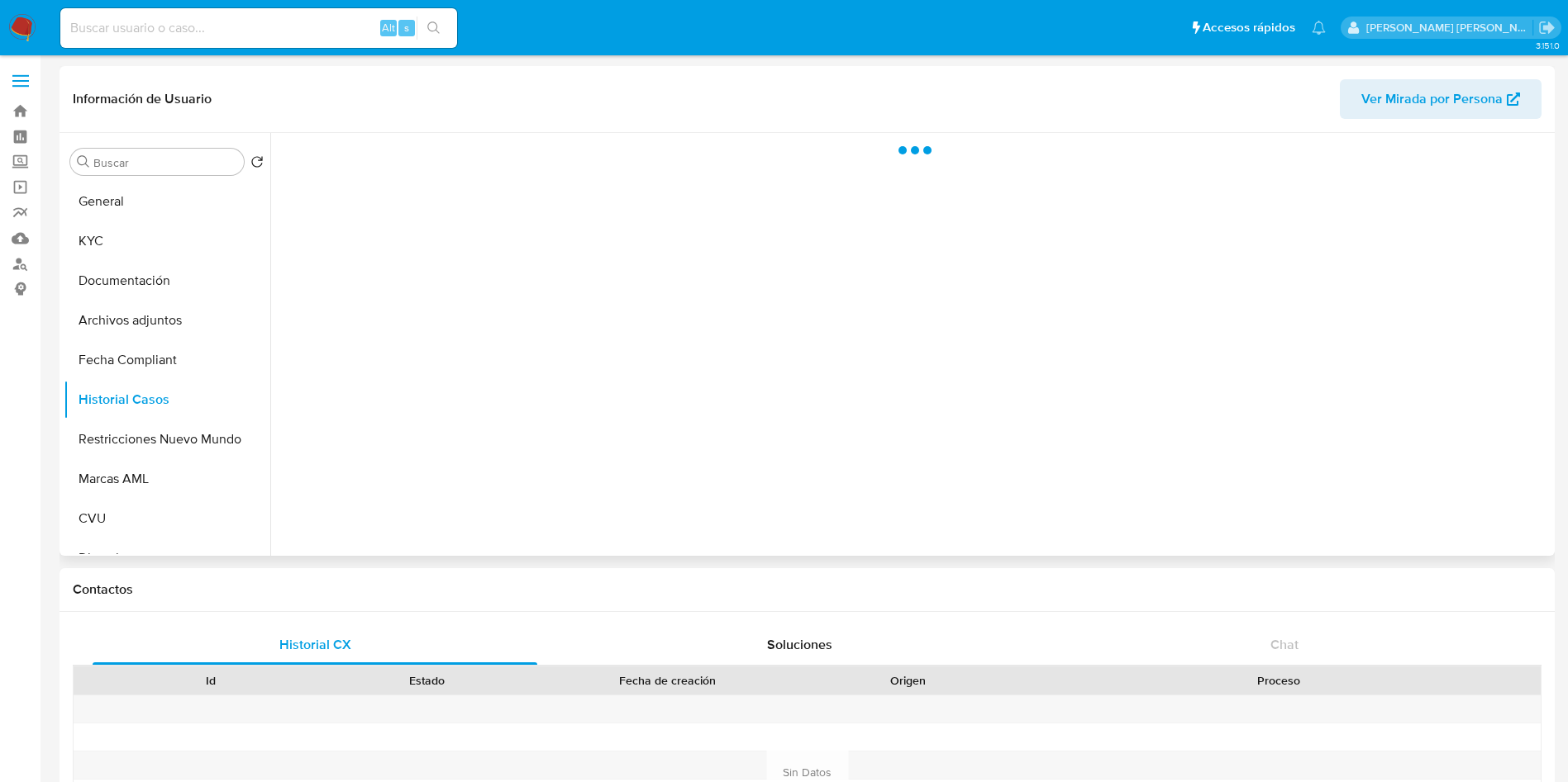
select select "10"
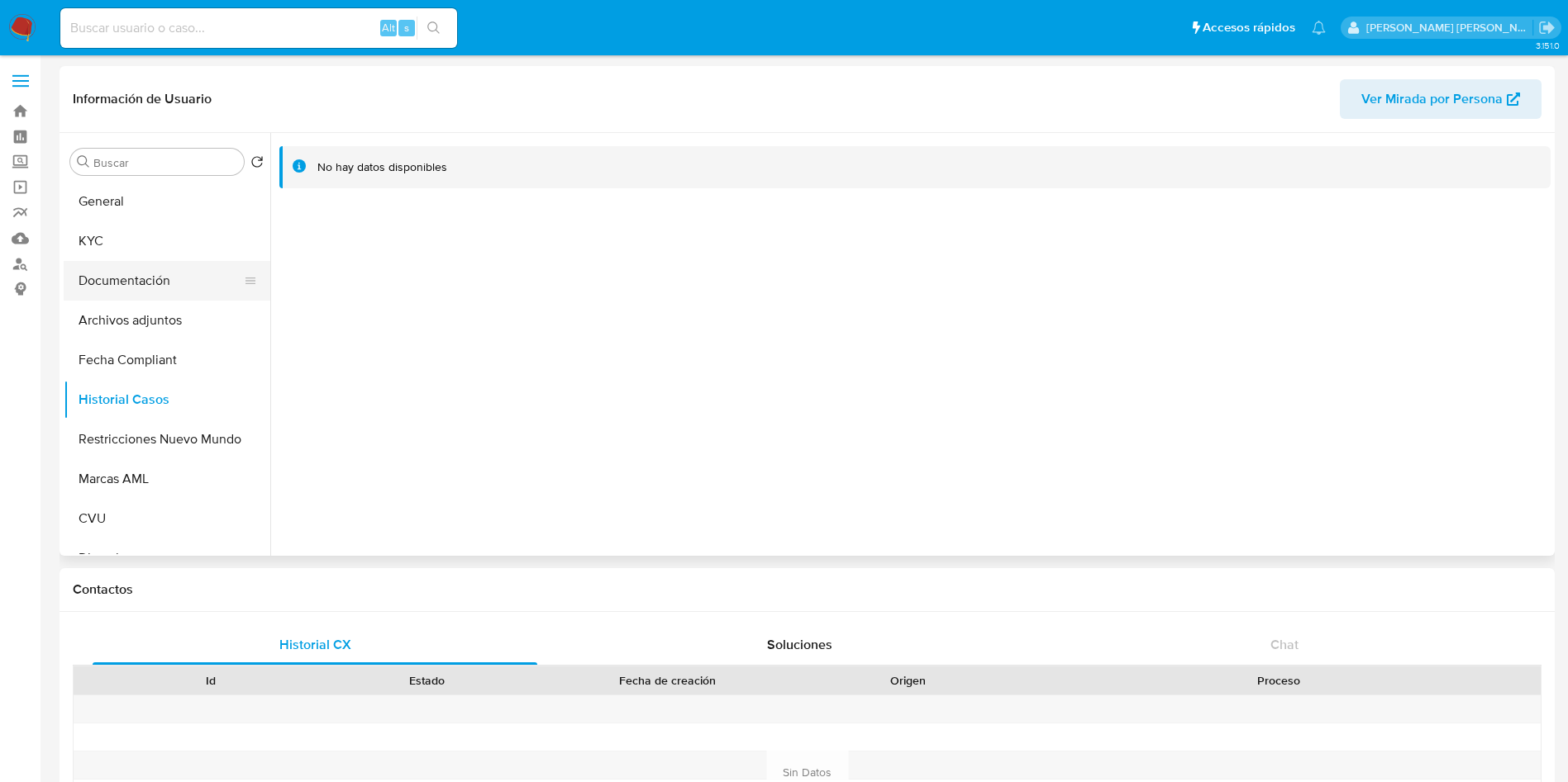
click at [143, 269] on button "Documentación" at bounding box center [160, 280] width 194 height 39
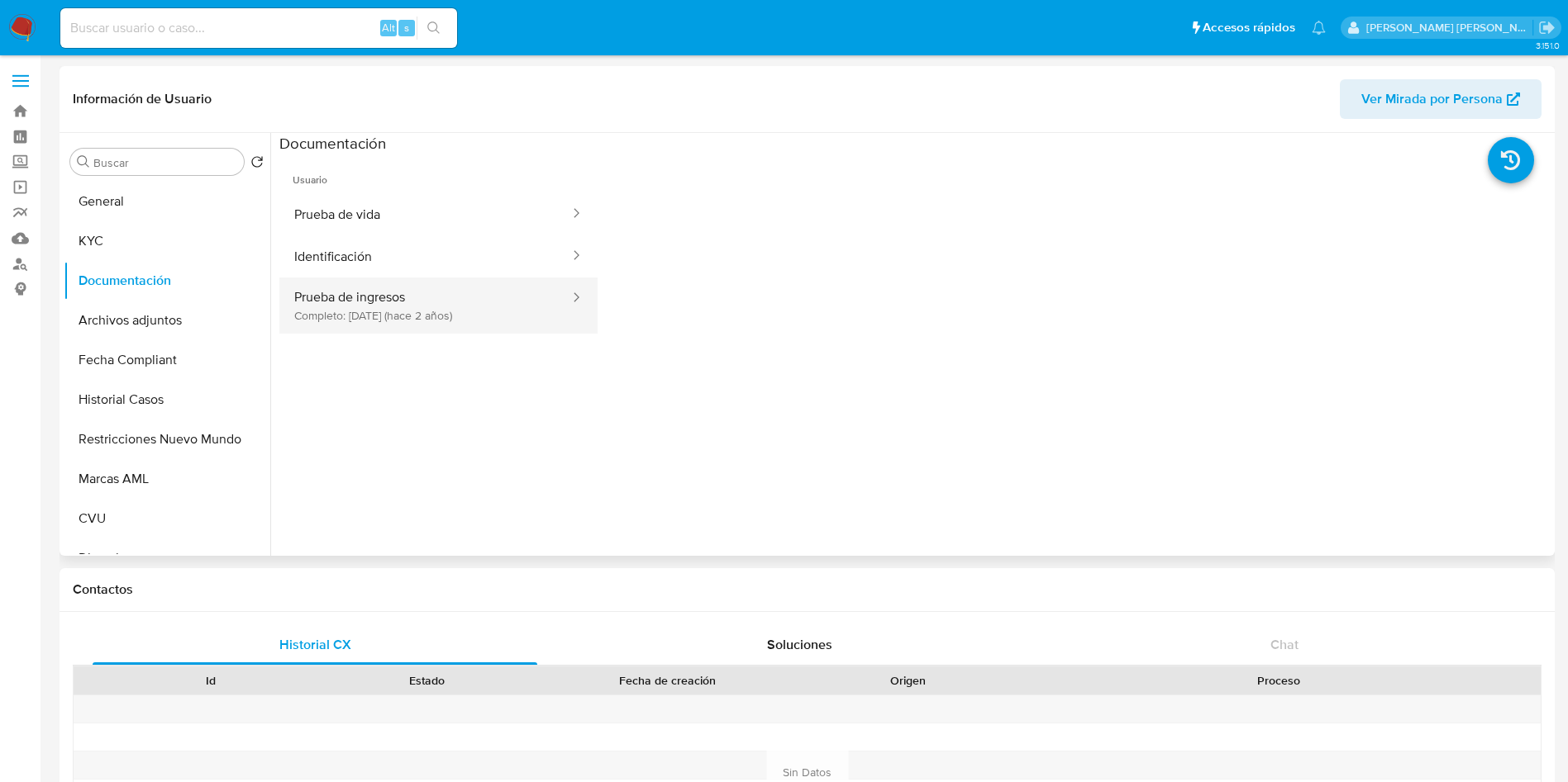
click at [340, 290] on button "Prueba de ingresos Completo: 02/09/2023 (hace 2 años)" at bounding box center [426, 305] width 292 height 56
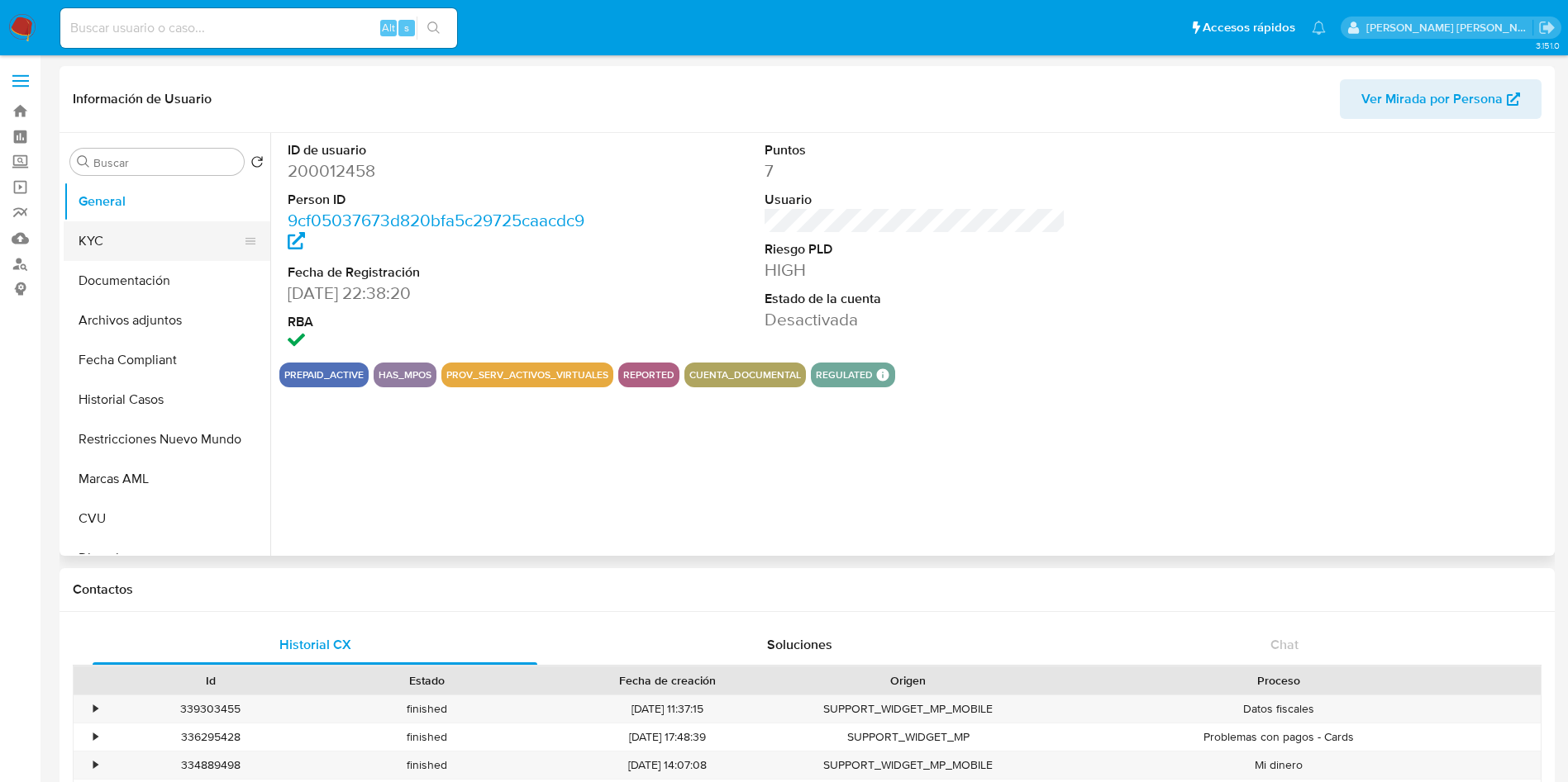
select select "10"
click at [121, 242] on button "KYC" at bounding box center [160, 241] width 194 height 39
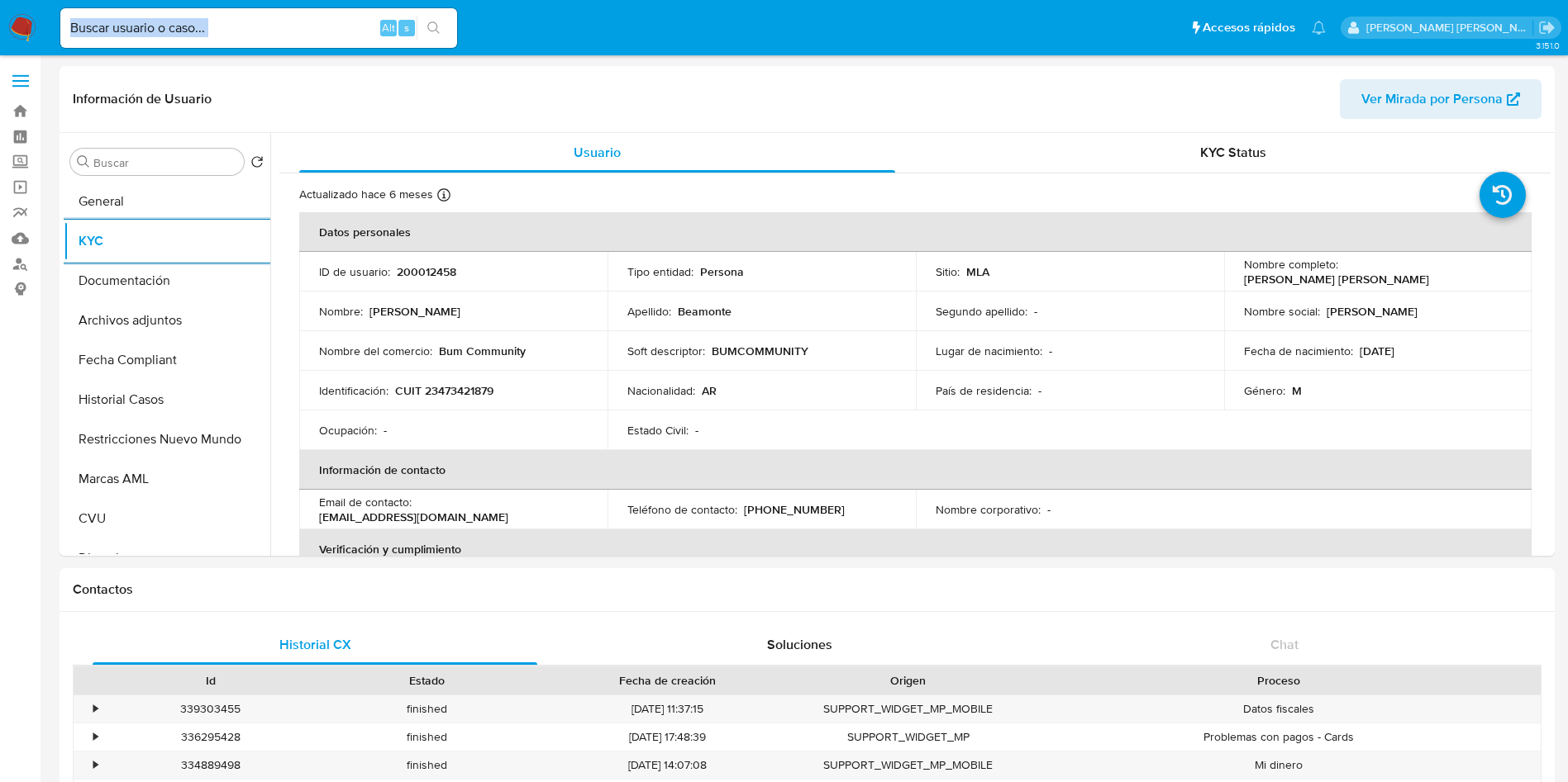
drag, startPoint x: 267, startPoint y: 39, endPoint x: 230, endPoint y: 37, distance: 37.1
click at [228, 37] on div "Alt s" at bounding box center [258, 28] width 397 height 39
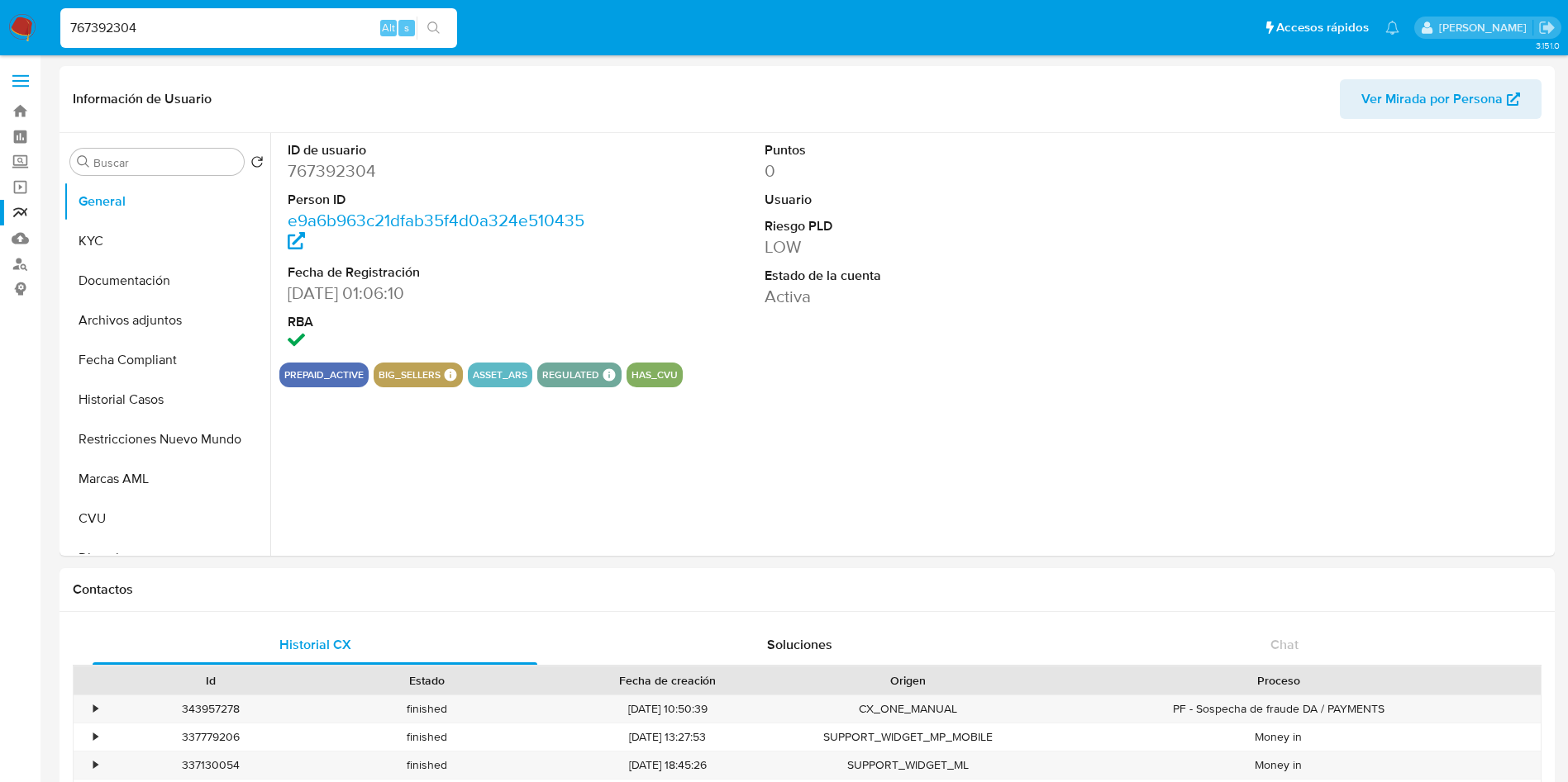
select select "10"
click at [142, 357] on button "Fecha Compliant" at bounding box center [160, 360] width 194 height 39
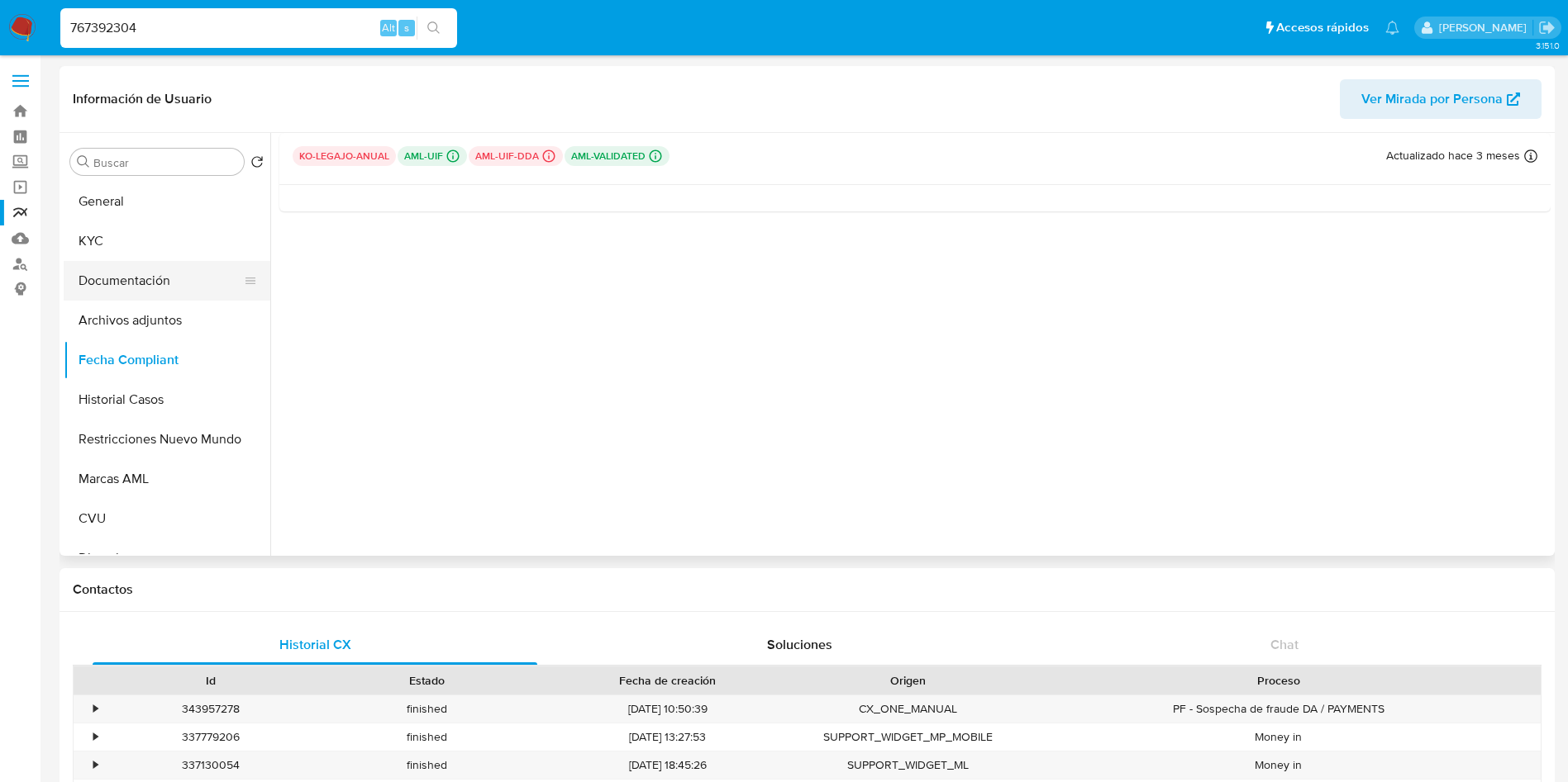
click at [148, 284] on button "Documentación" at bounding box center [160, 280] width 194 height 39
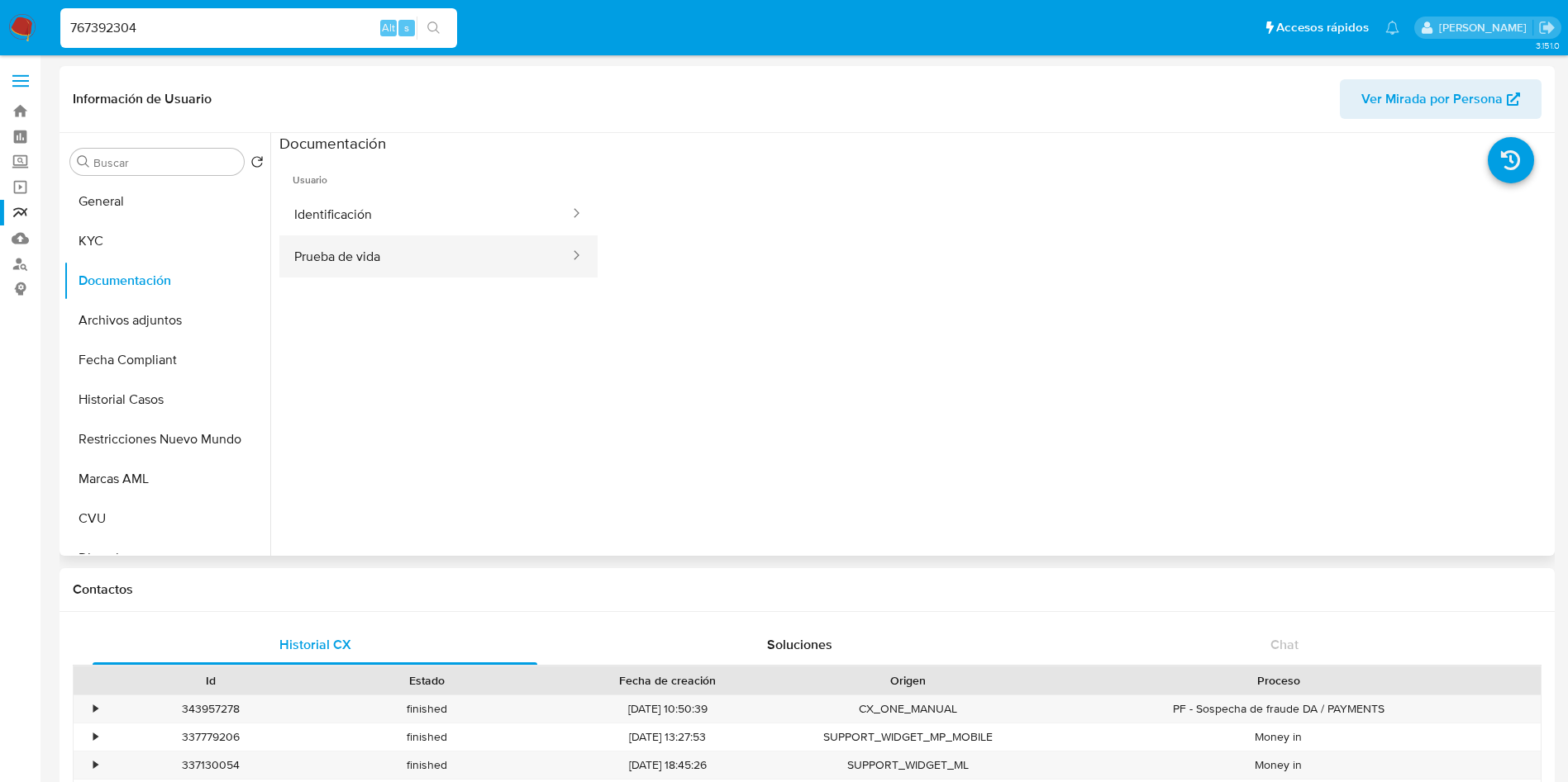
click at [368, 261] on button "Prueba de vida" at bounding box center [426, 256] width 292 height 42
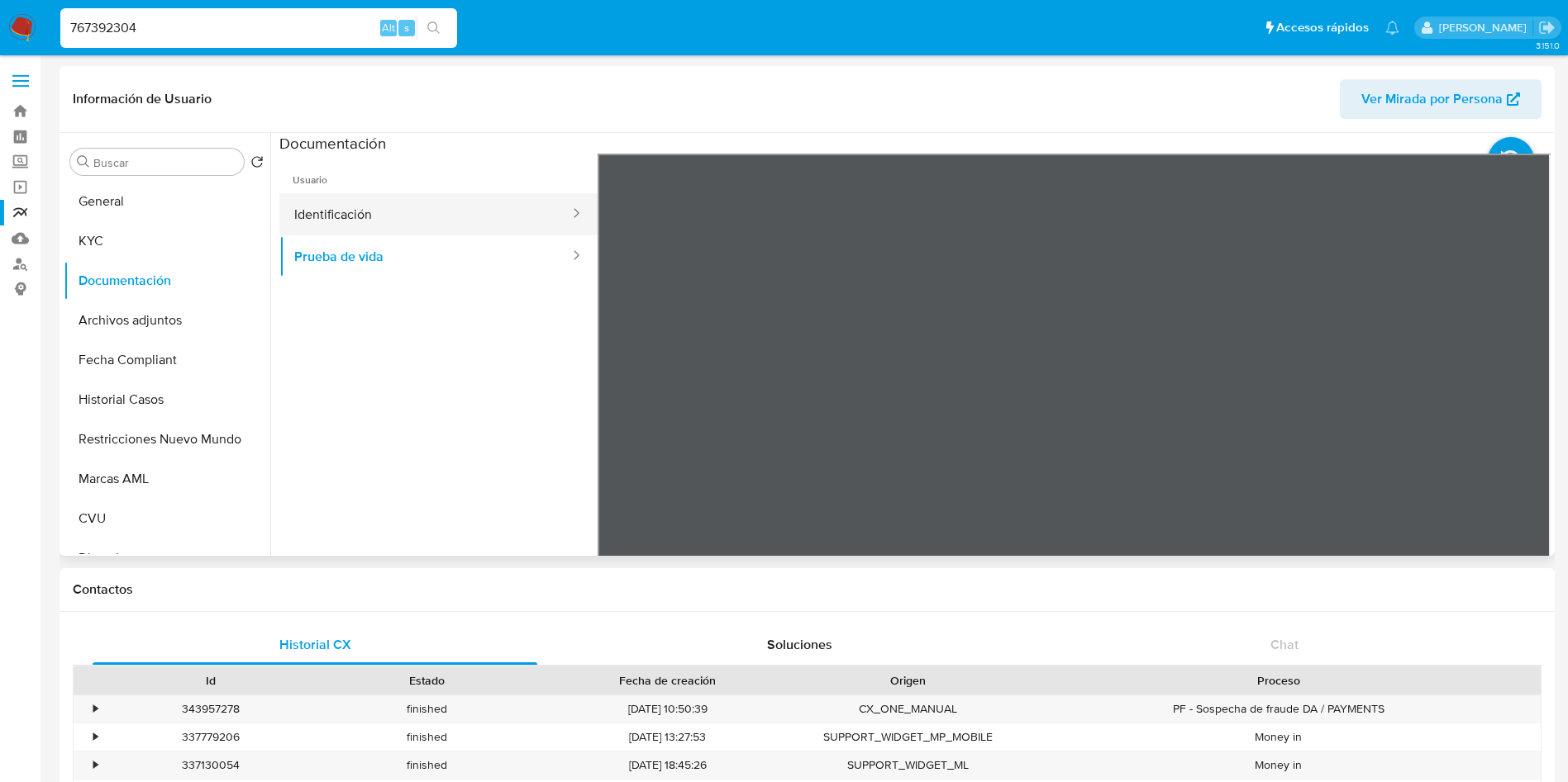
click at [380, 232] on button "Identificación" at bounding box center [426, 214] width 292 height 42
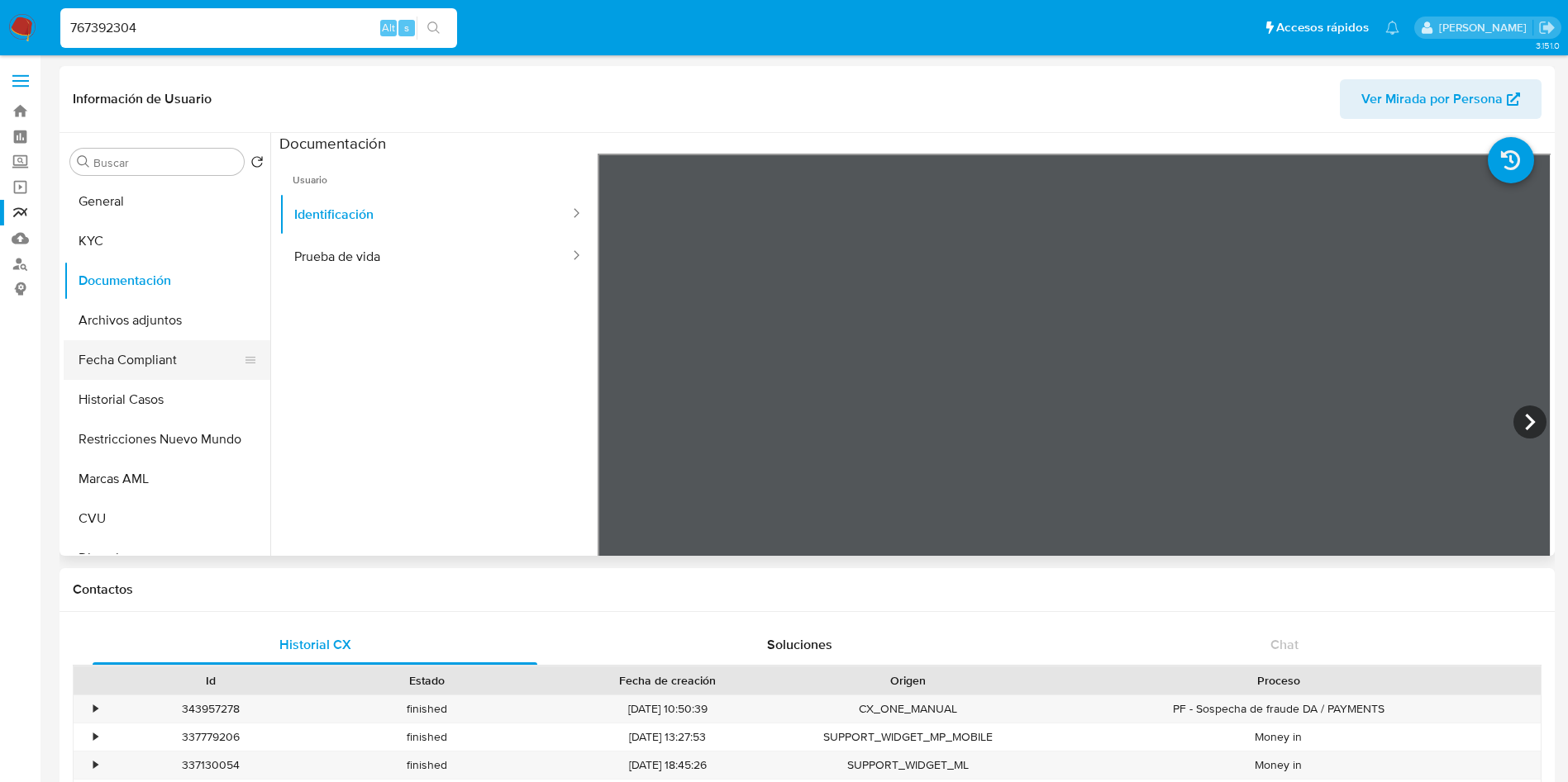
click at [142, 354] on button "Fecha Compliant" at bounding box center [160, 360] width 194 height 39
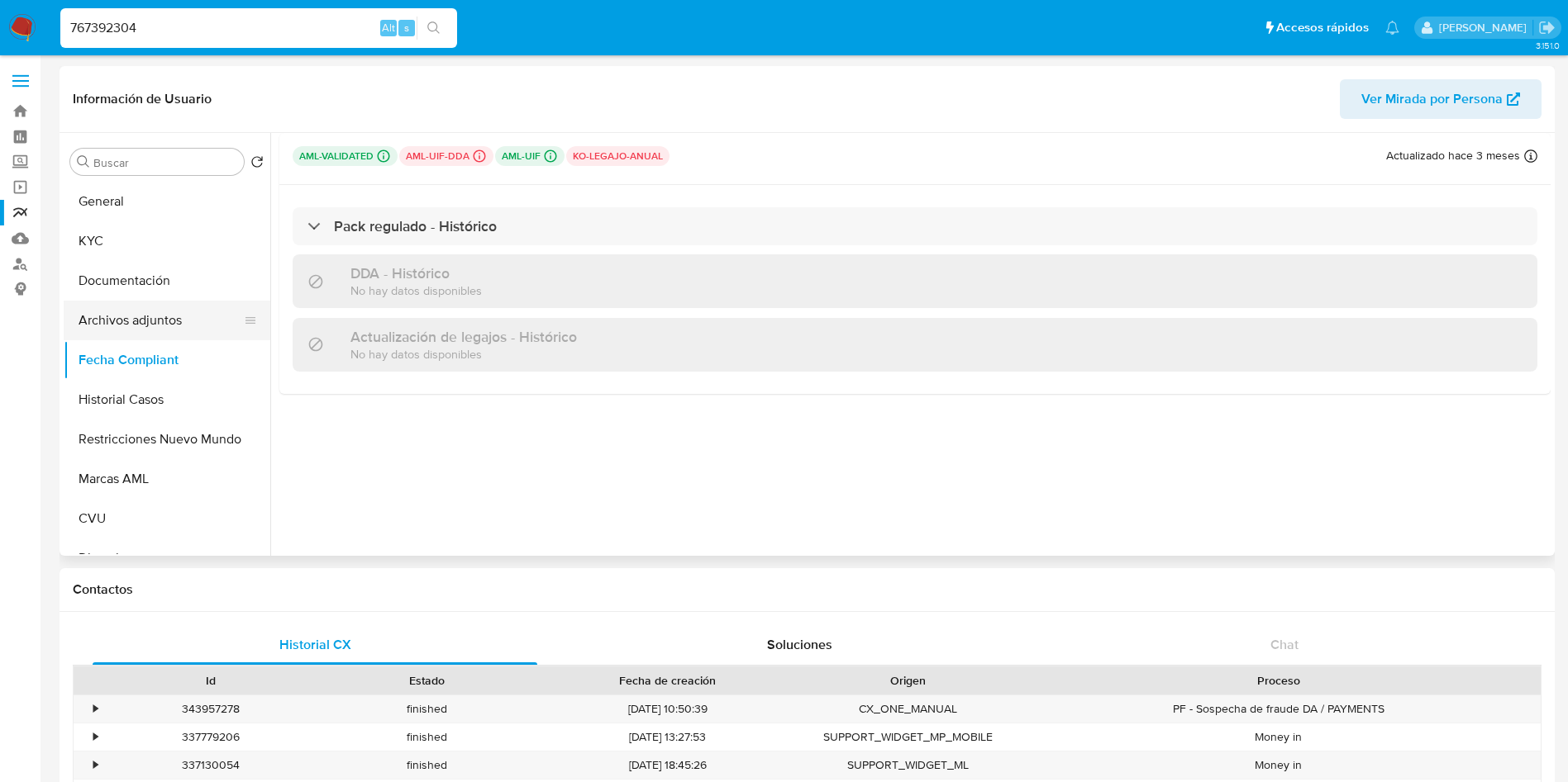
click at [155, 319] on button "Archivos adjuntos" at bounding box center [160, 321] width 194 height 39
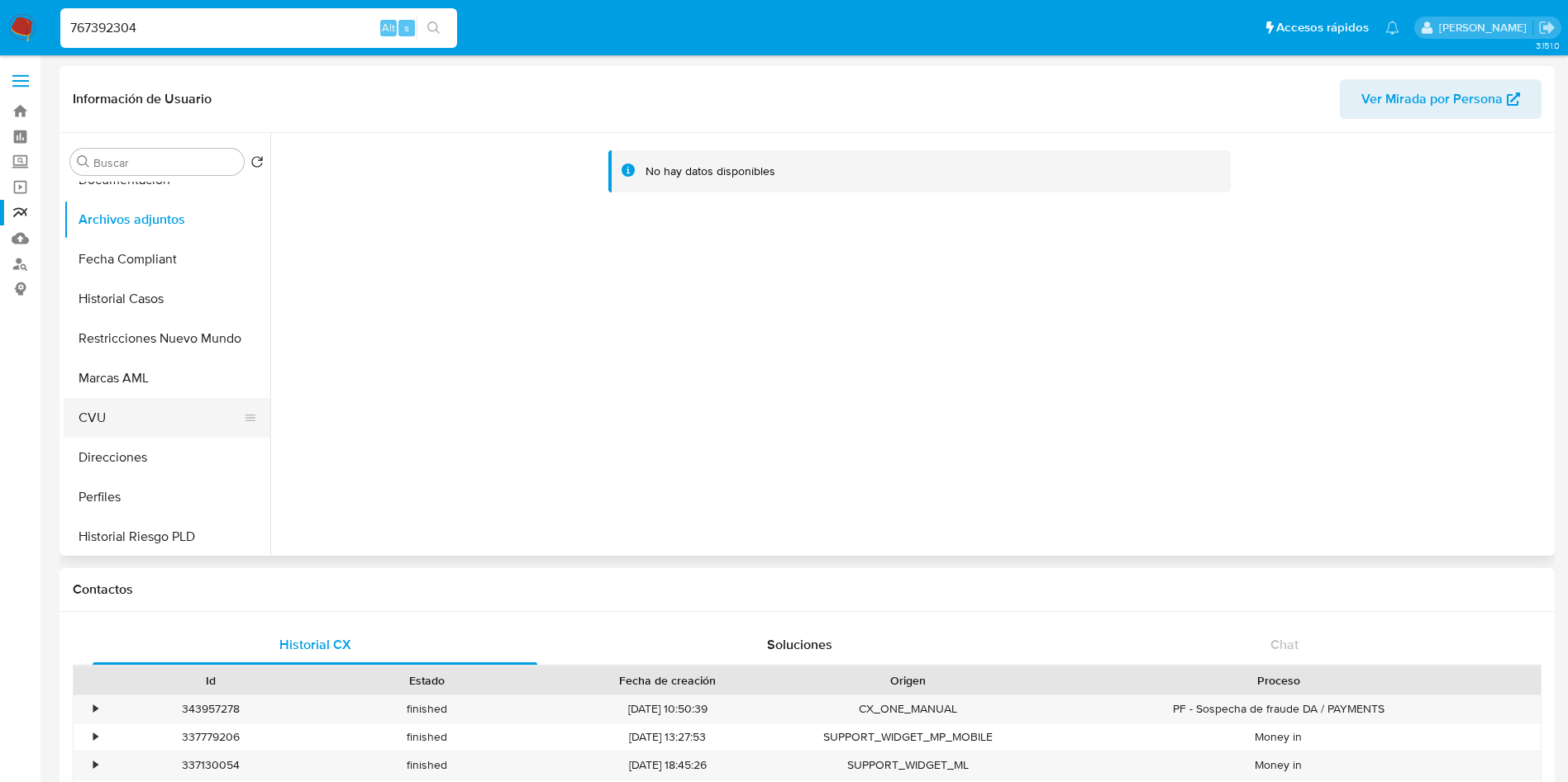
scroll to position [124, 0]
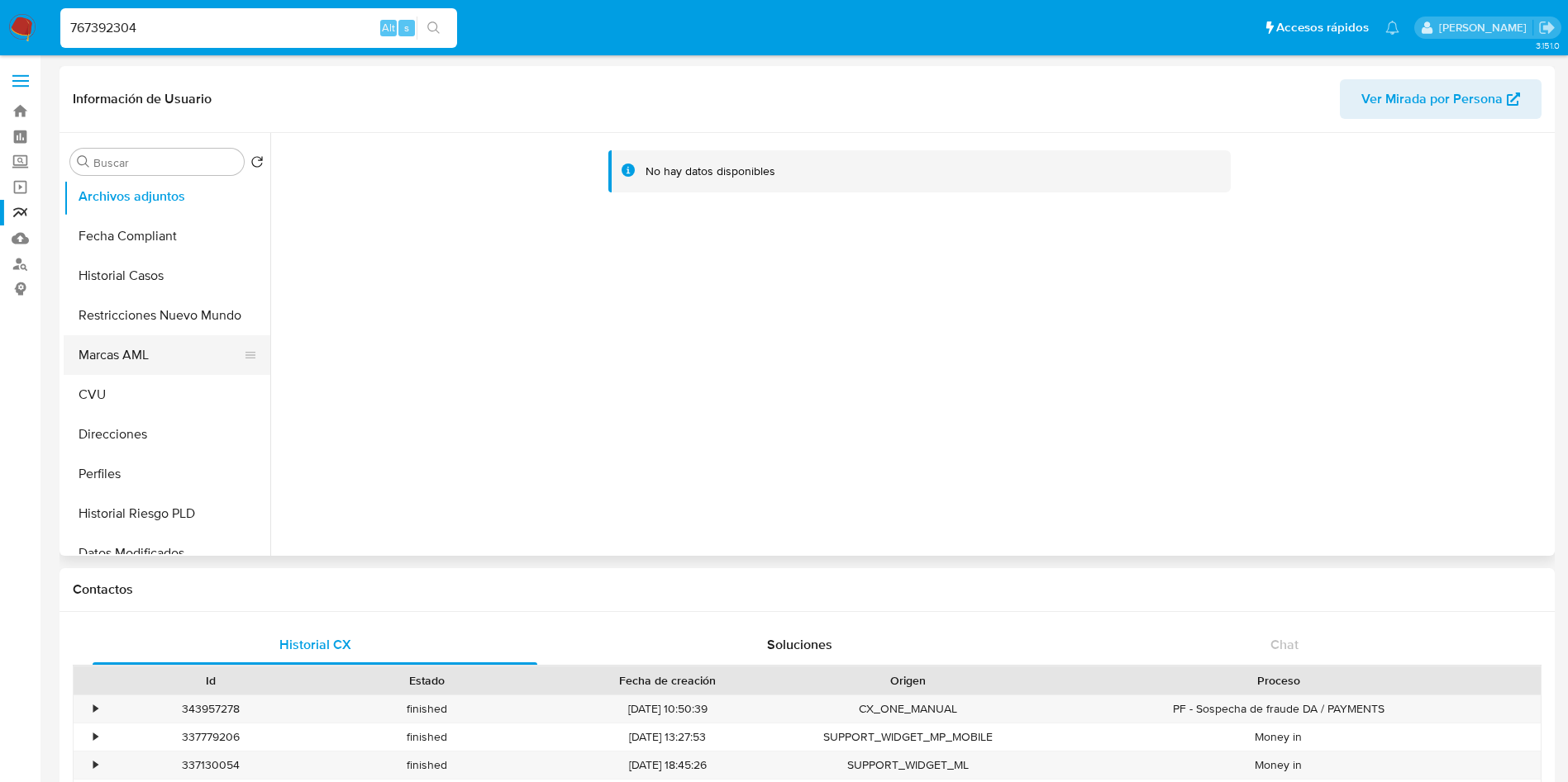
click at [143, 357] on button "Marcas AML" at bounding box center [160, 355] width 194 height 39
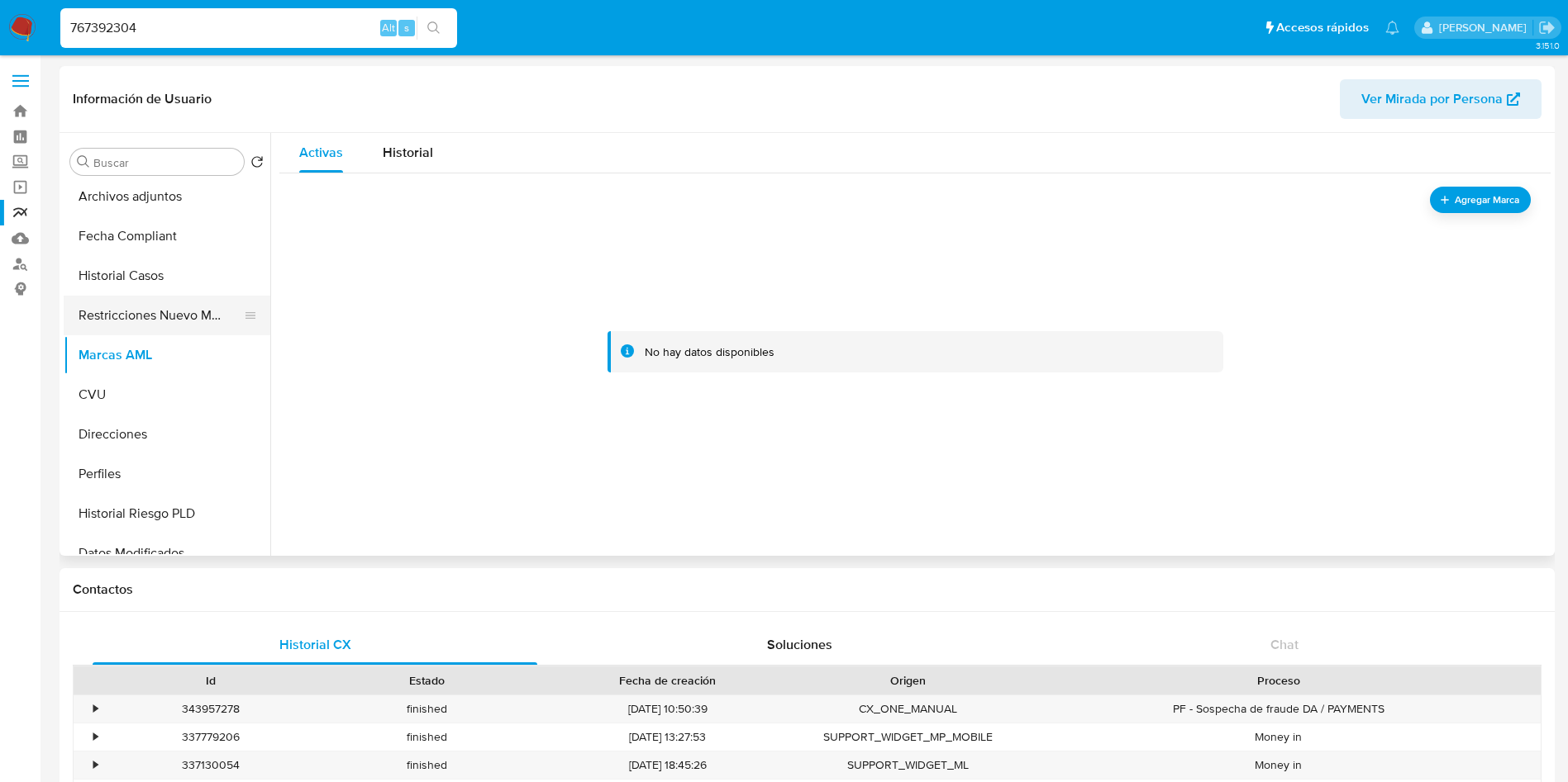
click at [174, 316] on button "Restricciones Nuevo Mundo" at bounding box center [160, 315] width 194 height 39
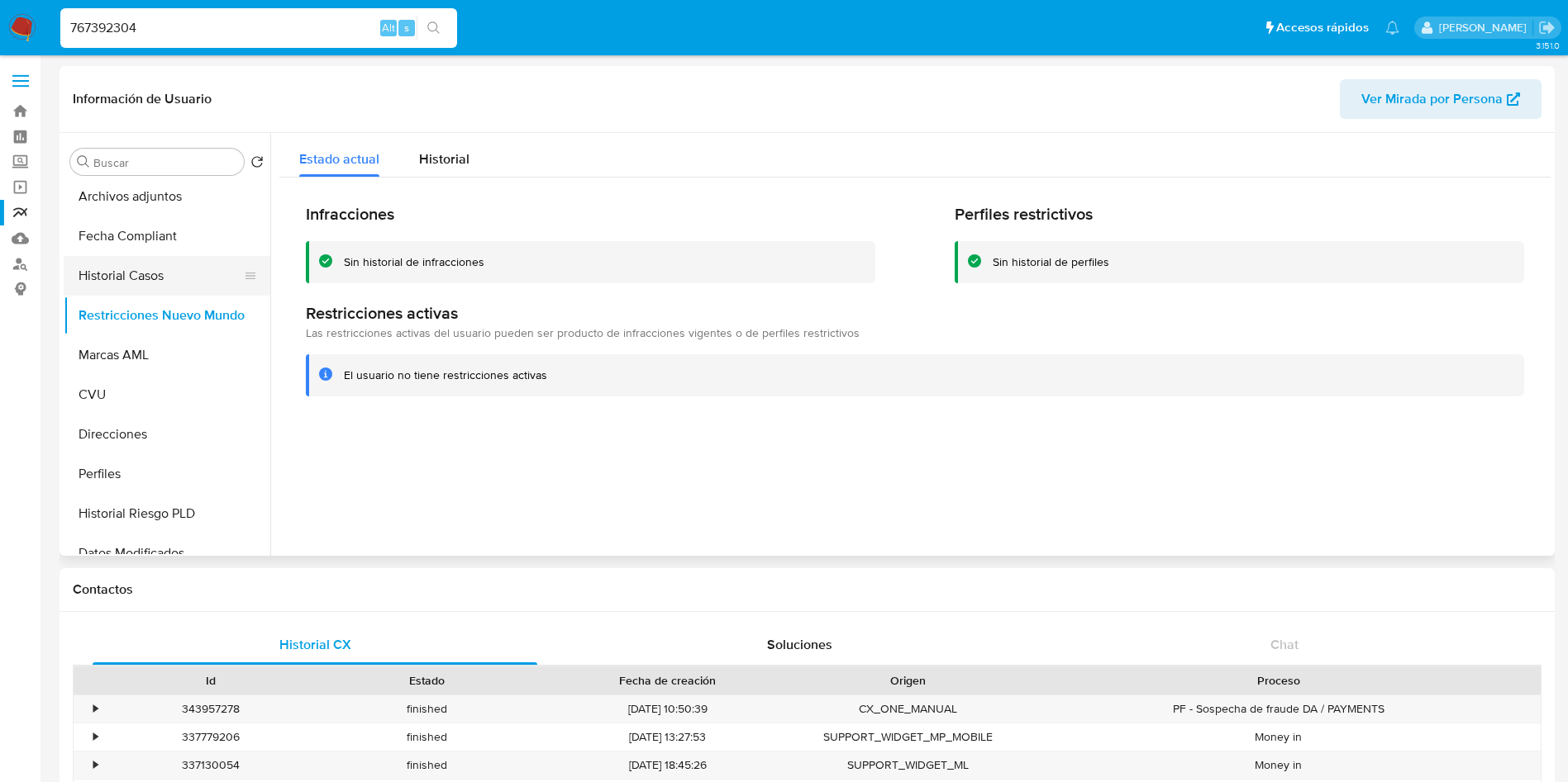
click at [144, 274] on button "Historial Casos" at bounding box center [160, 276] width 194 height 39
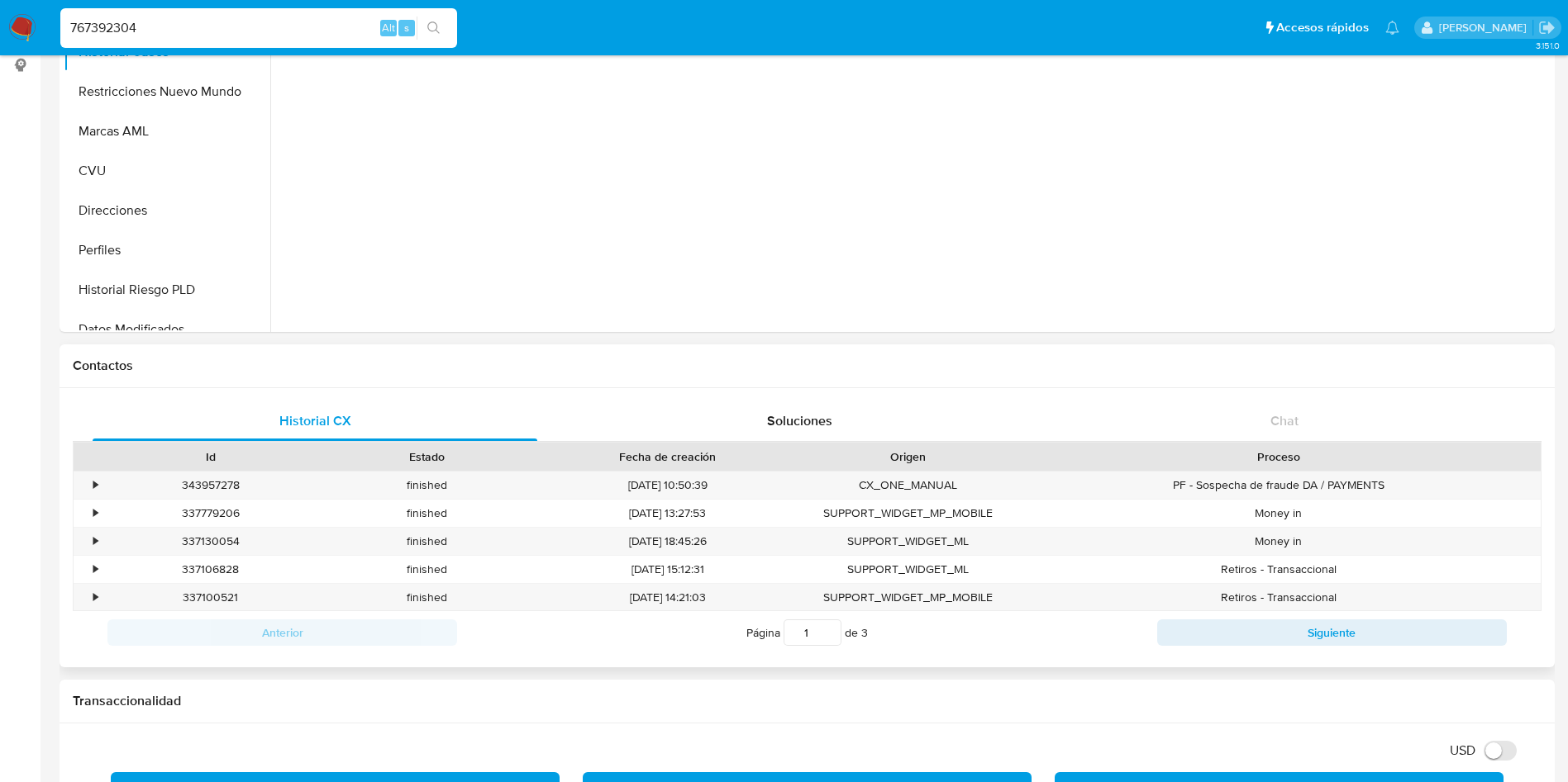
scroll to position [0, 0]
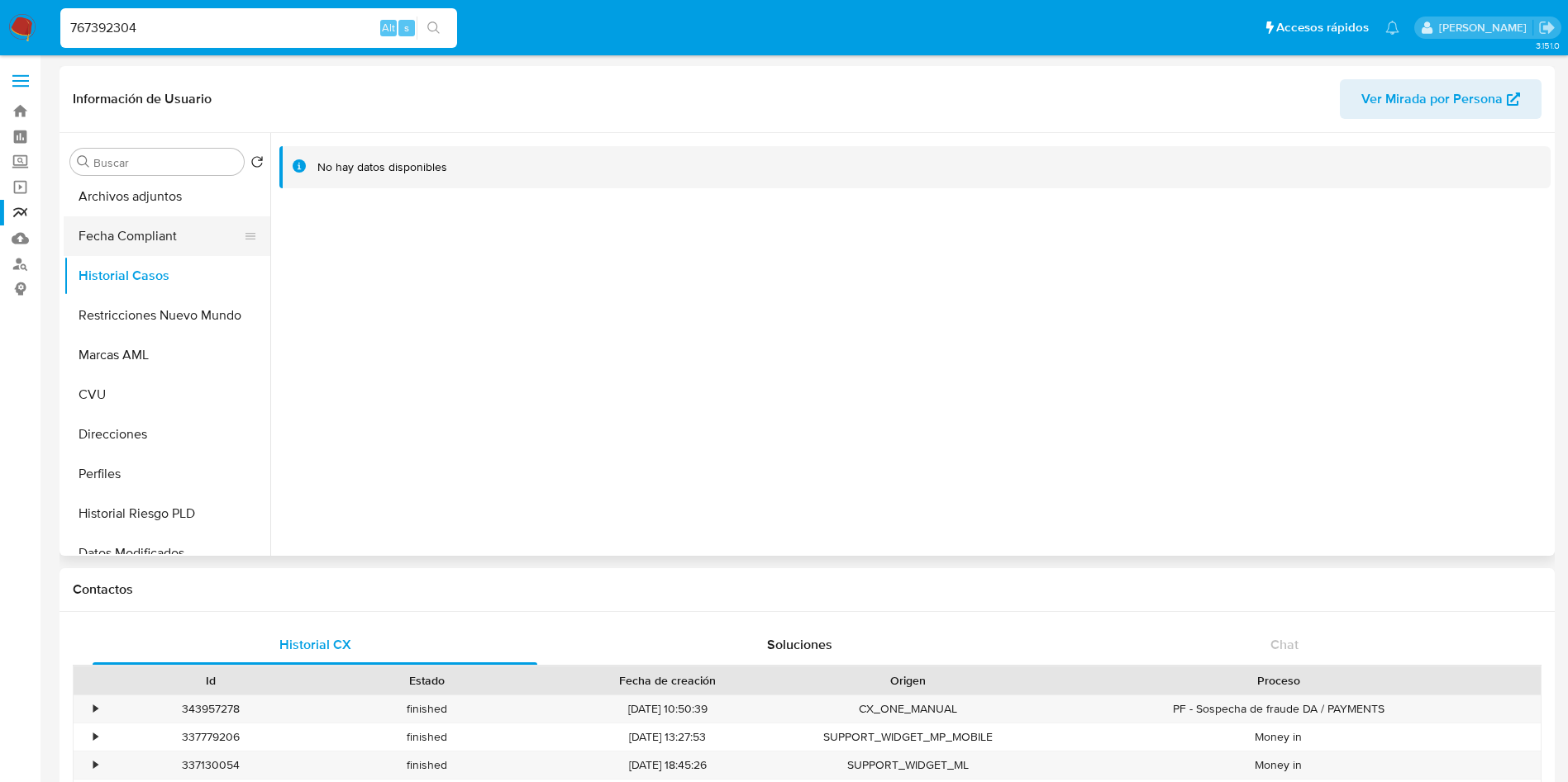
click at [151, 240] on button "Fecha Compliant" at bounding box center [160, 236] width 194 height 39
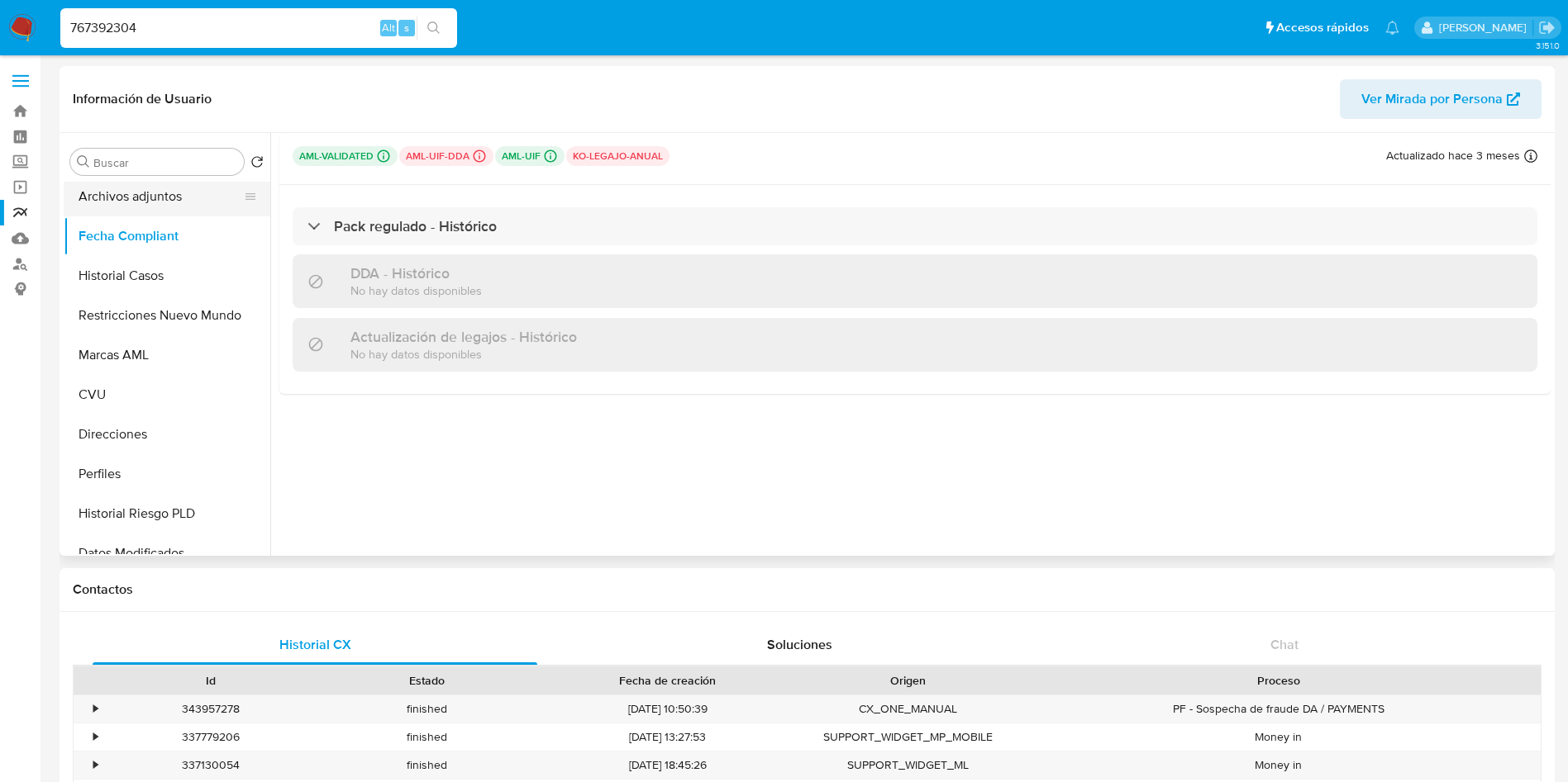
click at [144, 207] on button "Archivos adjuntos" at bounding box center [160, 196] width 194 height 39
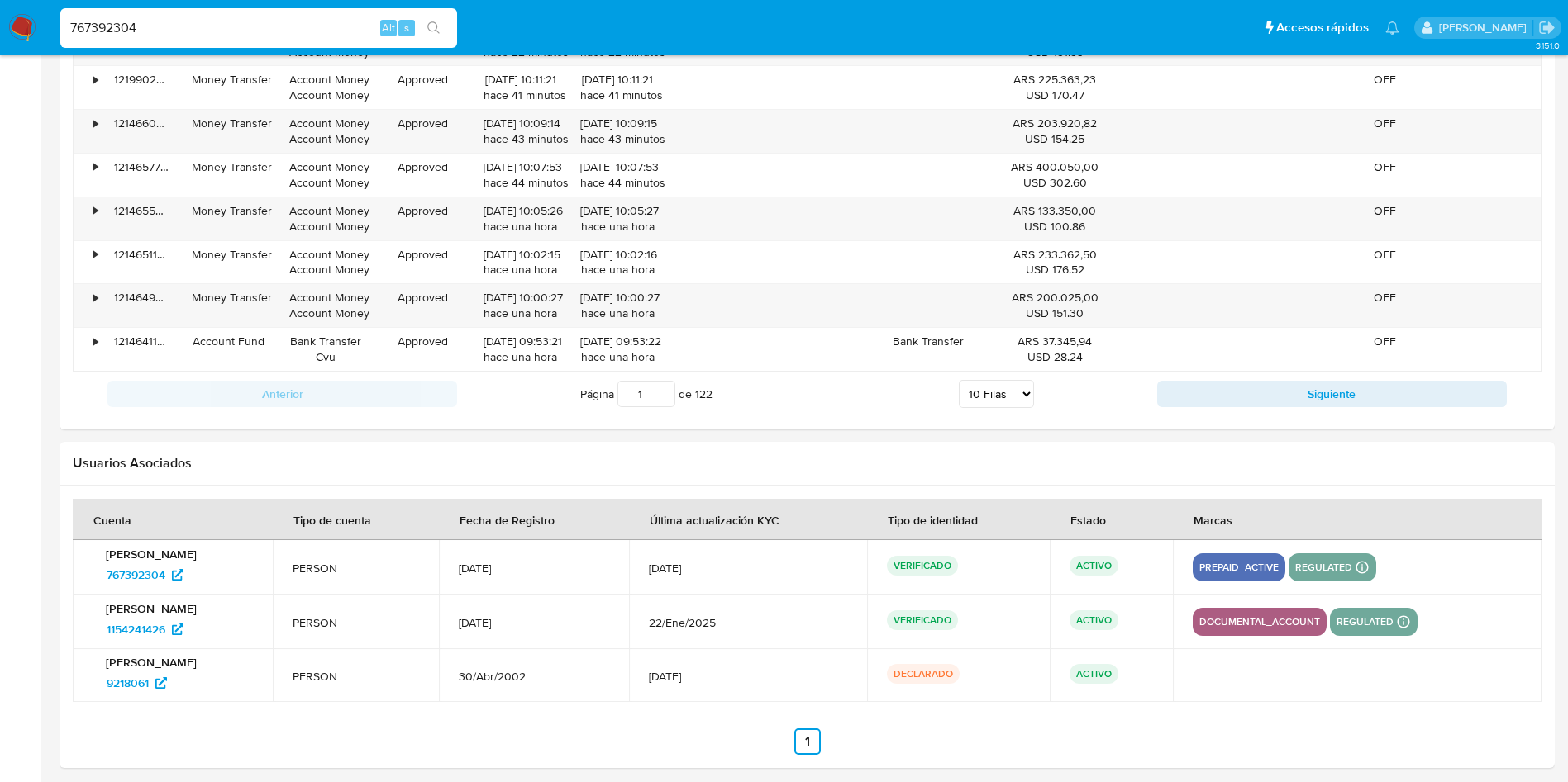
scroll to position [1853, 0]
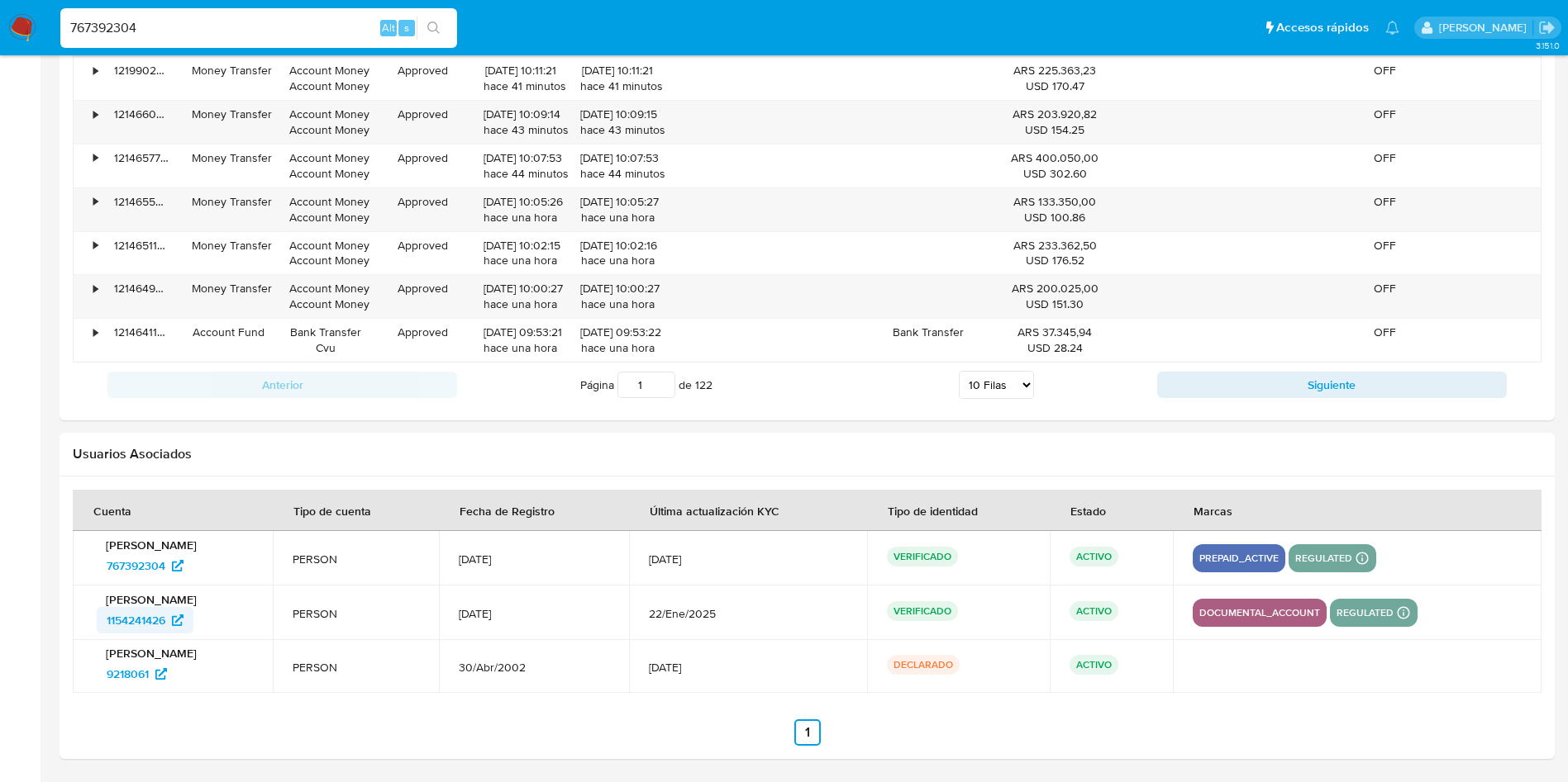
click at [177, 622] on icon at bounding box center [177, 620] width 12 height 12
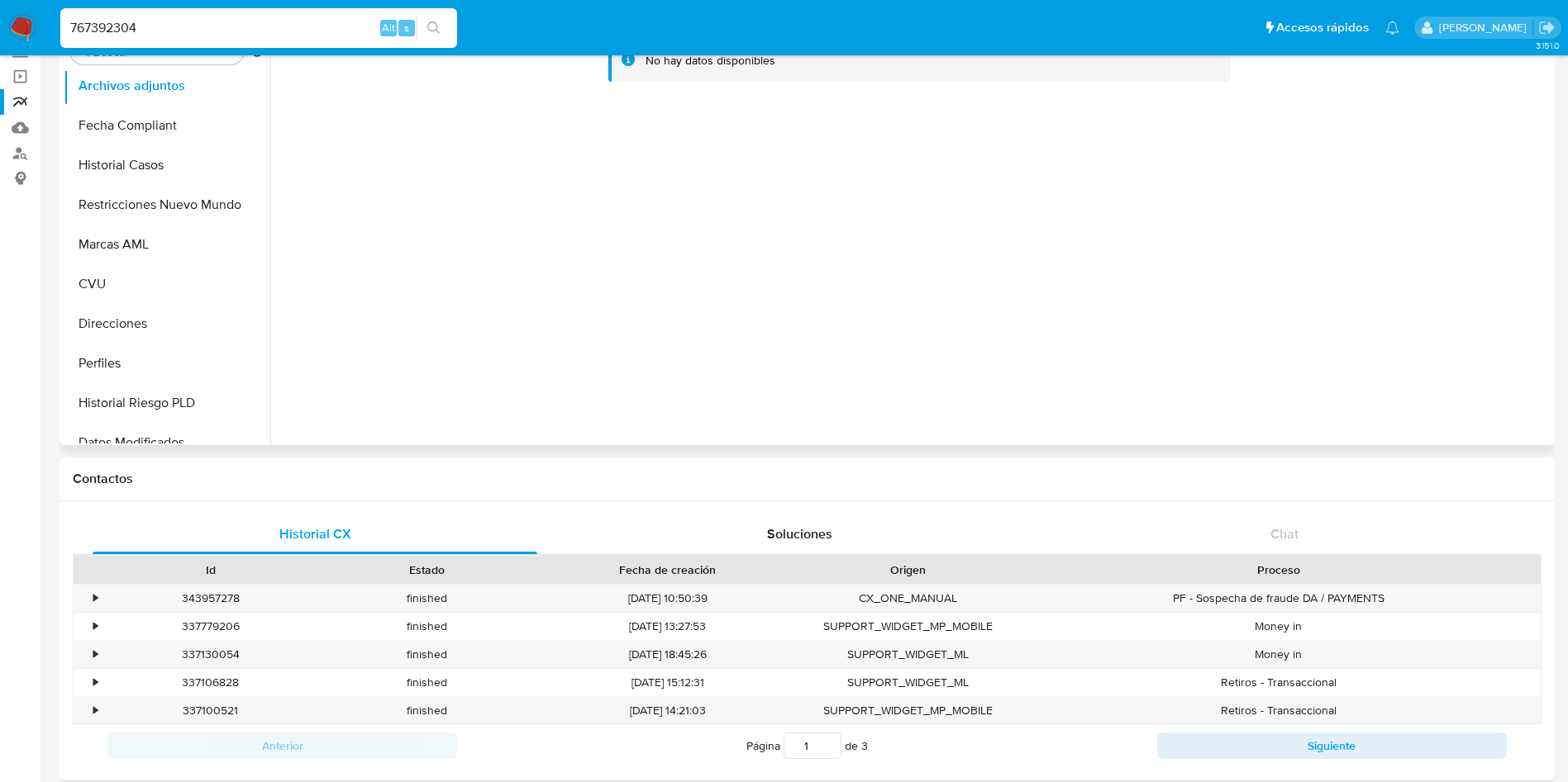
scroll to position [0, 0]
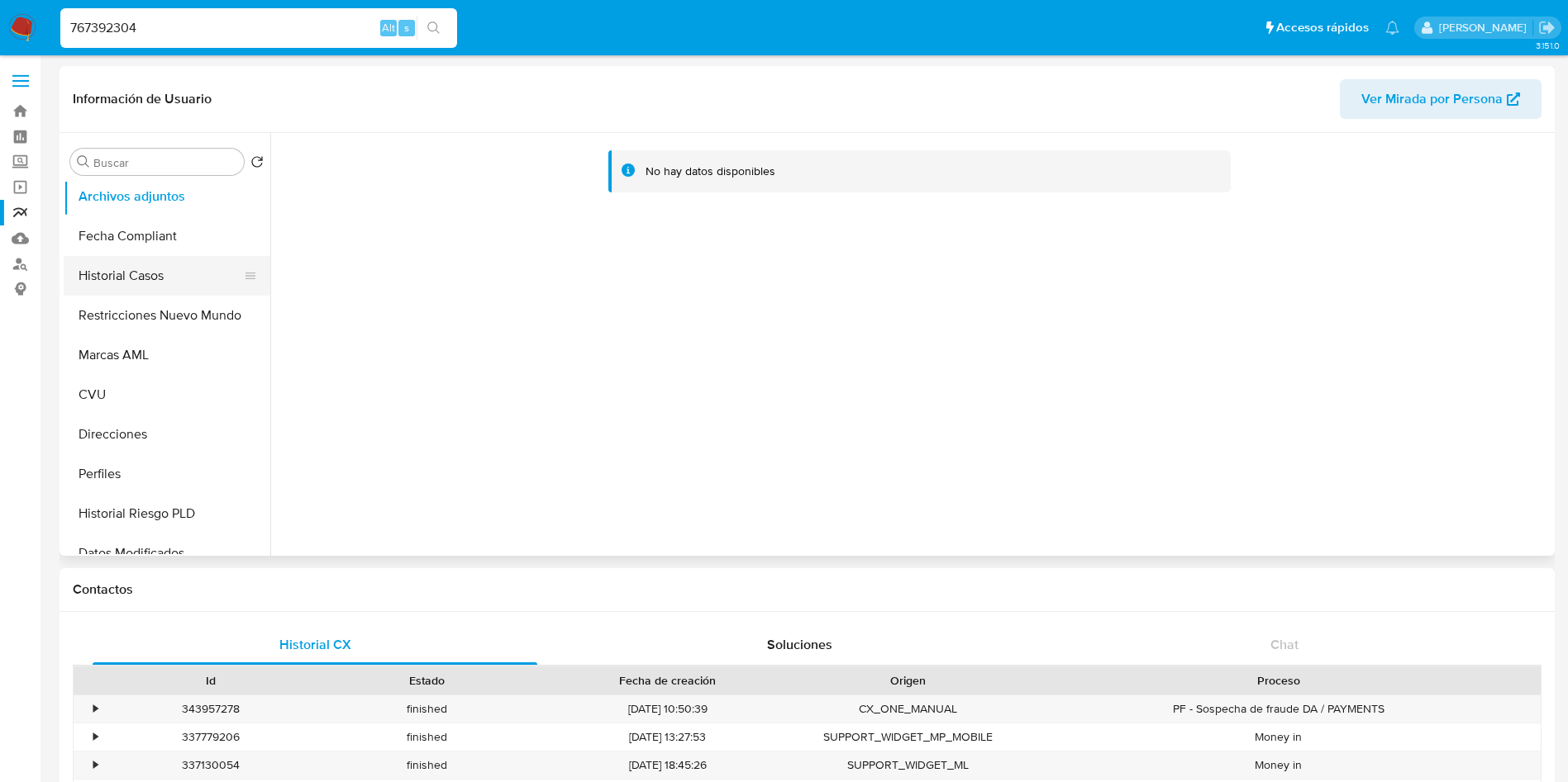
click at [133, 264] on button "Historial Casos" at bounding box center [160, 276] width 194 height 39
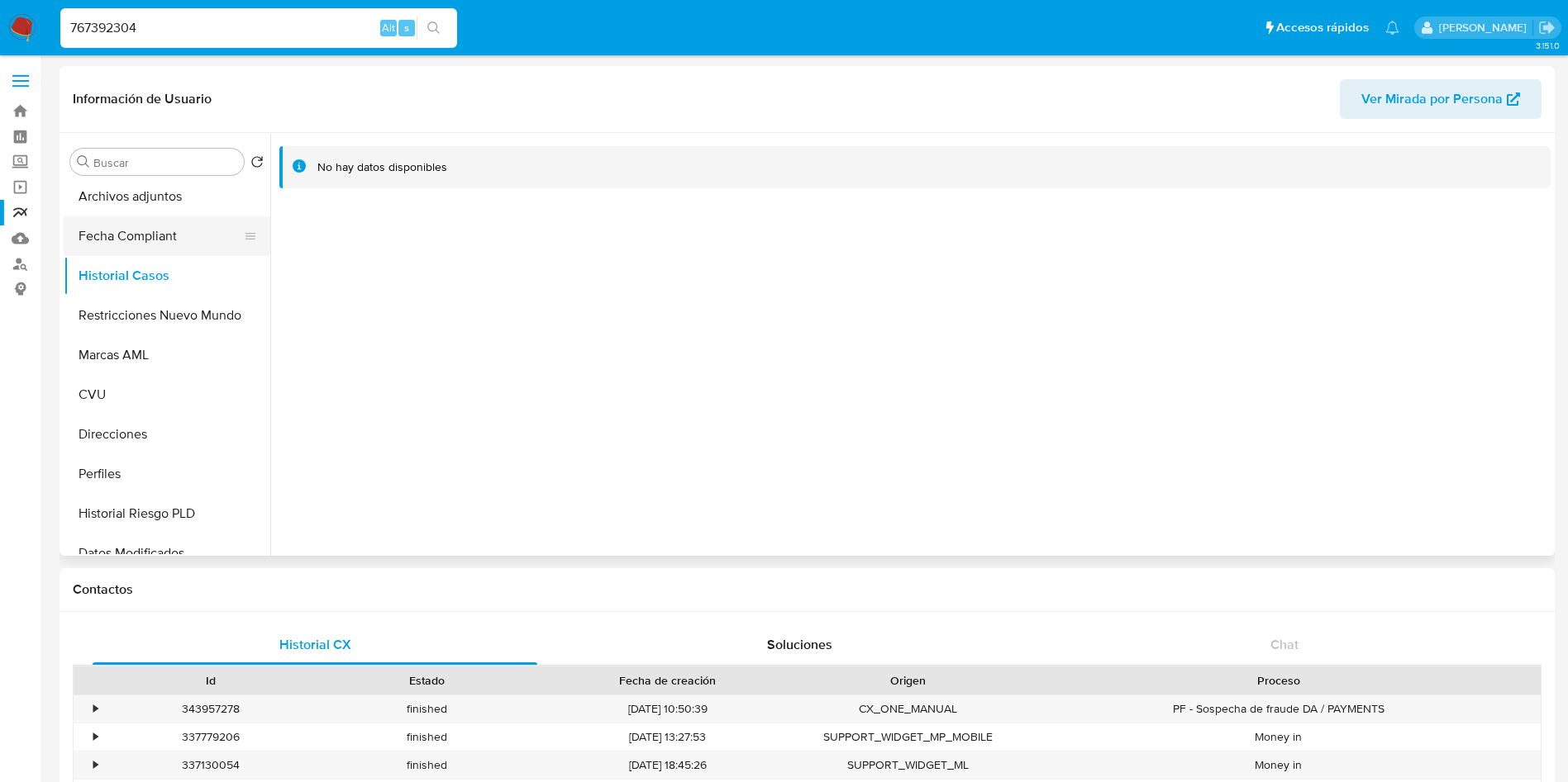
click at [165, 217] on button "Fecha Compliant" at bounding box center [160, 236] width 194 height 39
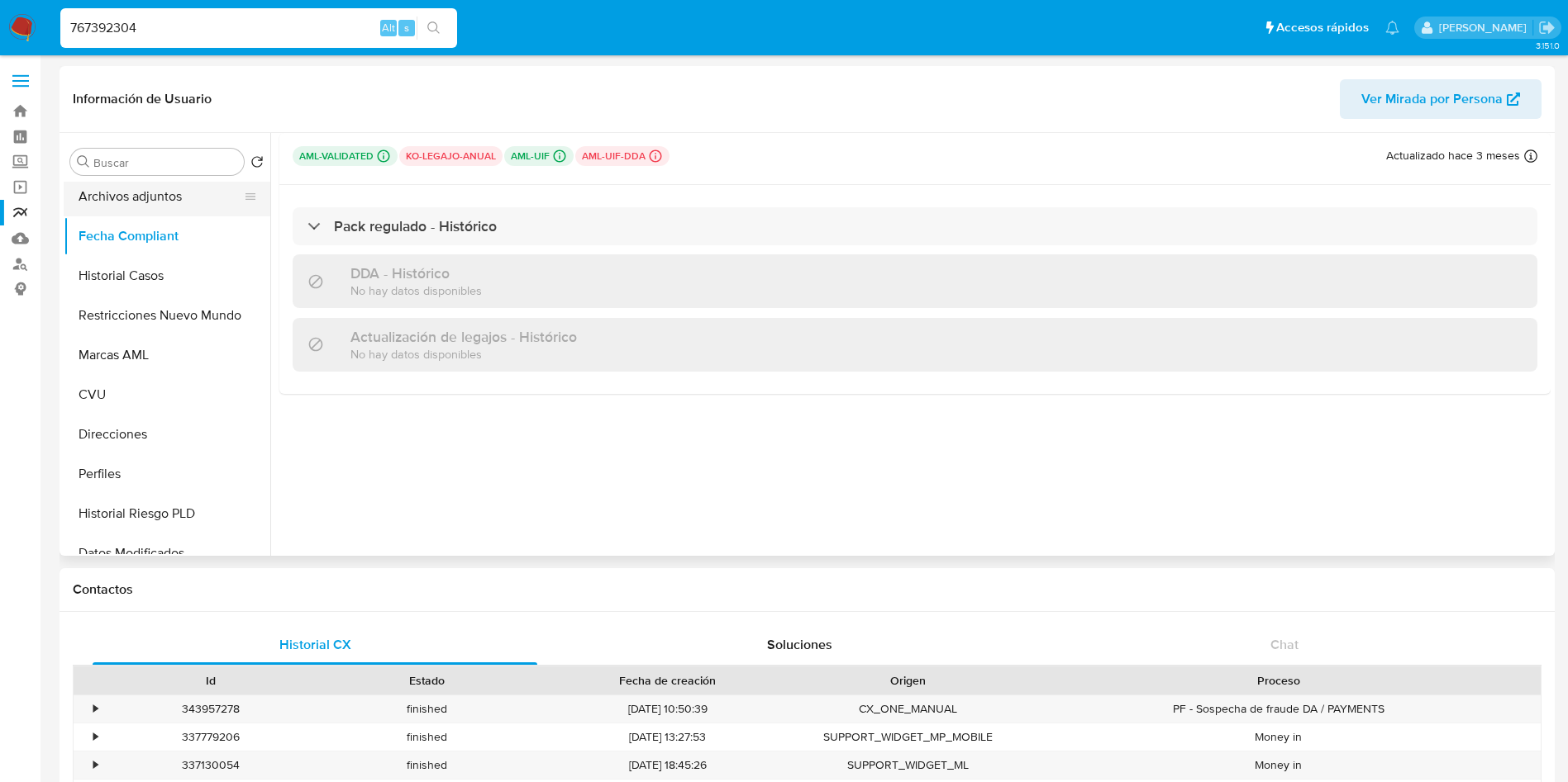
click at [176, 199] on button "Archivos adjuntos" at bounding box center [160, 196] width 194 height 39
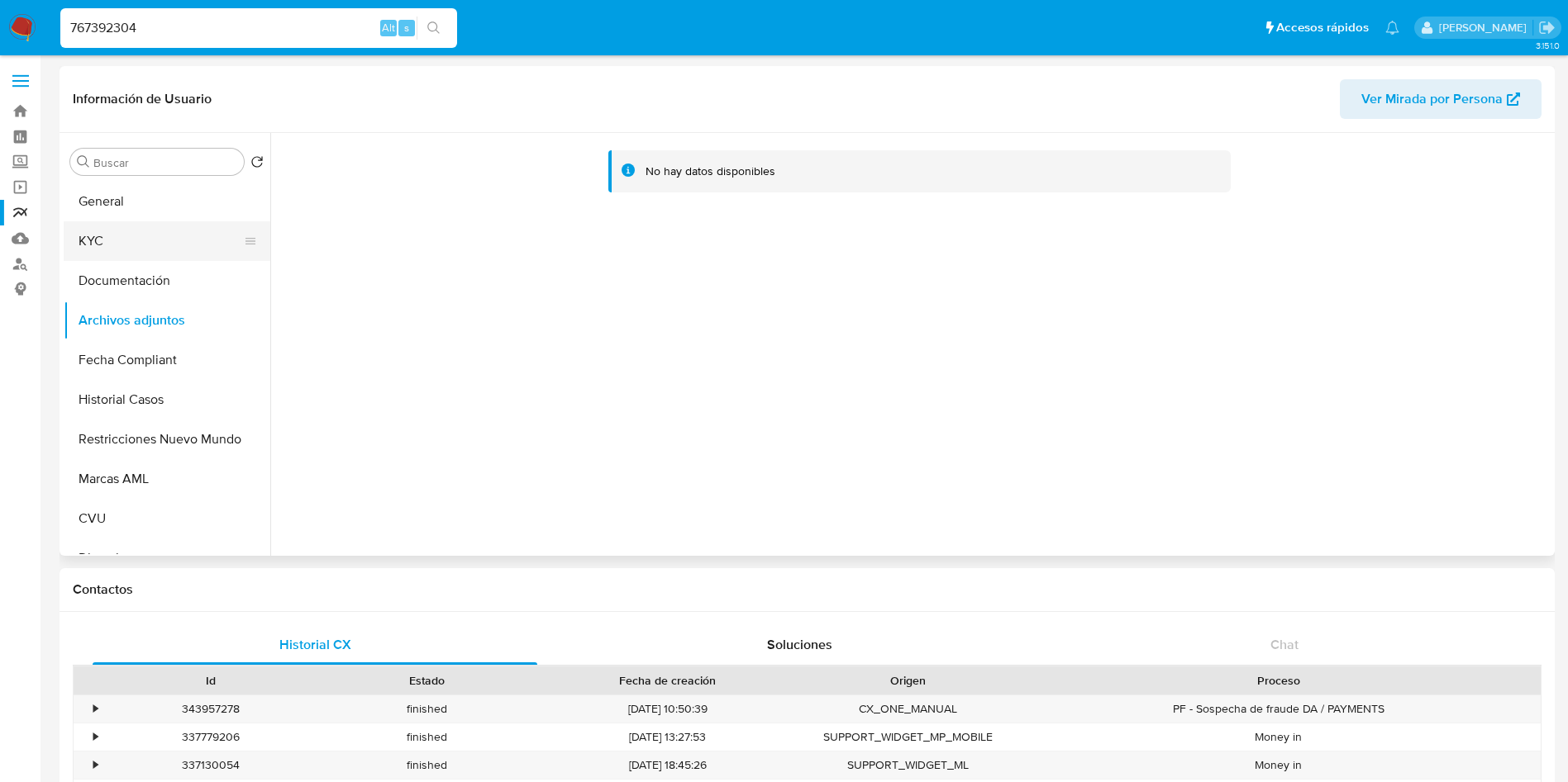
click at [155, 246] on button "KYC" at bounding box center [160, 241] width 194 height 39
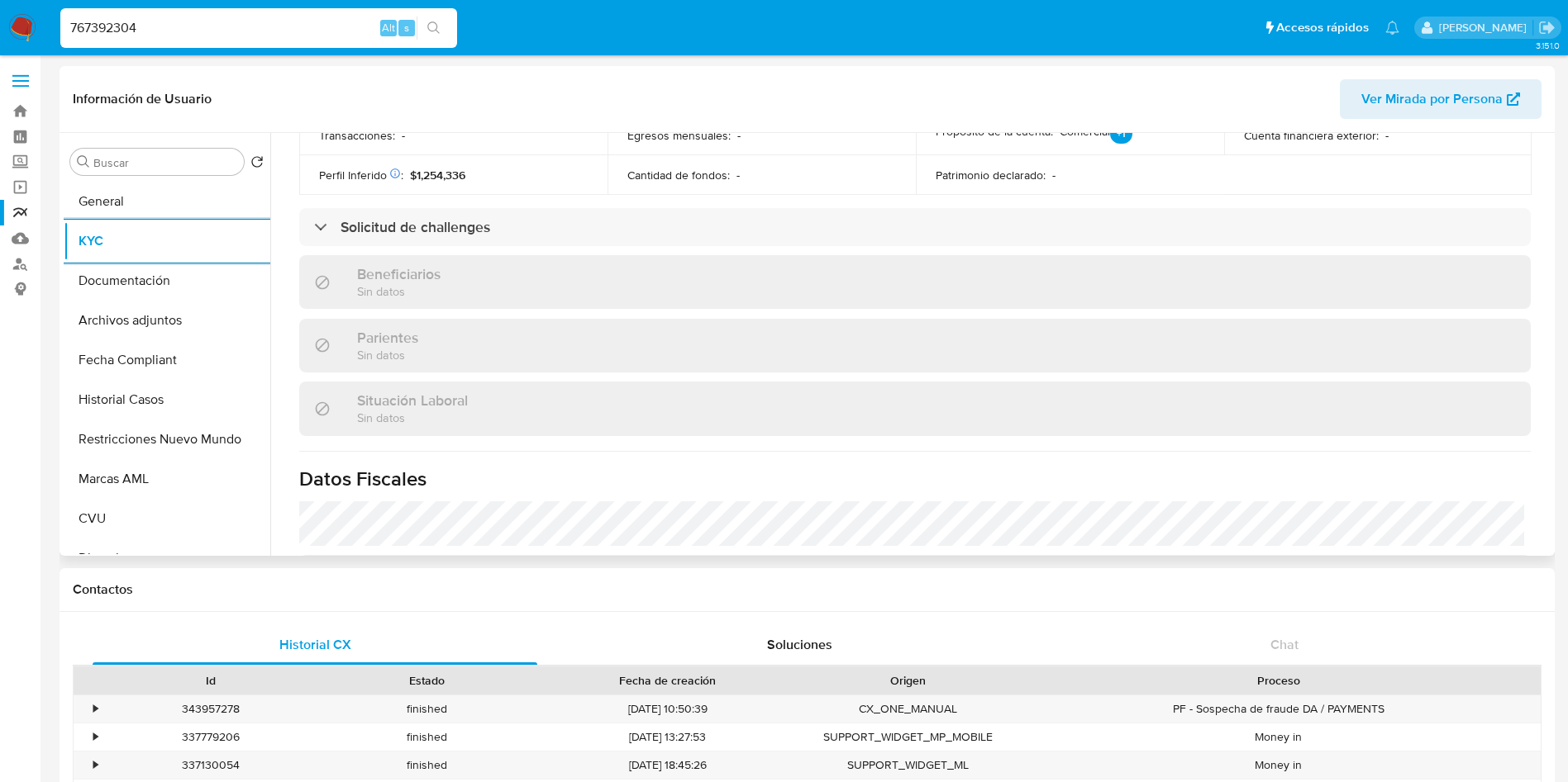
scroll to position [344, 0]
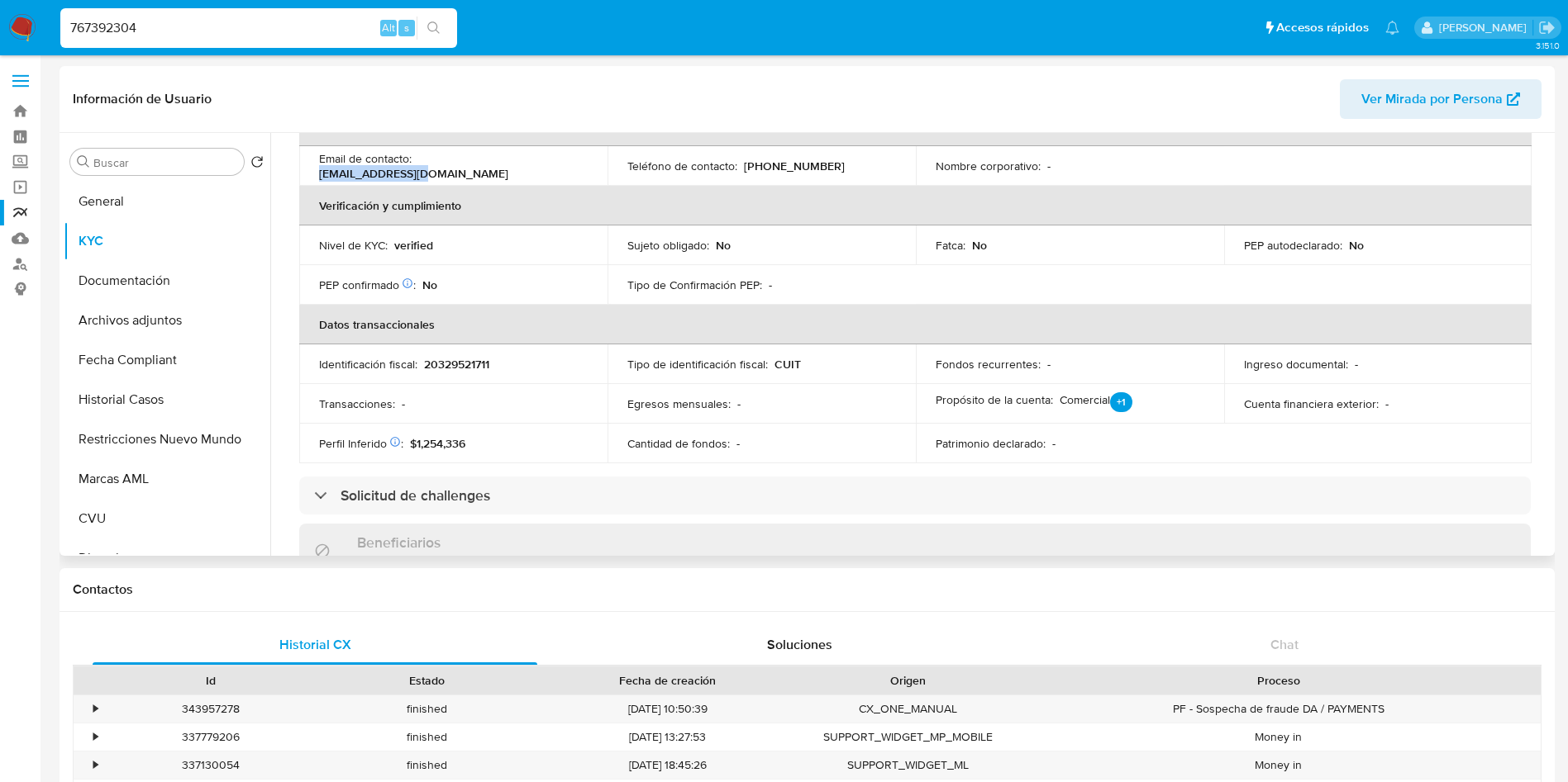
drag, startPoint x: 516, startPoint y: 165, endPoint x: 418, endPoint y: 165, distance: 98.0
click at [418, 166] on p "[EMAIL_ADDRESS][DOMAIN_NAME]" at bounding box center [413, 173] width 189 height 15
copy p "numismatica.apolo"
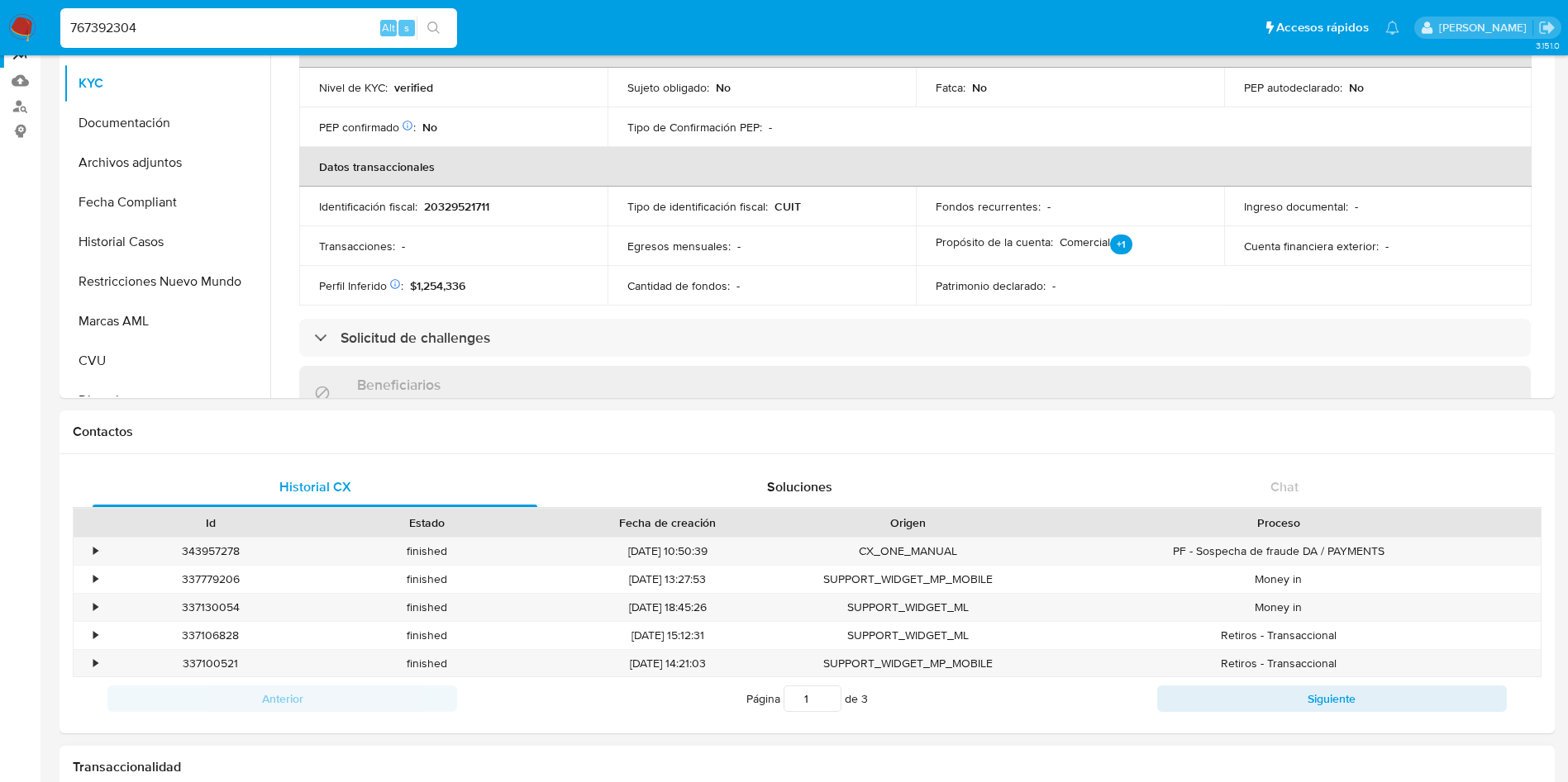
scroll to position [248, 0]
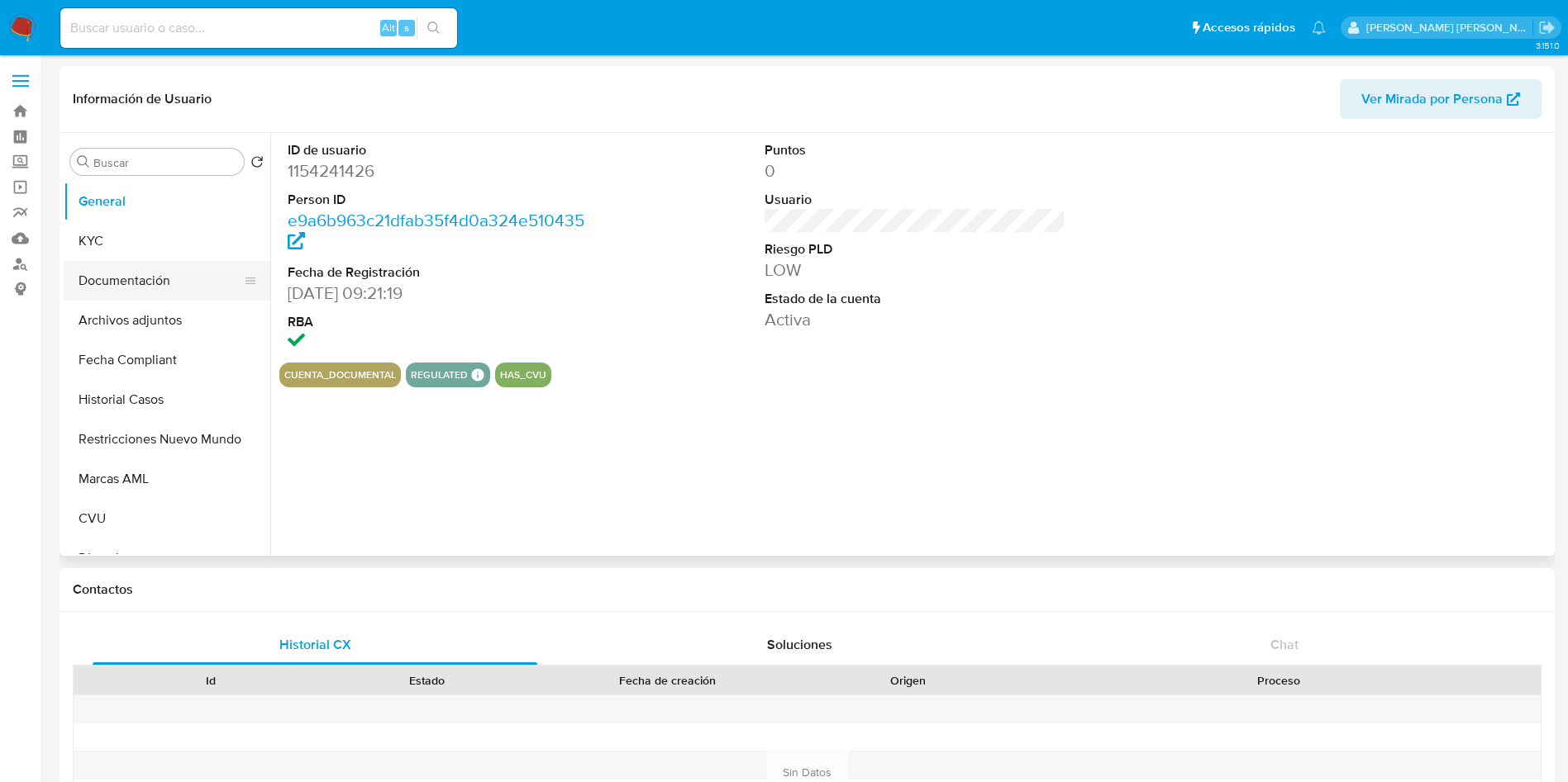
select select "10"
drag, startPoint x: 133, startPoint y: 247, endPoint x: 226, endPoint y: 263, distance: 94.4
click at [133, 247] on button "KYC" at bounding box center [167, 241] width 207 height 39
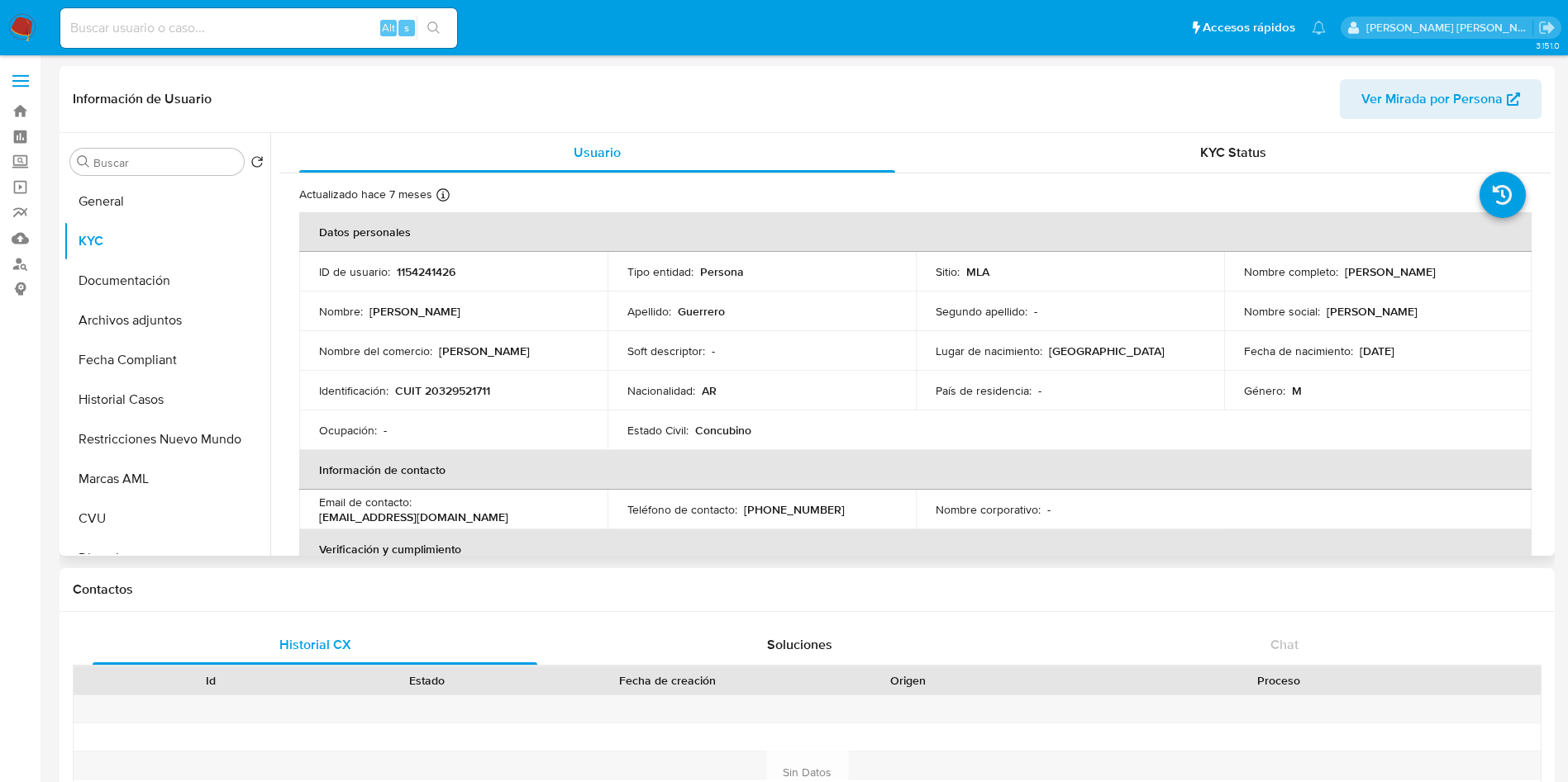
drag, startPoint x: 1492, startPoint y: 272, endPoint x: 1340, endPoint y: 277, distance: 152.1
click at [1340, 277] on div "Nombre completo : [PERSON_NAME]" at bounding box center [1378, 271] width 269 height 15
drag, startPoint x: 507, startPoint y: 391, endPoint x: 426, endPoint y: 393, distance: 81.0
click at [426, 393] on div "Identificación : CUIT 20329521711" at bounding box center [453, 391] width 269 height 15
copy p "20329521711"
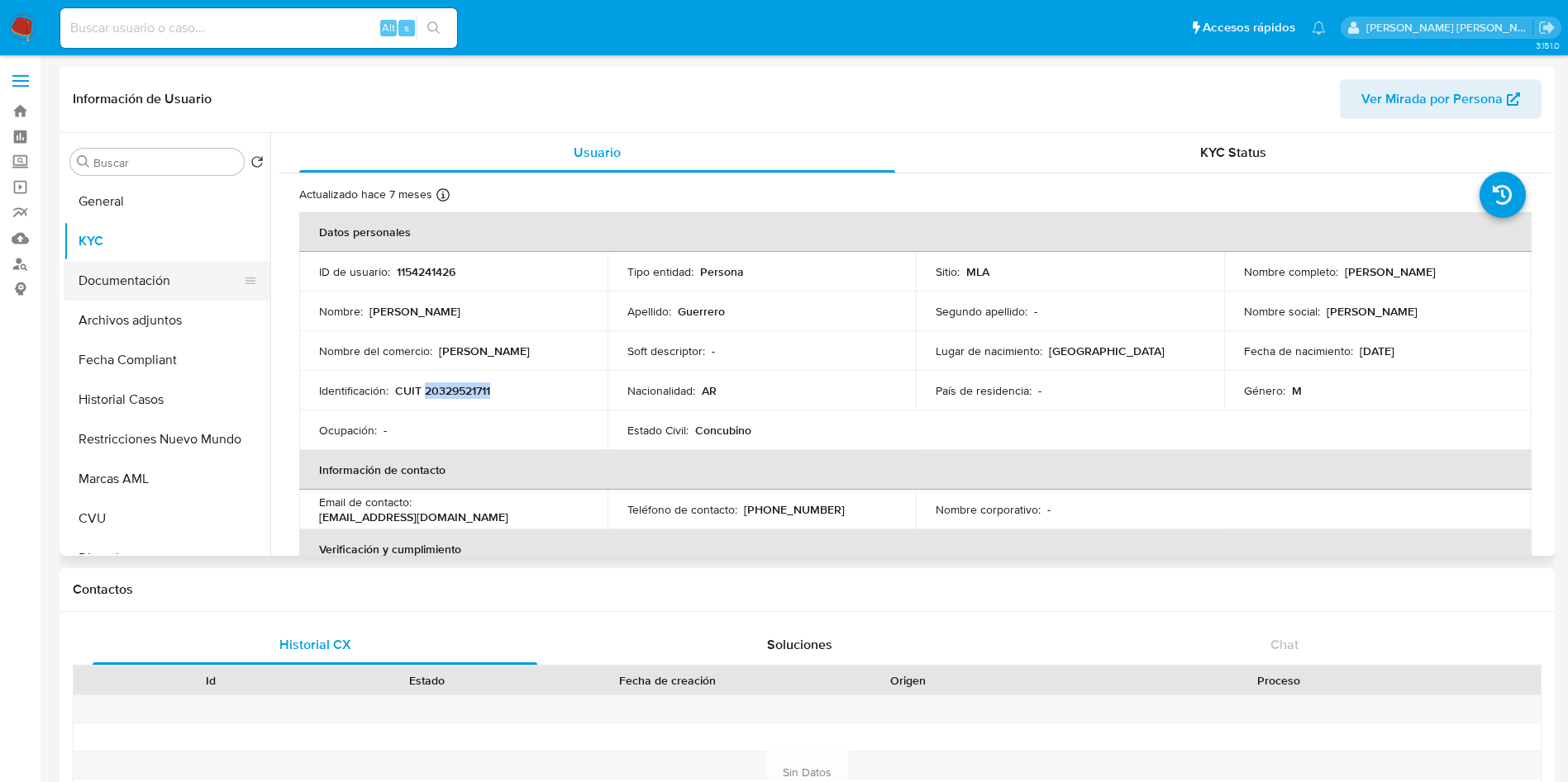
click at [105, 283] on button "Documentación" at bounding box center [160, 280] width 194 height 39
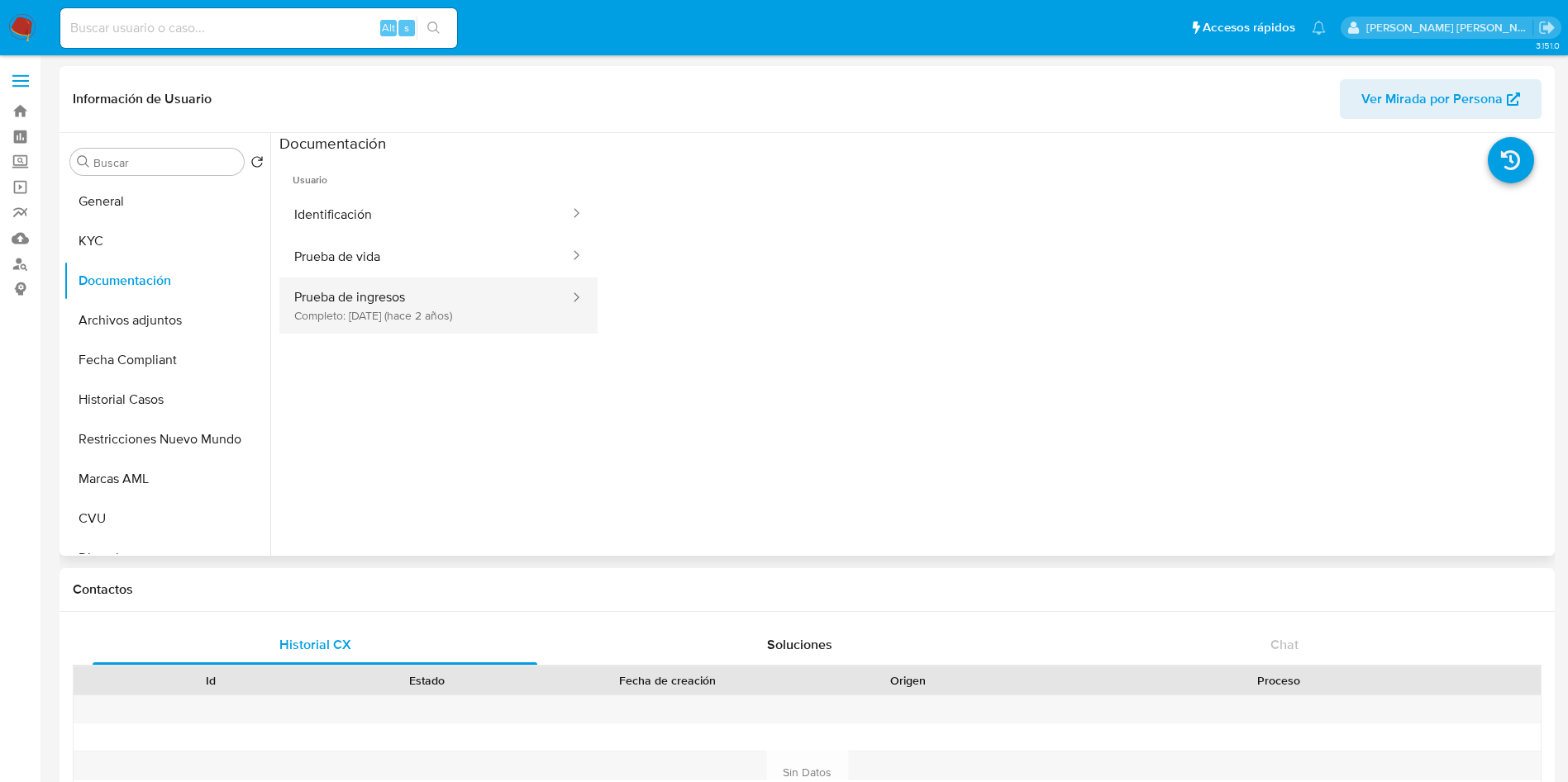
click at [365, 306] on button "Prueba de ingresos Completo: [DATE] (hace 2 años)" at bounding box center [426, 305] width 292 height 56
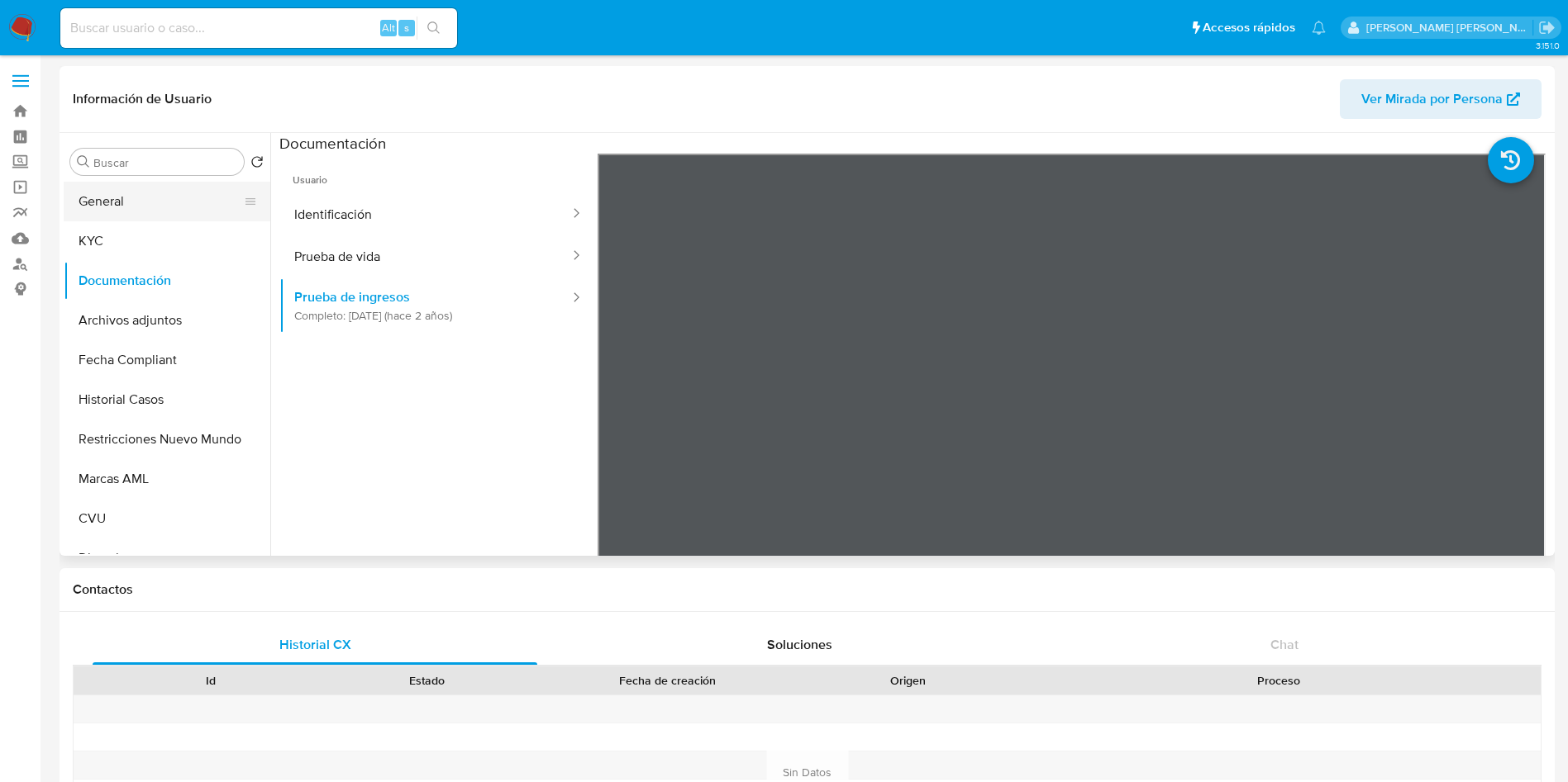
click at [179, 200] on button "General" at bounding box center [160, 202] width 194 height 39
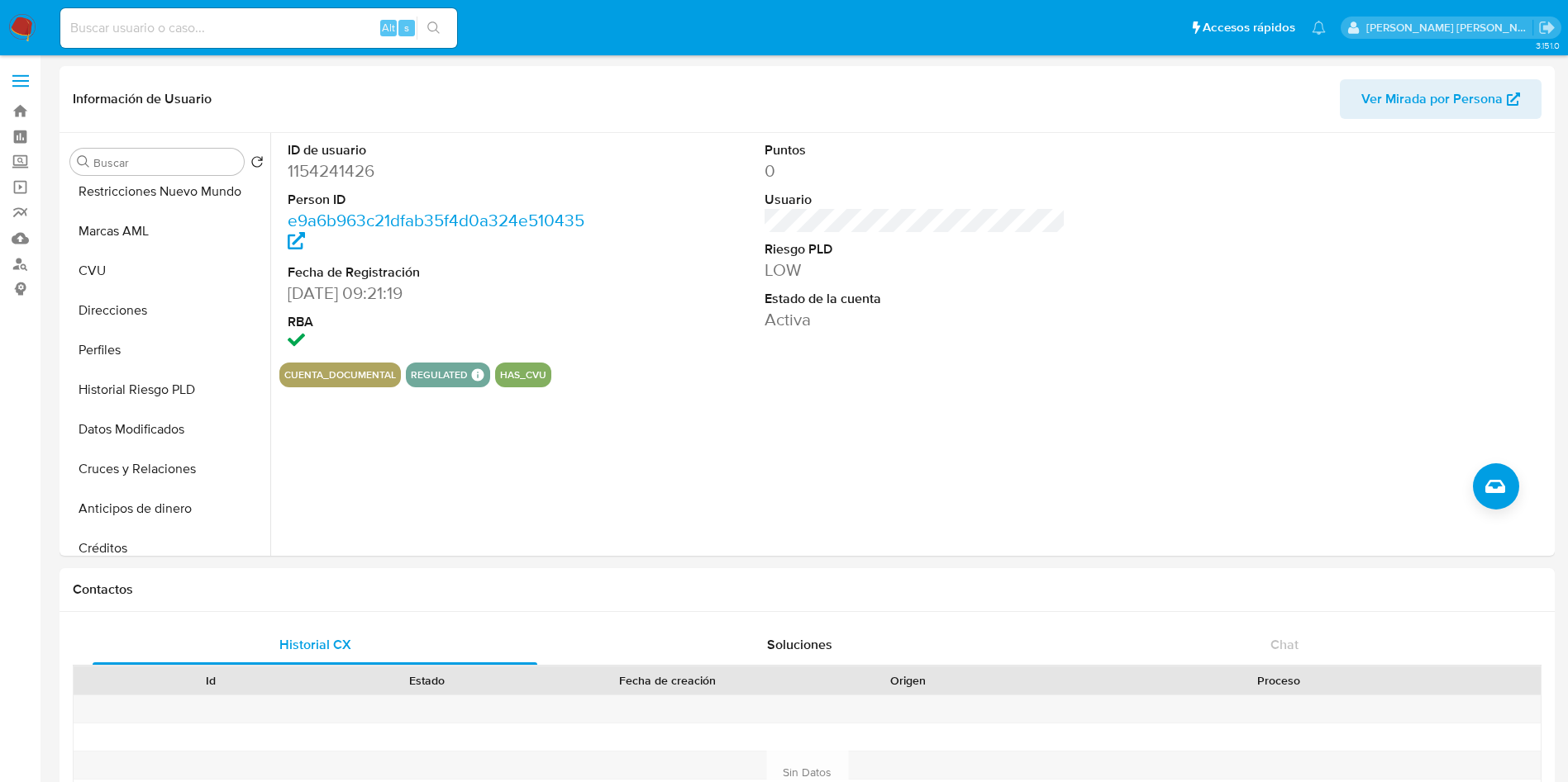
click at [200, 27] on input at bounding box center [258, 28] width 397 height 21
paste input "767392304"
type input "767392304"
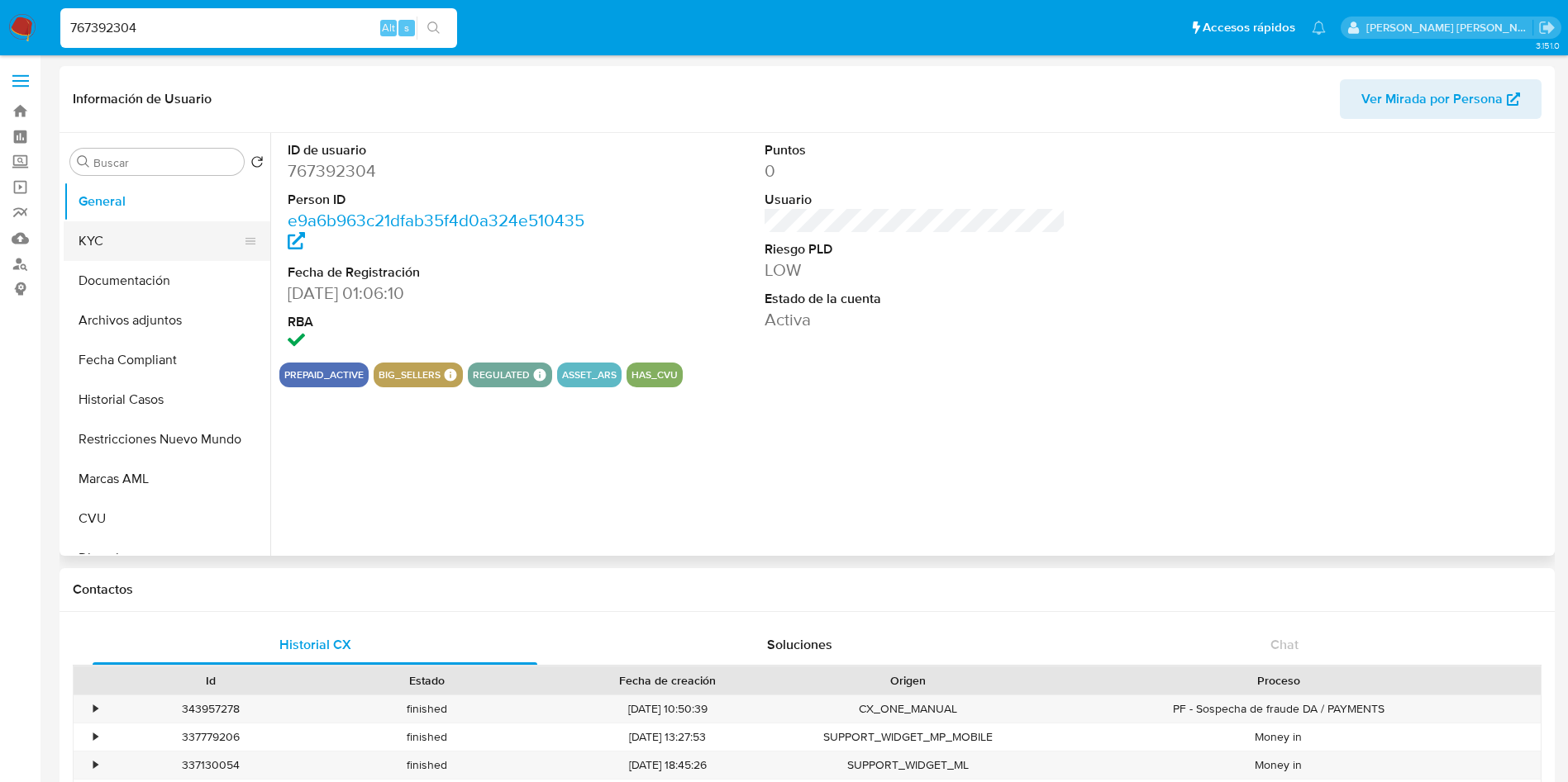
select select "10"
click at [155, 239] on button "KYC" at bounding box center [160, 241] width 194 height 39
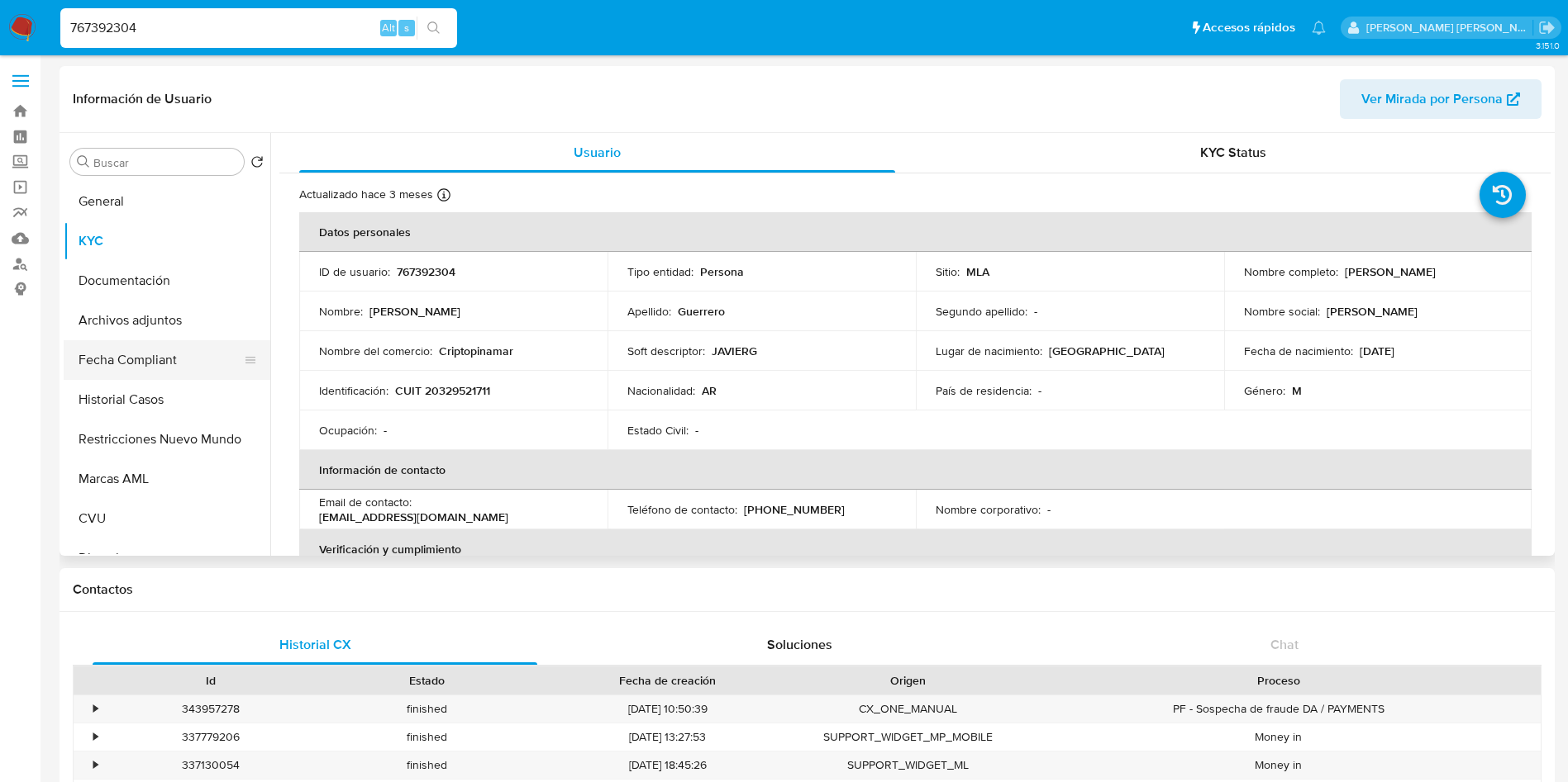
click at [149, 362] on button "Fecha Compliant" at bounding box center [160, 360] width 194 height 39
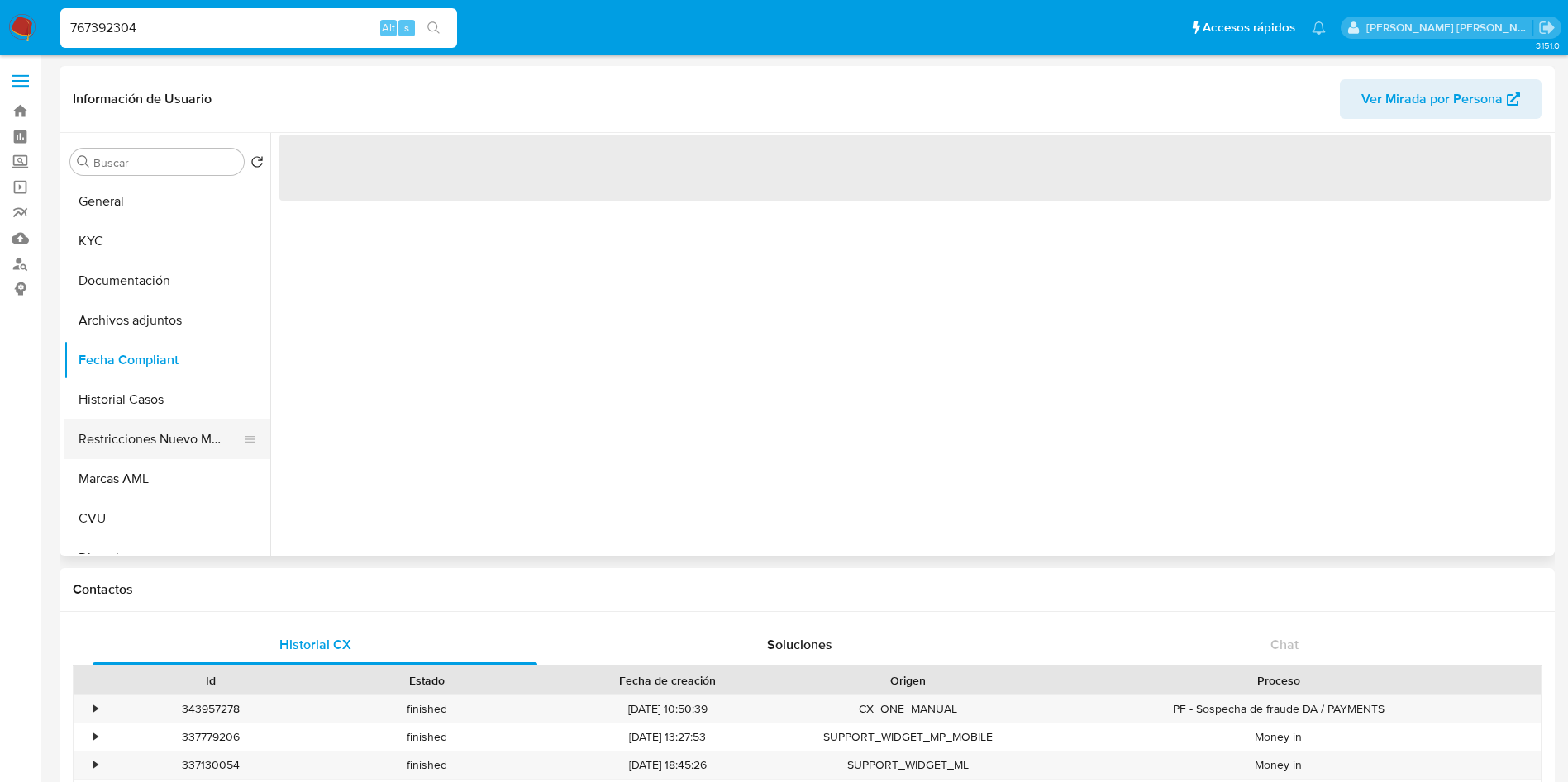
click at [143, 444] on button "Restricciones Nuevo Mundo" at bounding box center [160, 440] width 194 height 39
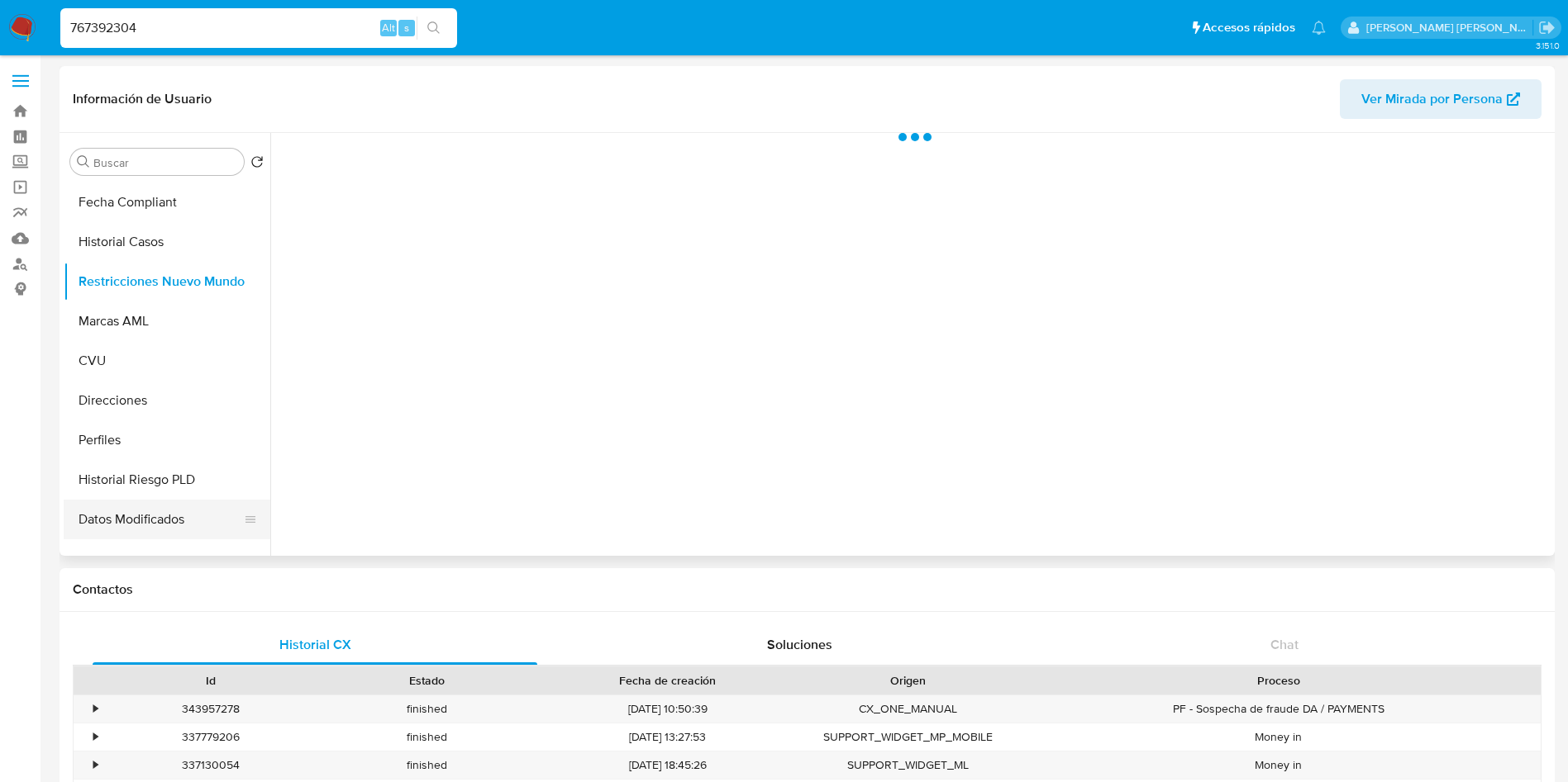
scroll to position [248, 0]
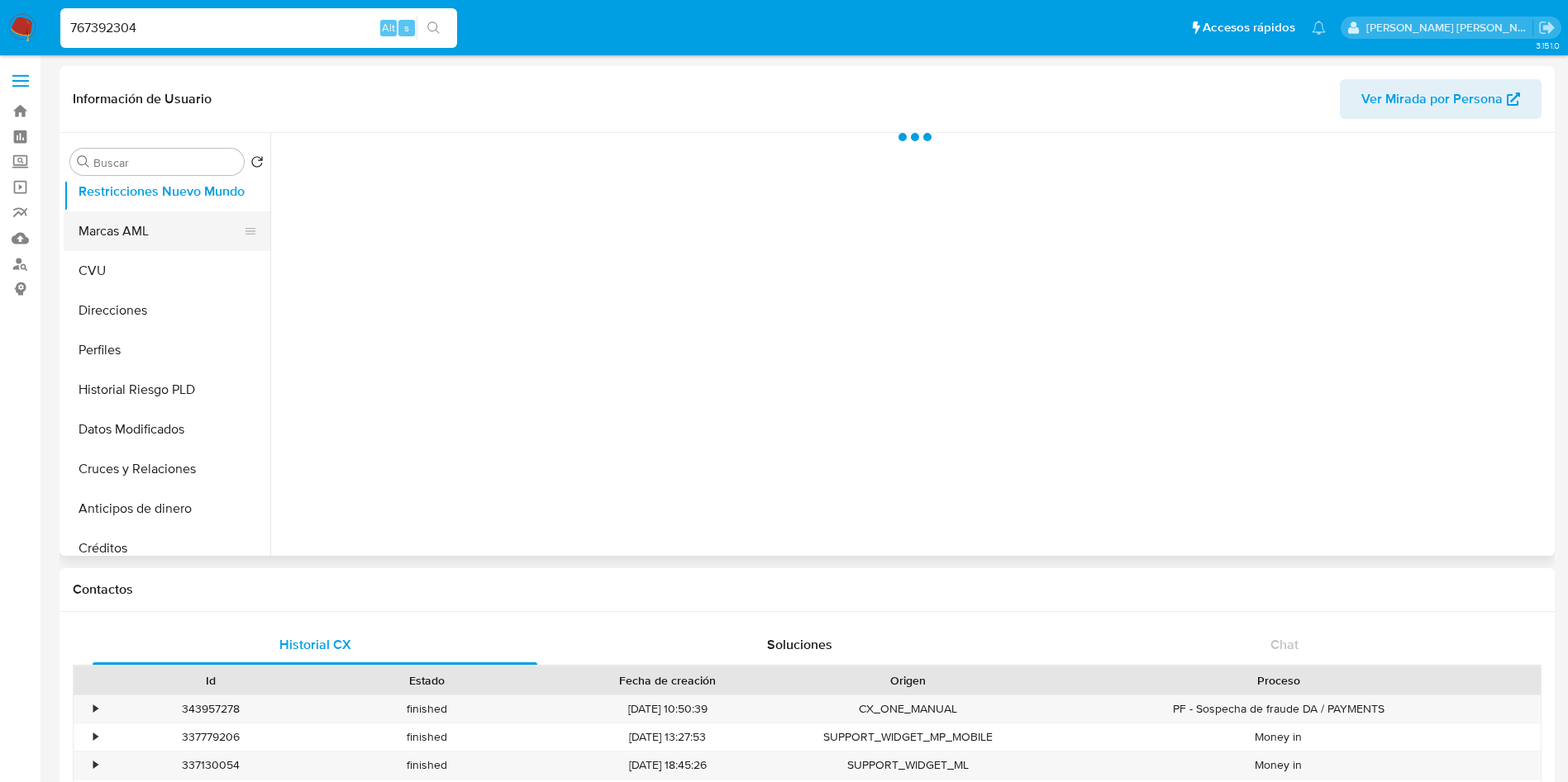
click at [131, 228] on button "Marcas AML" at bounding box center [160, 231] width 194 height 39
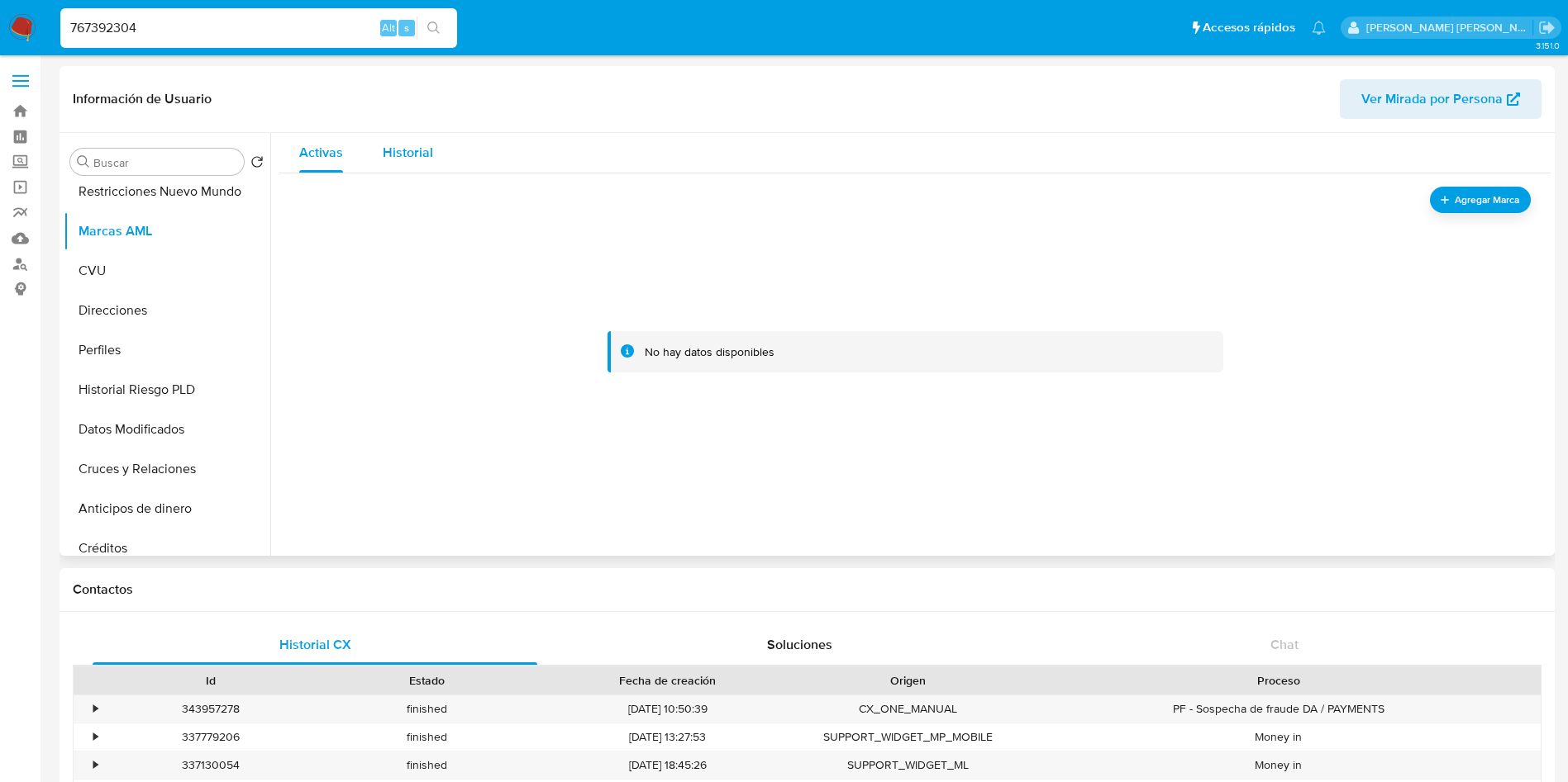
click at [383, 150] on span "Historial" at bounding box center [408, 152] width 50 height 19
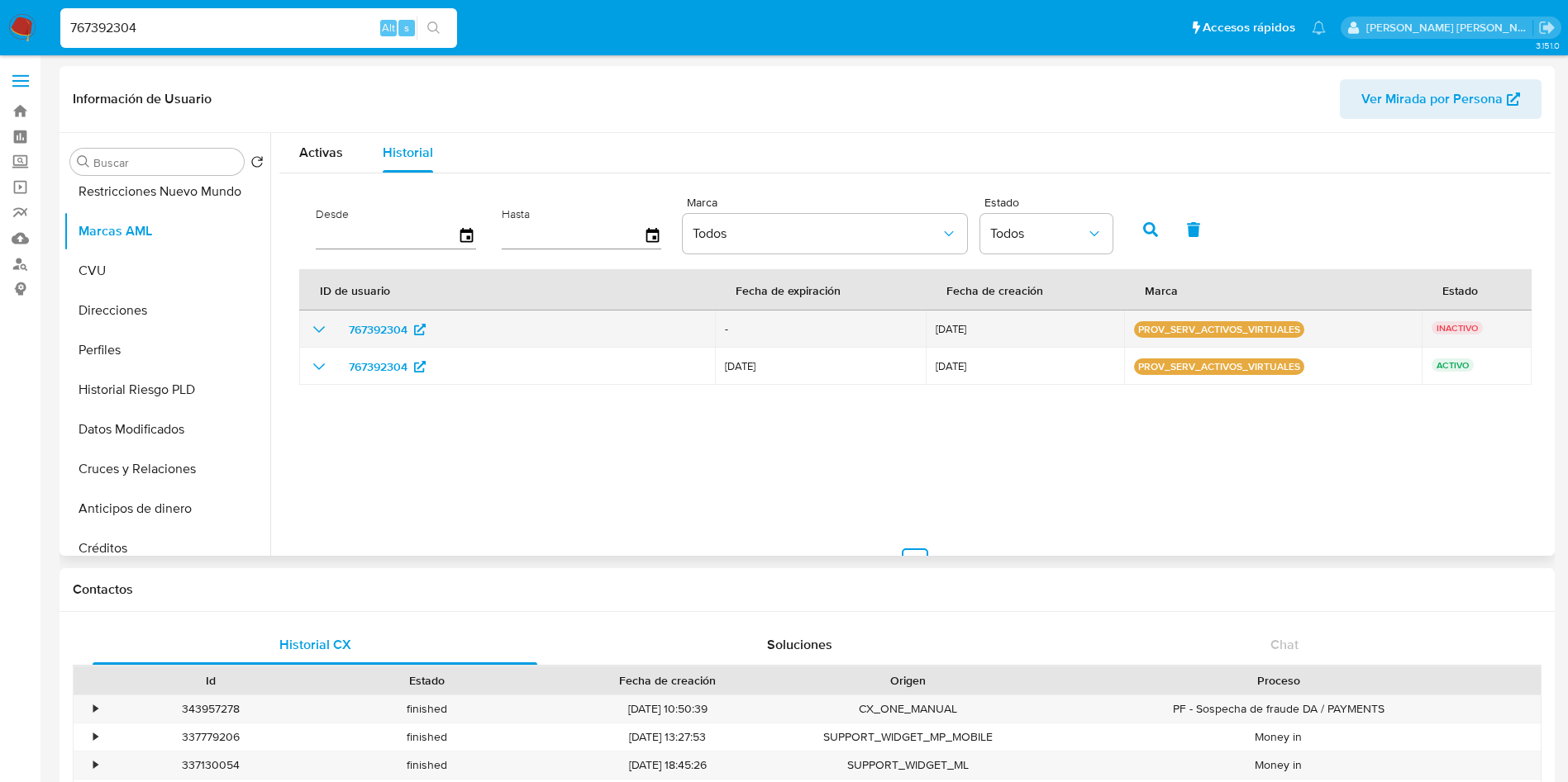
click at [307, 325] on td "767392304" at bounding box center [507, 330] width 416 height 38
click at [319, 327] on icon "show_hidden_detail_by_id_767392304" at bounding box center [319, 330] width 20 height 20
